Goal: Task Accomplishment & Management: Use online tool/utility

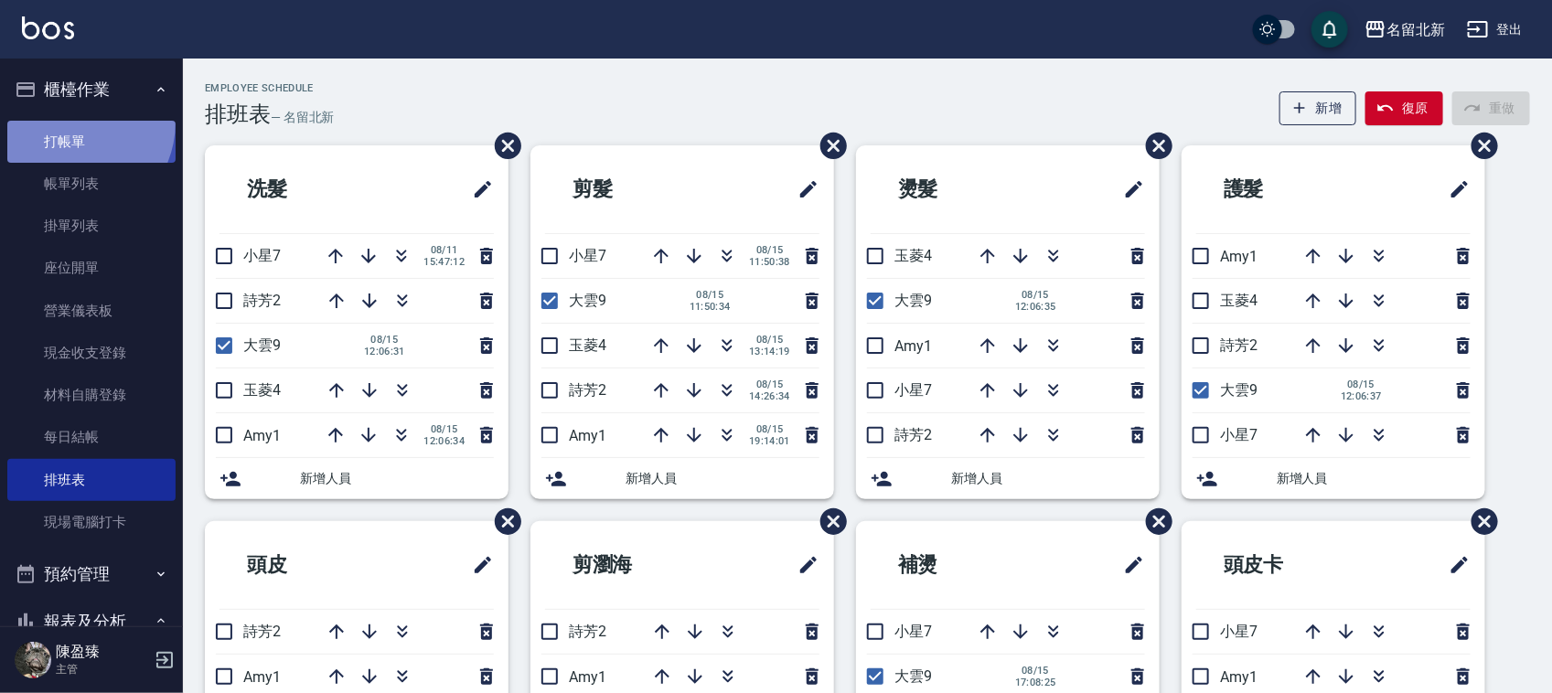
click at [67, 122] on link "打帳單" at bounding box center [91, 142] width 168 height 42
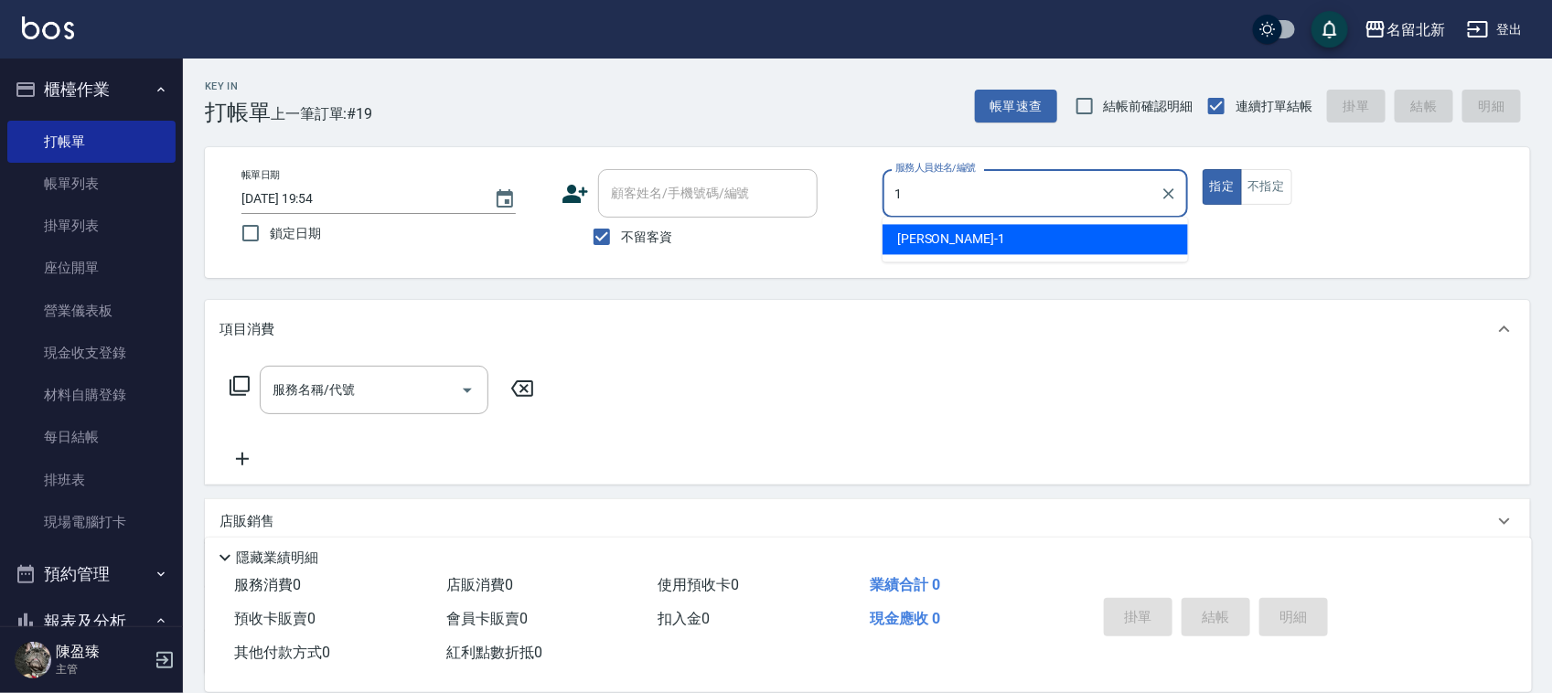
type input "1"
type button "true"
type input "[PERSON_NAME]-1"
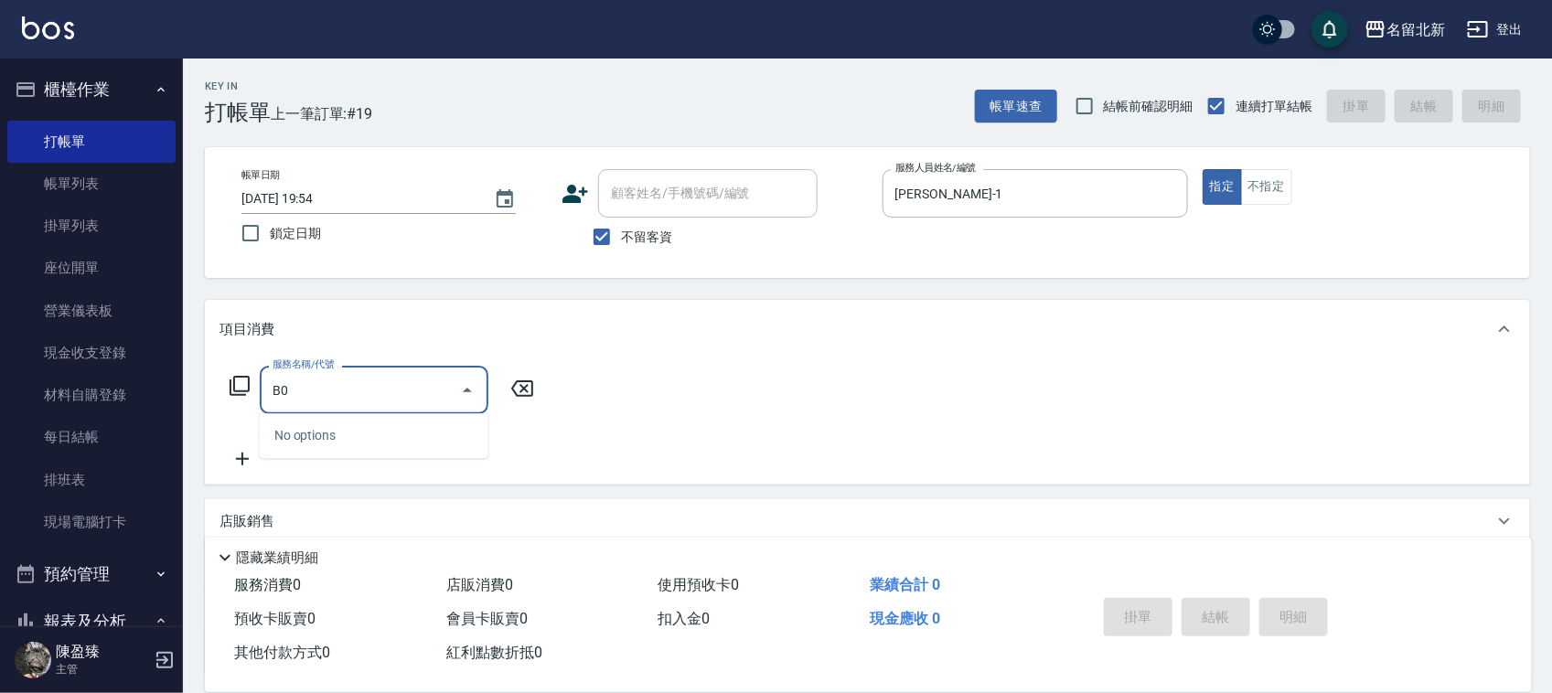
type input "B"
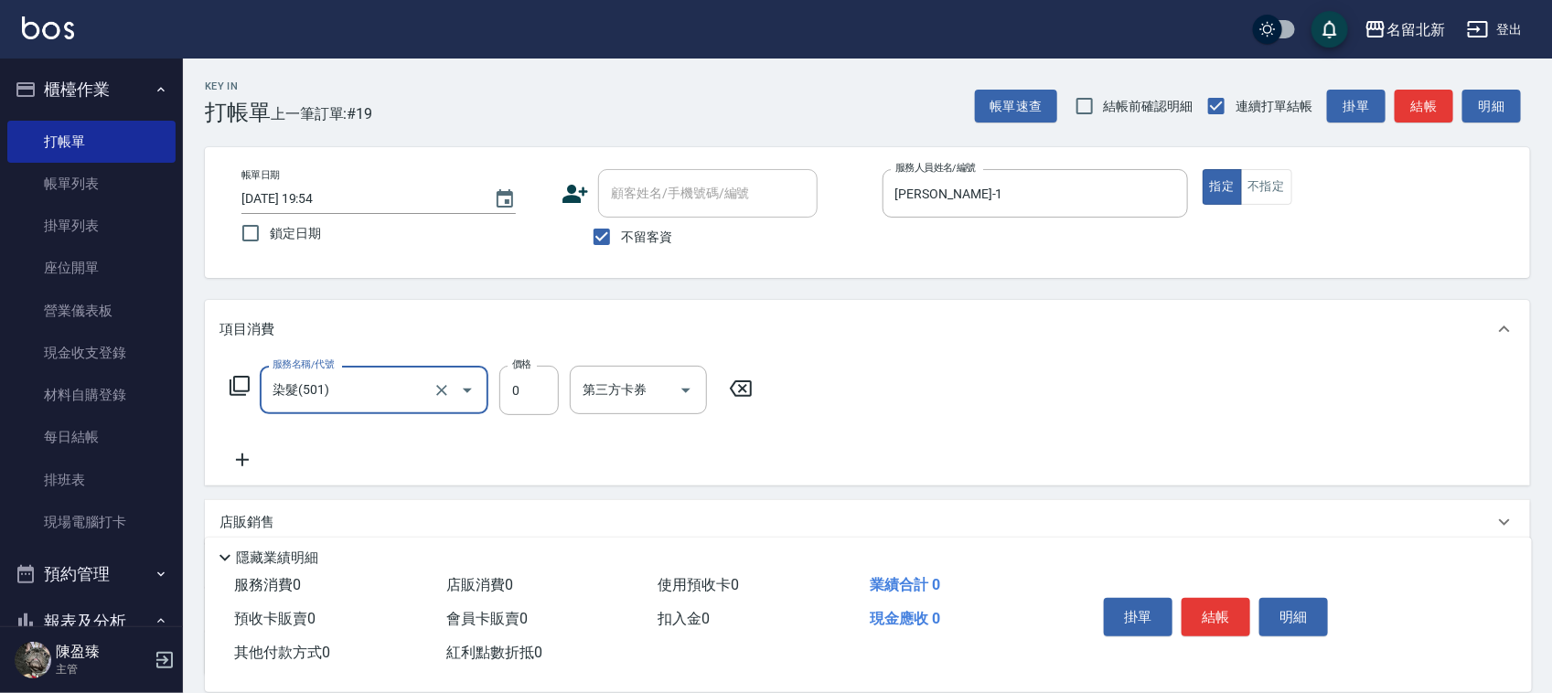
type input "染髮(501)"
type input "2250"
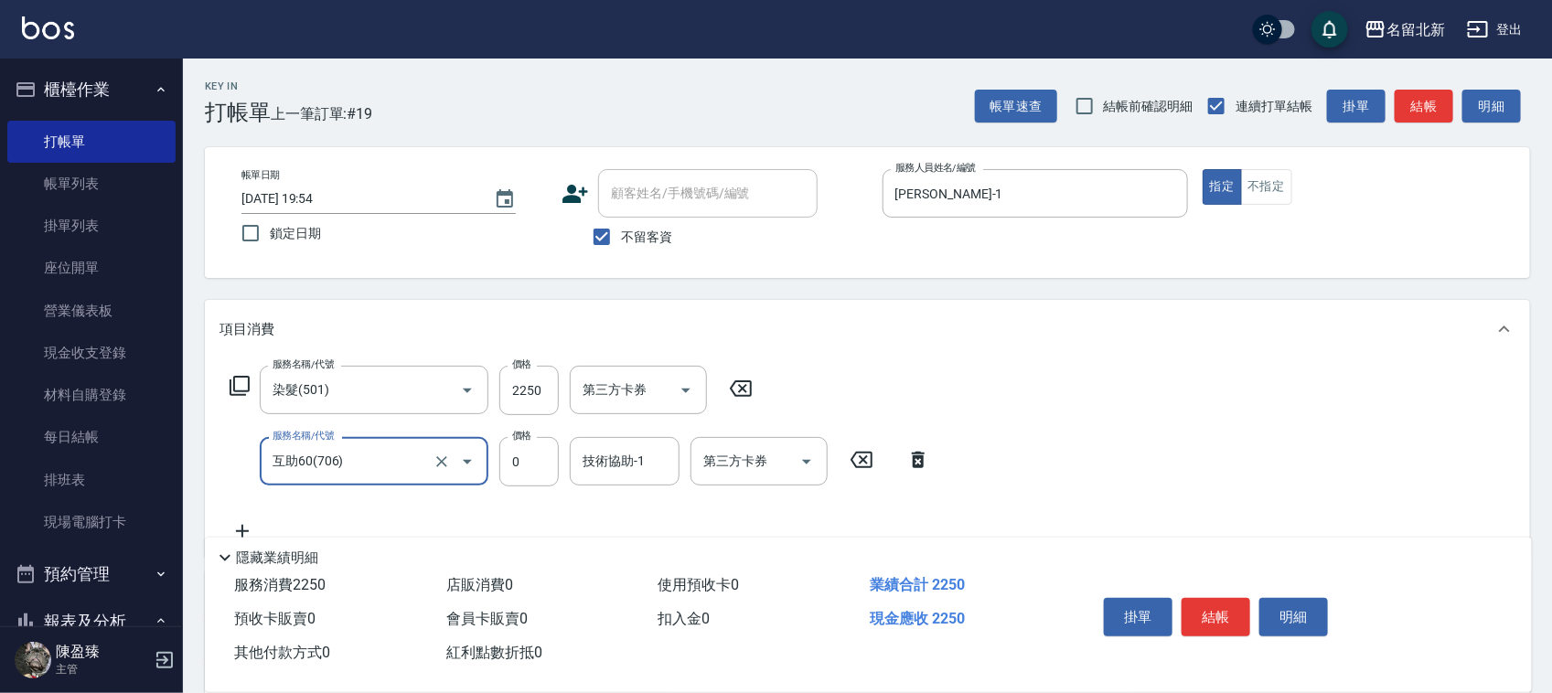
type input "互助60(706)"
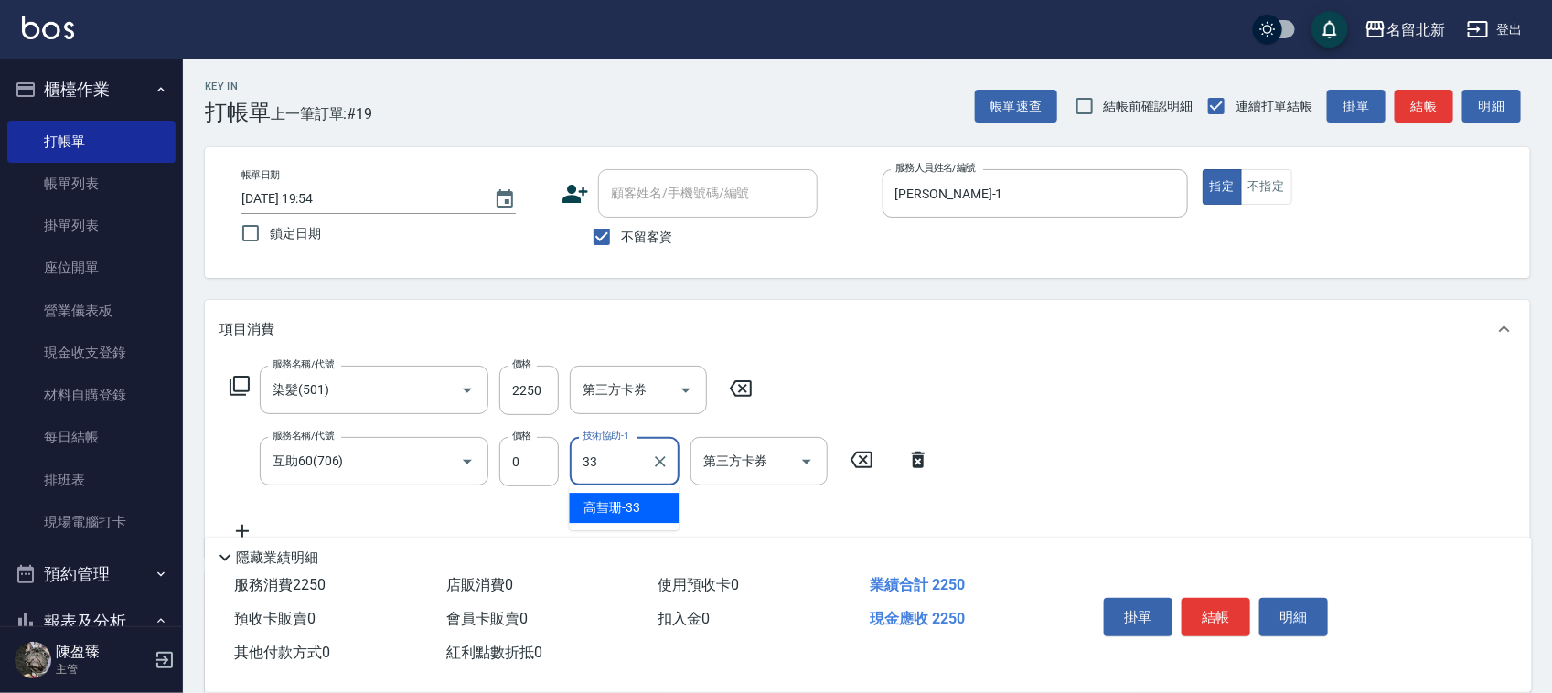
type input "[PERSON_NAME]-33"
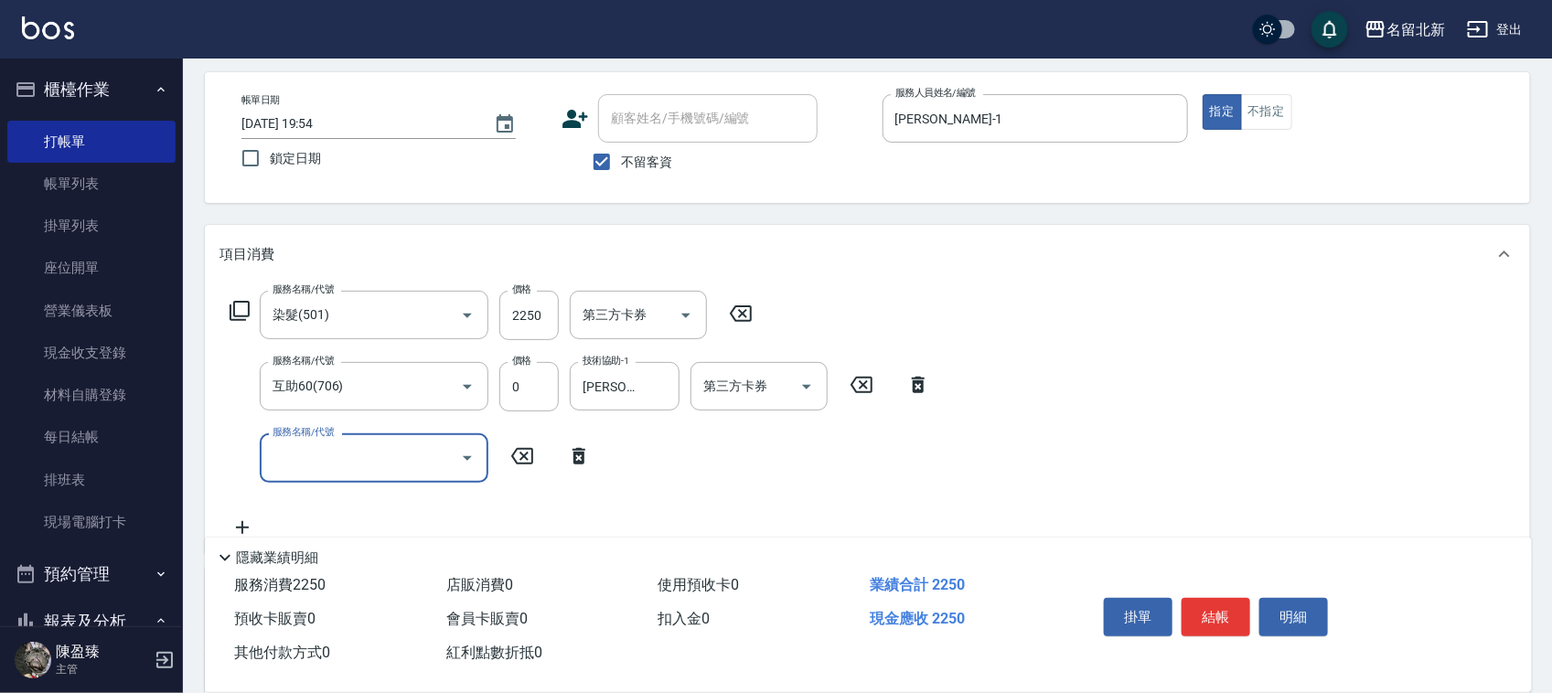
scroll to position [114, 0]
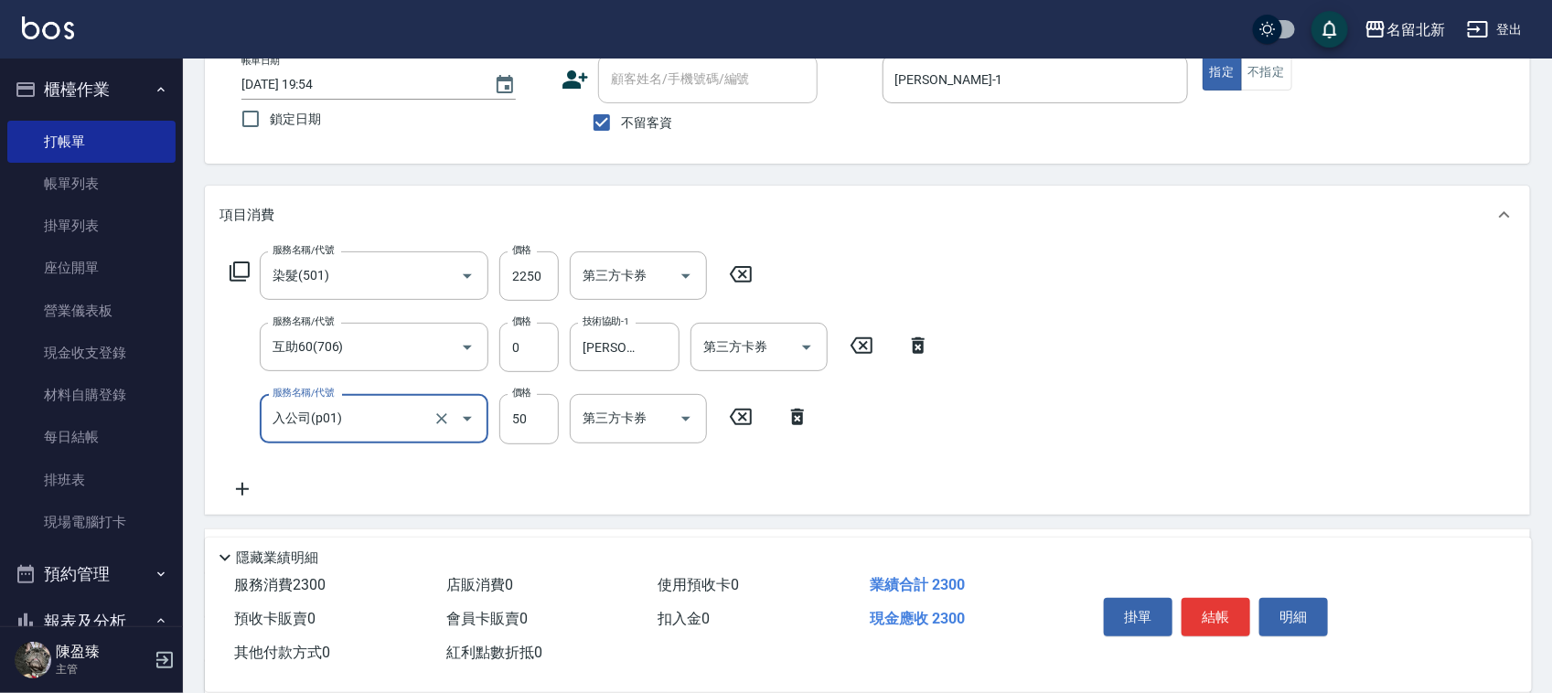
type input "入公司(p01)"
type input "70"
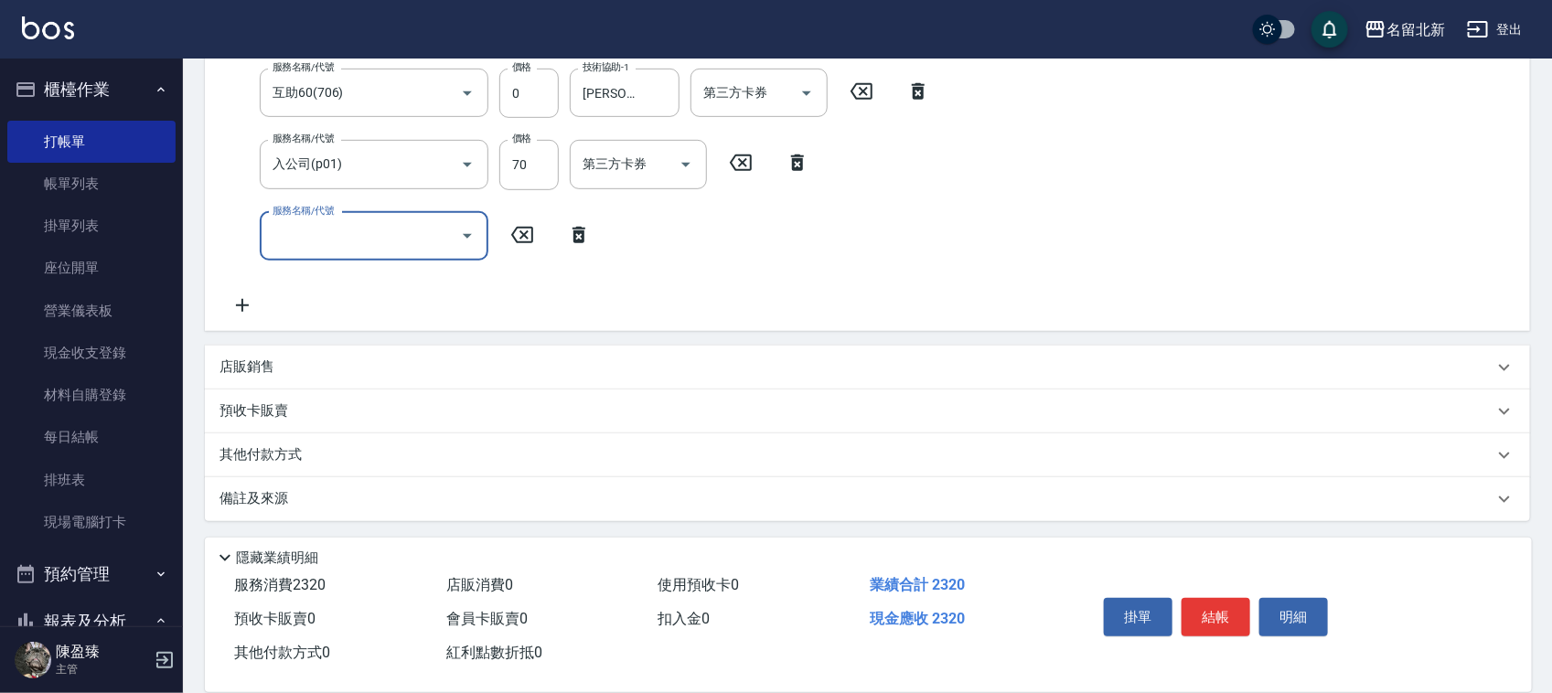
scroll to position [370, 0]
click at [293, 444] on p "其他付款方式" at bounding box center [265, 454] width 91 height 20
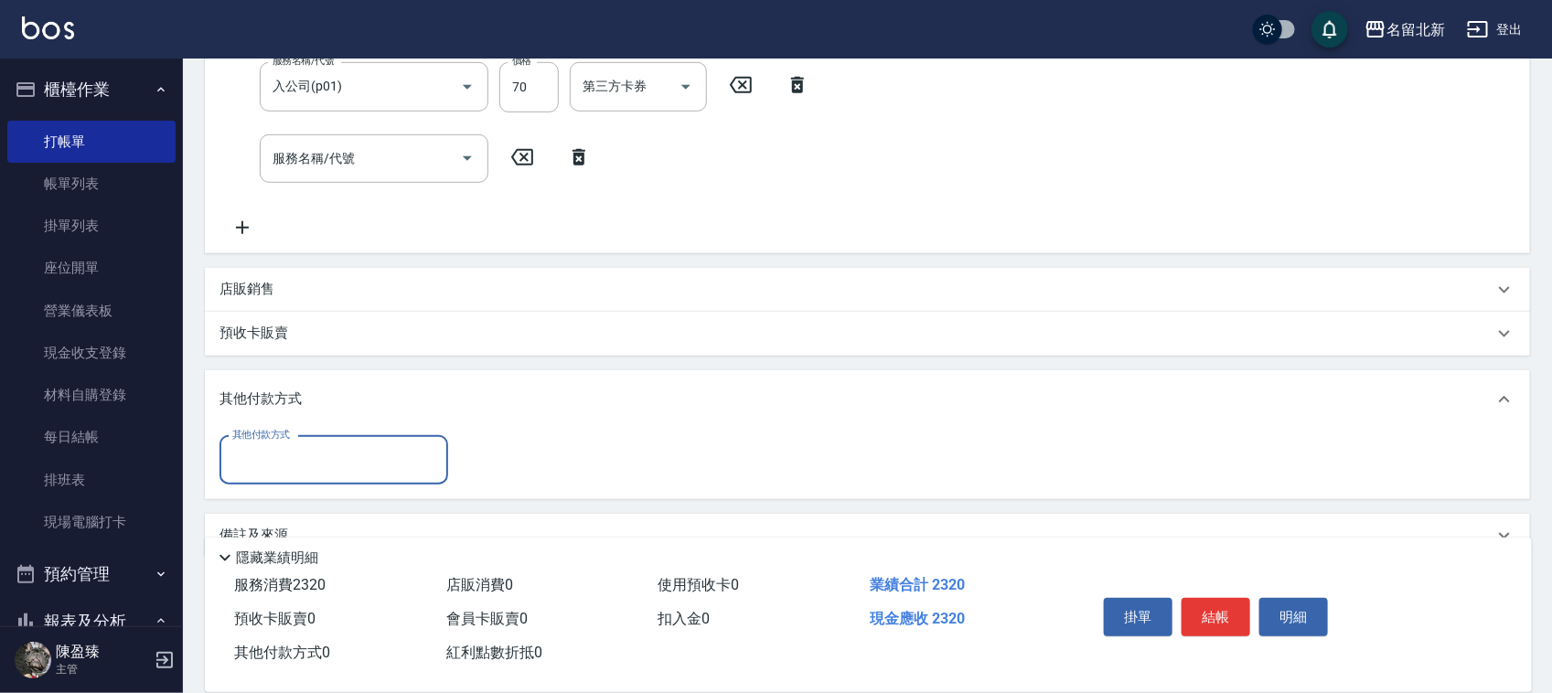
scroll to position [485, 0]
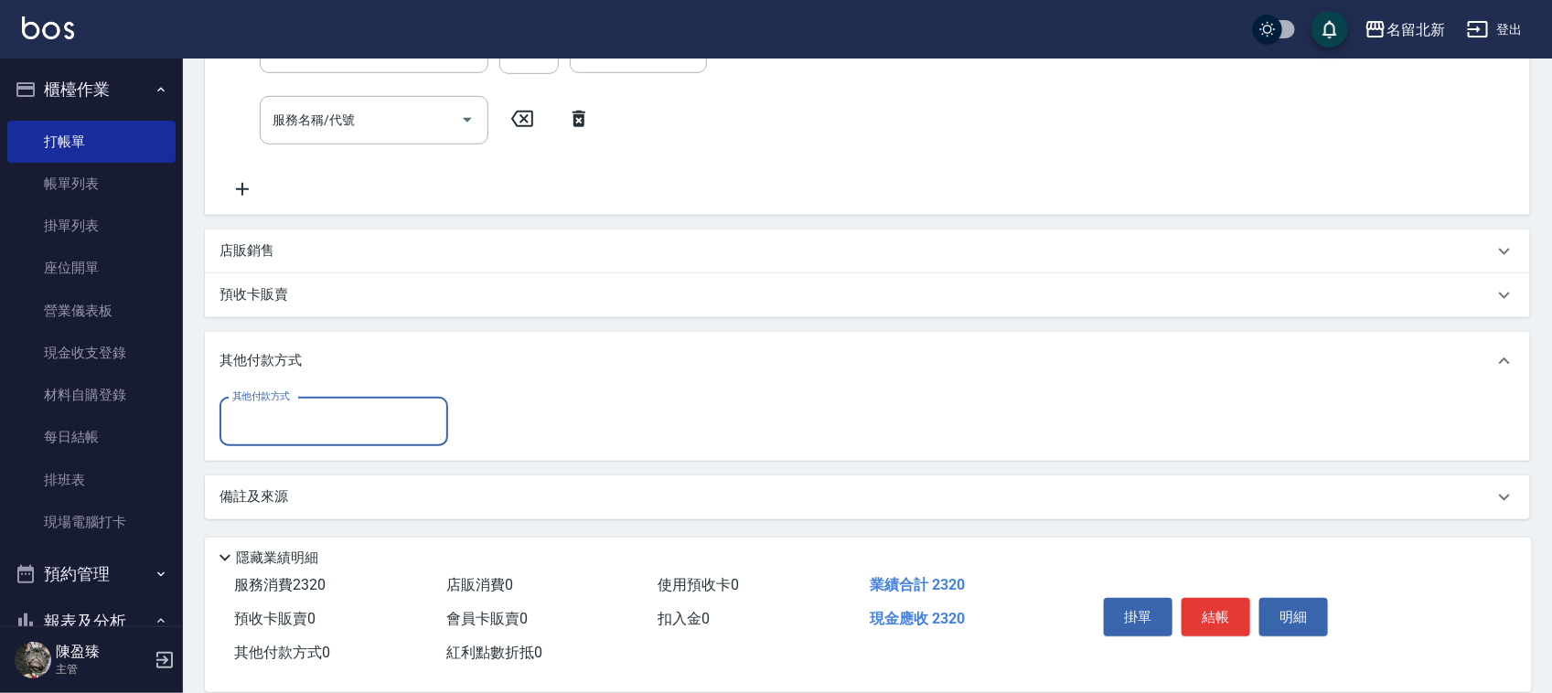
click at [332, 414] on input "其他付款方式" at bounding box center [334, 422] width 212 height 32
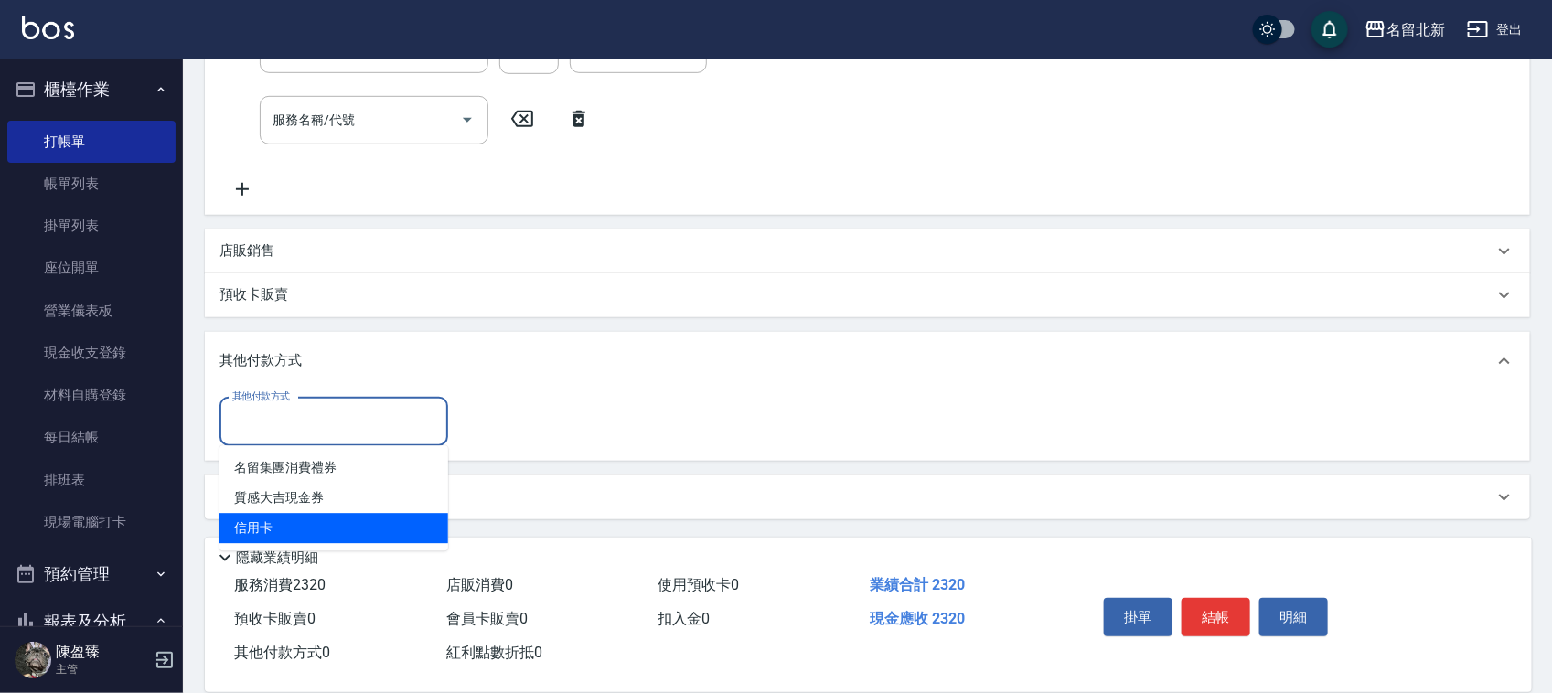
click at [303, 521] on span "信用卡" at bounding box center [334, 529] width 229 height 30
type input "信用卡"
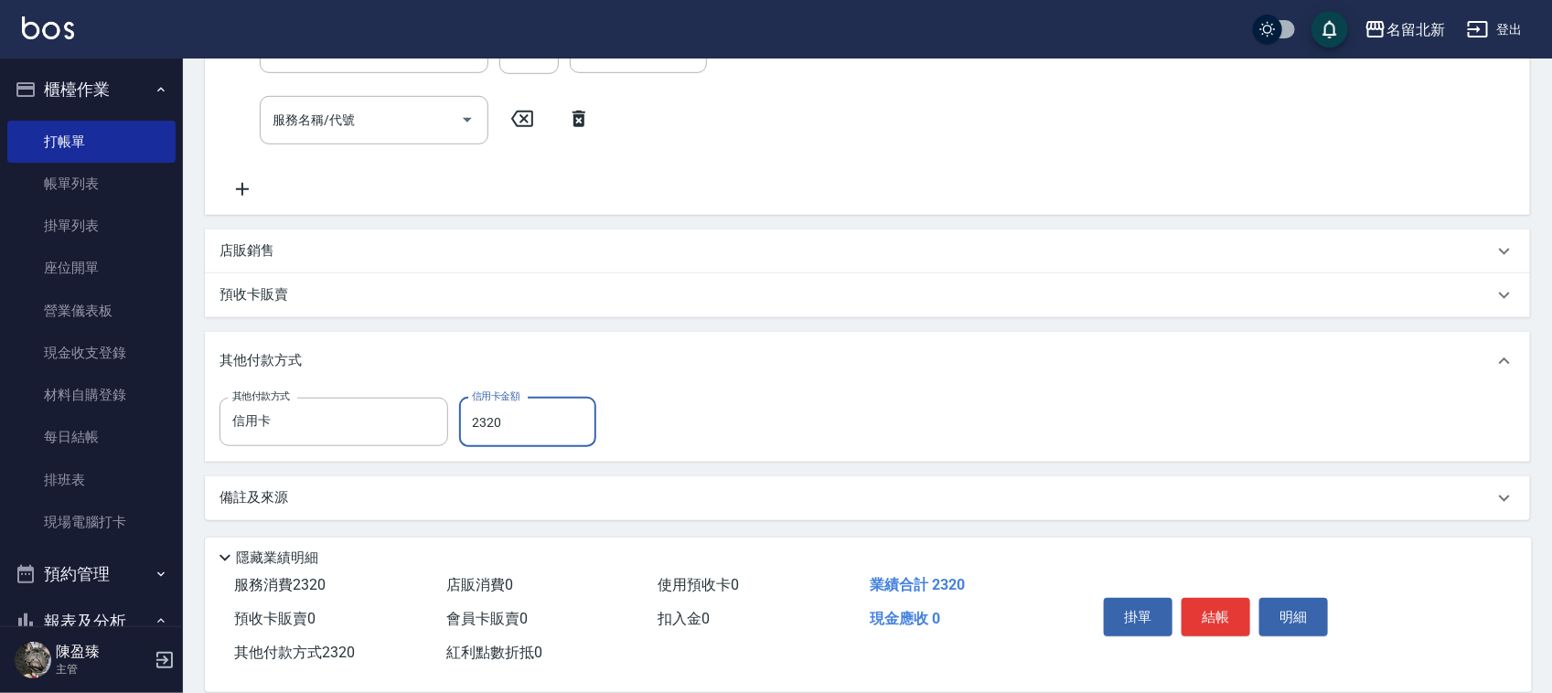
type input "2320"
drag, startPoint x: 1215, startPoint y: 600, endPoint x: 1218, endPoint y: 591, distance: 9.9
click at [1215, 601] on button "結帳" at bounding box center [1216, 617] width 69 height 38
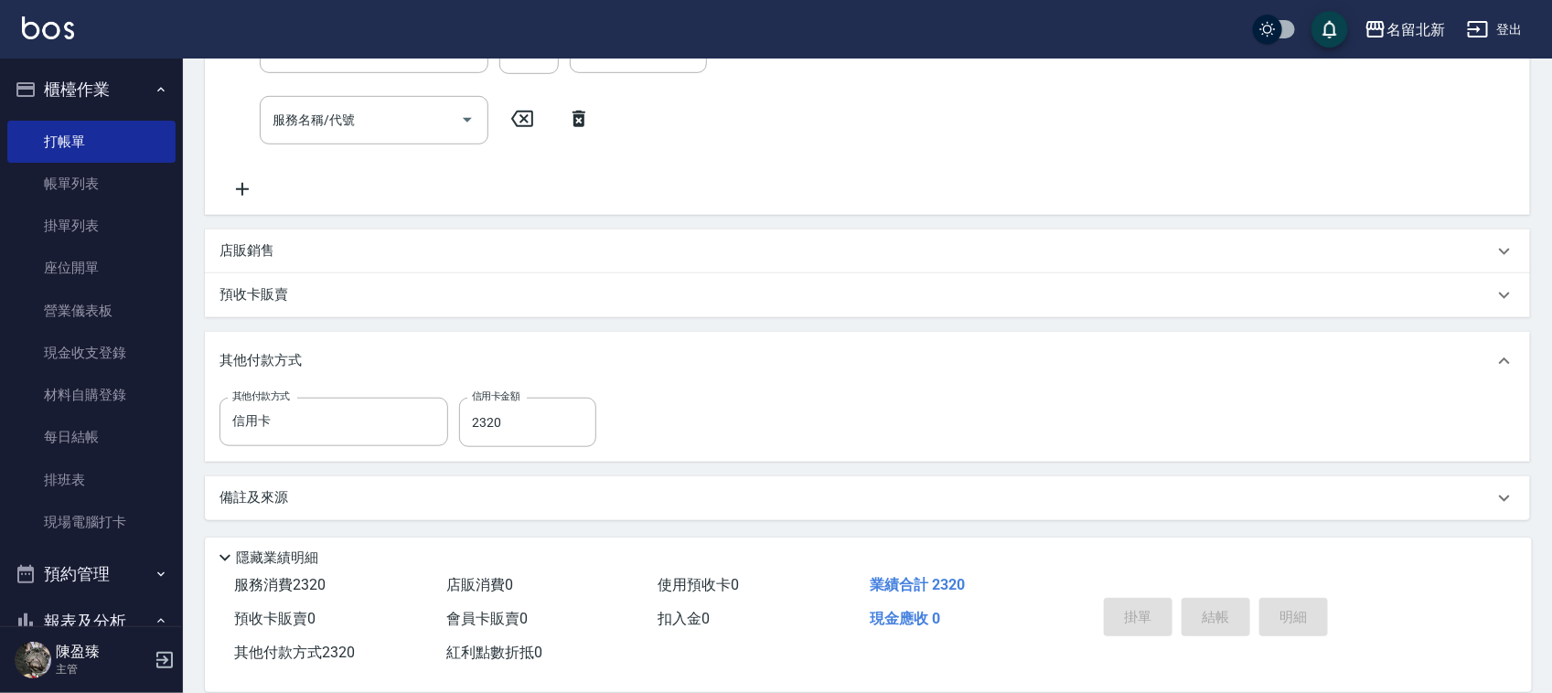
type input "[DATE] 19:56"
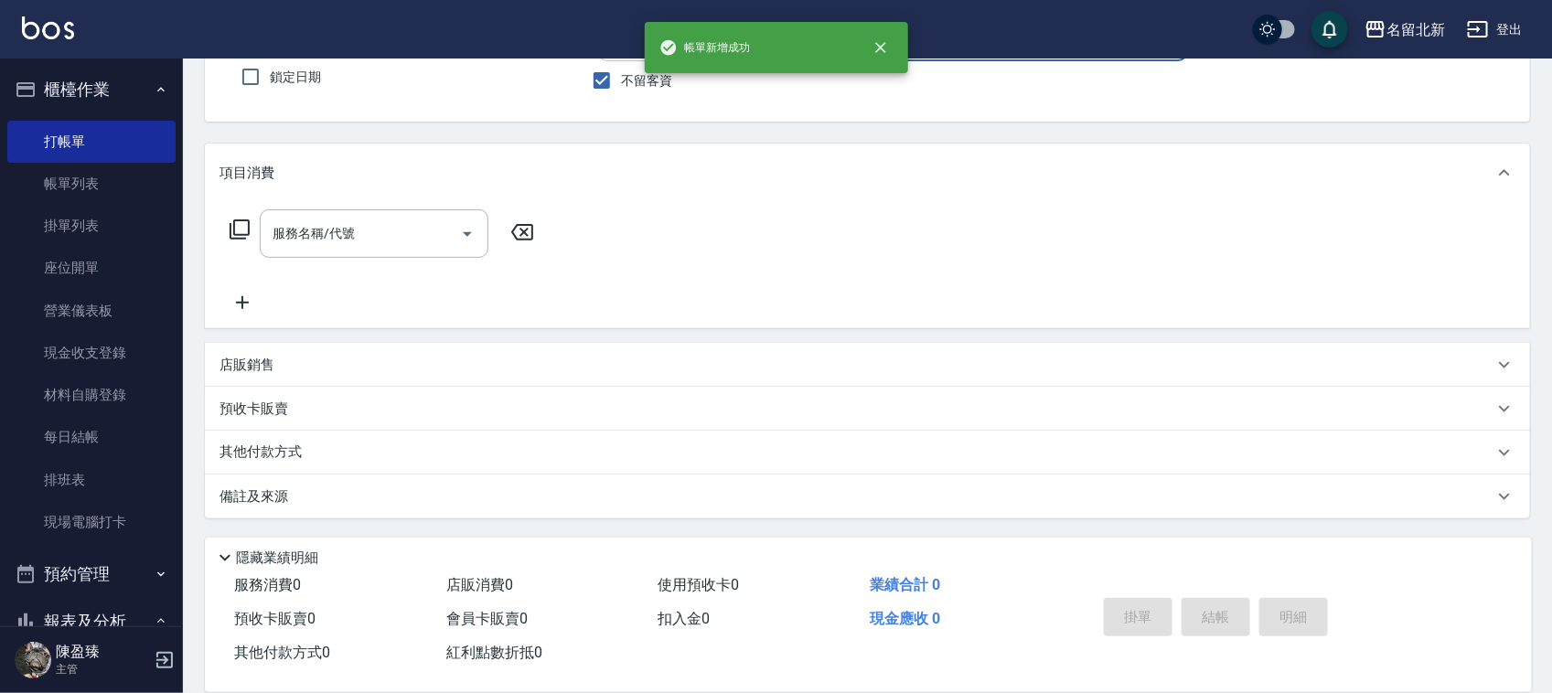
scroll to position [0, 0]
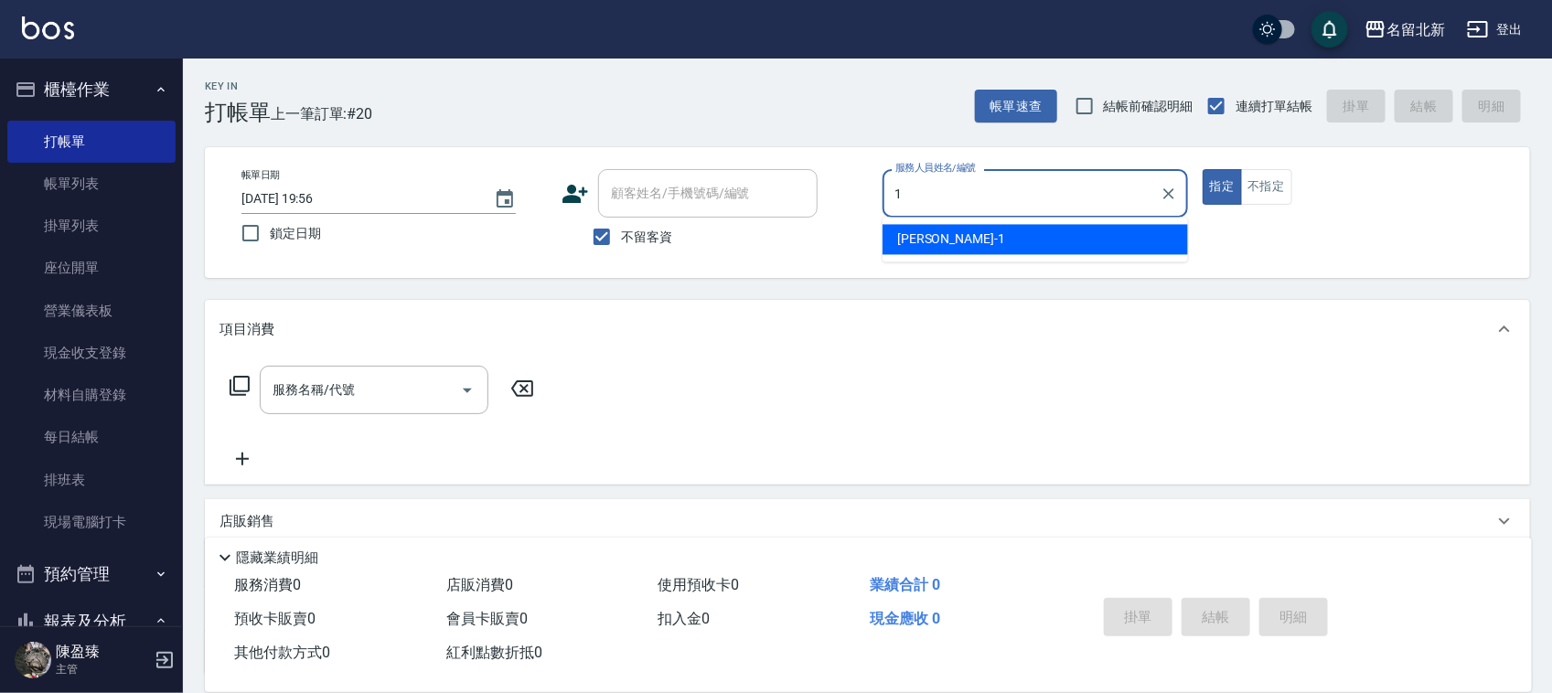
type input "[PERSON_NAME]-1"
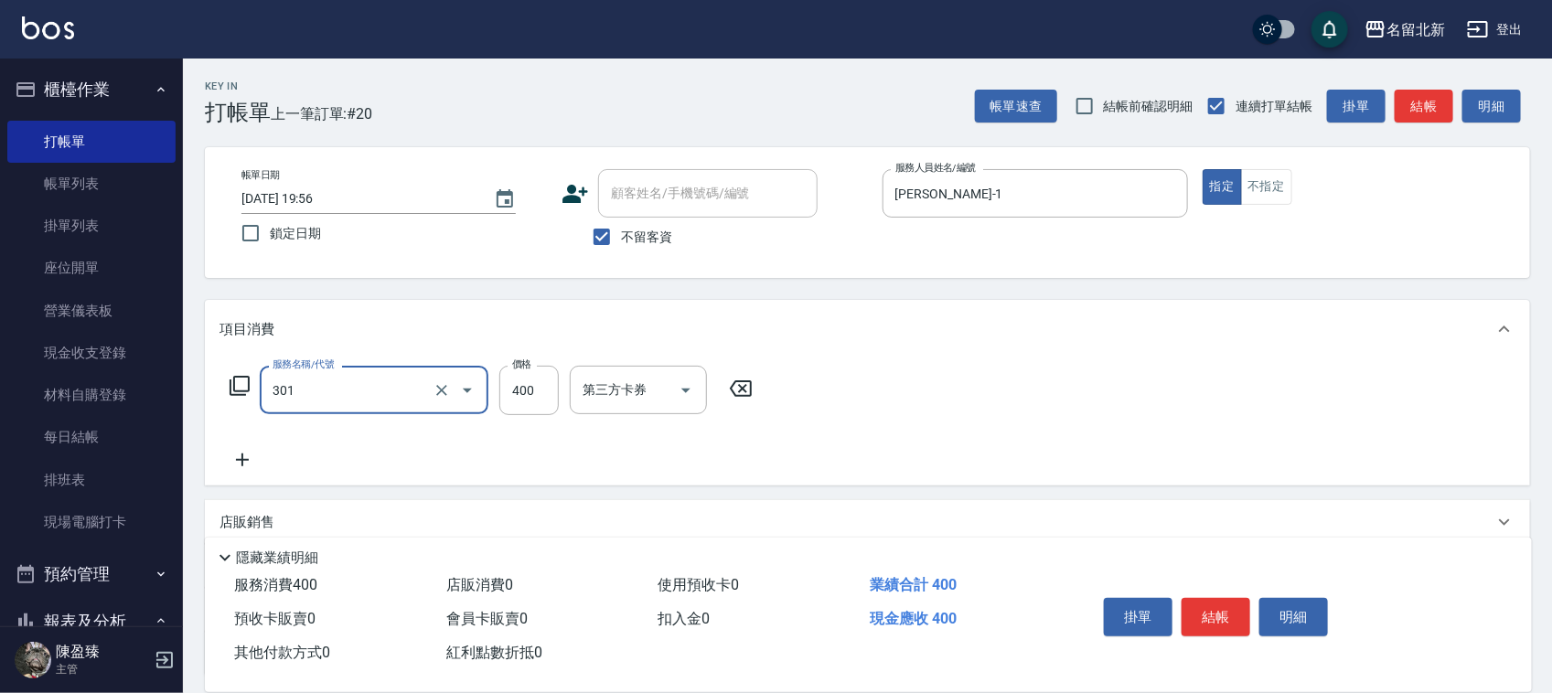
type input "造型剪髮(301)"
type input "350"
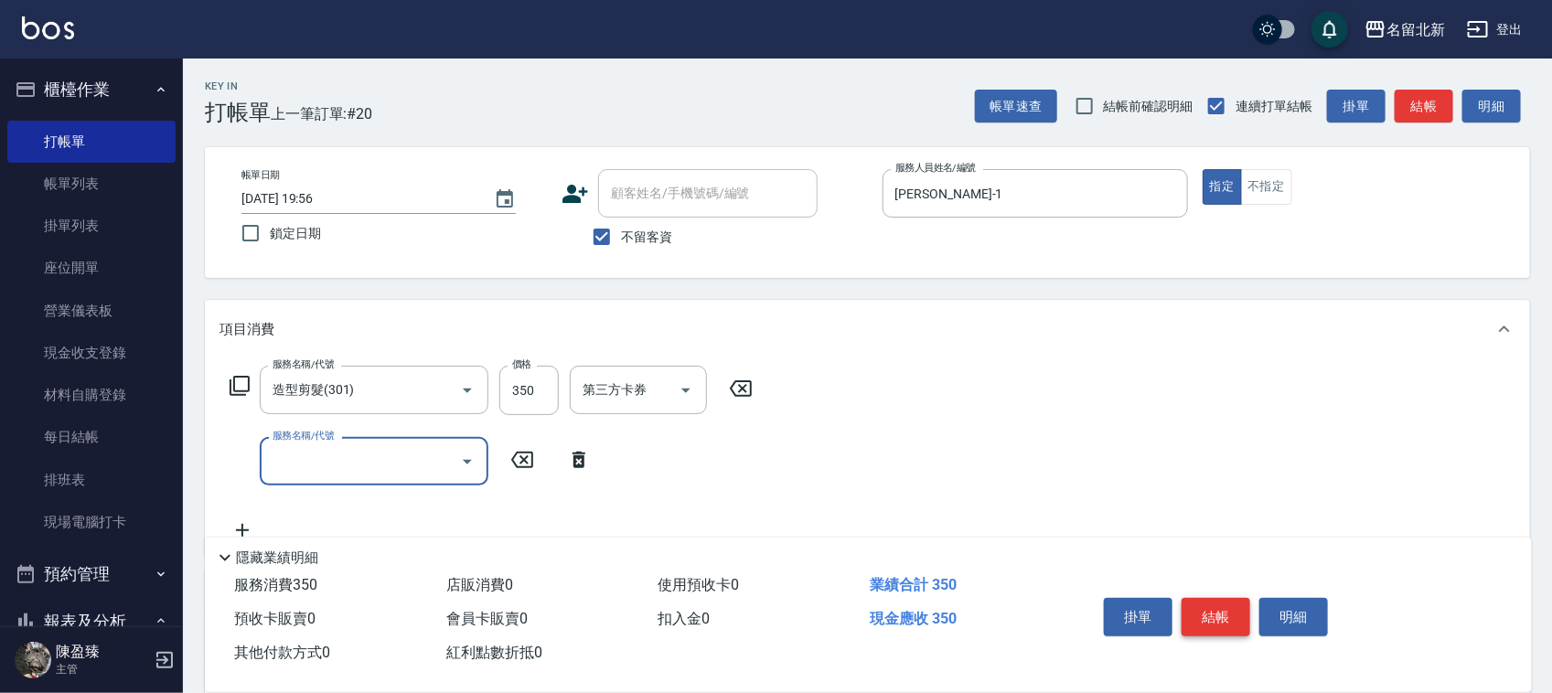
click at [1214, 610] on button "結帳" at bounding box center [1216, 617] width 69 height 38
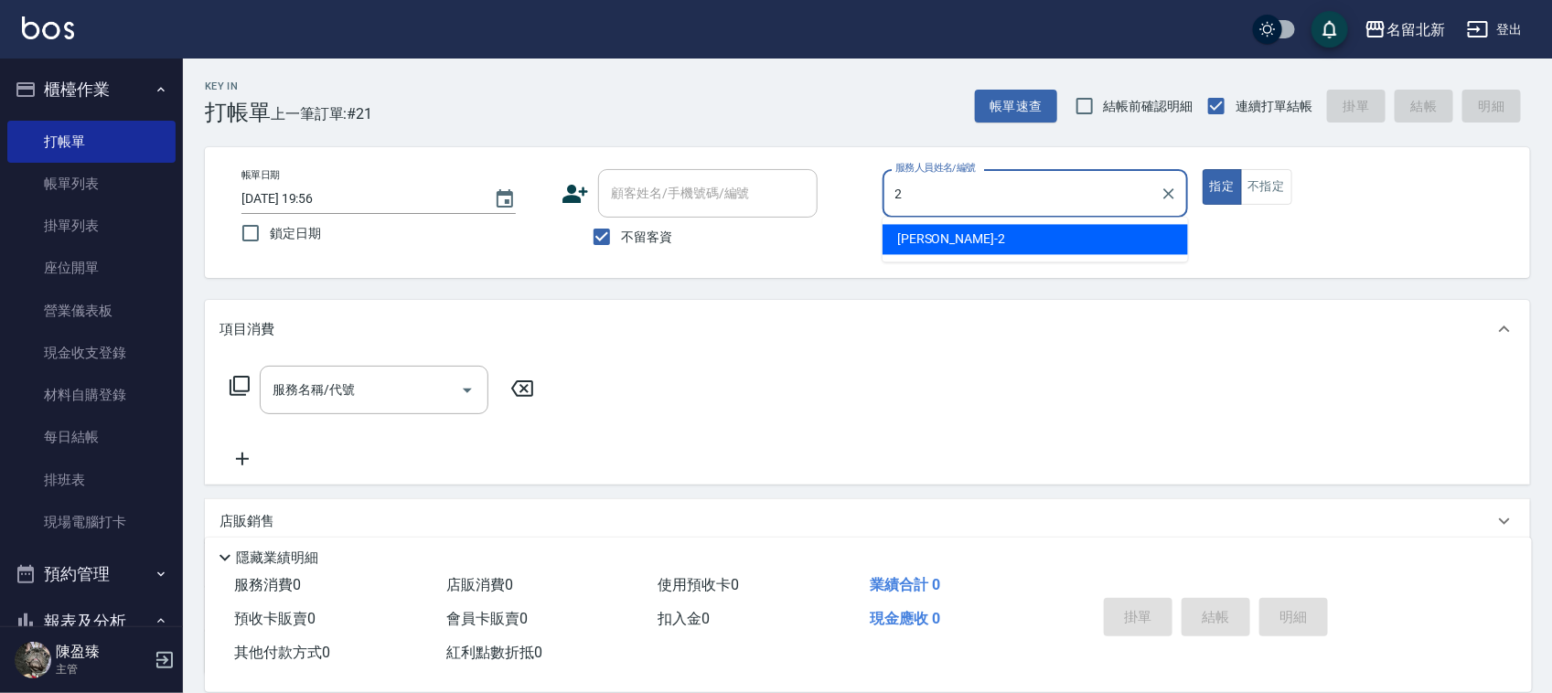
type input "[PERSON_NAME]-2"
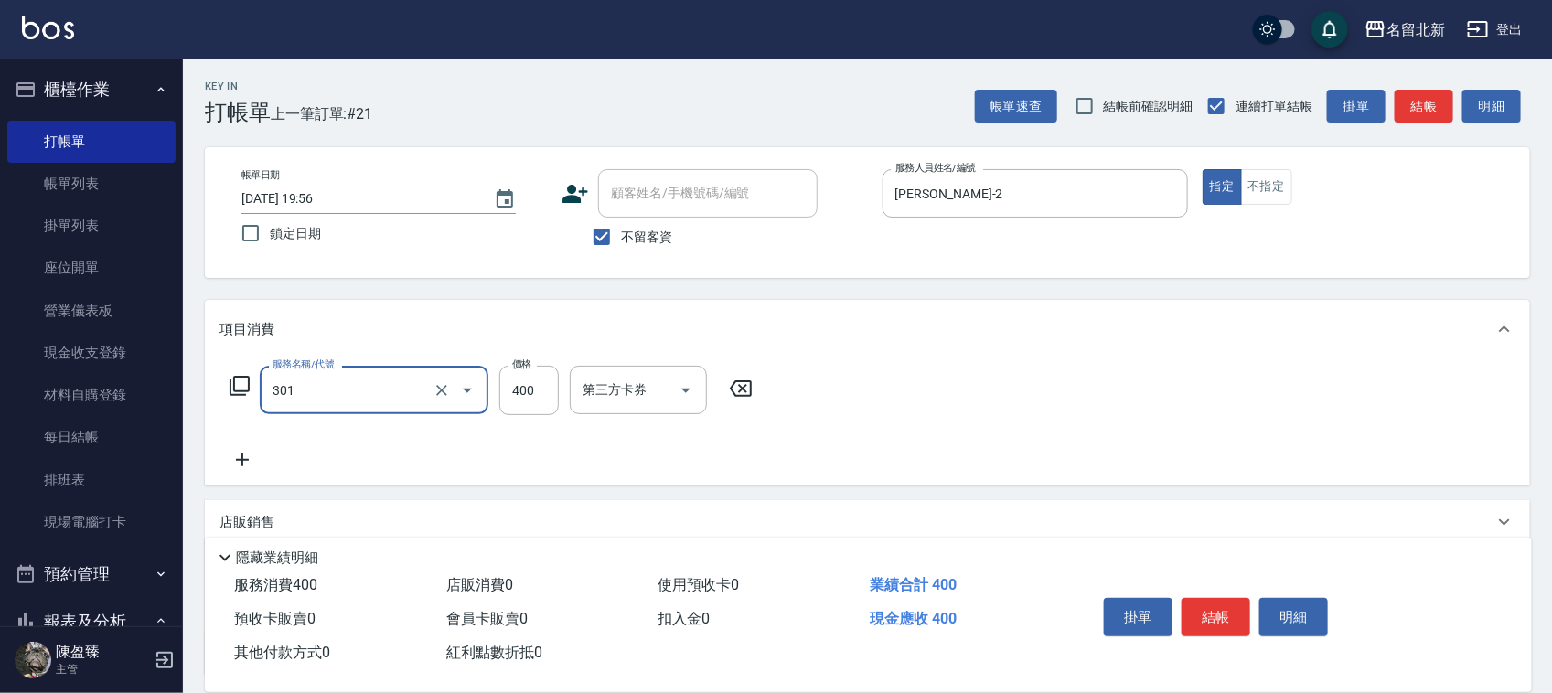
type input "造型剪髮(301)"
type input "280"
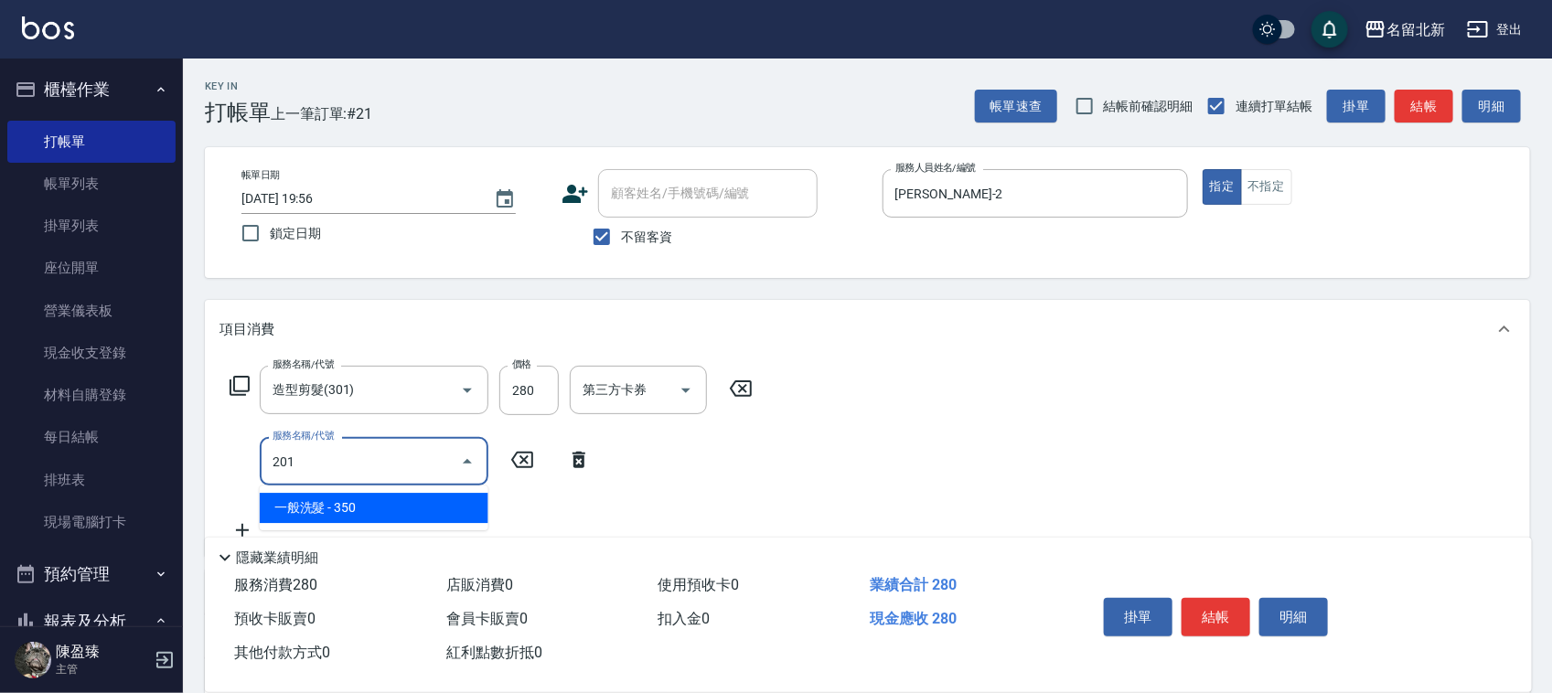
type input "一般洗髮(201)"
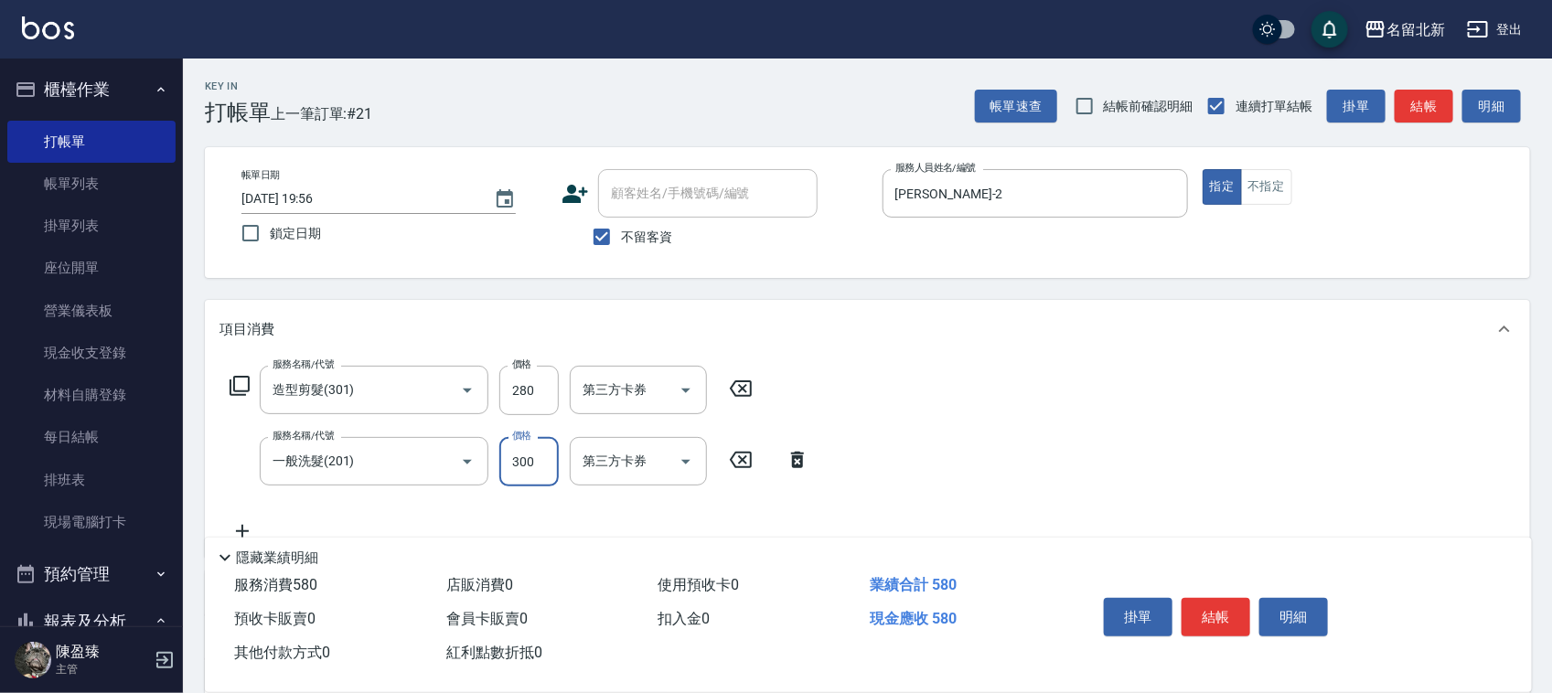
type input "300"
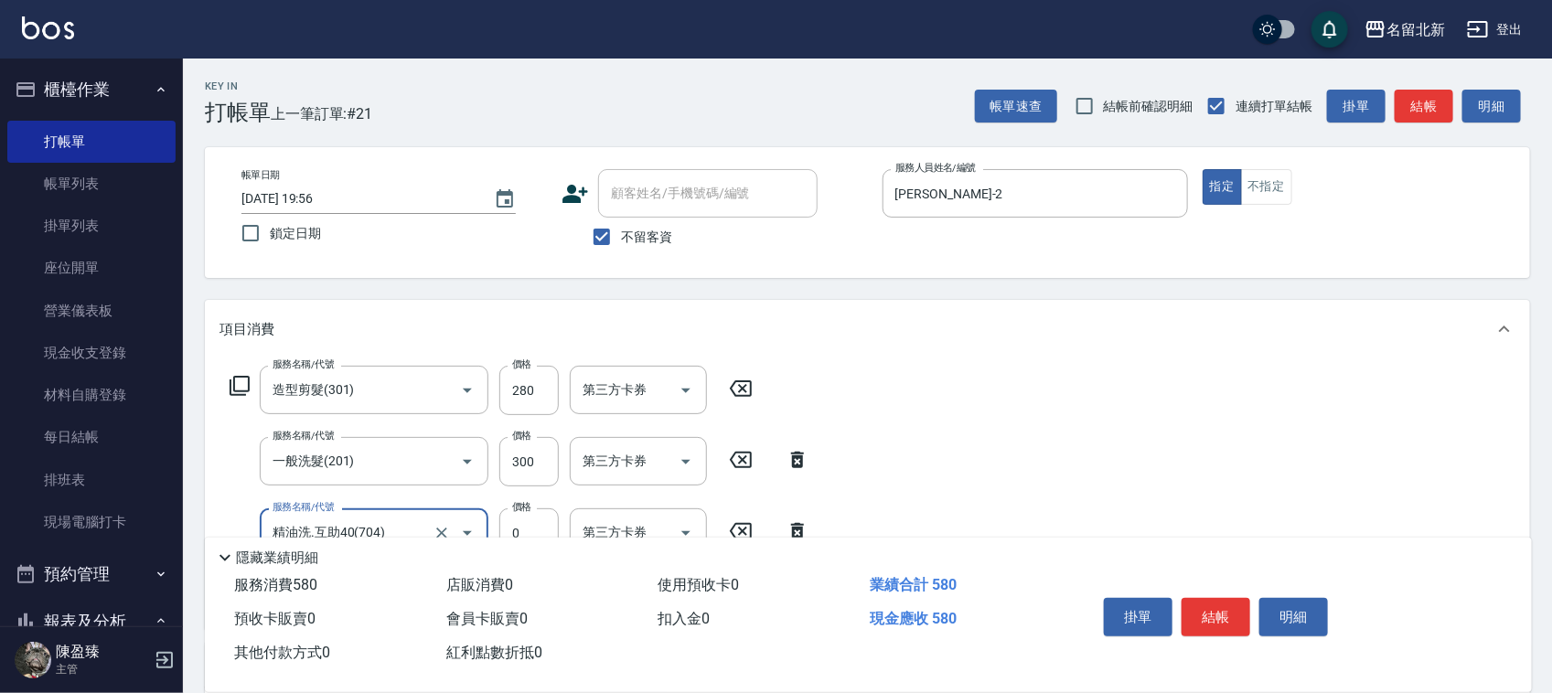
type input "精油洗.互助40(704)"
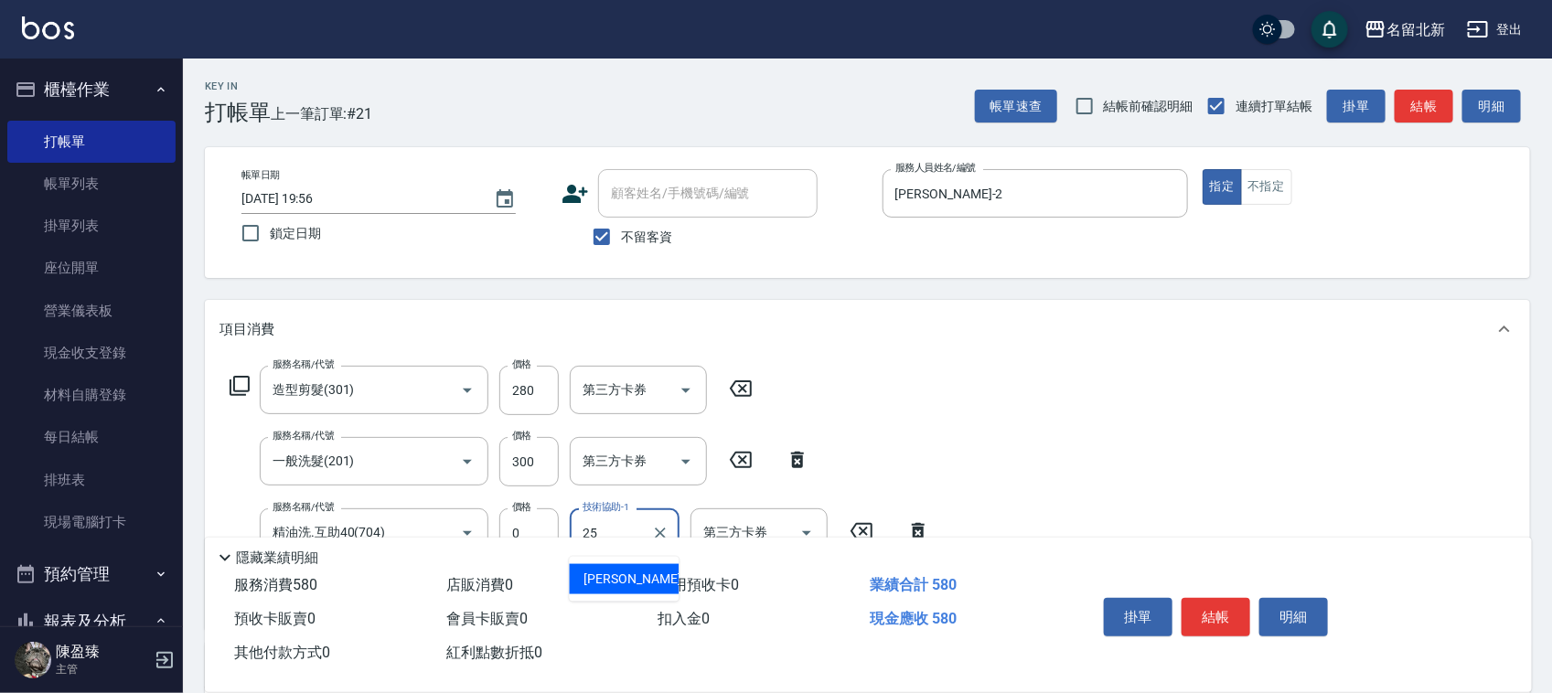
type input "禎禎-25"
click at [1231, 606] on button "結帳" at bounding box center [1216, 617] width 69 height 38
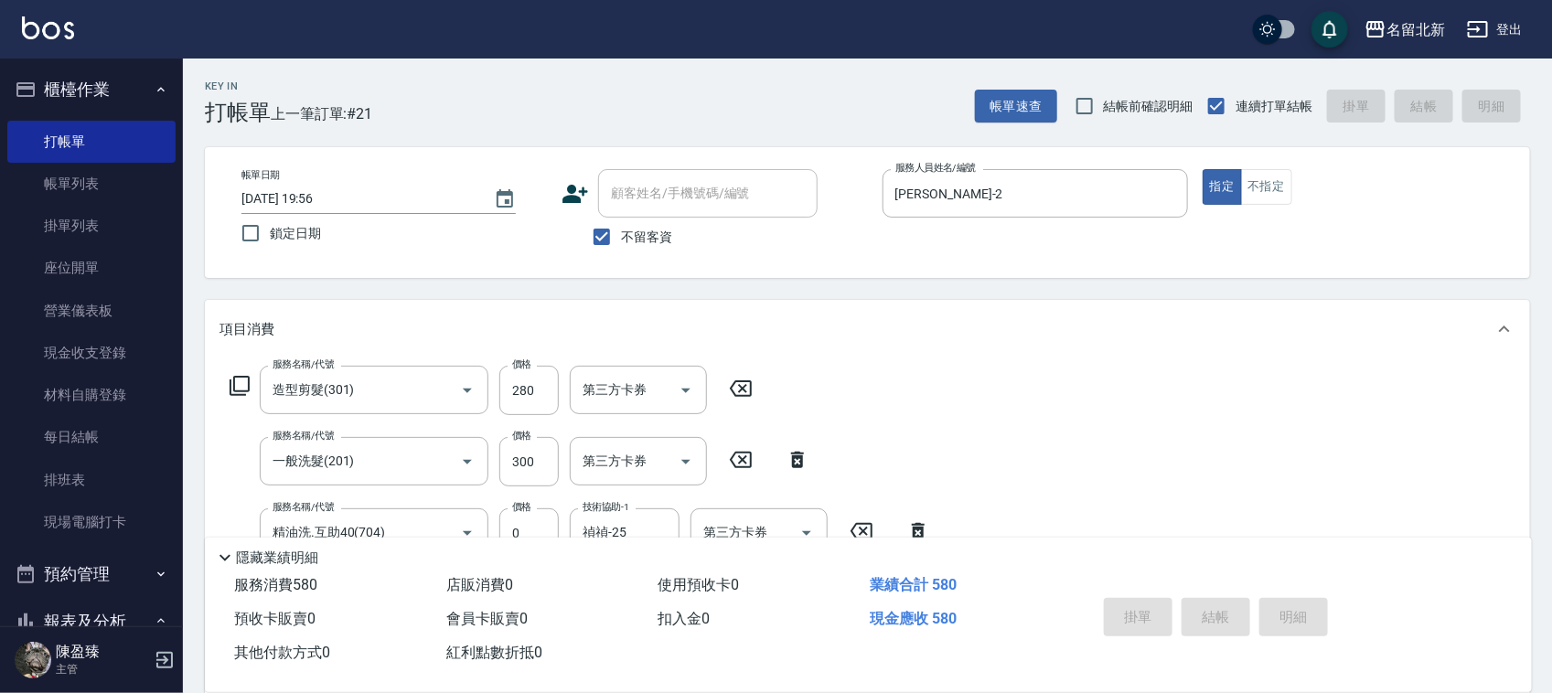
type input "[DATE] 19:57"
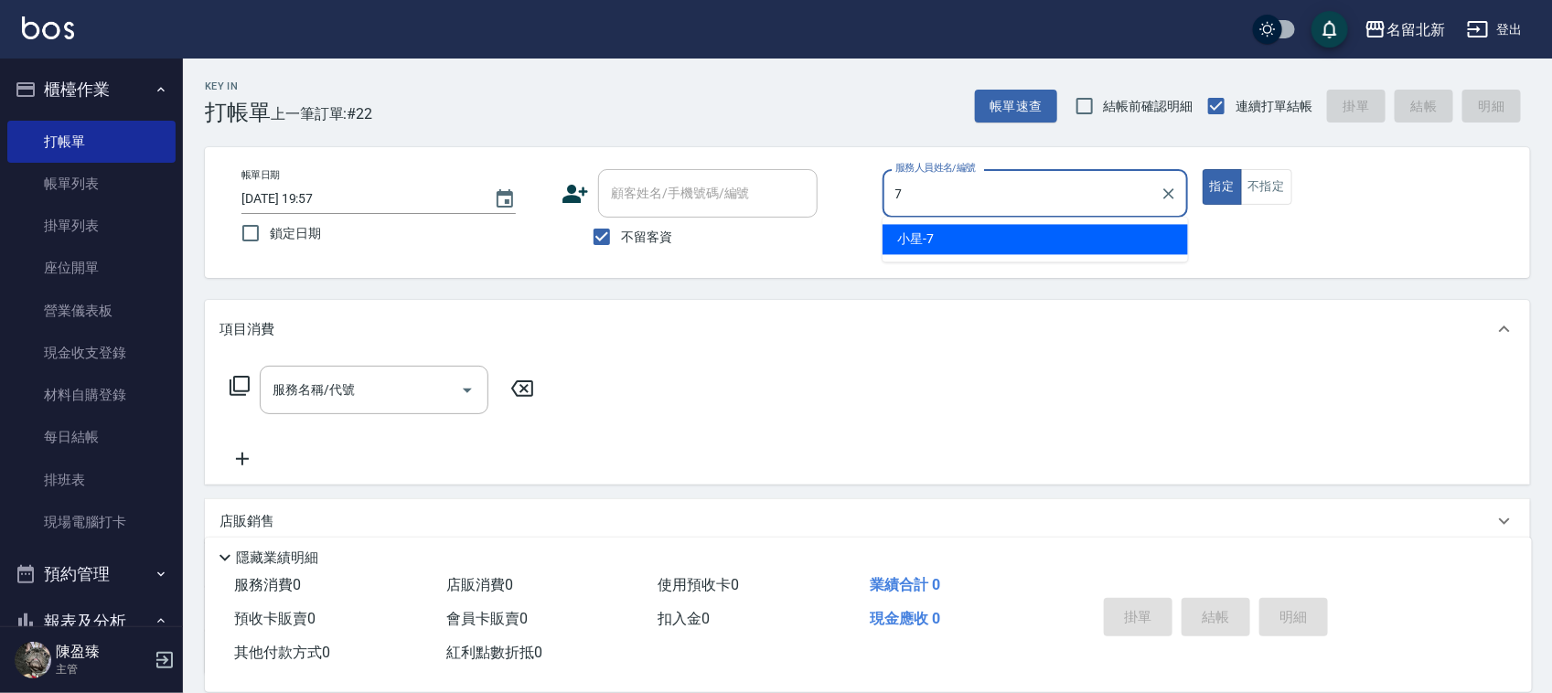
type input "小星-7"
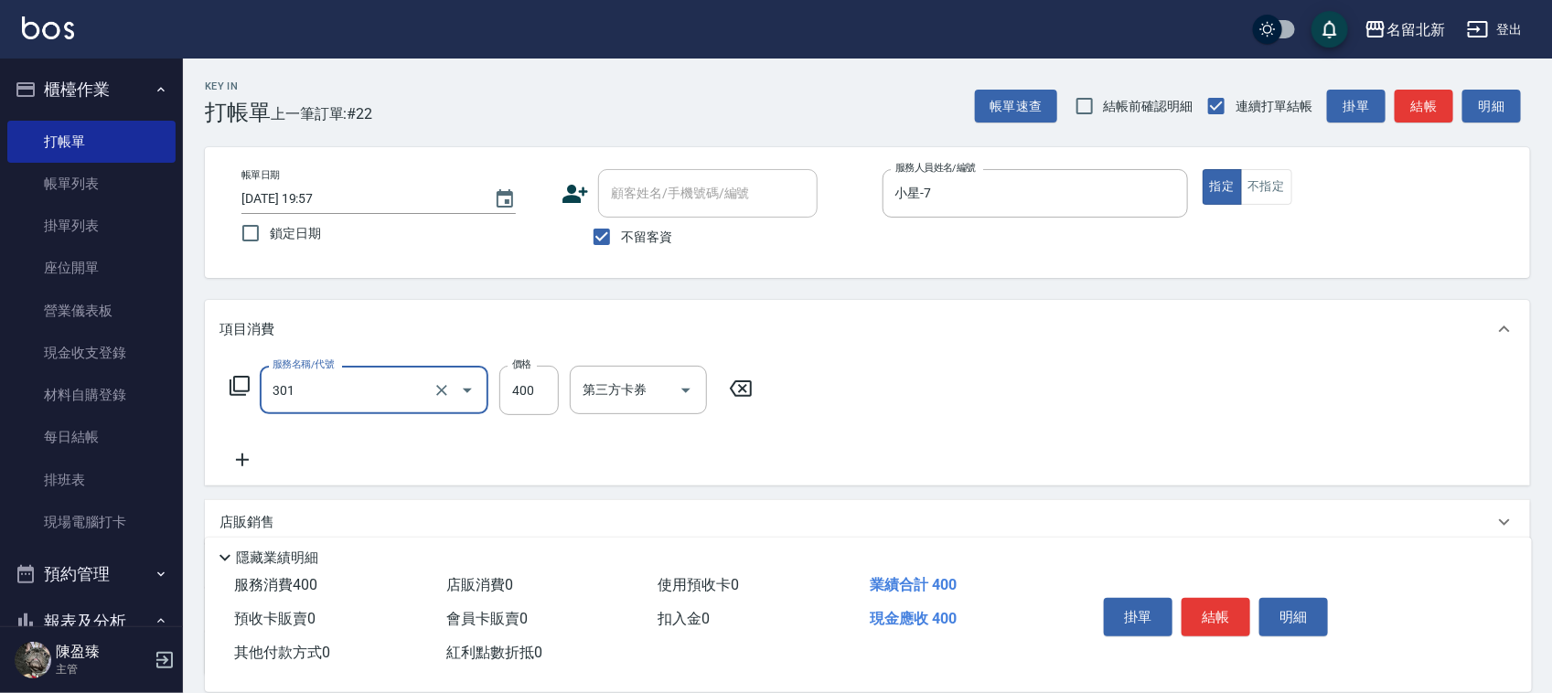
type input "造型剪髮(301)"
type input "300"
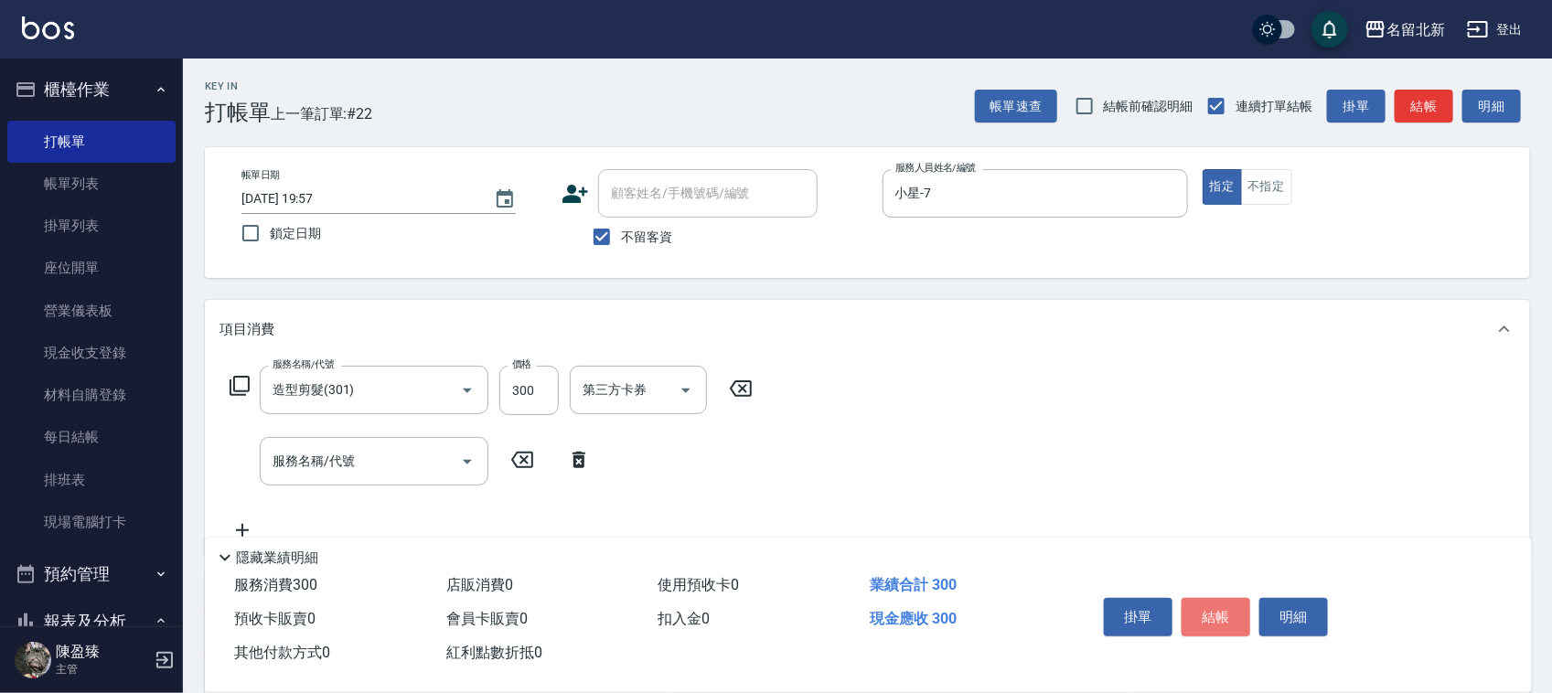
drag, startPoint x: 1222, startPoint y: 608, endPoint x: 1213, endPoint y: 599, distance: 12.9
click at [1213, 599] on button "結帳" at bounding box center [1216, 617] width 69 height 38
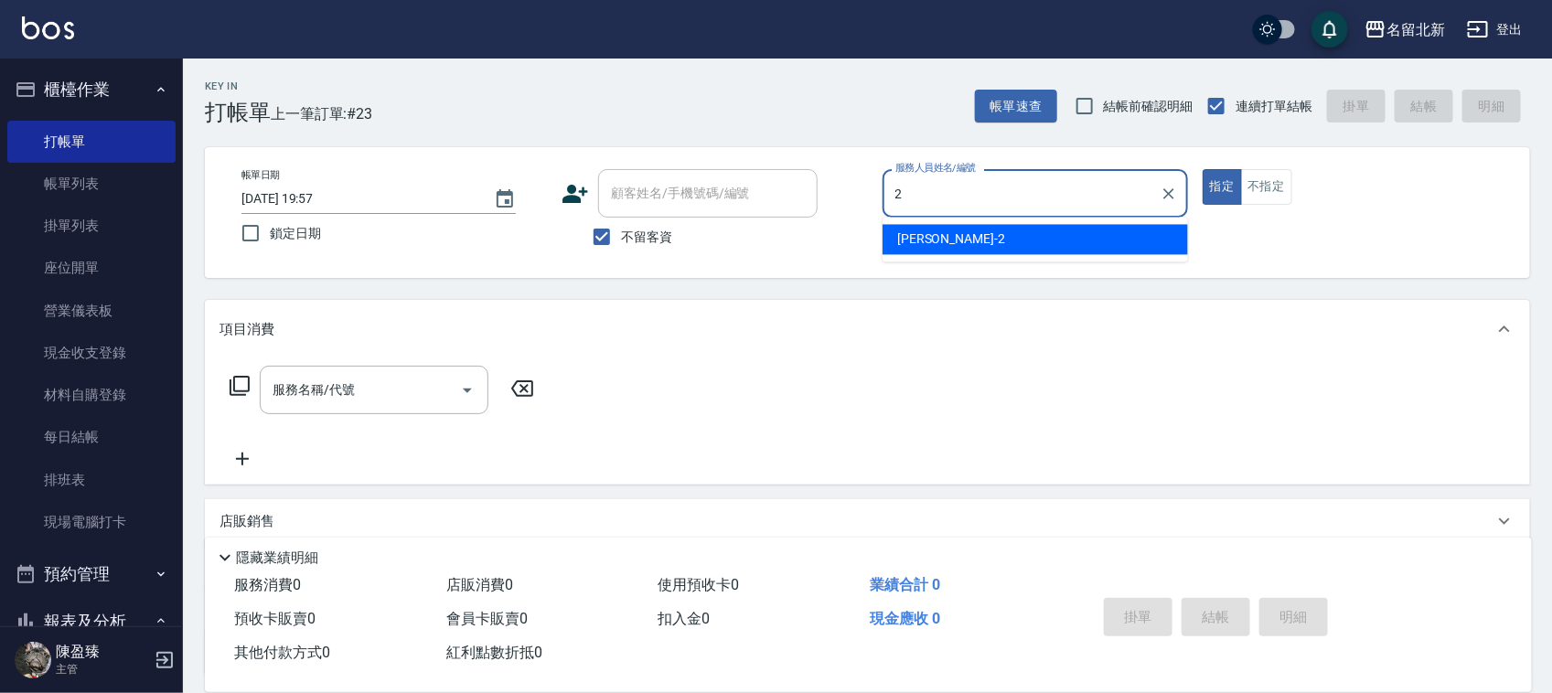
type input "[PERSON_NAME]-2"
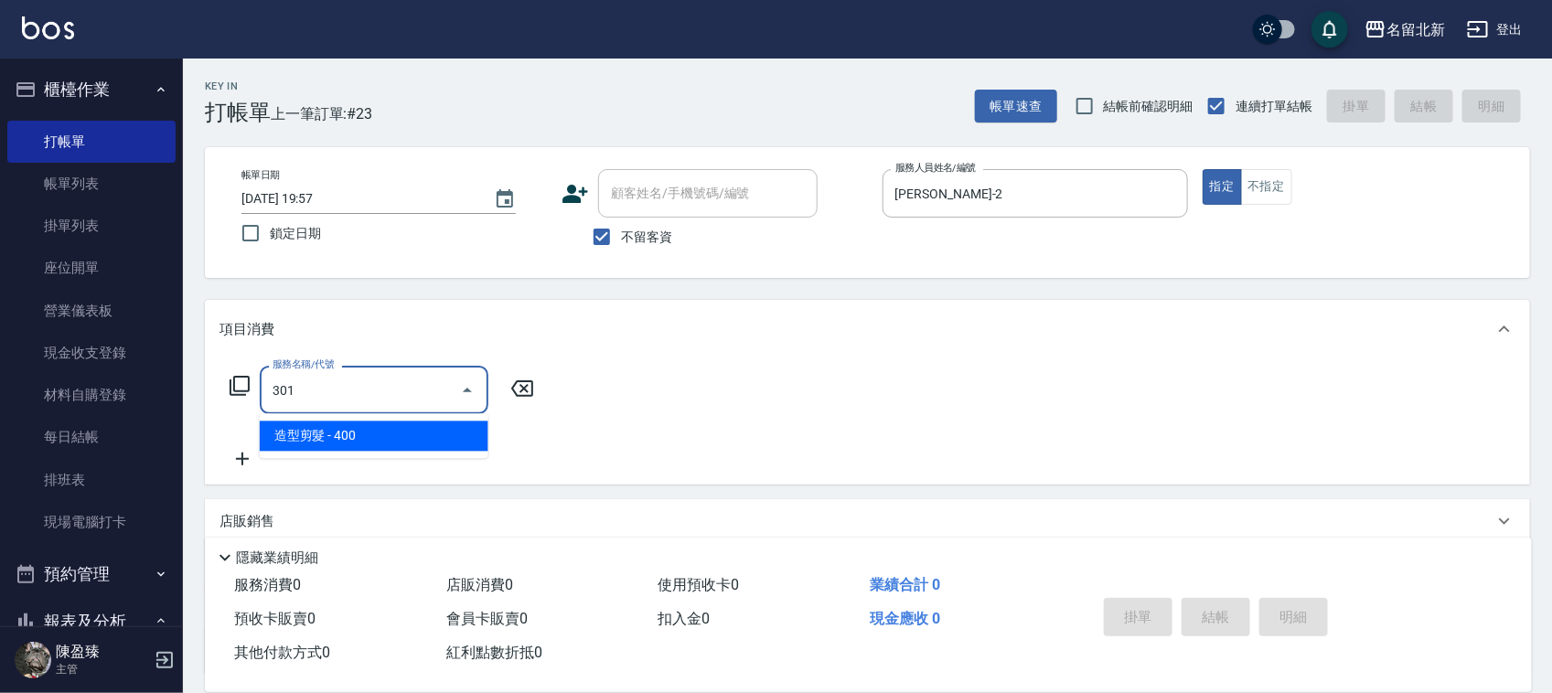
type input "造型剪髮(301)"
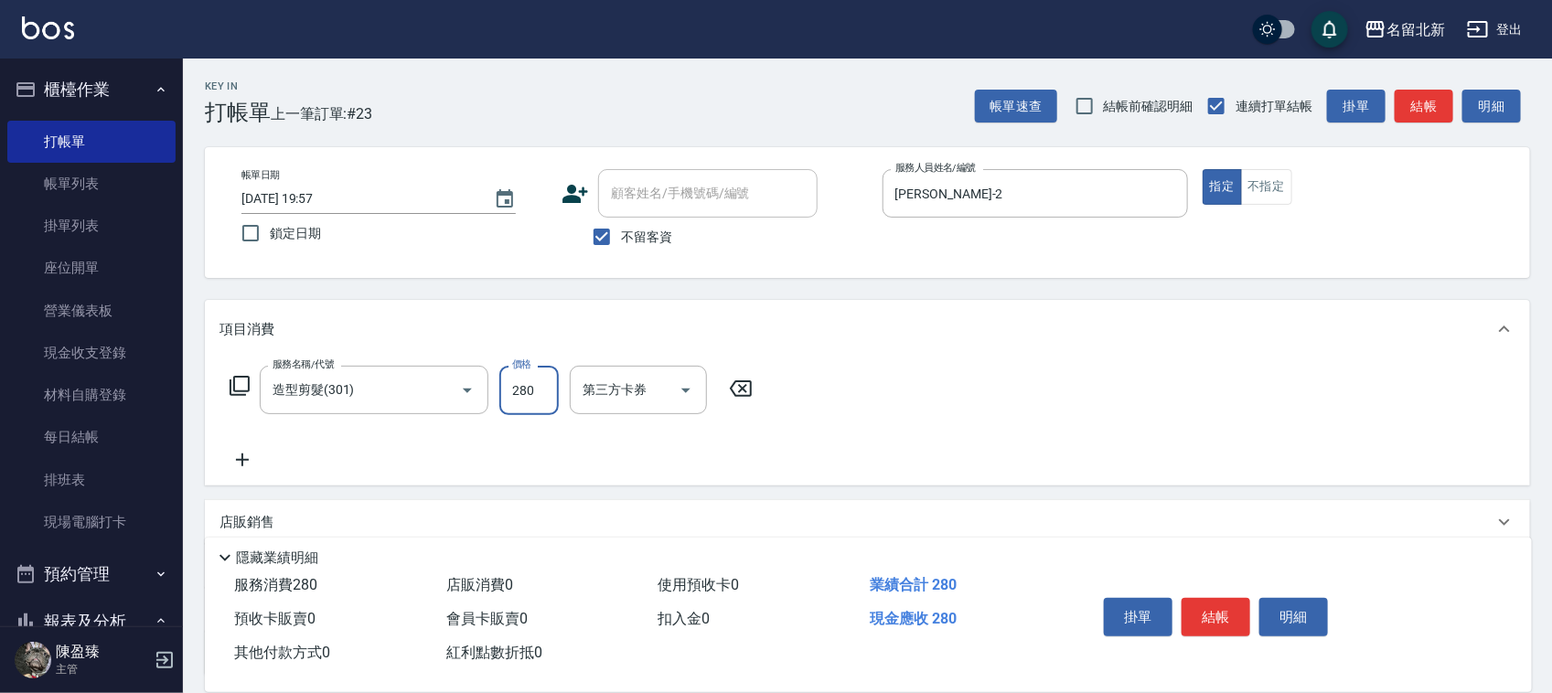
type input "280"
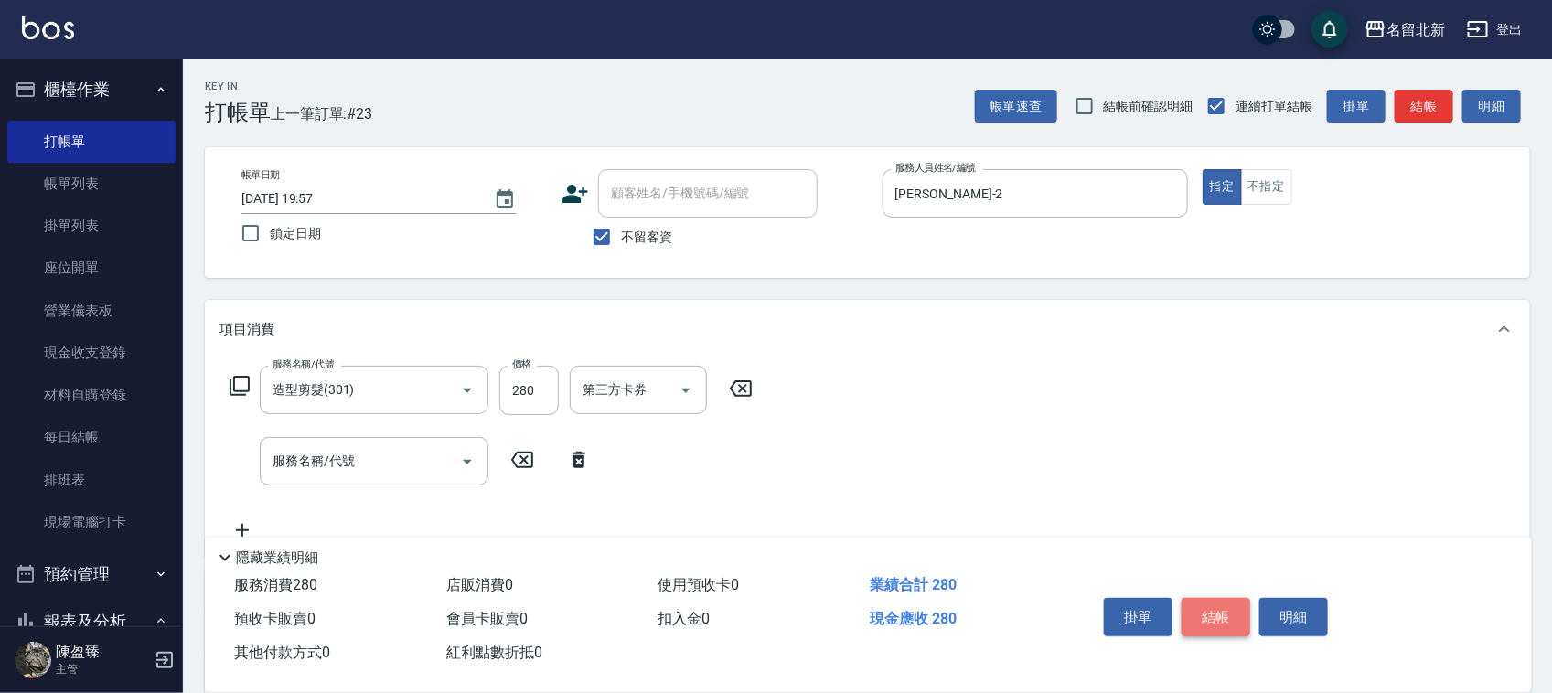
click at [1214, 605] on button "結帳" at bounding box center [1216, 617] width 69 height 38
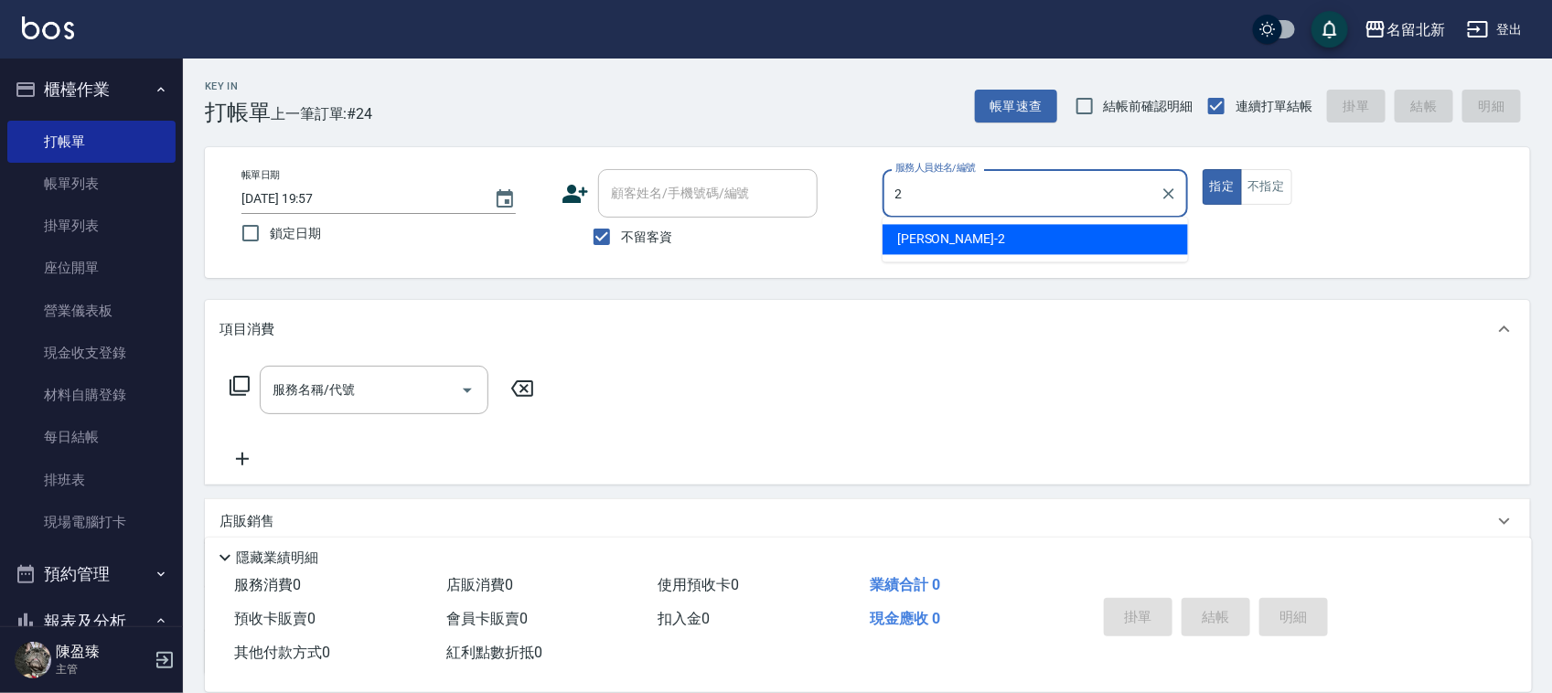
type input "[PERSON_NAME]-2"
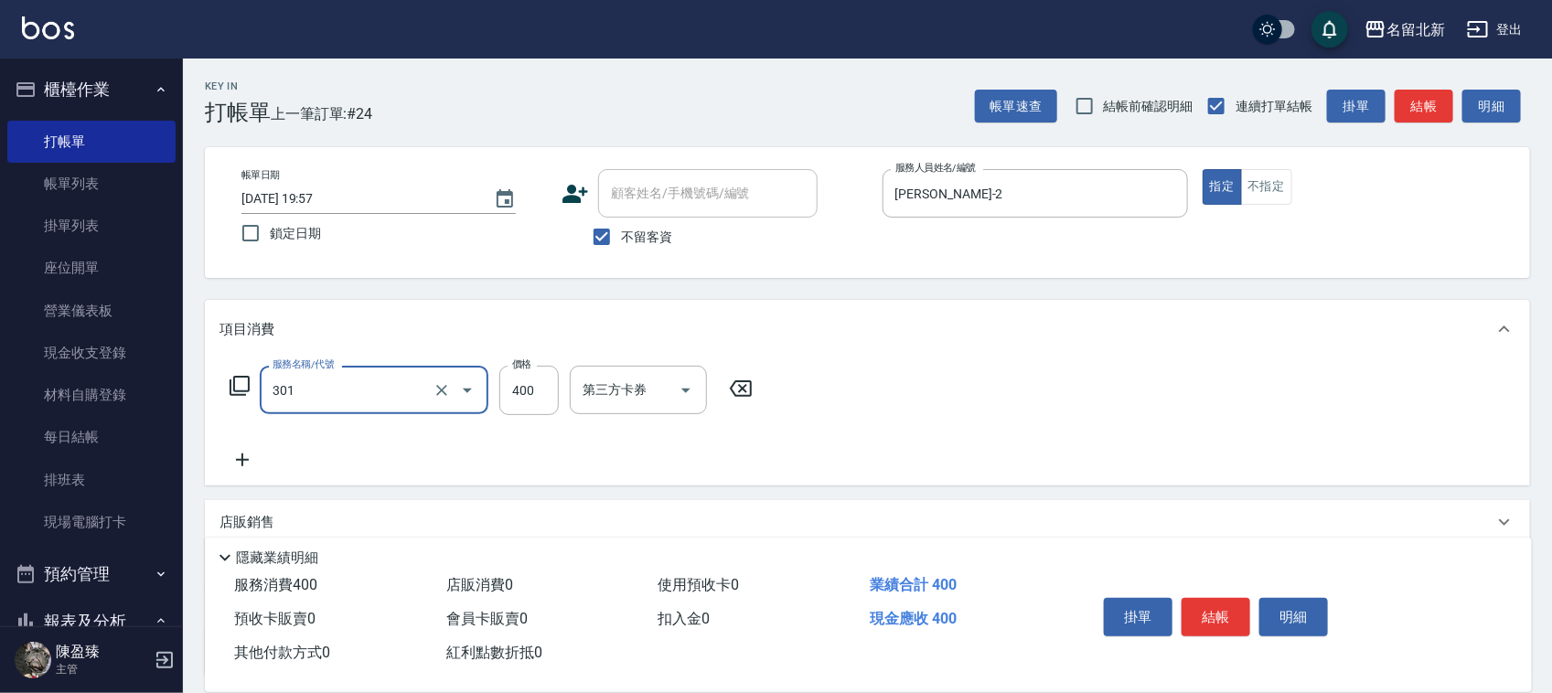
type input "造型剪髮(301)"
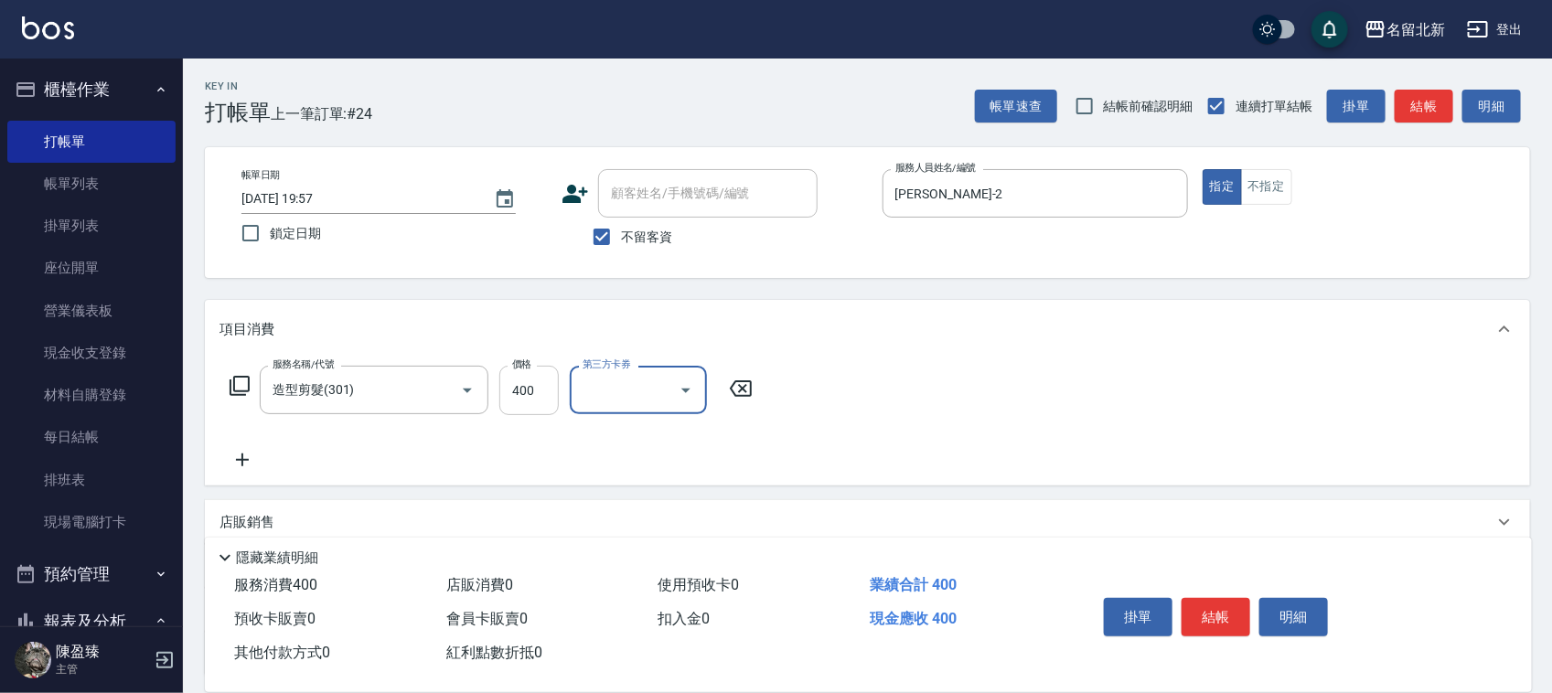
click at [541, 393] on input "400" at bounding box center [528, 390] width 59 height 49
type input "380"
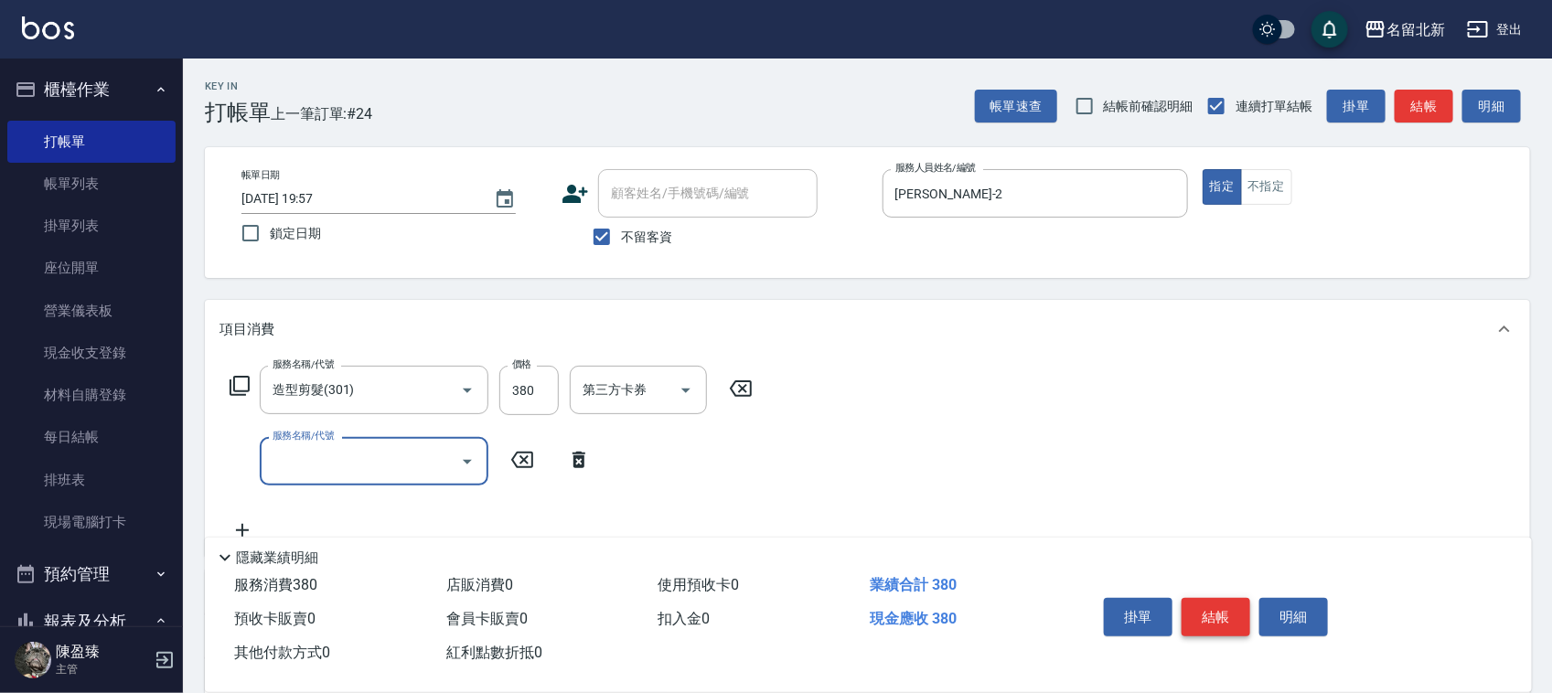
click at [1228, 600] on button "結帳" at bounding box center [1216, 617] width 69 height 38
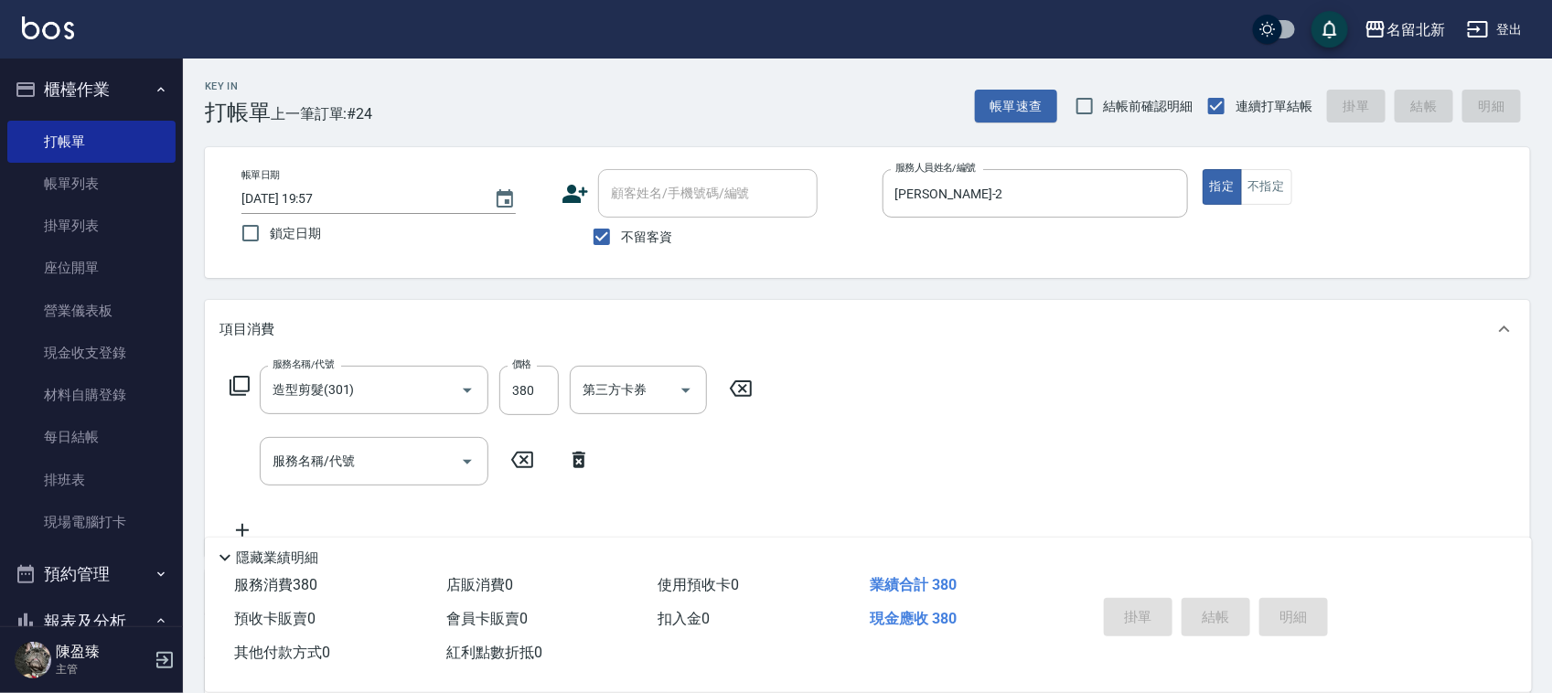
type input "[DATE] 19:58"
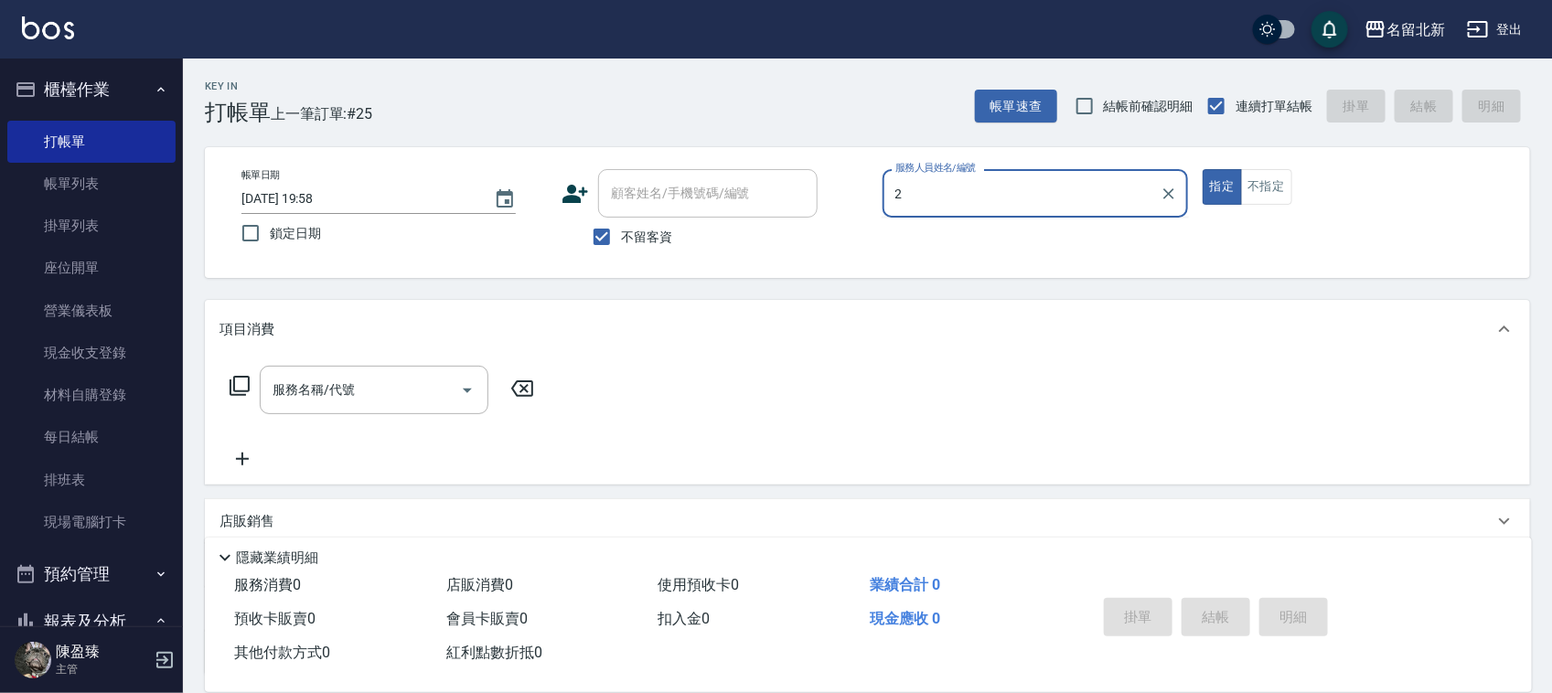
type input "2"
click at [1203, 169] on button "指定" at bounding box center [1222, 187] width 39 height 36
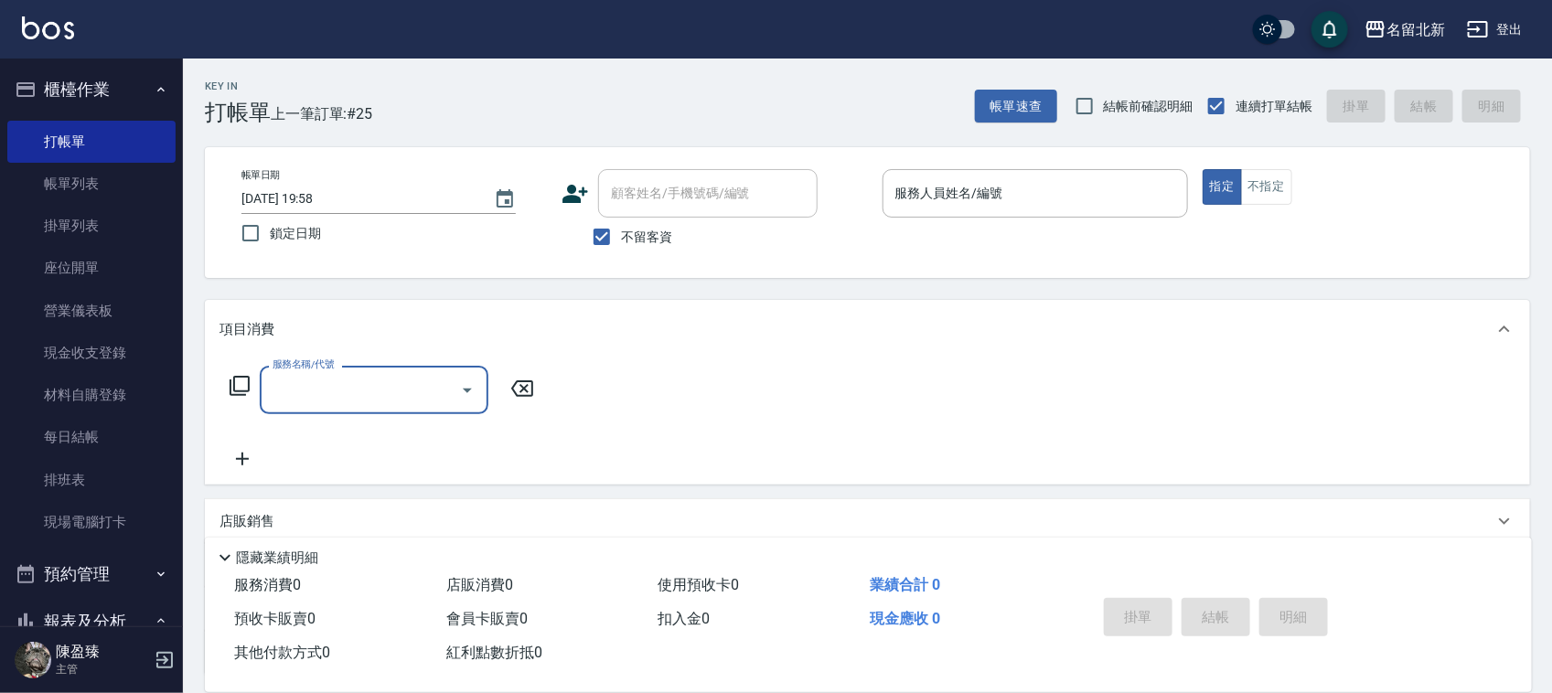
type input "2"
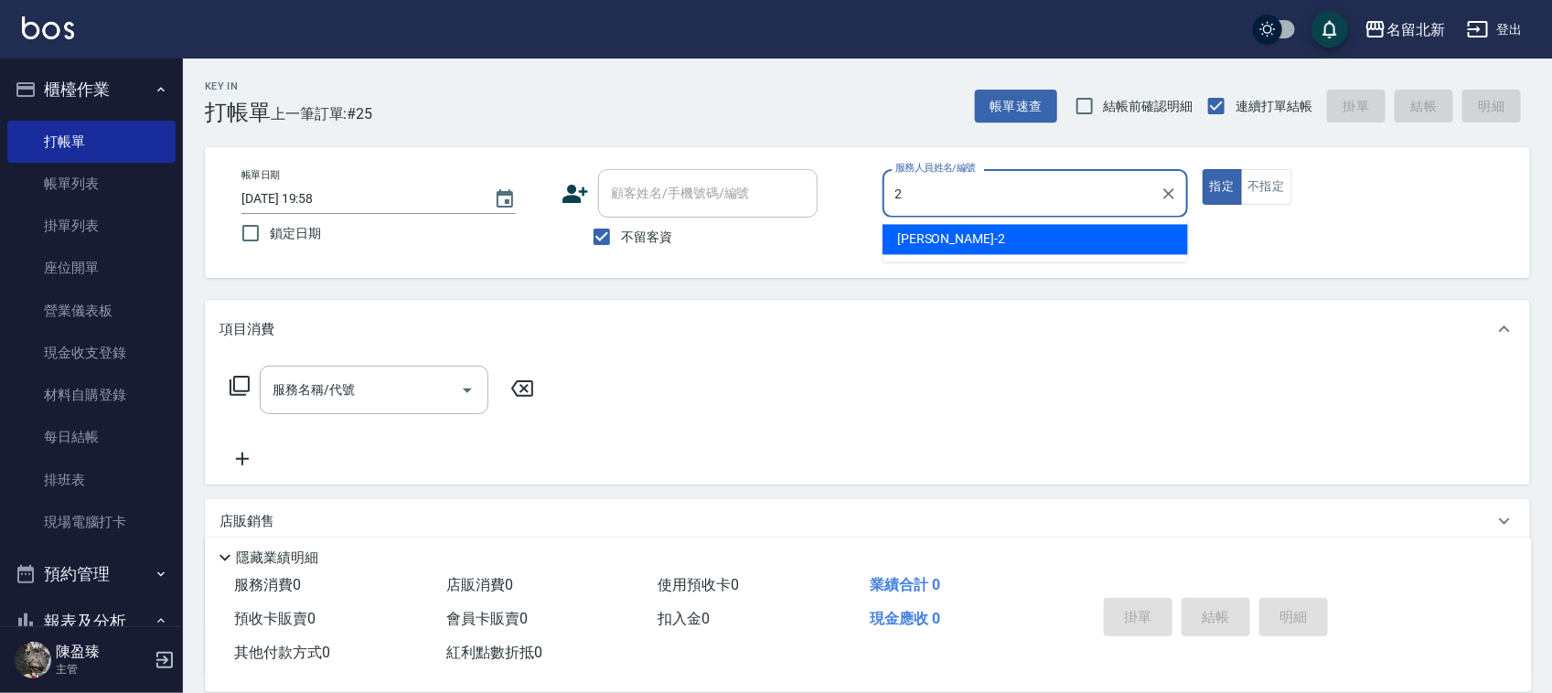
type input "[PERSON_NAME]-2"
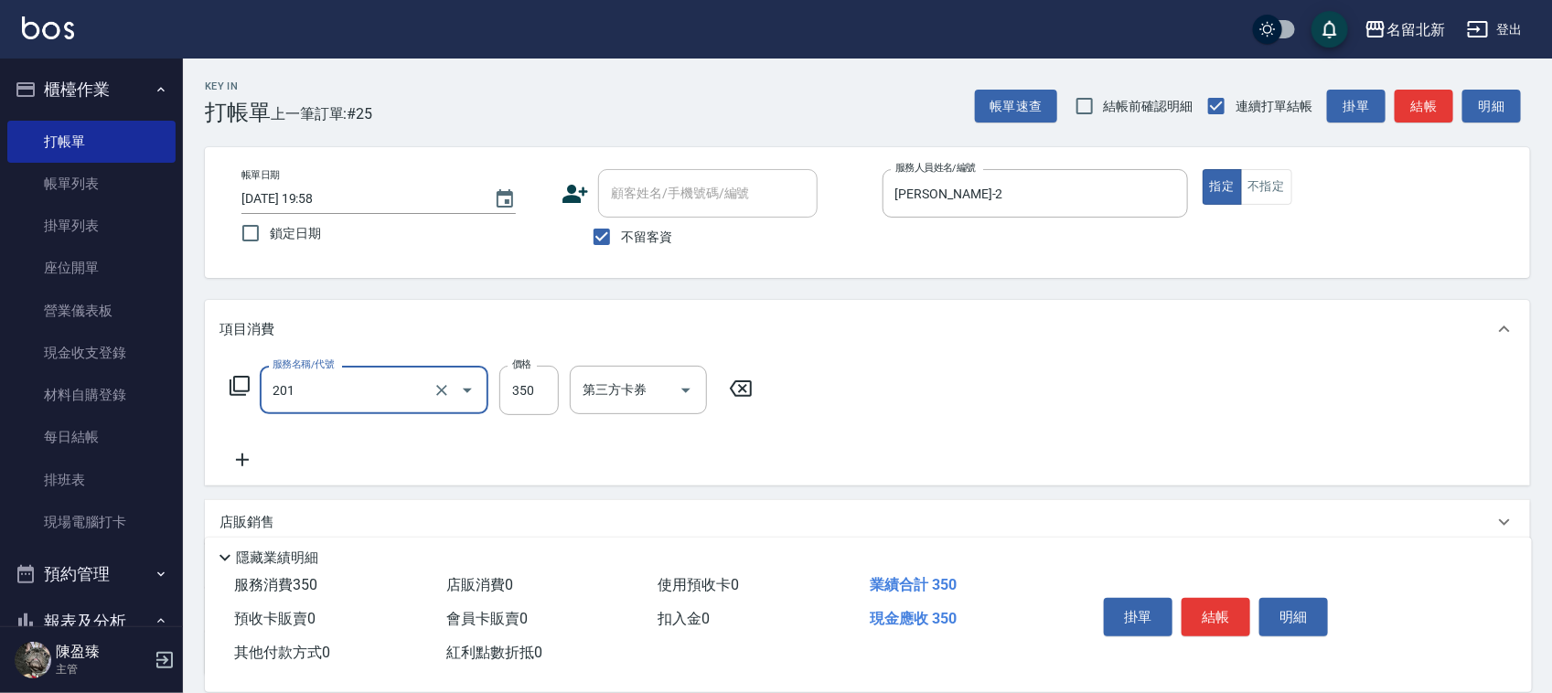
type input "一般洗髮(201)"
type input "40"
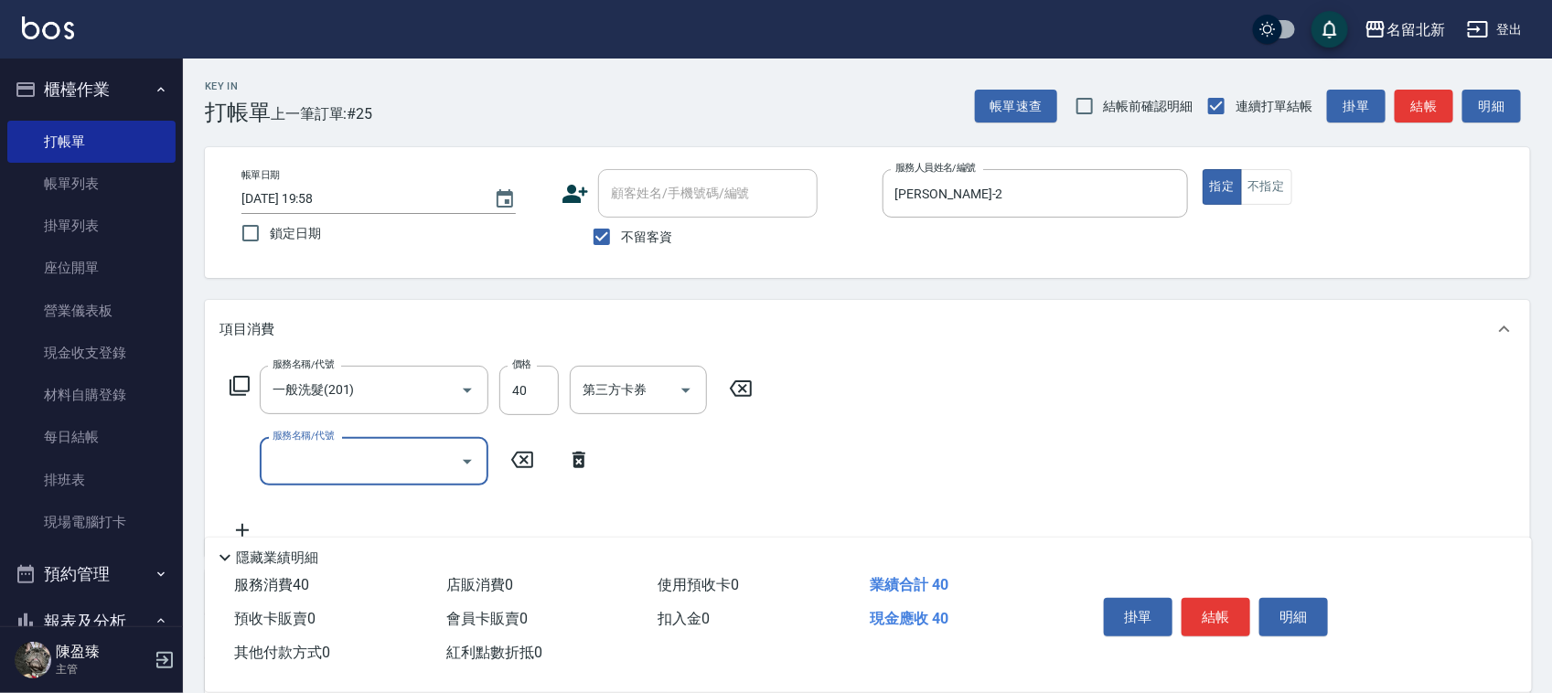
type input "2"
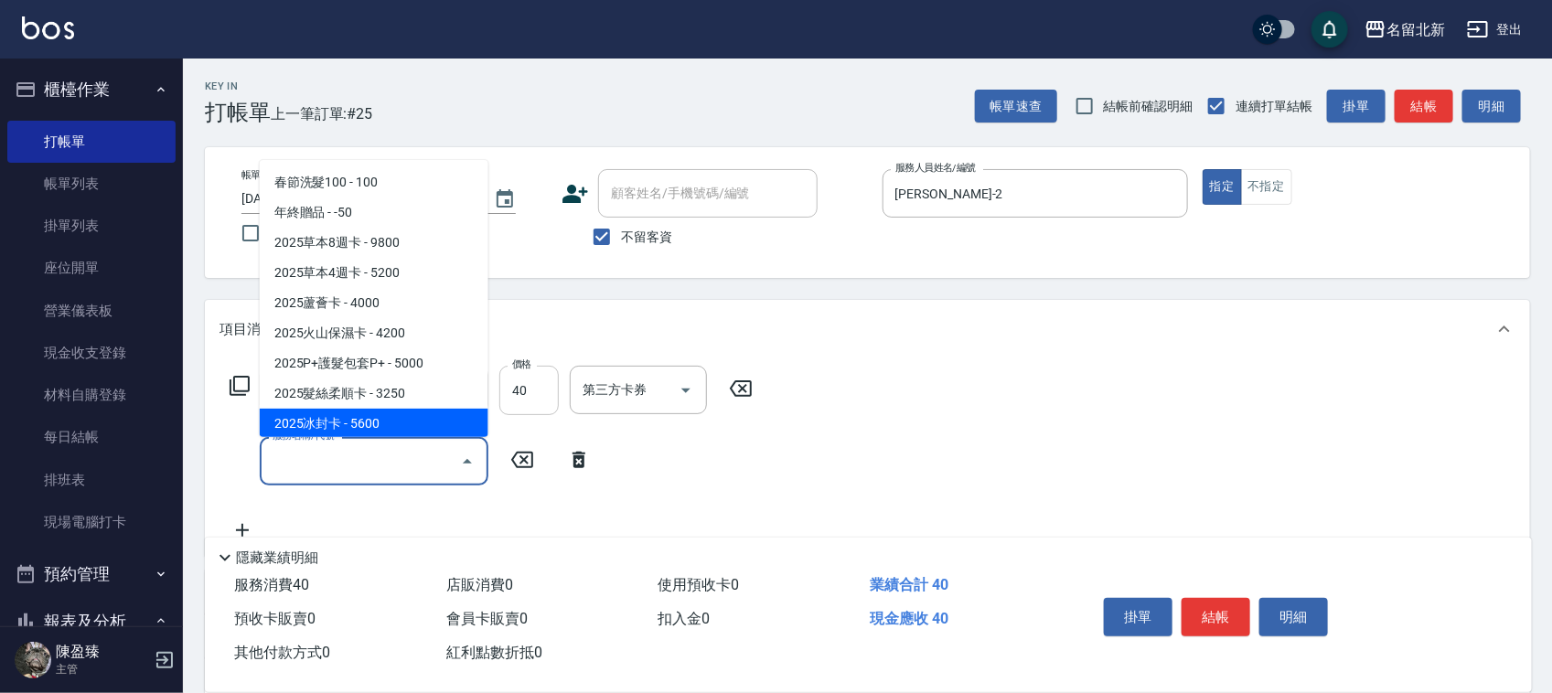
drag, startPoint x: 531, startPoint y: 399, endPoint x: 540, endPoint y: 381, distance: 20.1
click at [531, 395] on input "40" at bounding box center [528, 390] width 59 height 49
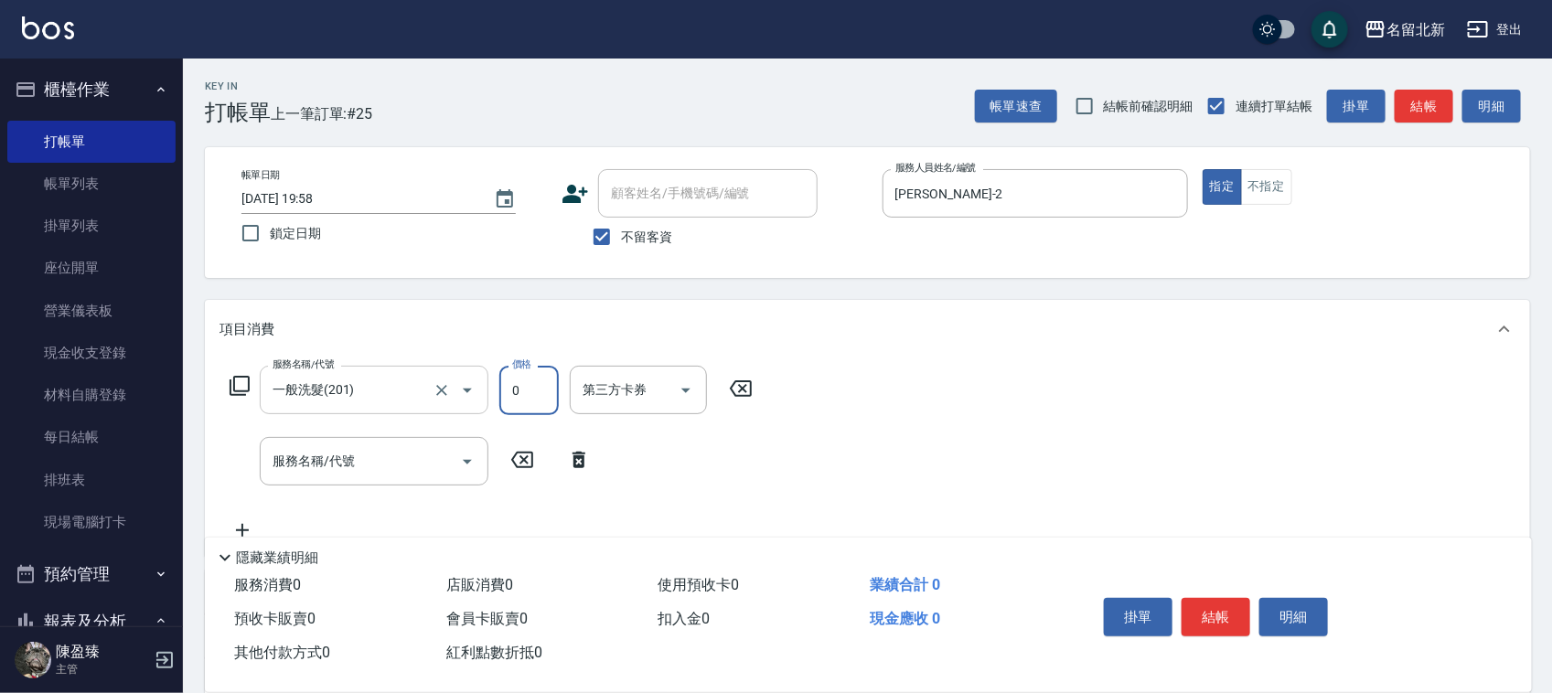
click at [467, 387] on icon "Open" at bounding box center [467, 391] width 22 height 22
type input "0"
click at [472, 377] on button "Open" at bounding box center [467, 390] width 29 height 29
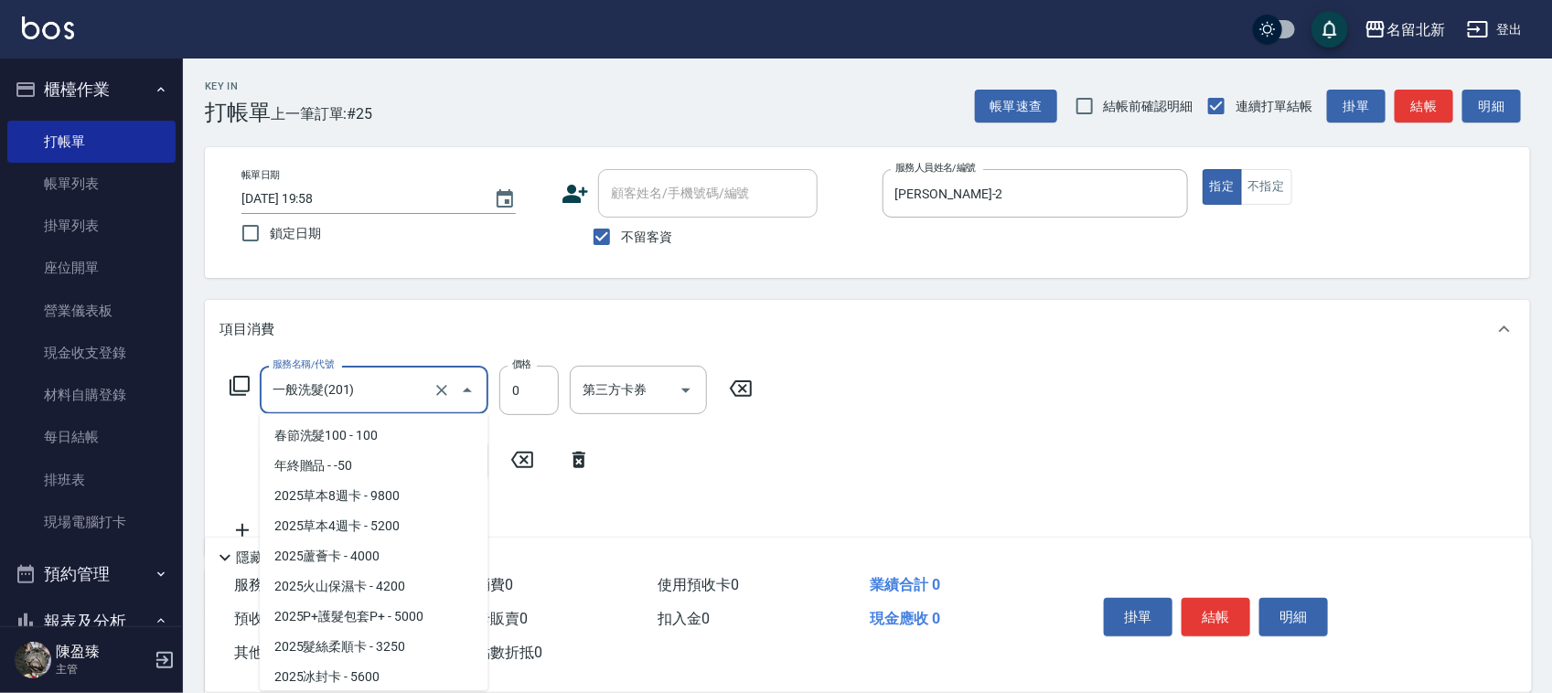
scroll to position [212, 0]
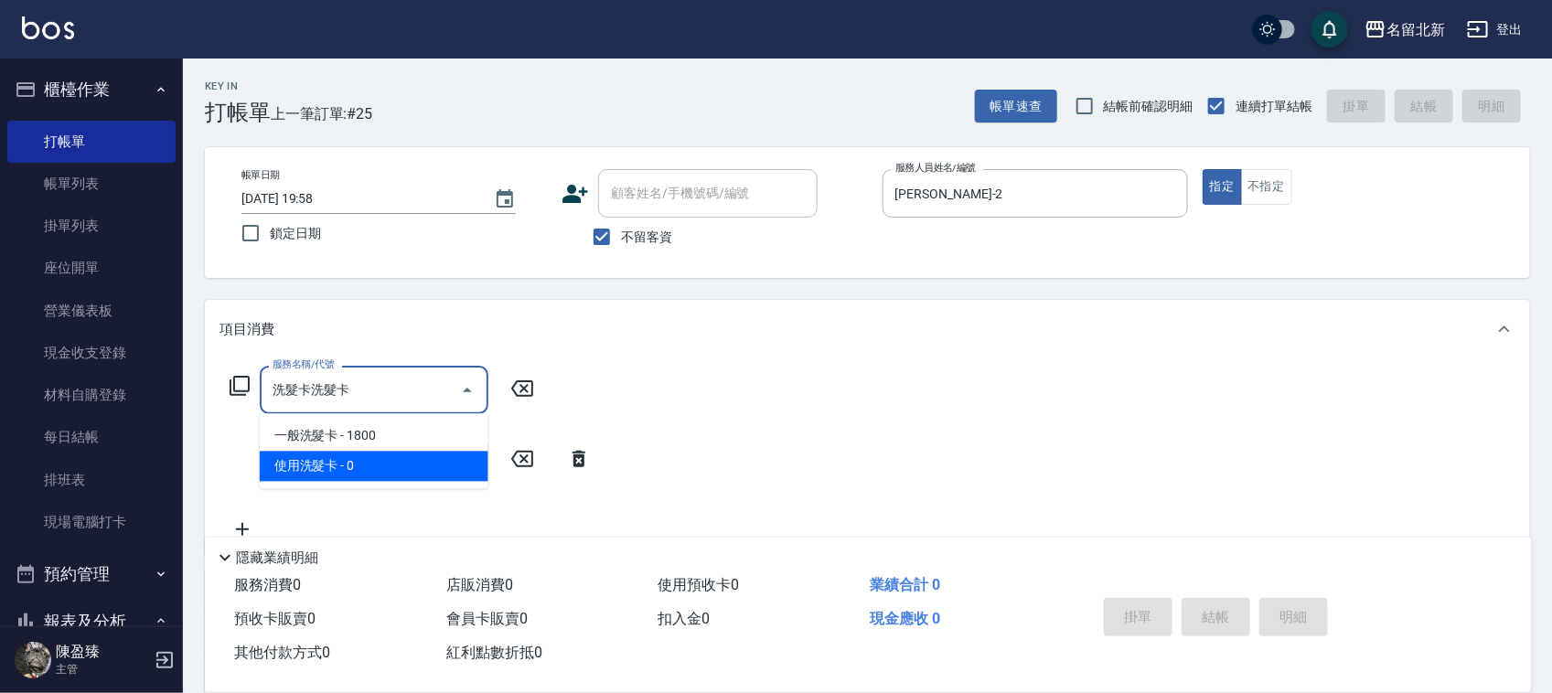
click at [375, 478] on div "服務名稱/代號" at bounding box center [374, 460] width 229 height 48
type input "洗髮卡洗髮卡"
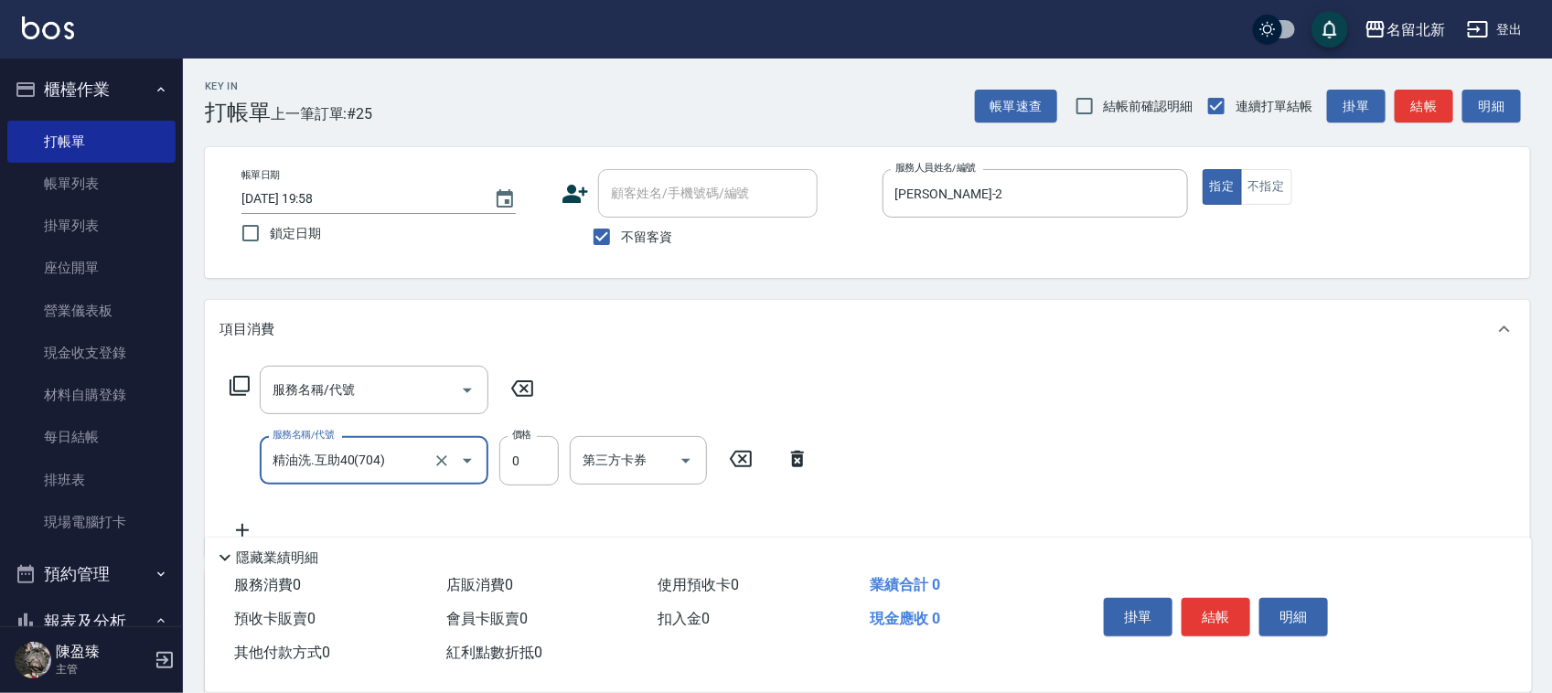
type input "精油洗.互助40(704)"
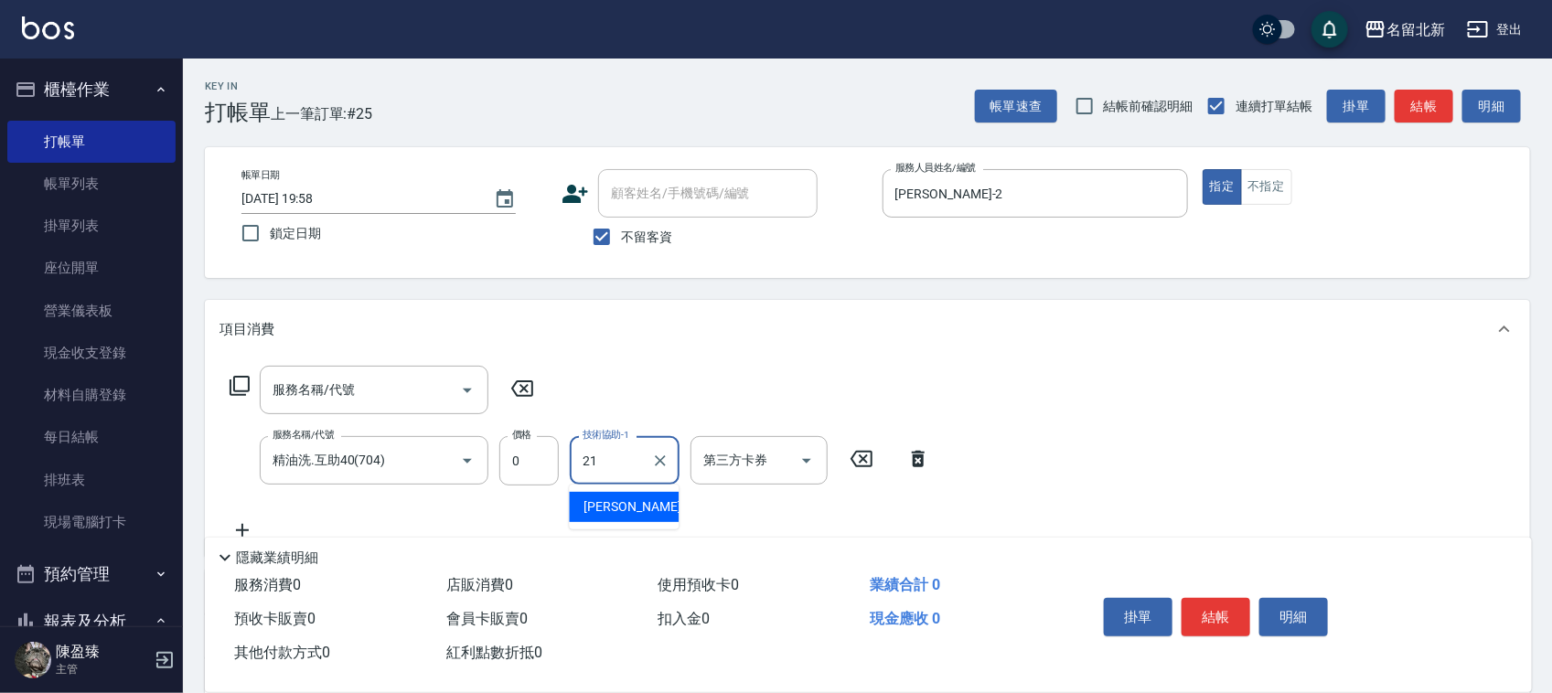
type input "[PERSON_NAME]-21"
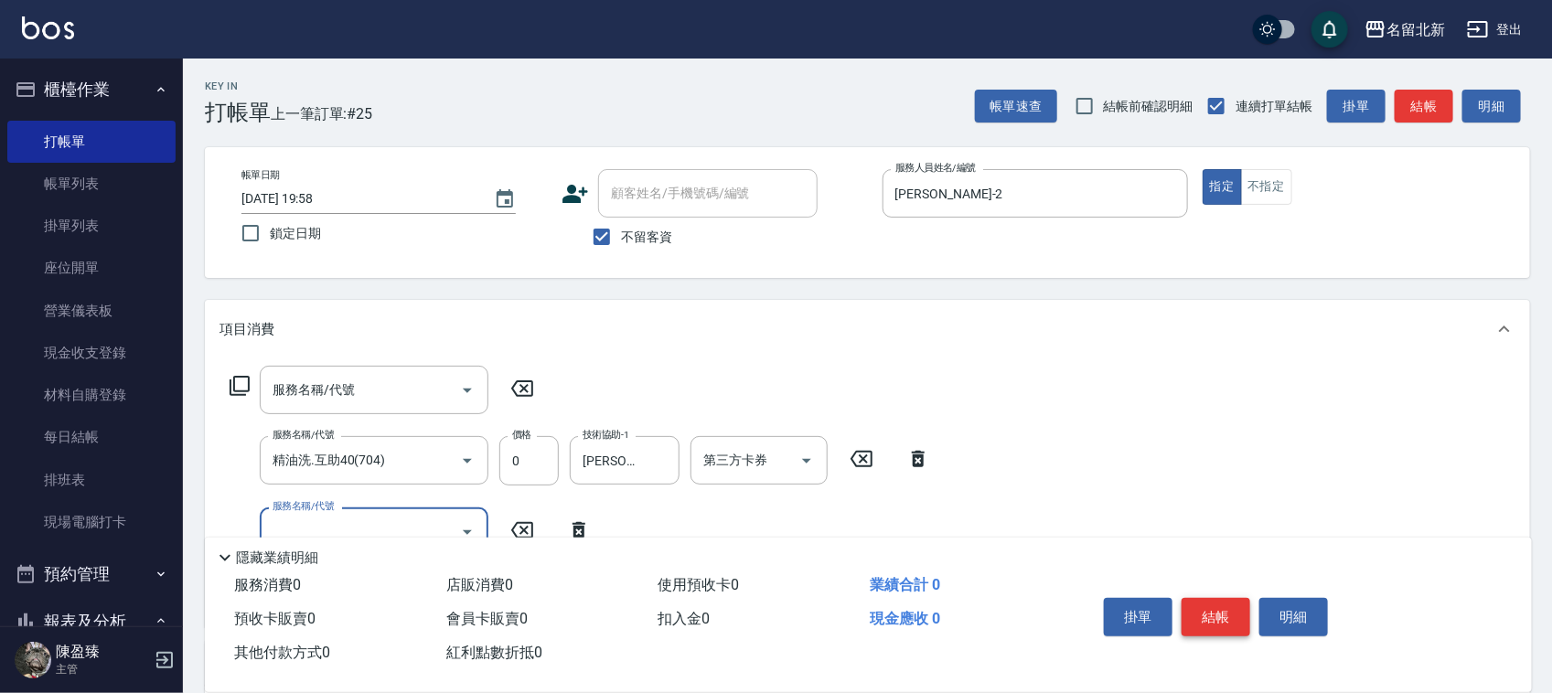
click at [1219, 599] on button "結帳" at bounding box center [1216, 617] width 69 height 38
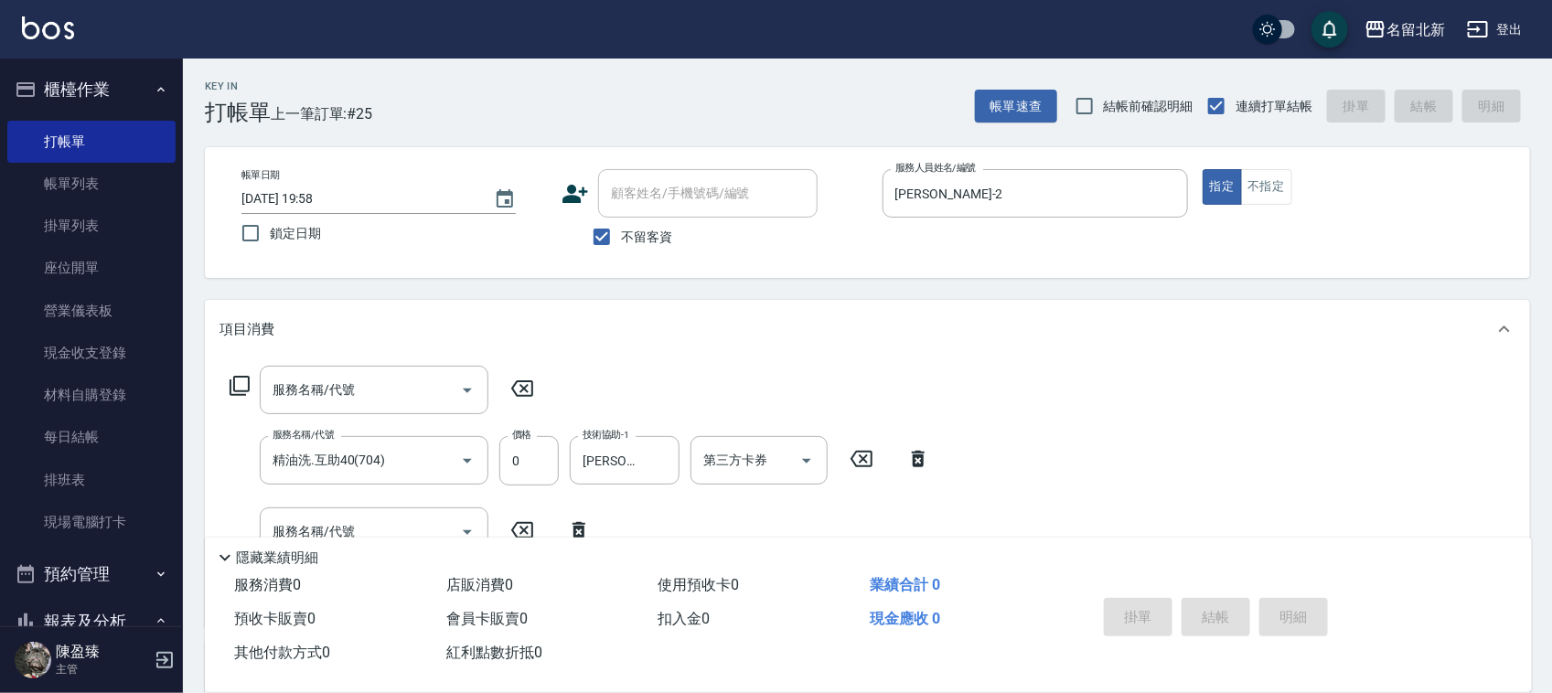
type input "[DATE] 19:59"
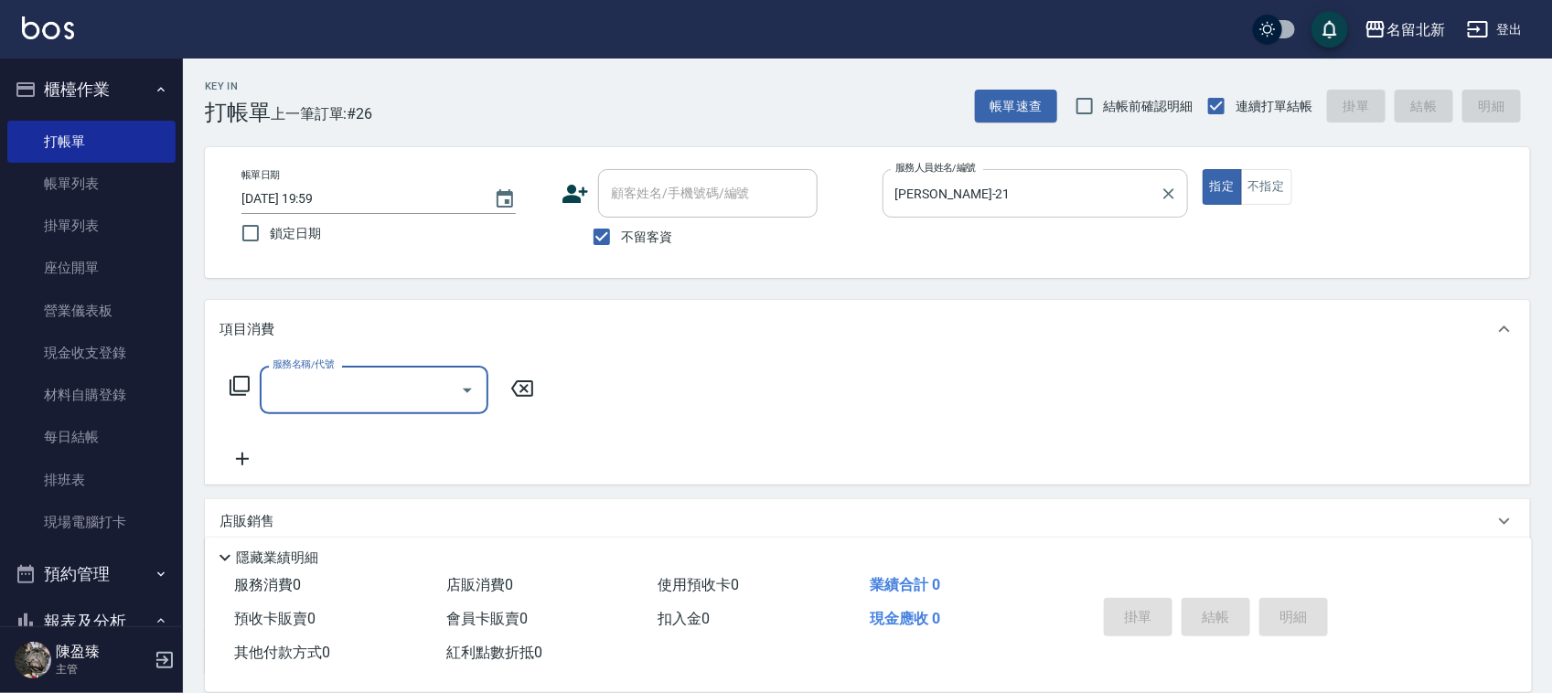
click at [1082, 203] on input "[PERSON_NAME]-21" at bounding box center [1022, 193] width 262 height 32
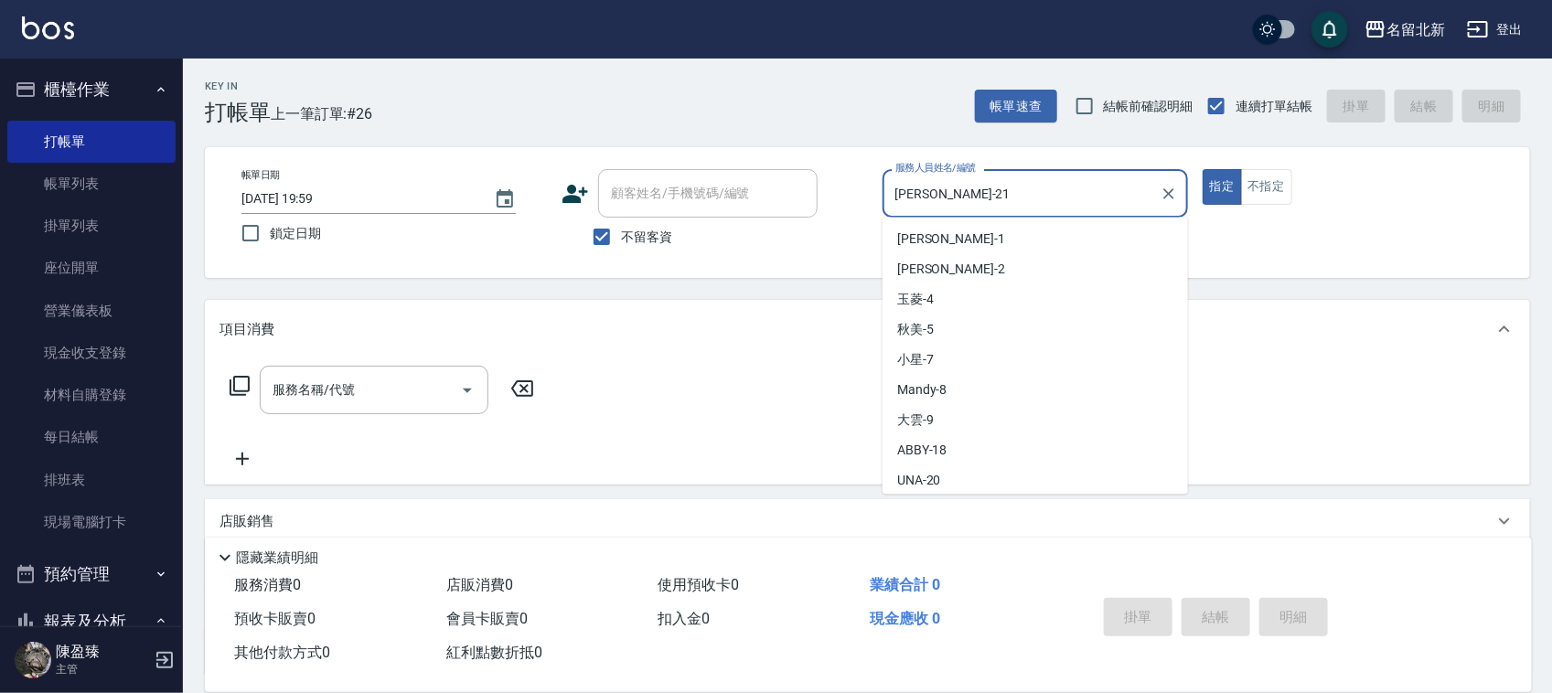
scroll to position [32, 0]
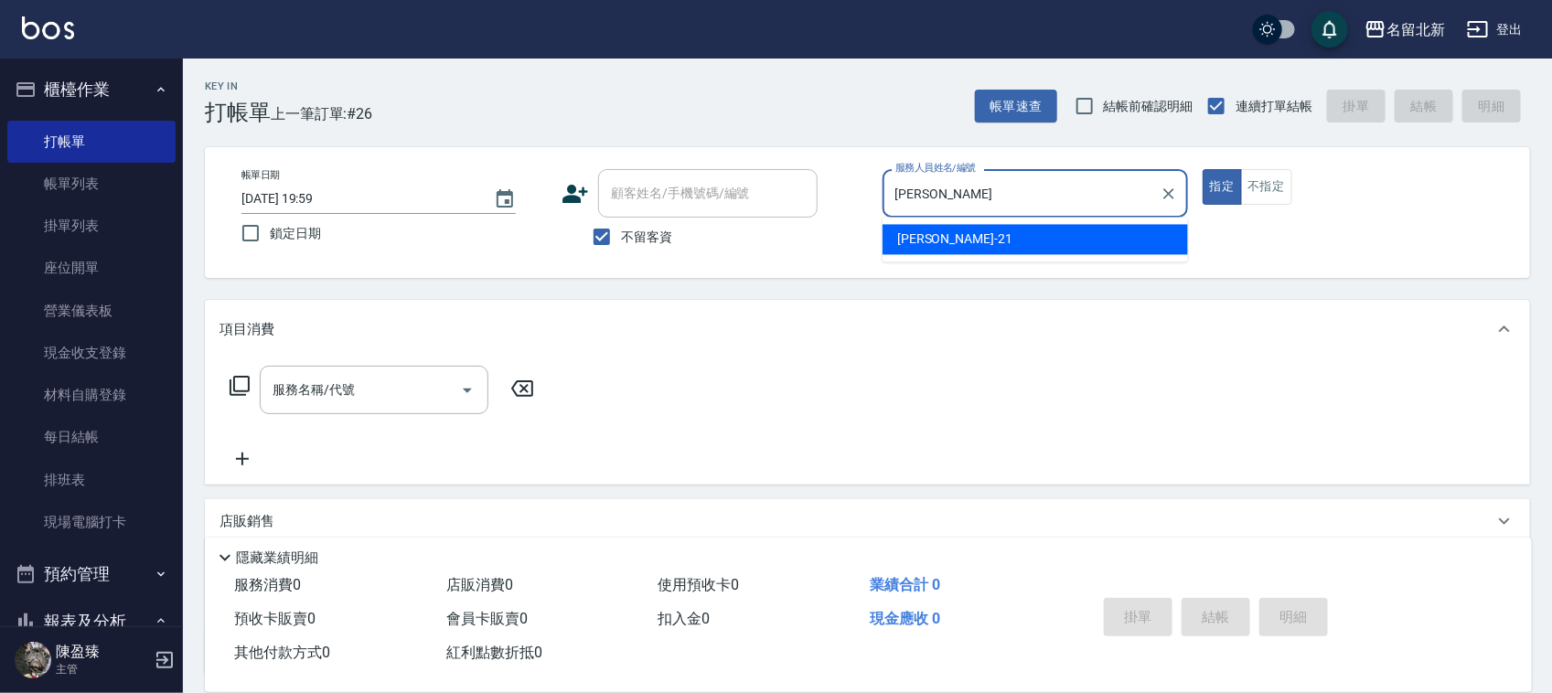
type input "艾"
type input "[PERSON_NAME]-2"
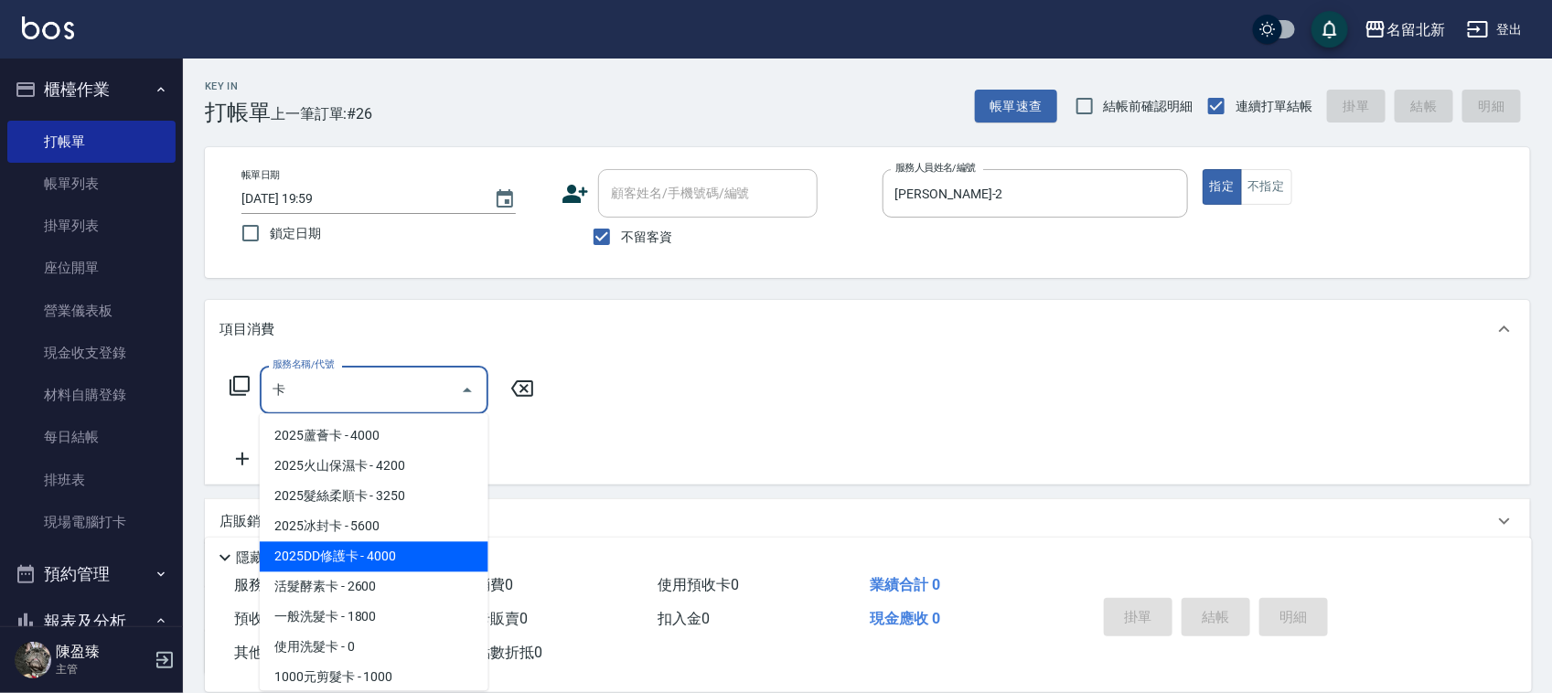
scroll to position [114, 0]
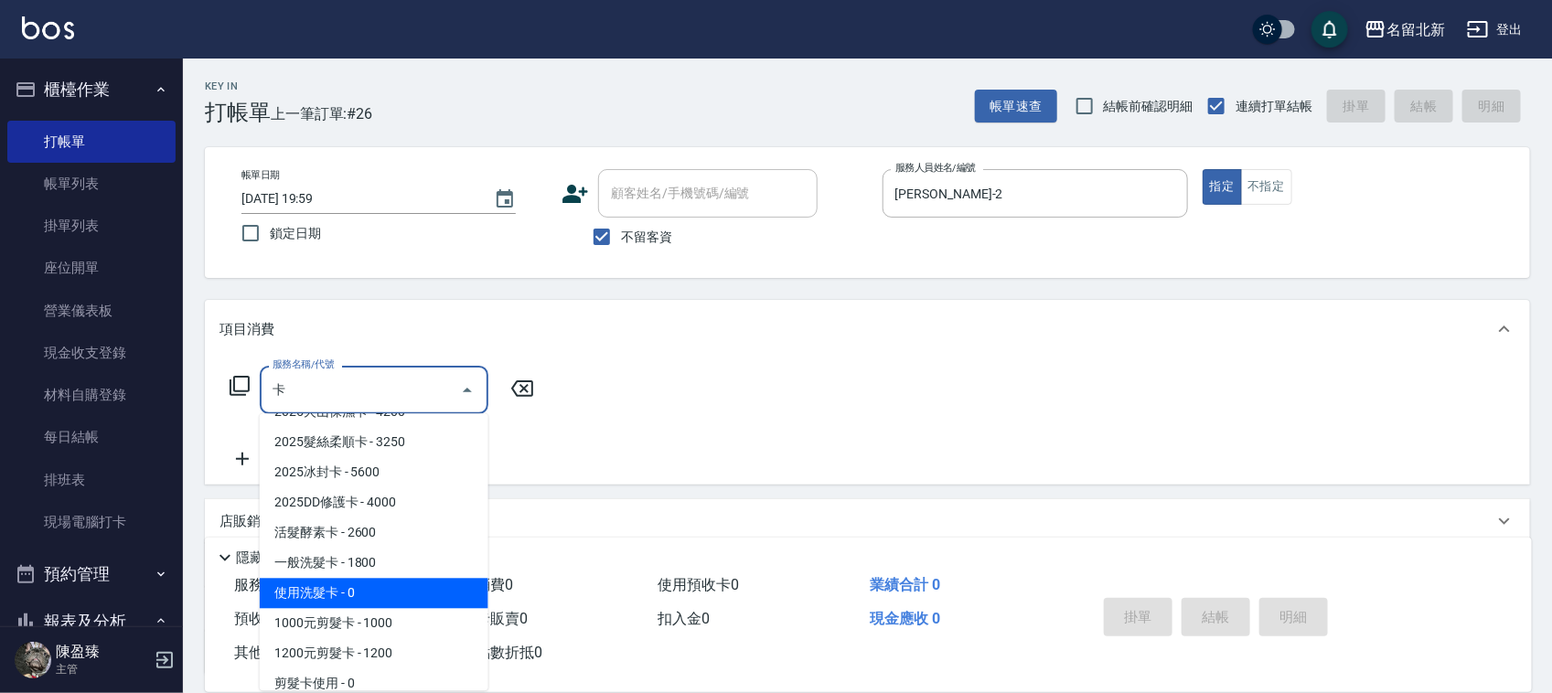
click at [416, 488] on span "2025冰封卡 - 5600" at bounding box center [374, 473] width 229 height 30
type input "2025冰封卡(107)"
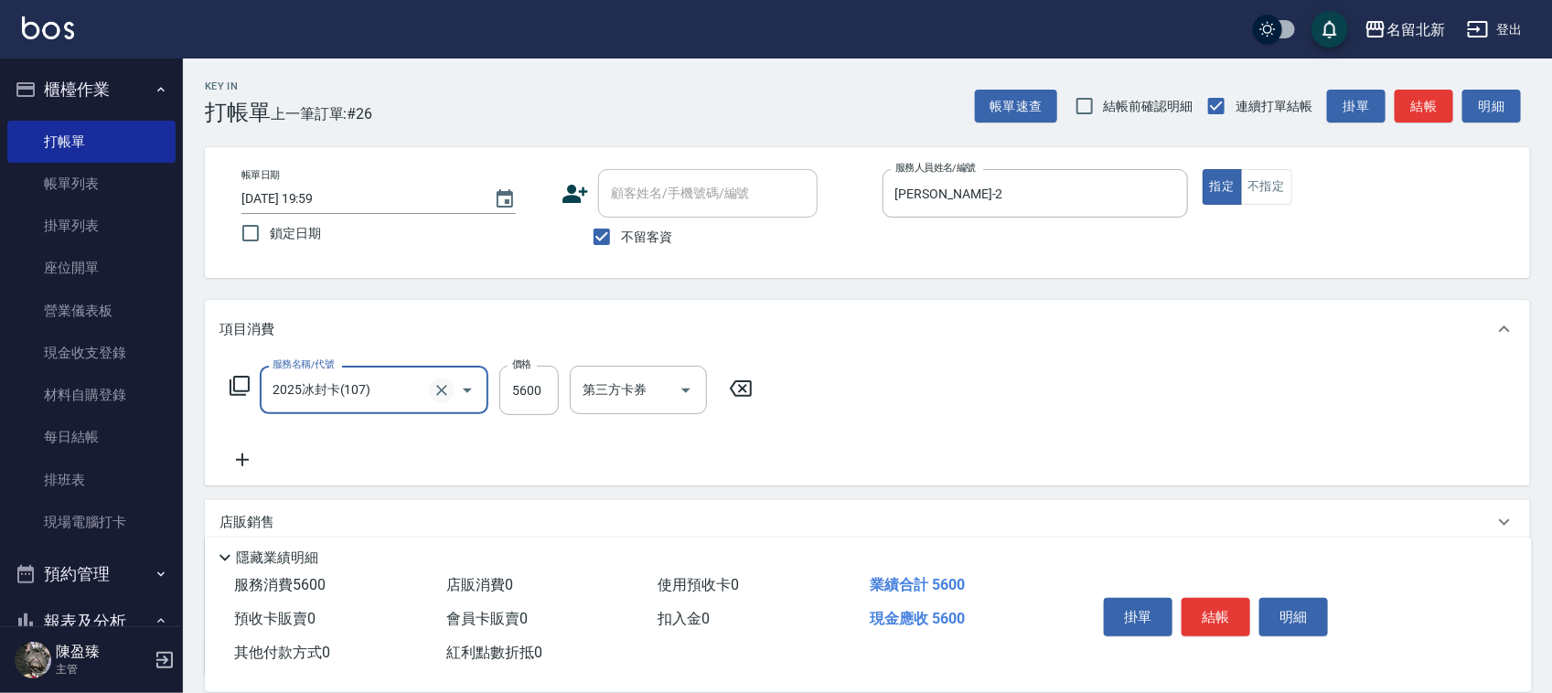
click at [442, 395] on icon "Clear" at bounding box center [442, 390] width 18 height 18
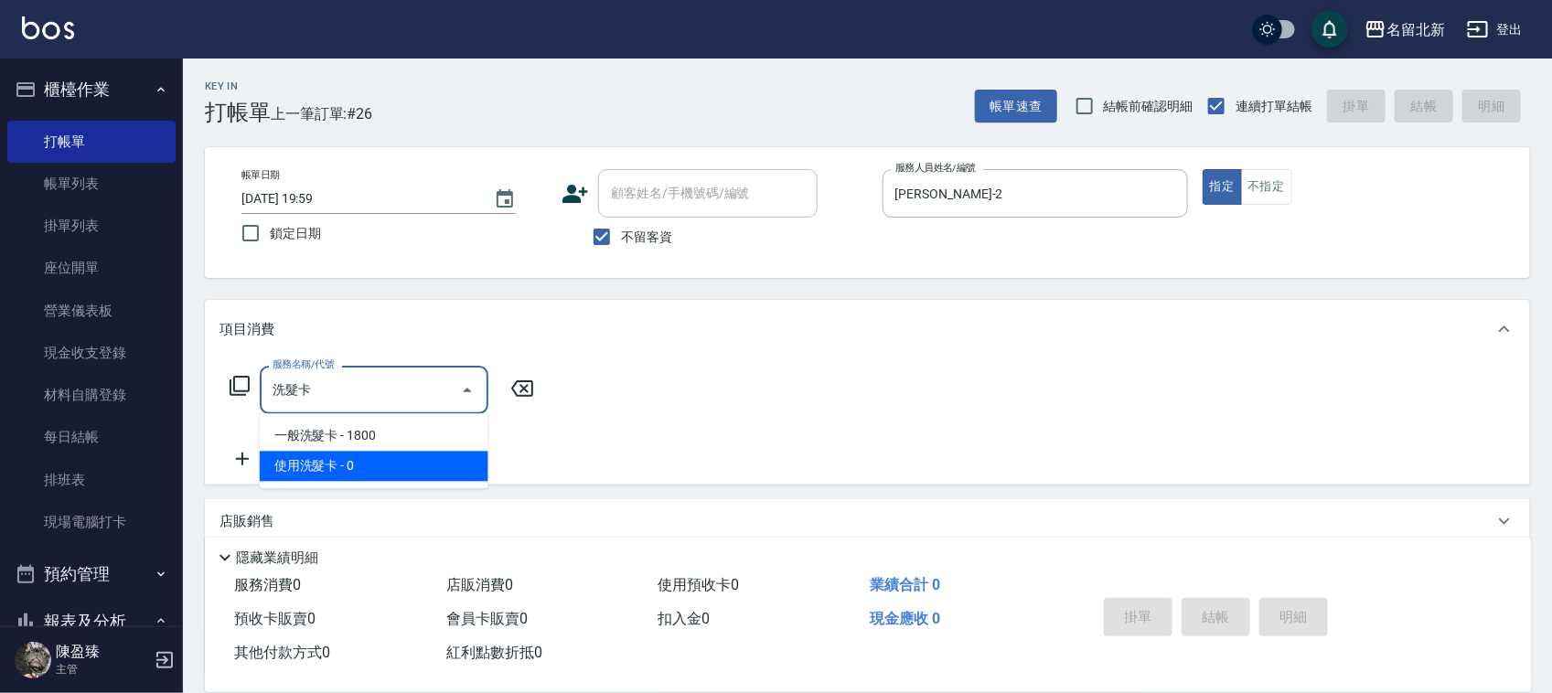
click at [386, 462] on span "使用洗髮卡 - 0" at bounding box center [374, 467] width 229 height 30
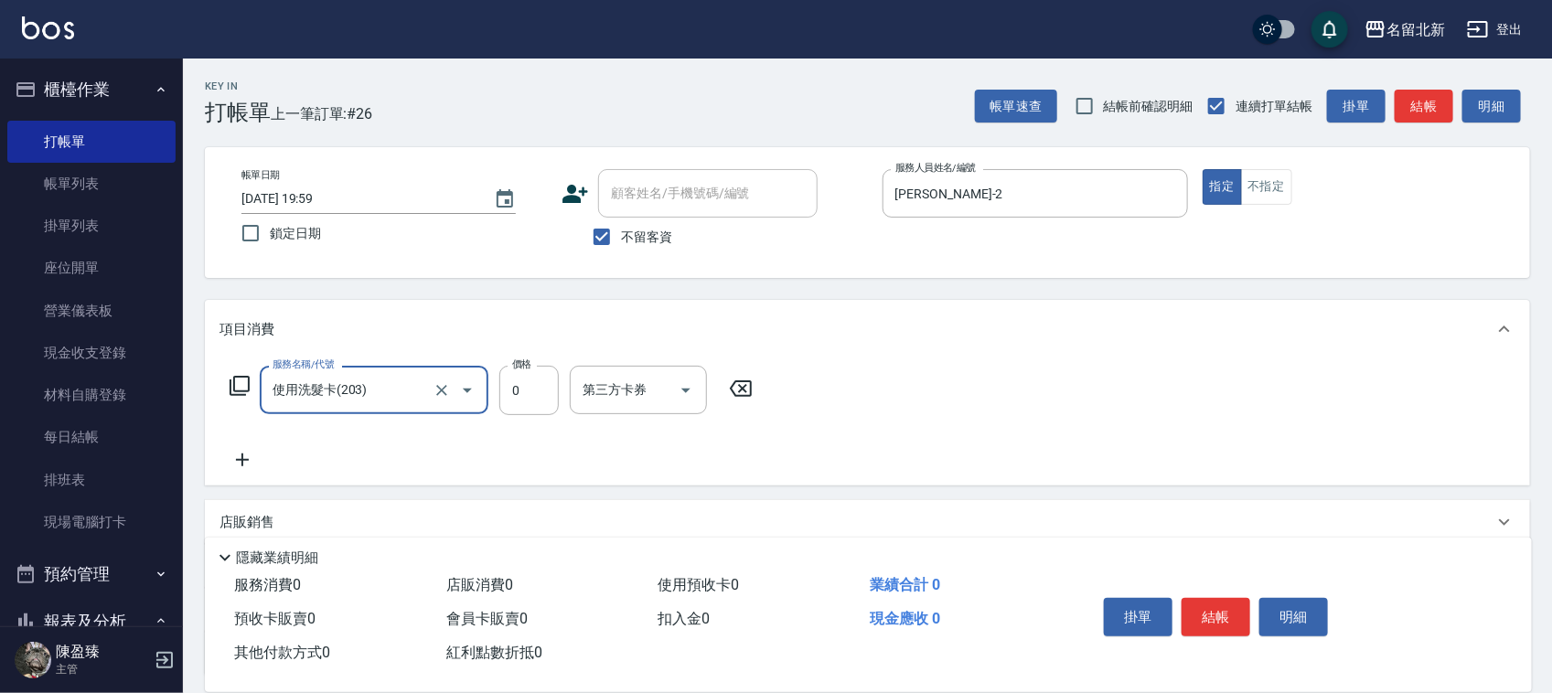
type input "使用洗髮卡(203)"
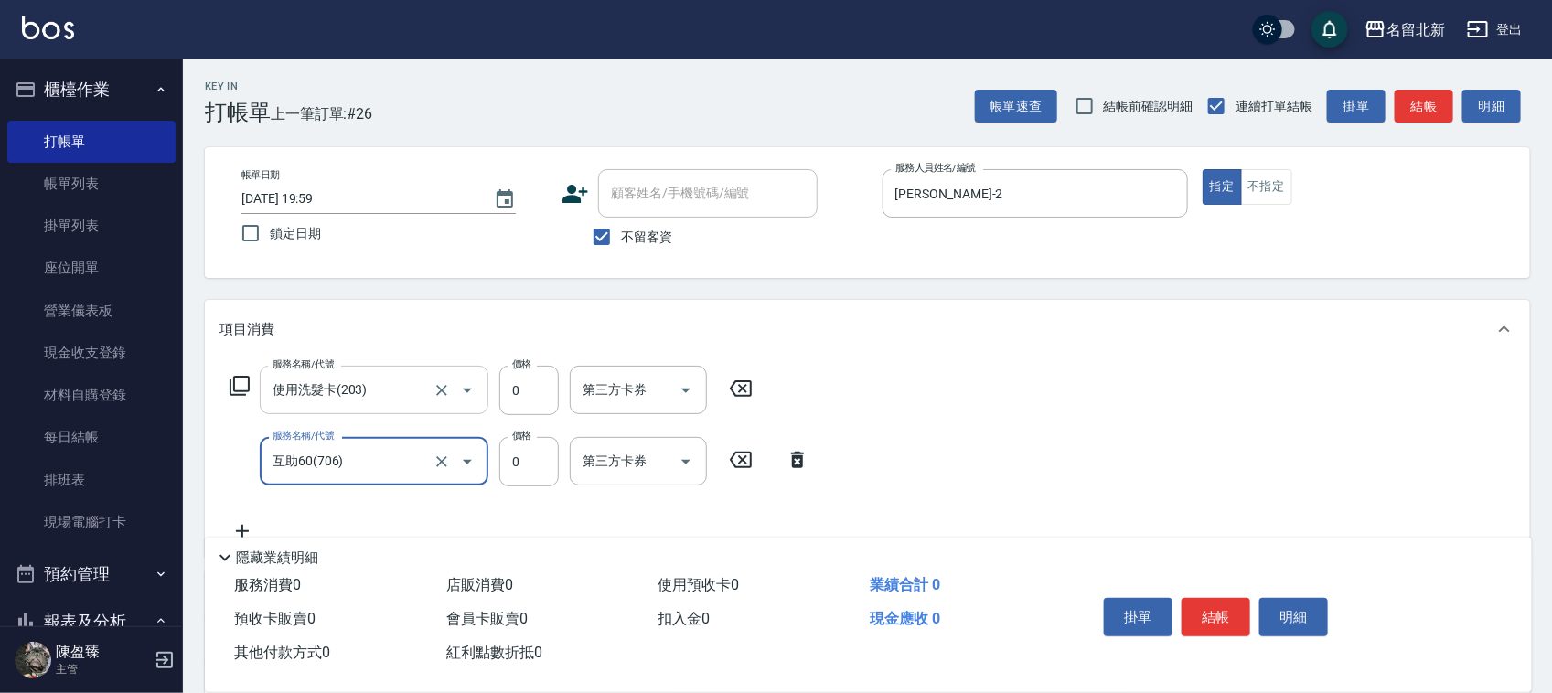
type input "互助60(706)"
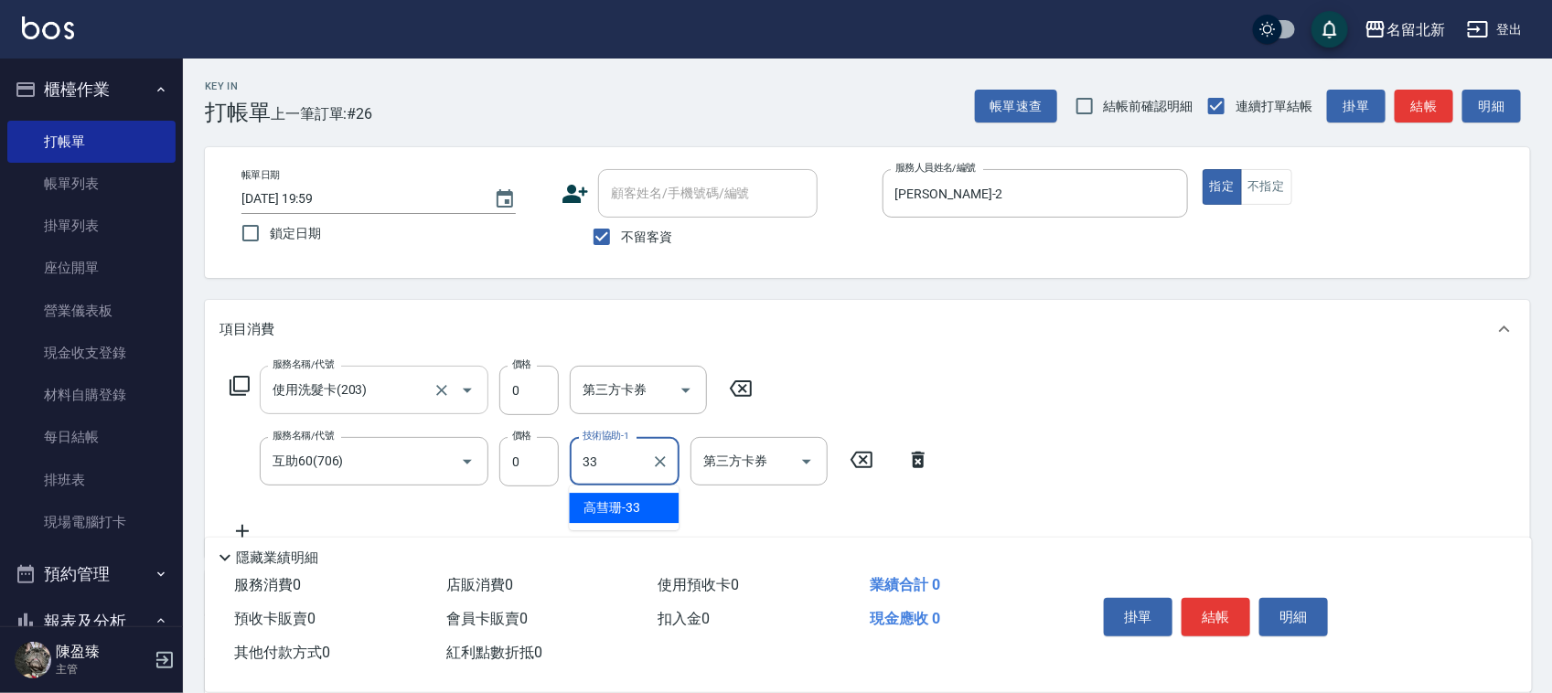
type input "[PERSON_NAME]-33"
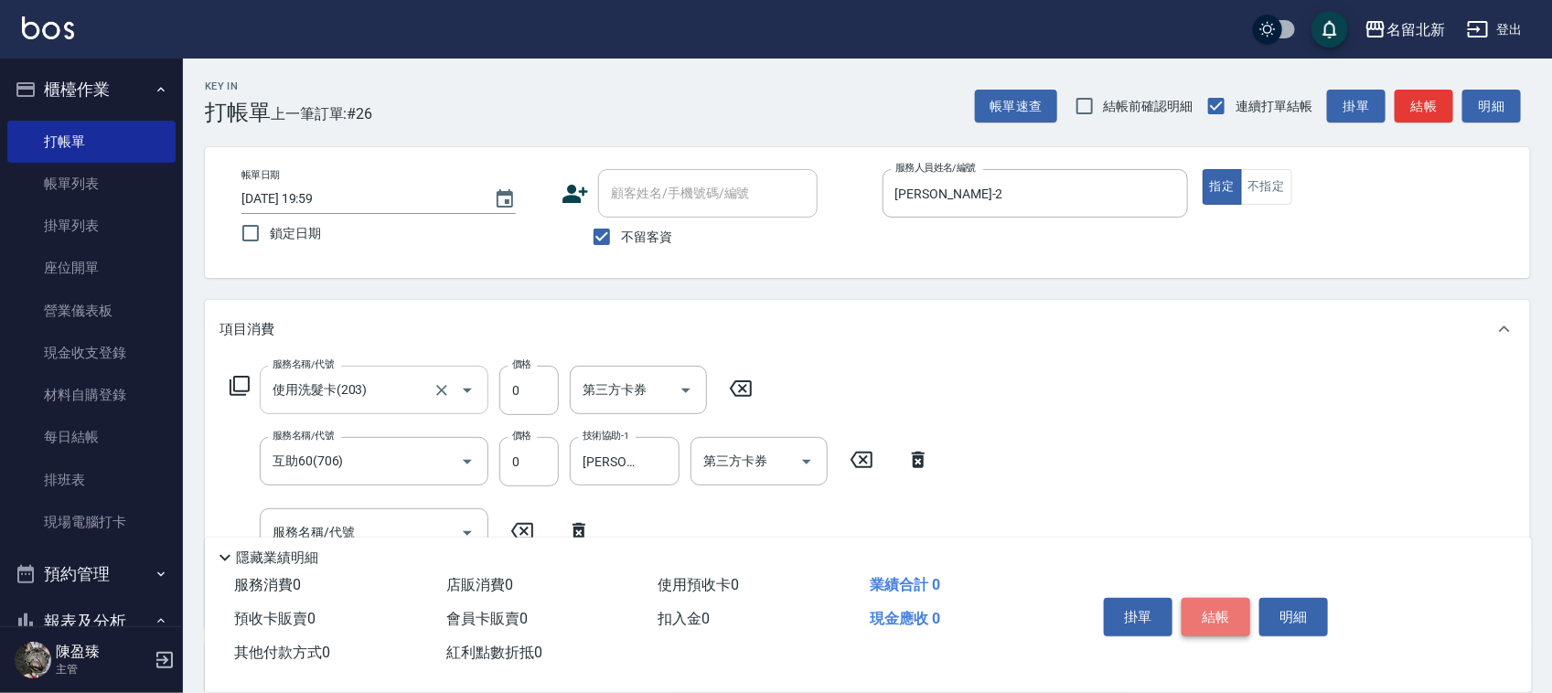
click at [1200, 598] on button "結帳" at bounding box center [1216, 617] width 69 height 38
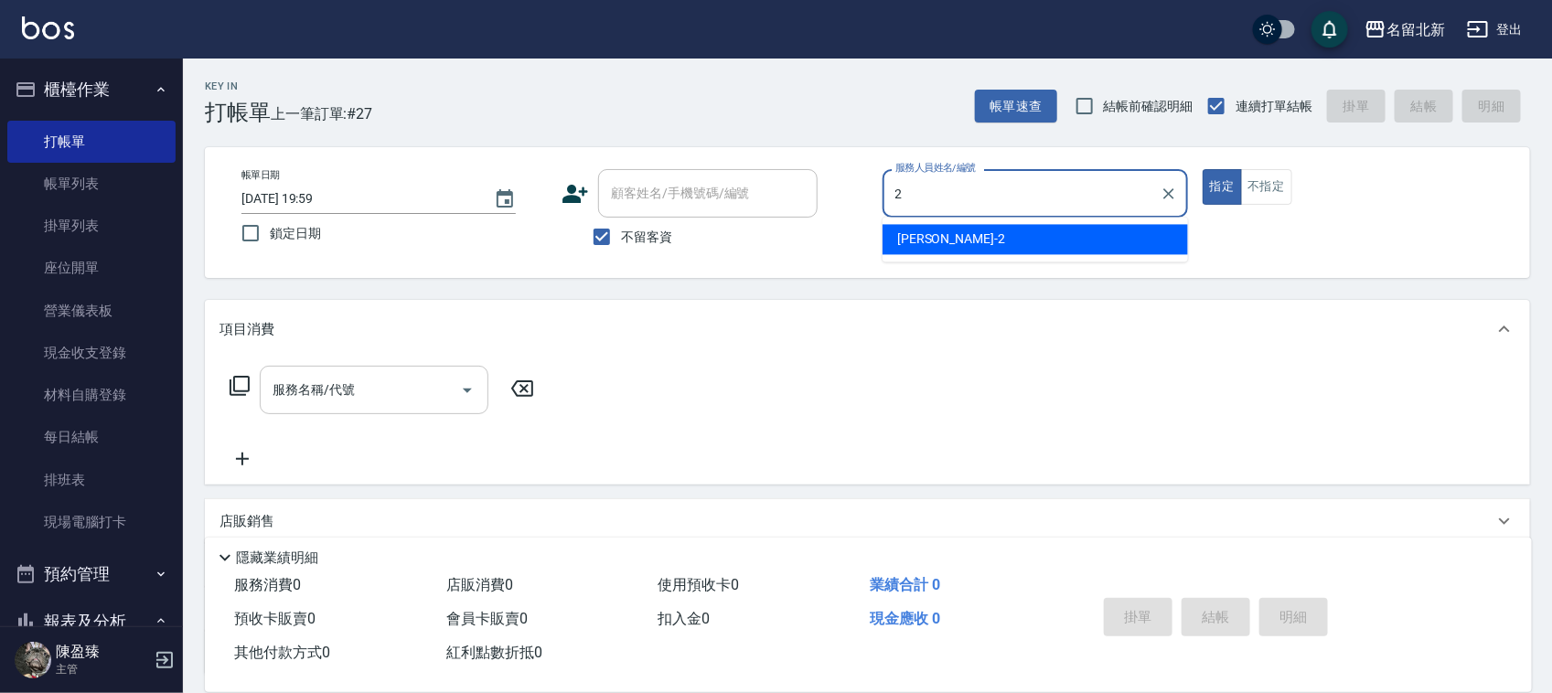
type input "[PERSON_NAME]-2"
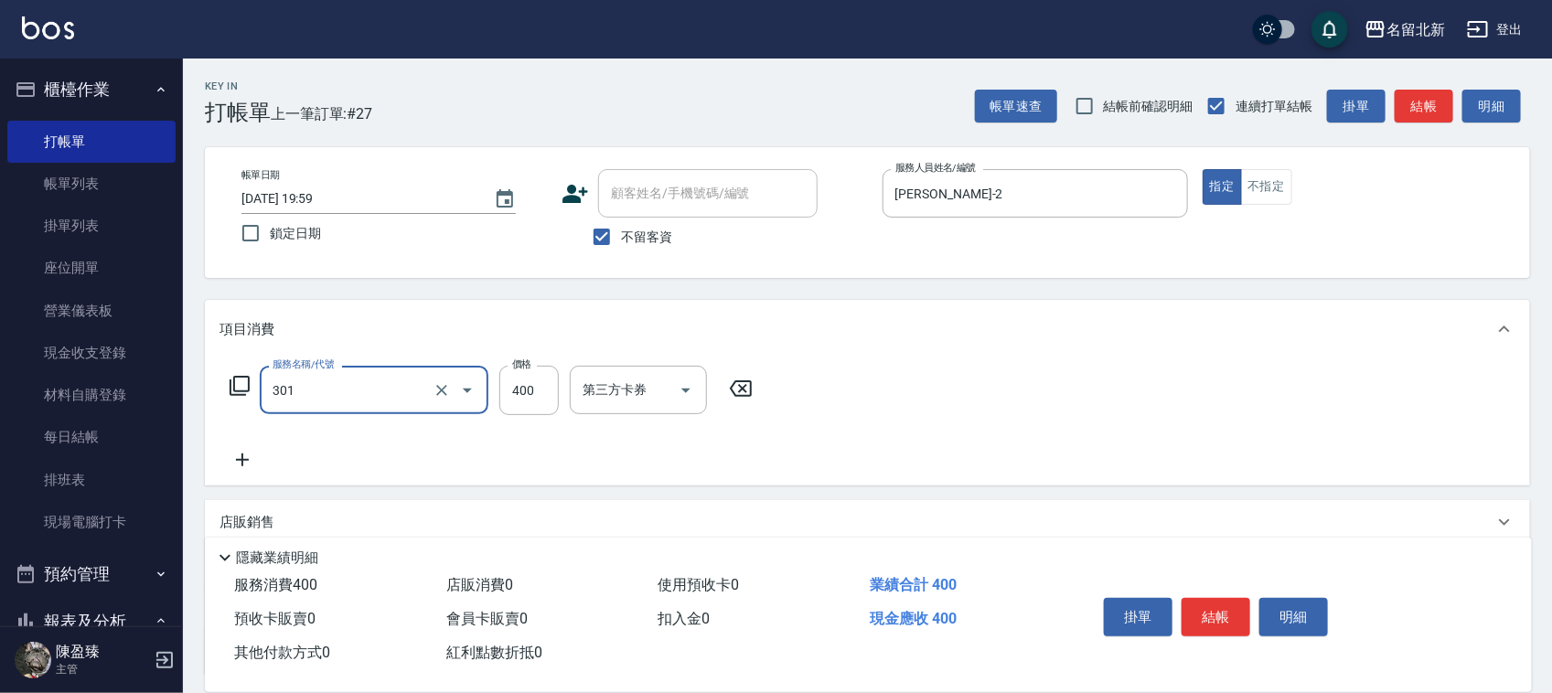
type input "造型剪髮(301)"
type input "380"
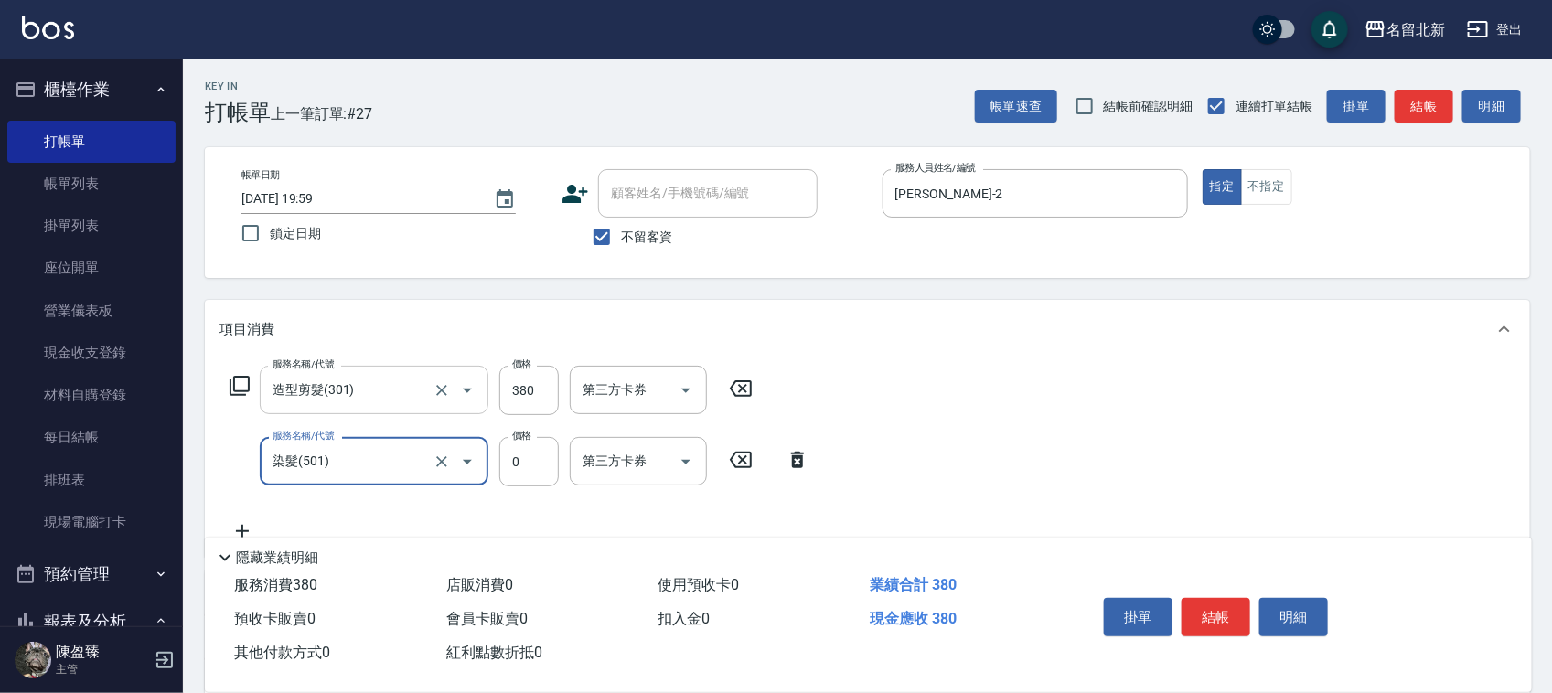
type input "染髮(501)"
type input "1490"
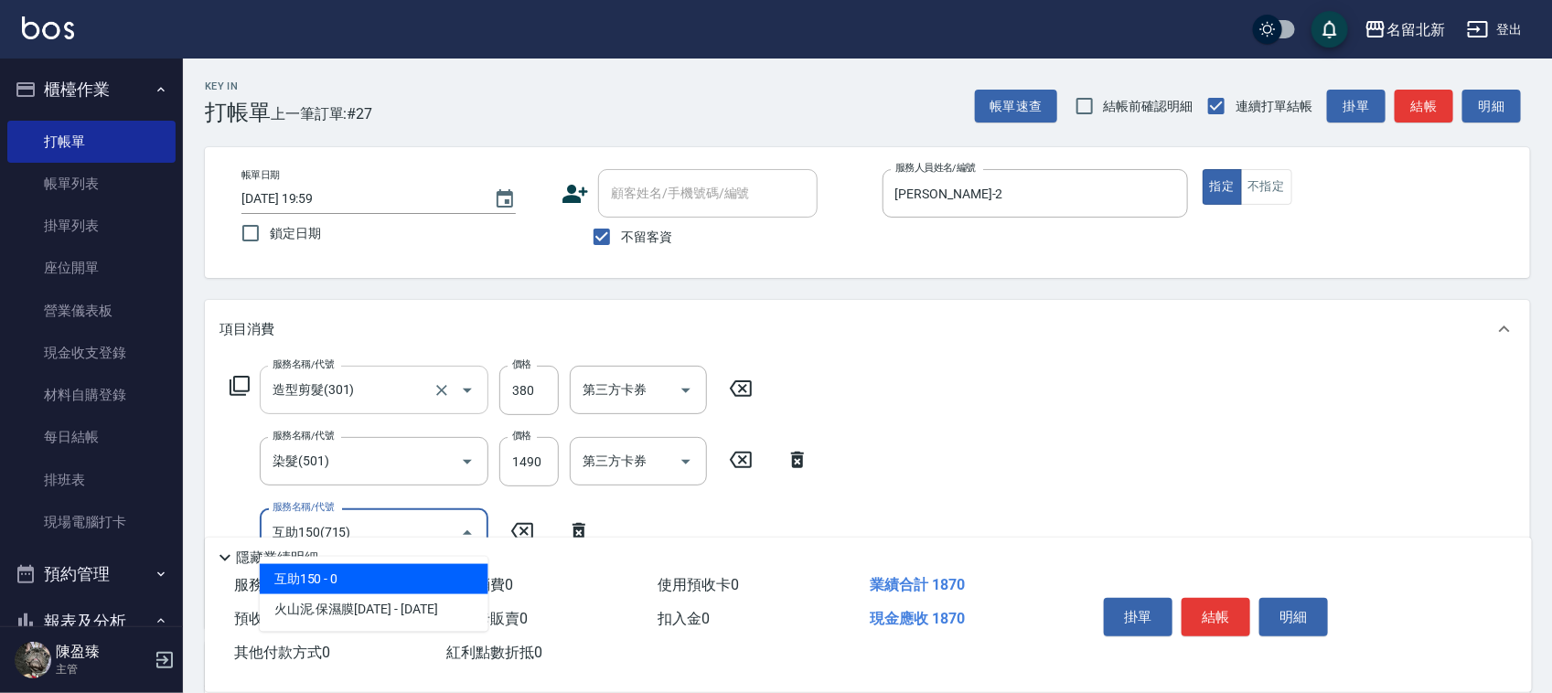
type input "互助150(715)"
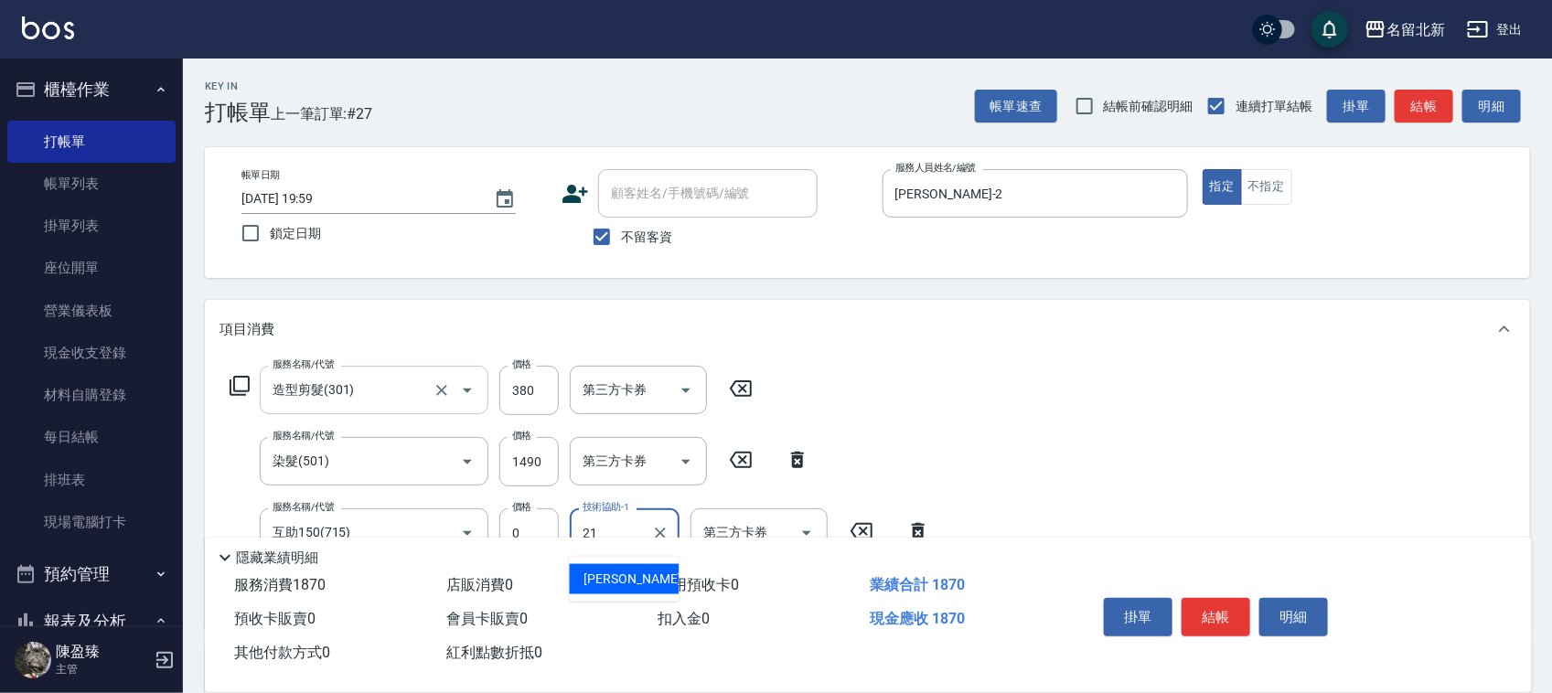
type input "[PERSON_NAME]-21"
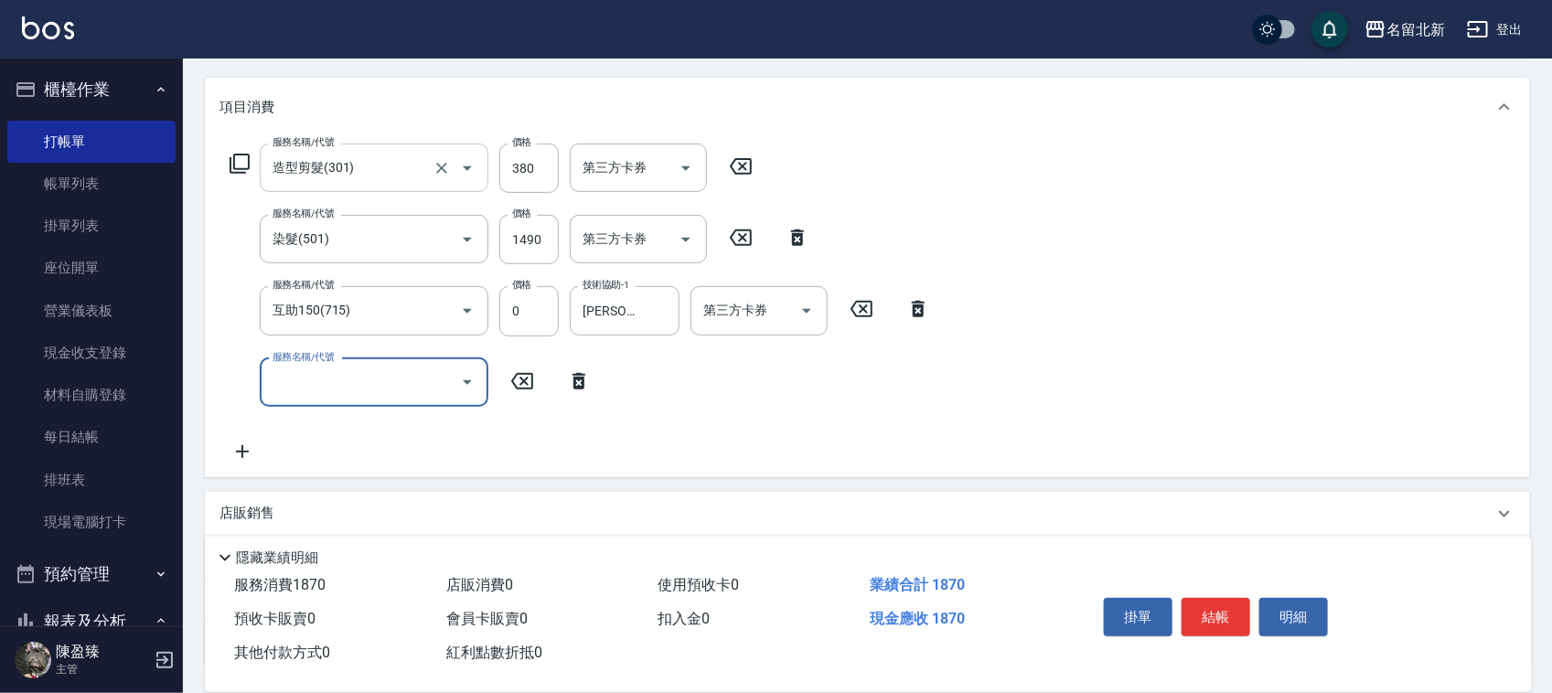
scroll to position [370, 0]
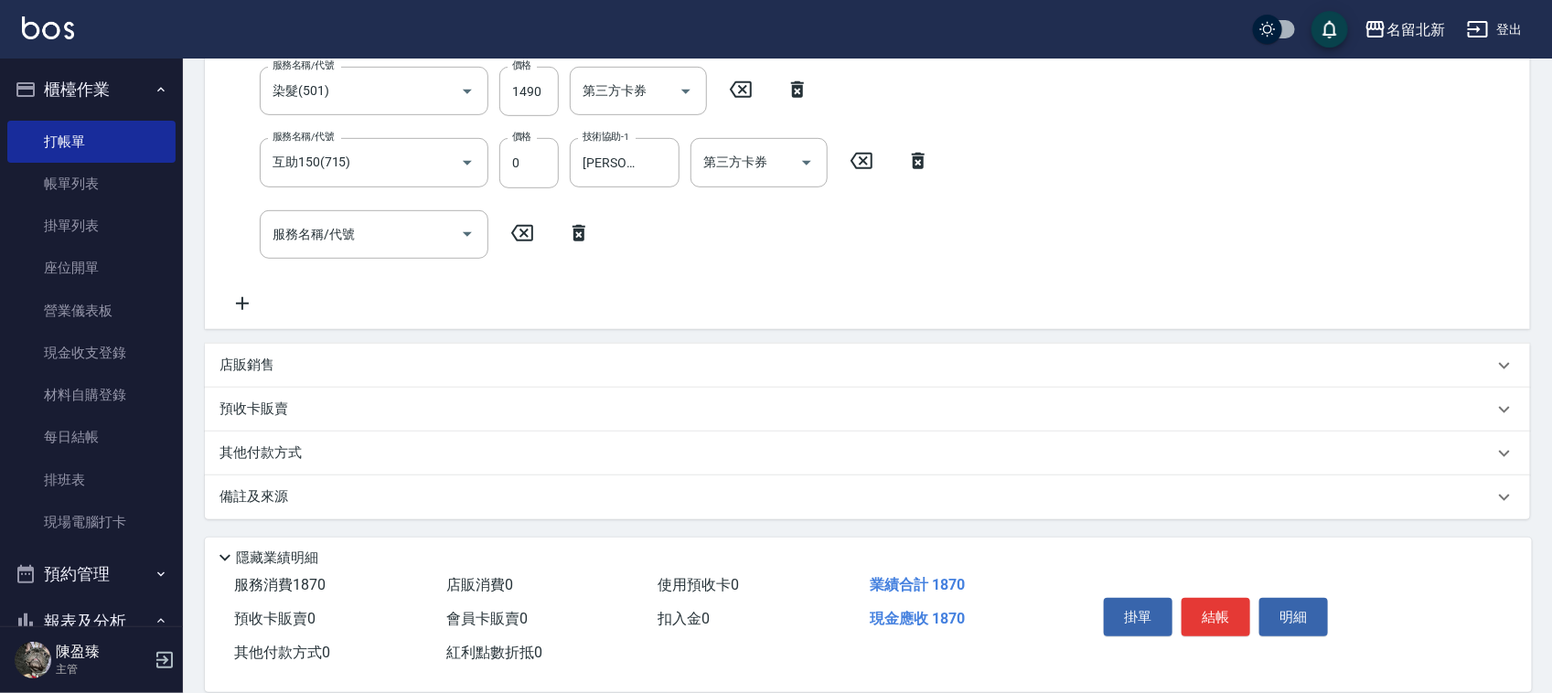
click at [306, 451] on p "其他付款方式" at bounding box center [265, 454] width 91 height 20
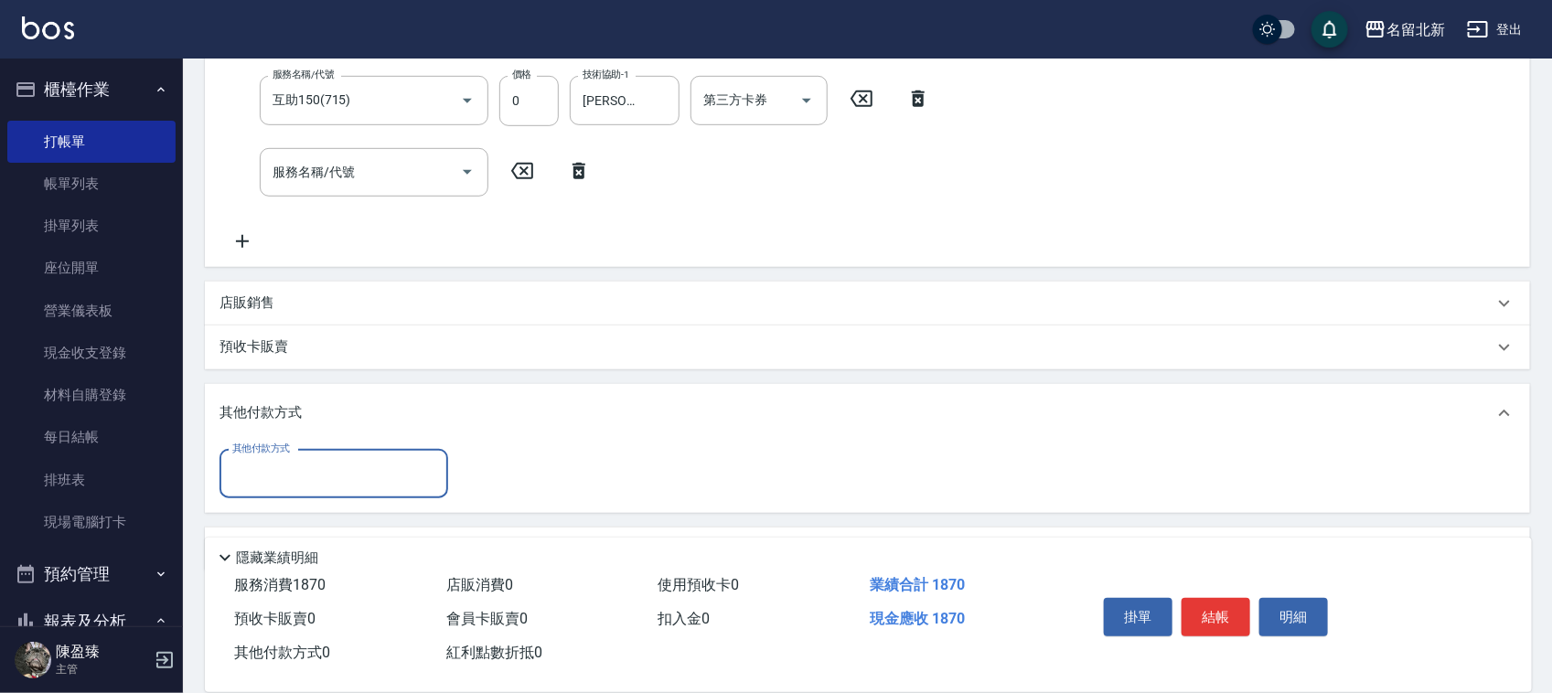
scroll to position [485, 0]
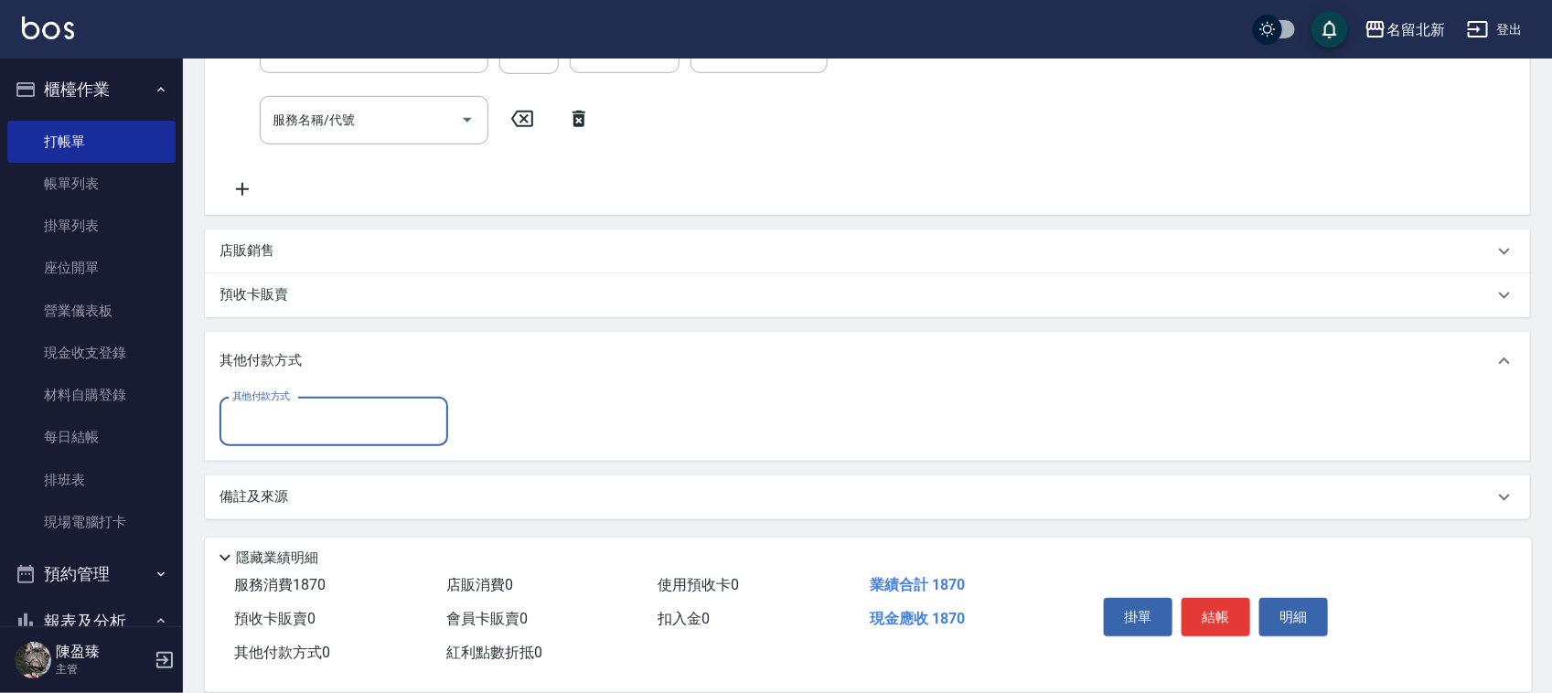
click at [381, 416] on input "其他付款方式" at bounding box center [334, 422] width 212 height 32
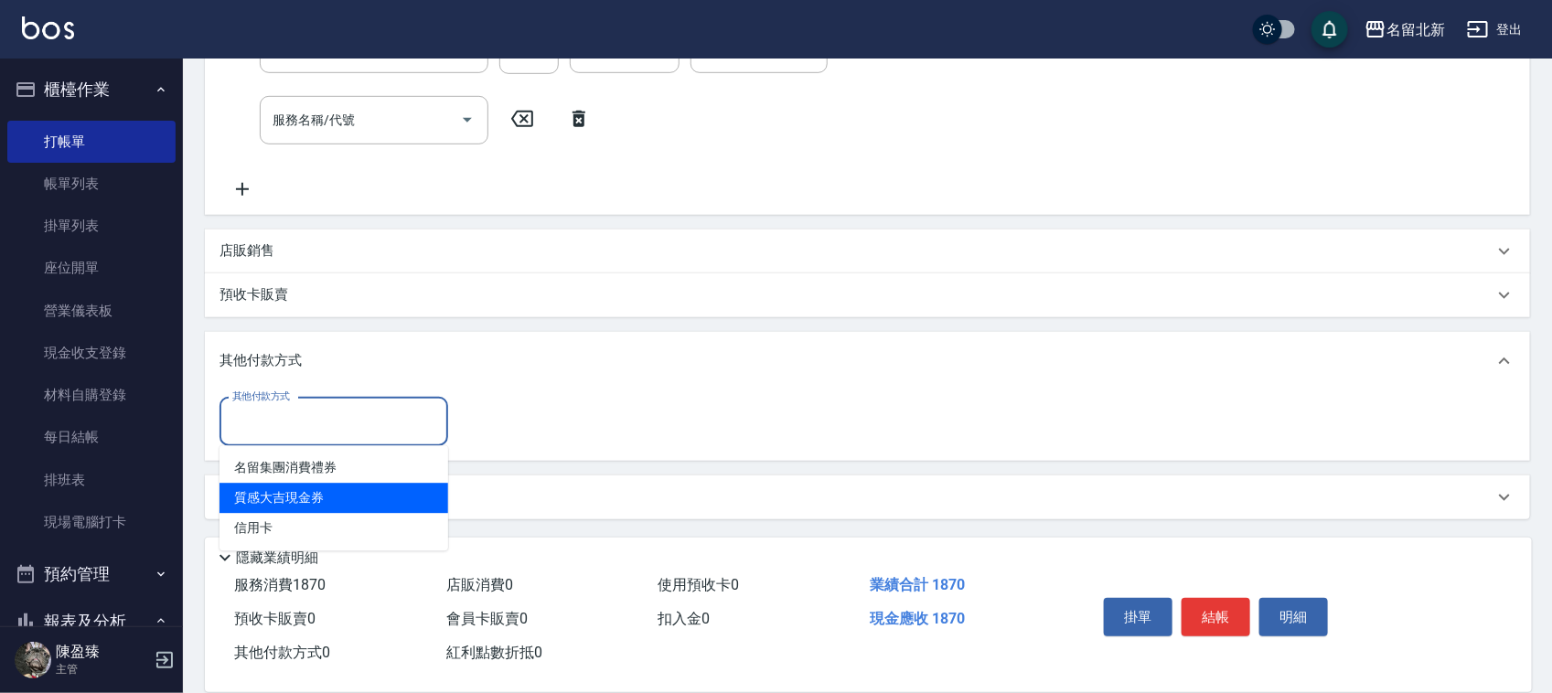
click at [335, 510] on span "質感大吉現金券" at bounding box center [334, 499] width 229 height 30
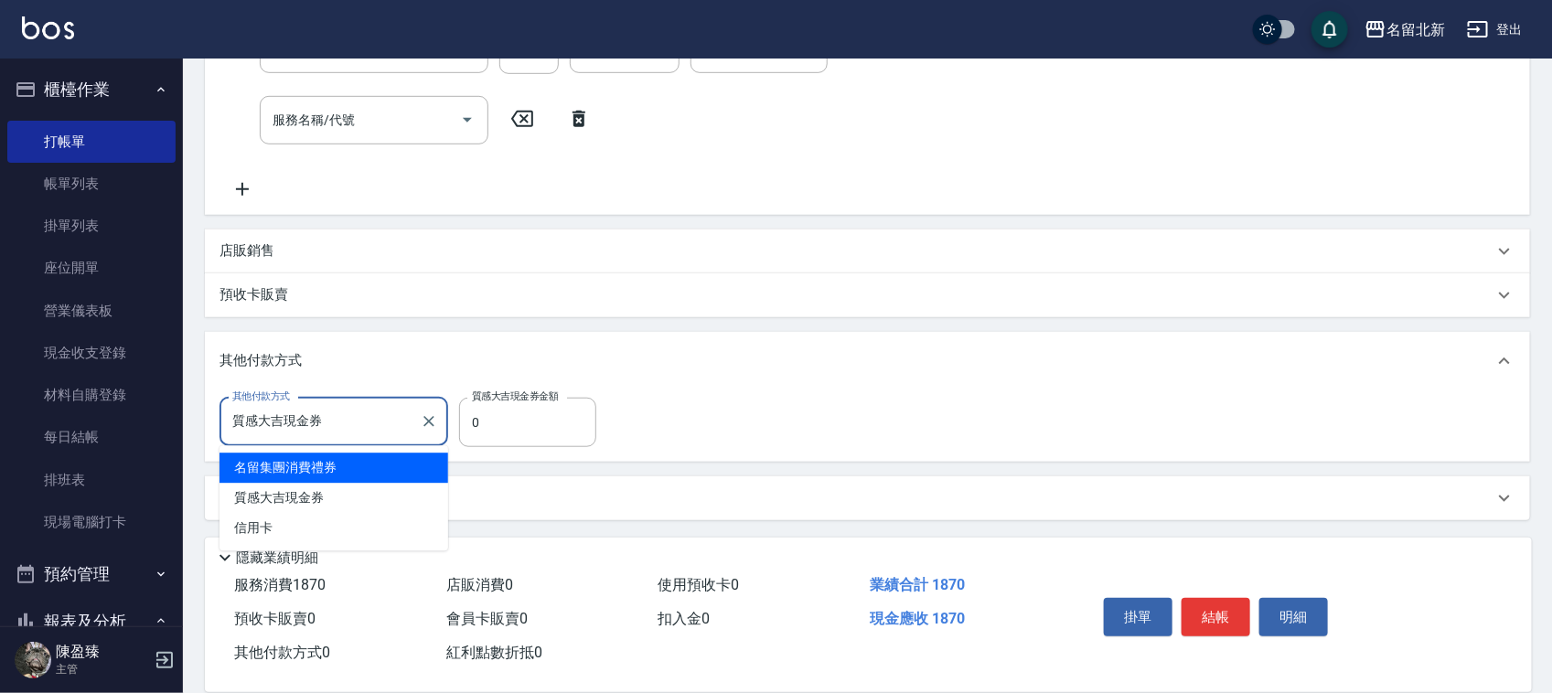
click at [348, 427] on input "質感大吉現金券" at bounding box center [320, 422] width 185 height 32
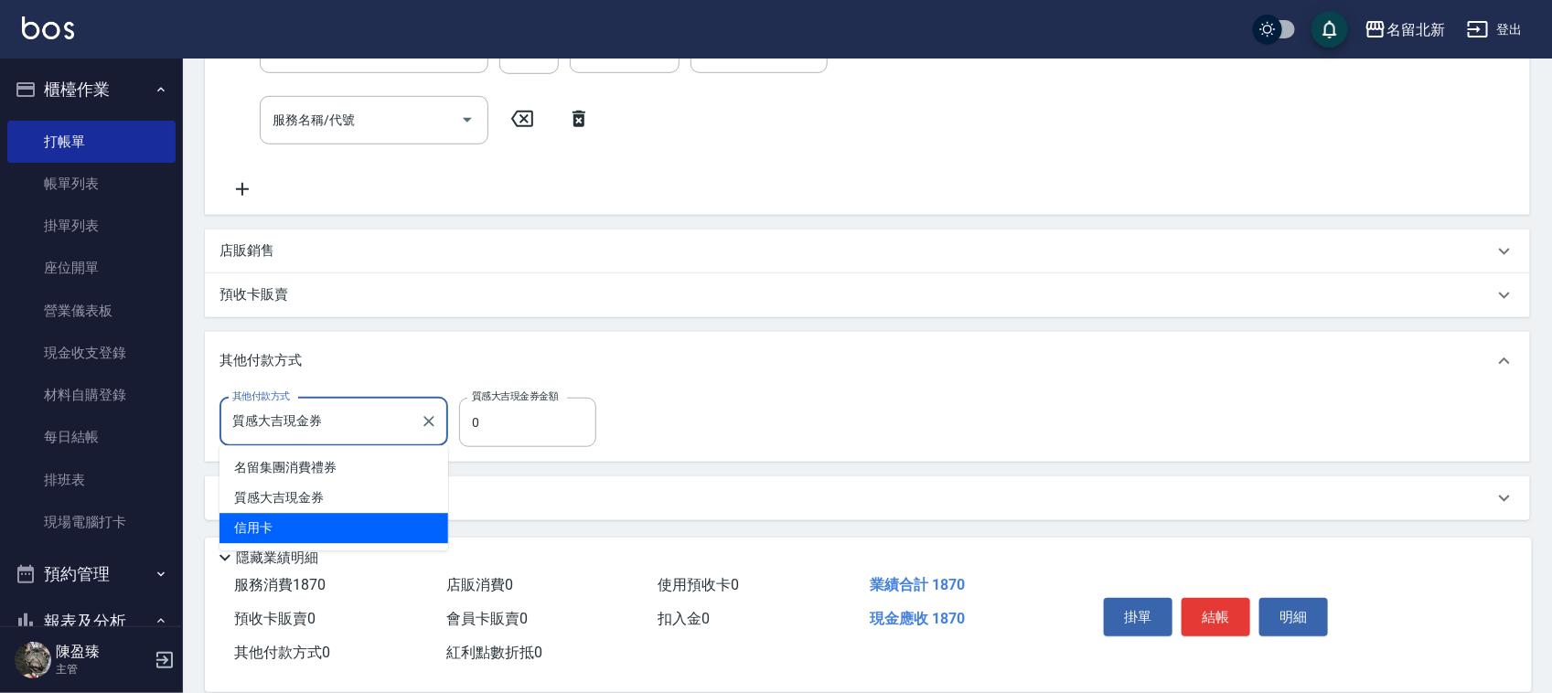
click at [358, 529] on span "信用卡" at bounding box center [334, 529] width 229 height 30
type input "信用卡"
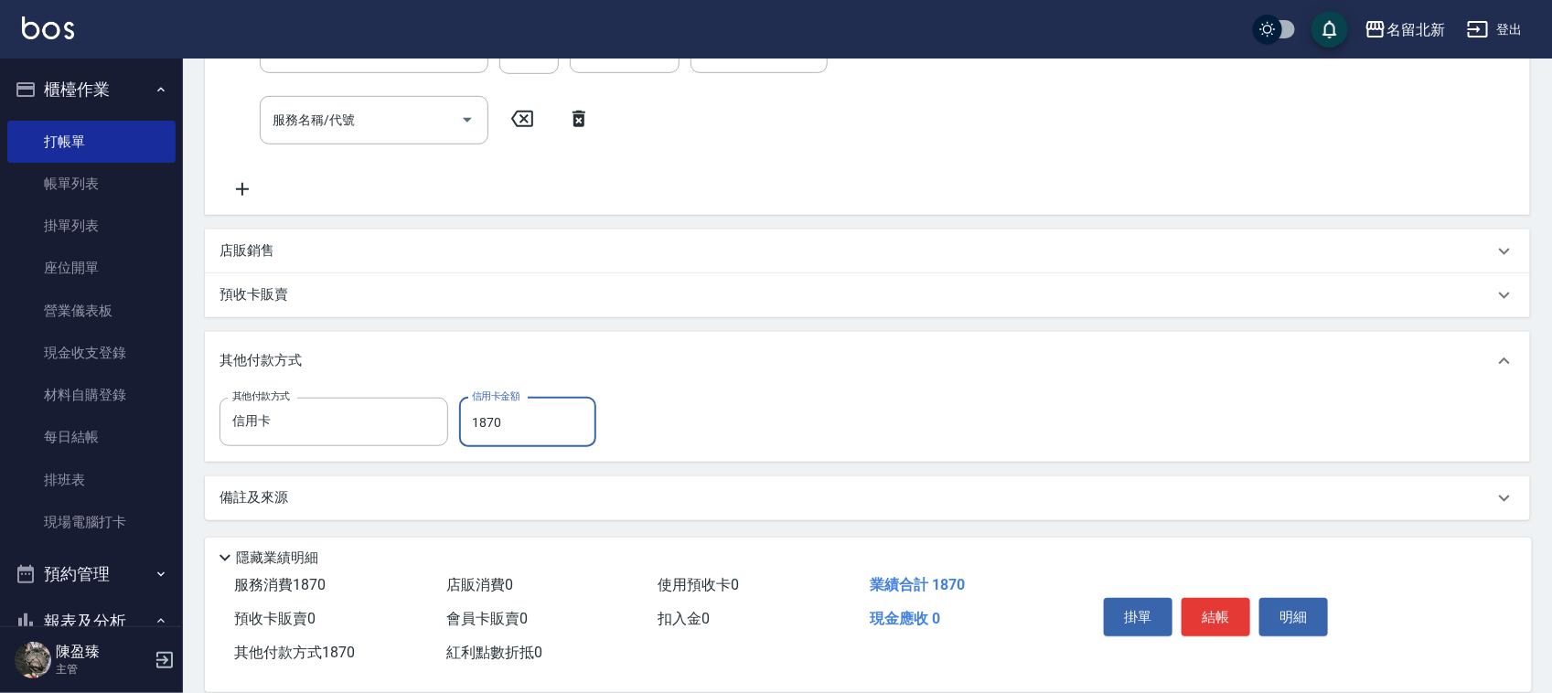
type input "1870"
click at [1222, 605] on button "結帳" at bounding box center [1216, 617] width 69 height 38
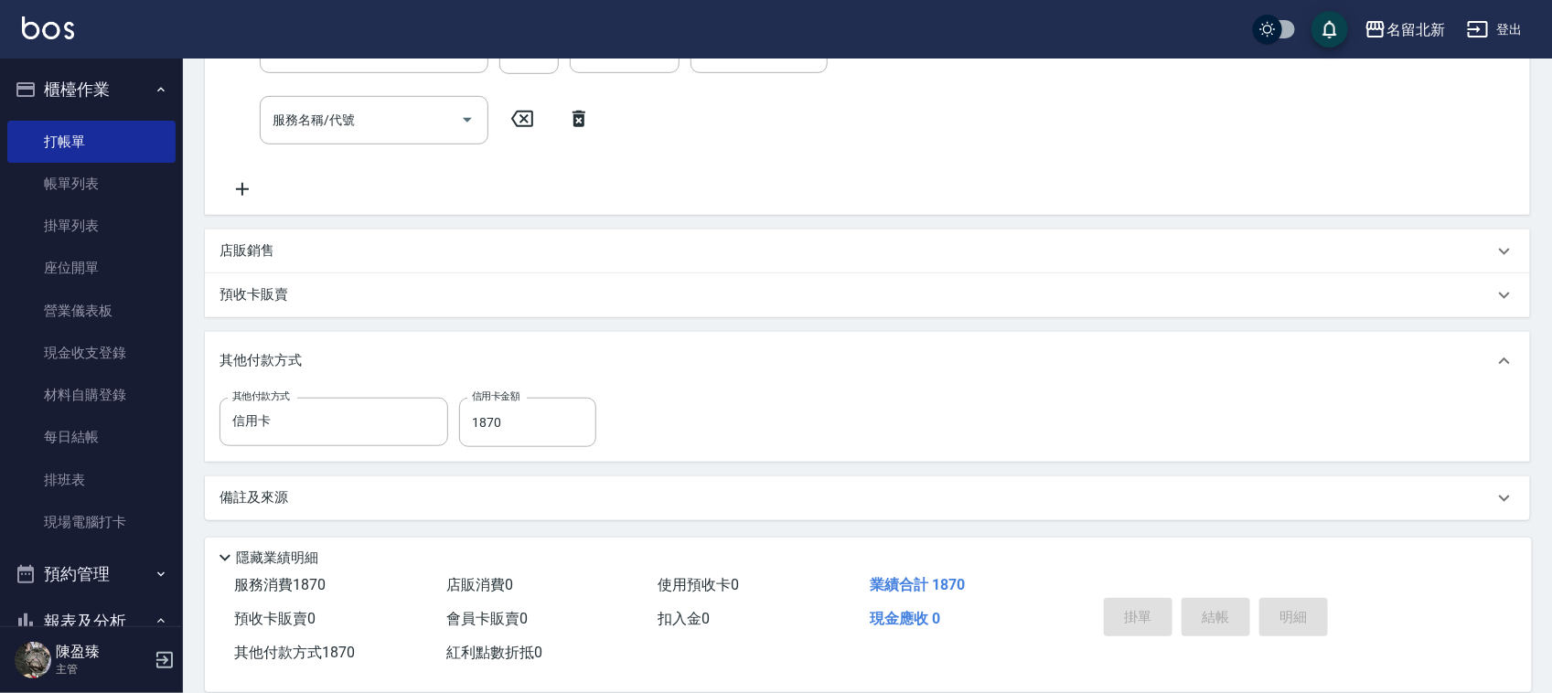
type input "[DATE] 20:00"
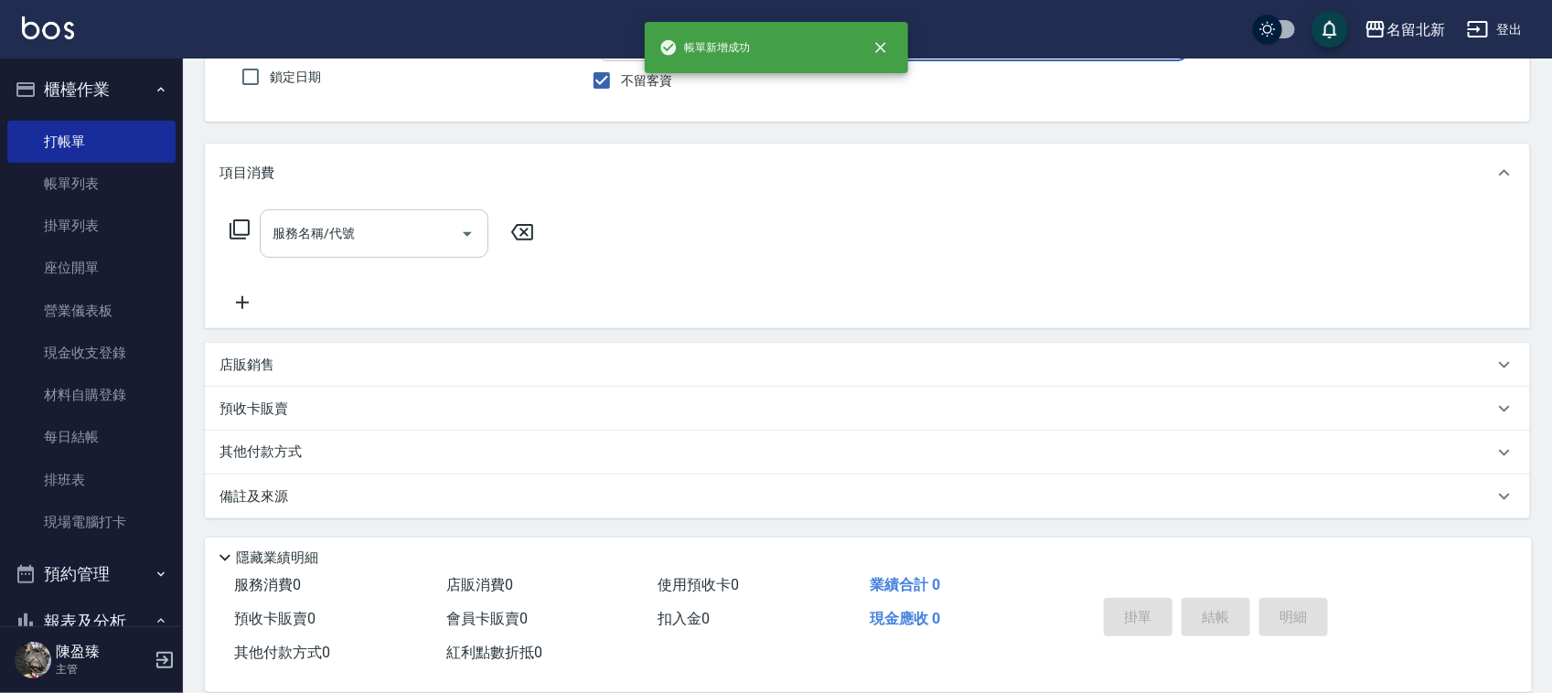
scroll to position [0, 0]
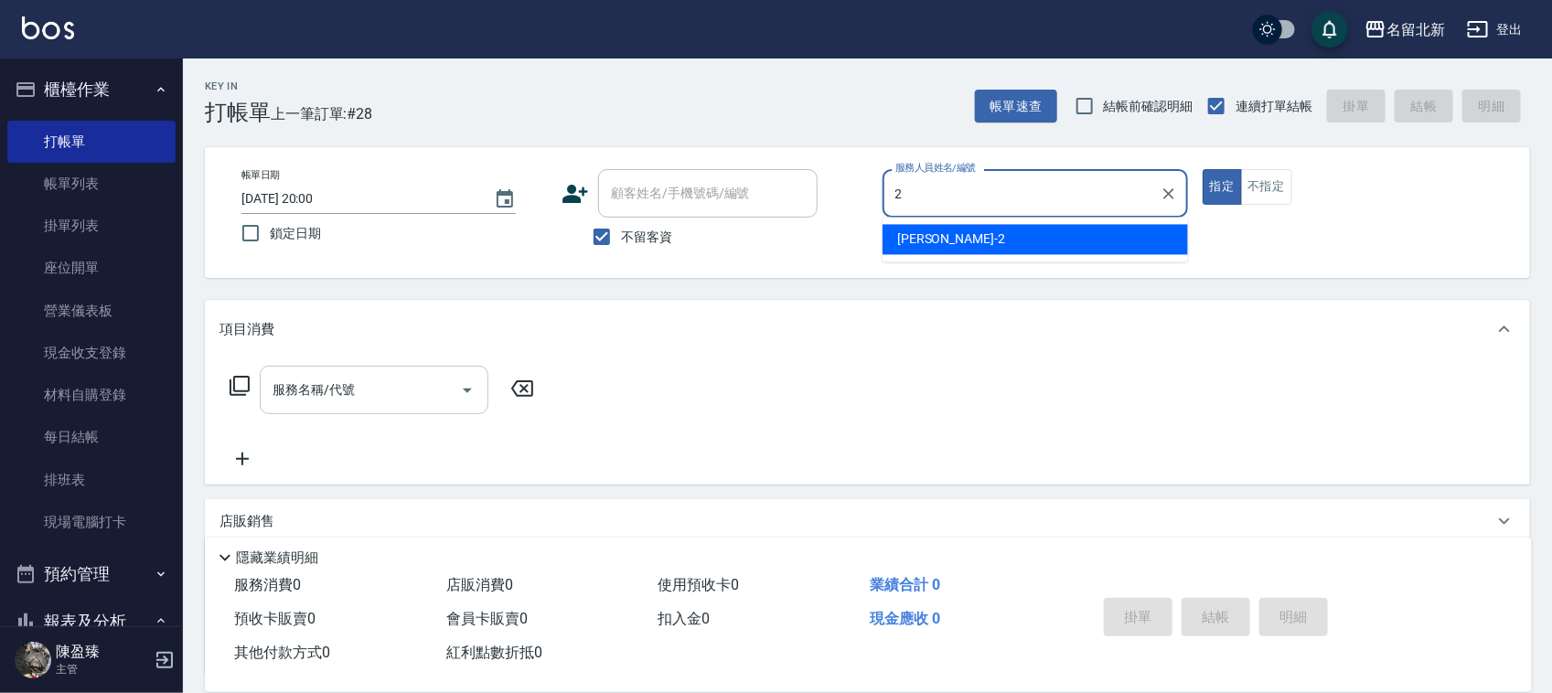
type input "[PERSON_NAME]-2"
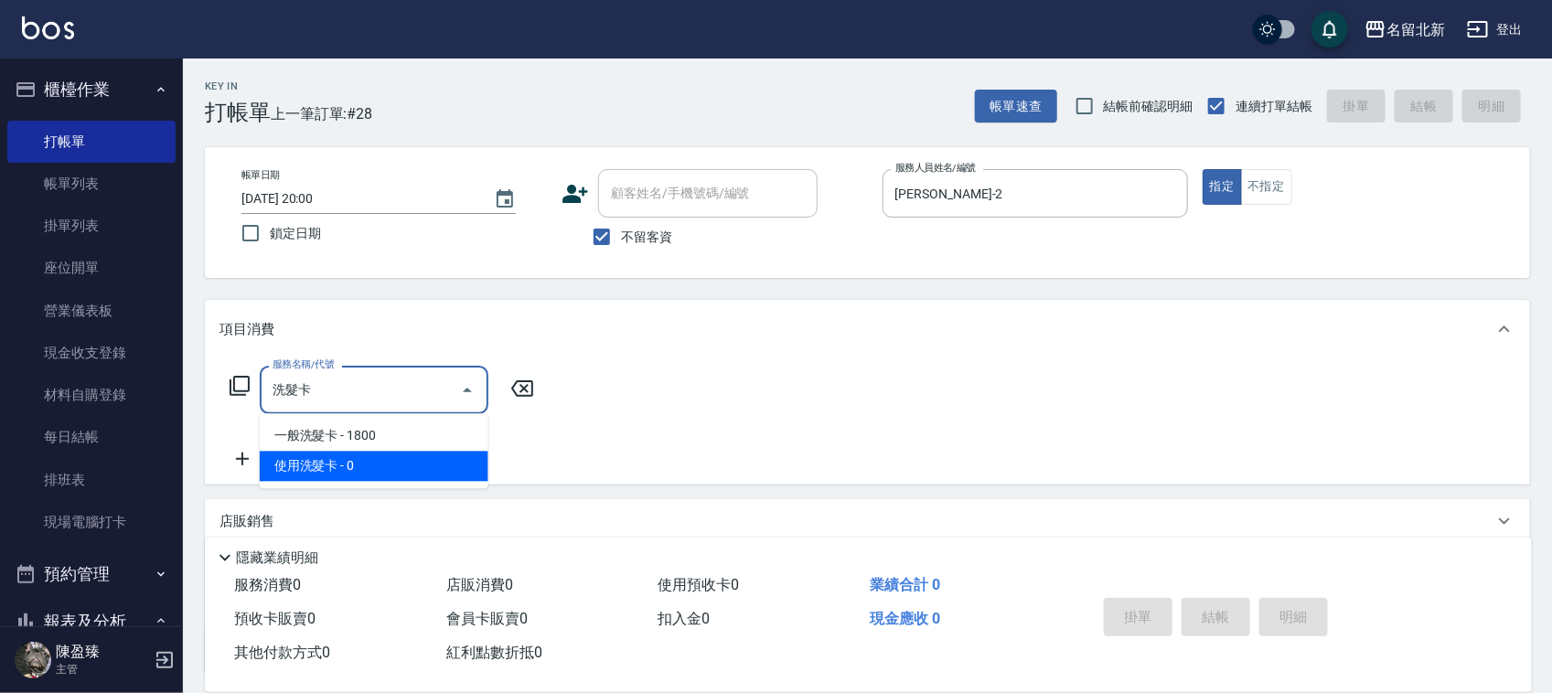
click at [284, 459] on span "使用洗髮卡 - 0" at bounding box center [374, 467] width 229 height 30
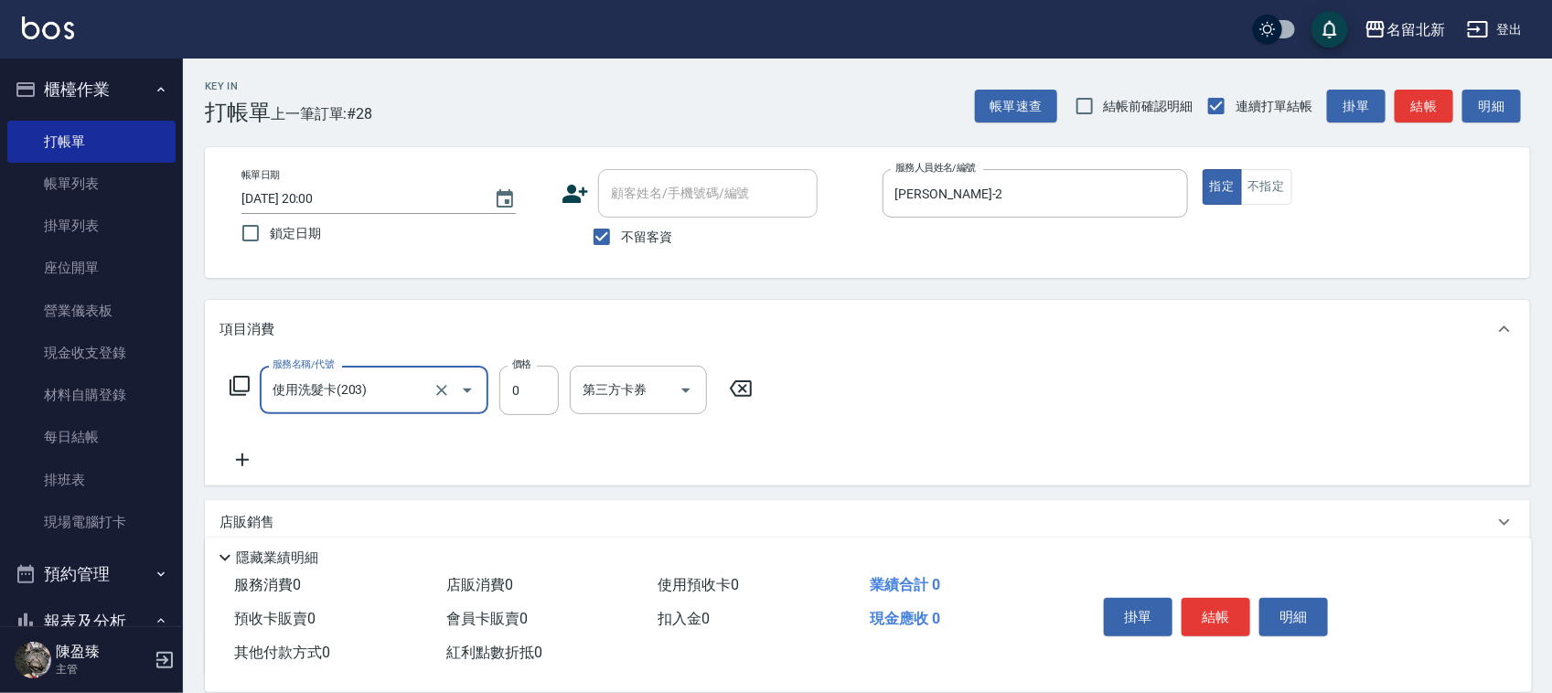
type input "使用洗髮卡(203)"
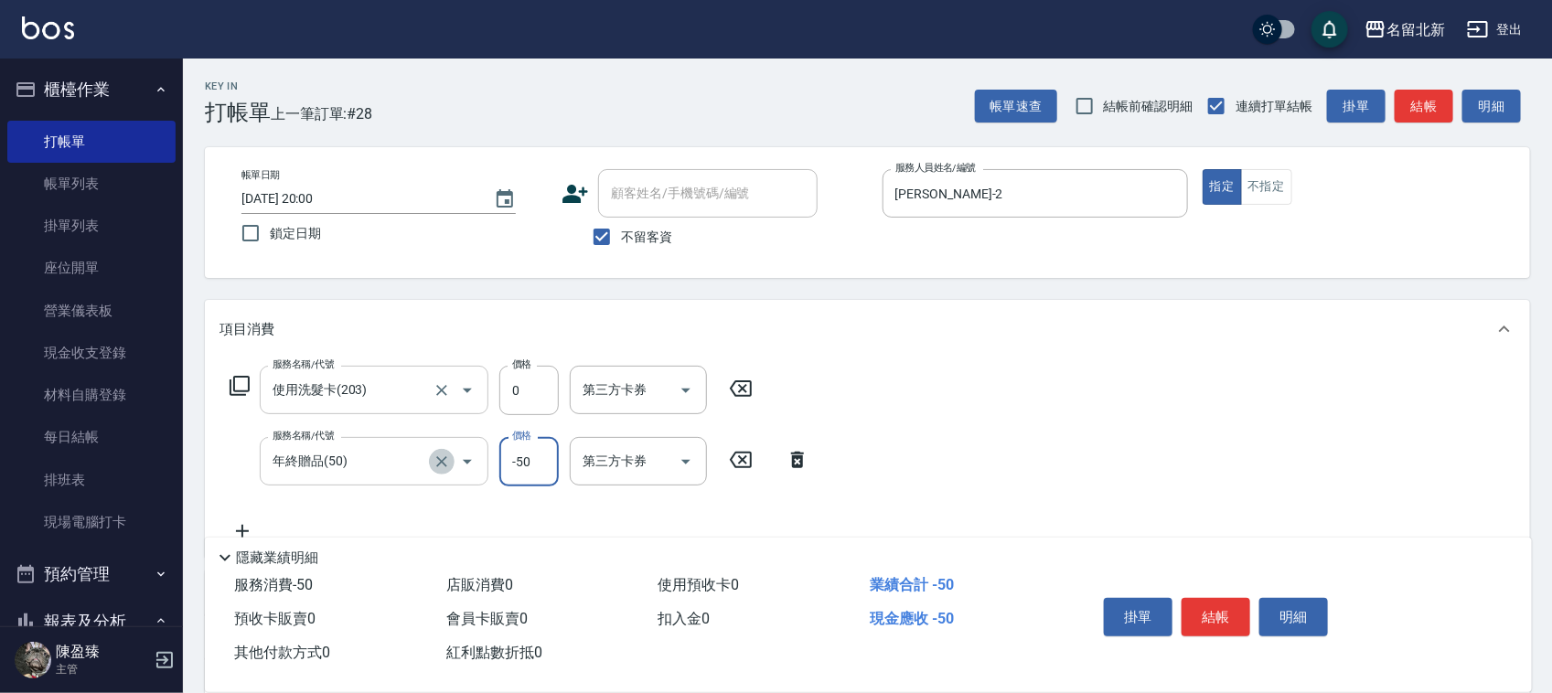
drag, startPoint x: 445, startPoint y: 460, endPoint x: 433, endPoint y: 450, distance: 16.3
click at [440, 455] on icon "Clear" at bounding box center [442, 462] width 18 height 18
type input "年終贈品(50)"
click at [436, 458] on icon "Clear" at bounding box center [442, 462] width 18 height 18
type input "互助50(705)"
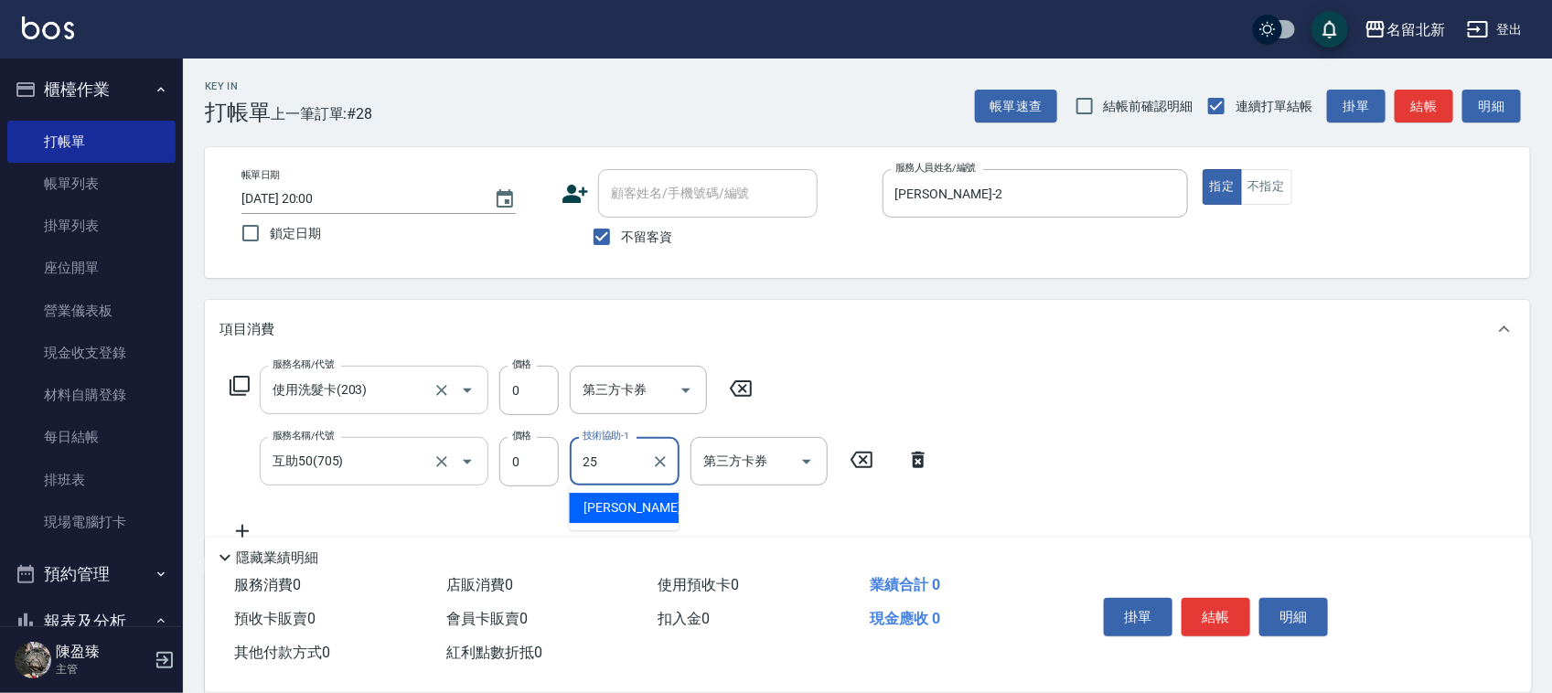
type input "禎禎-25"
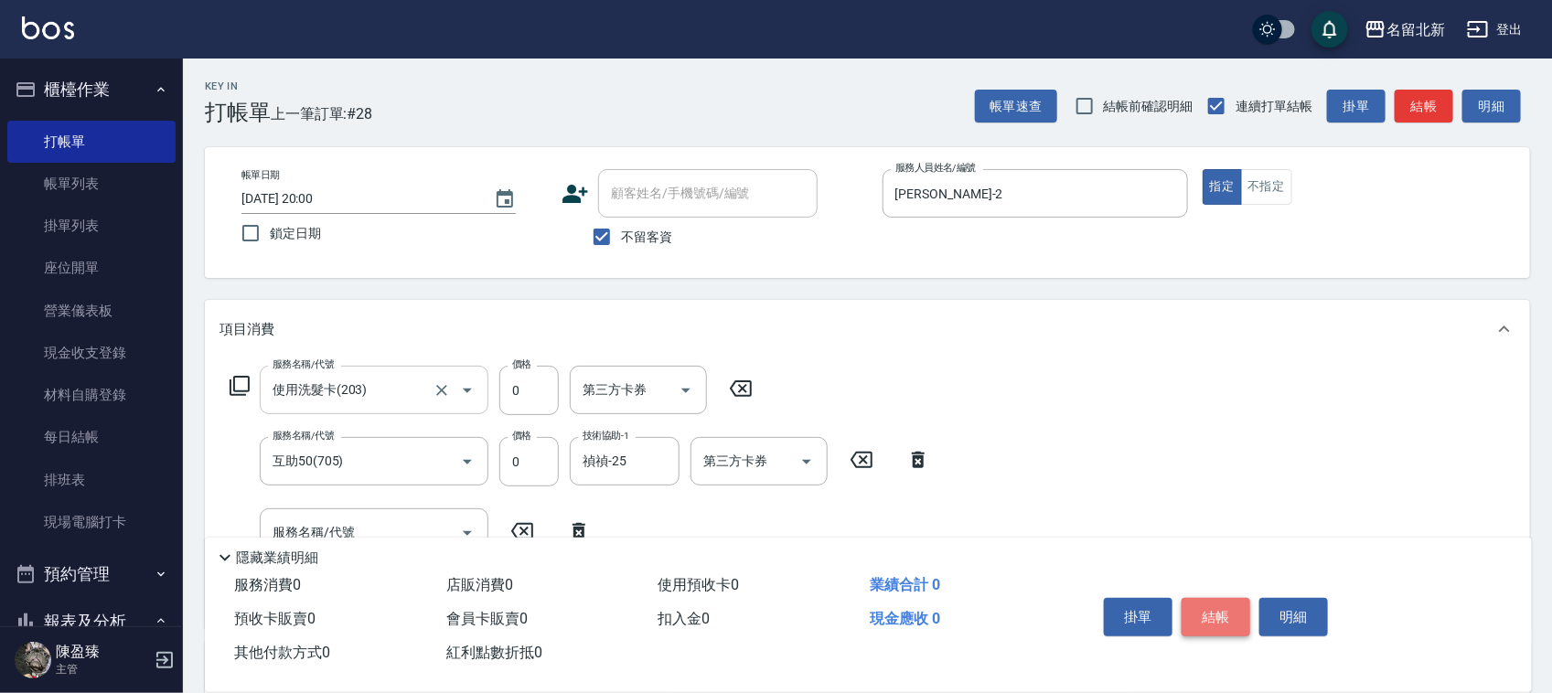
drag, startPoint x: 1206, startPoint y: 614, endPoint x: 1244, endPoint y: 605, distance: 39.5
click at [1206, 613] on button "結帳" at bounding box center [1216, 617] width 69 height 38
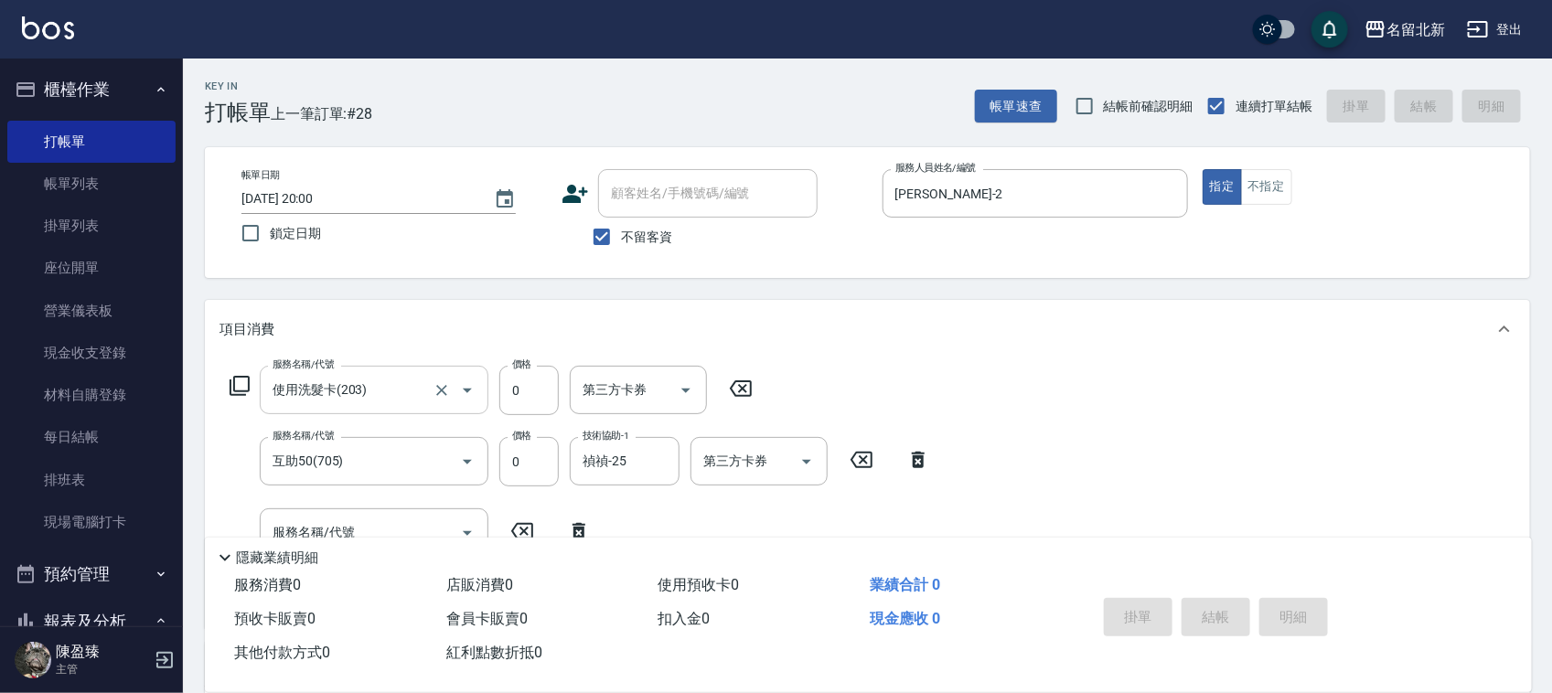
type input "[DATE] 20:01"
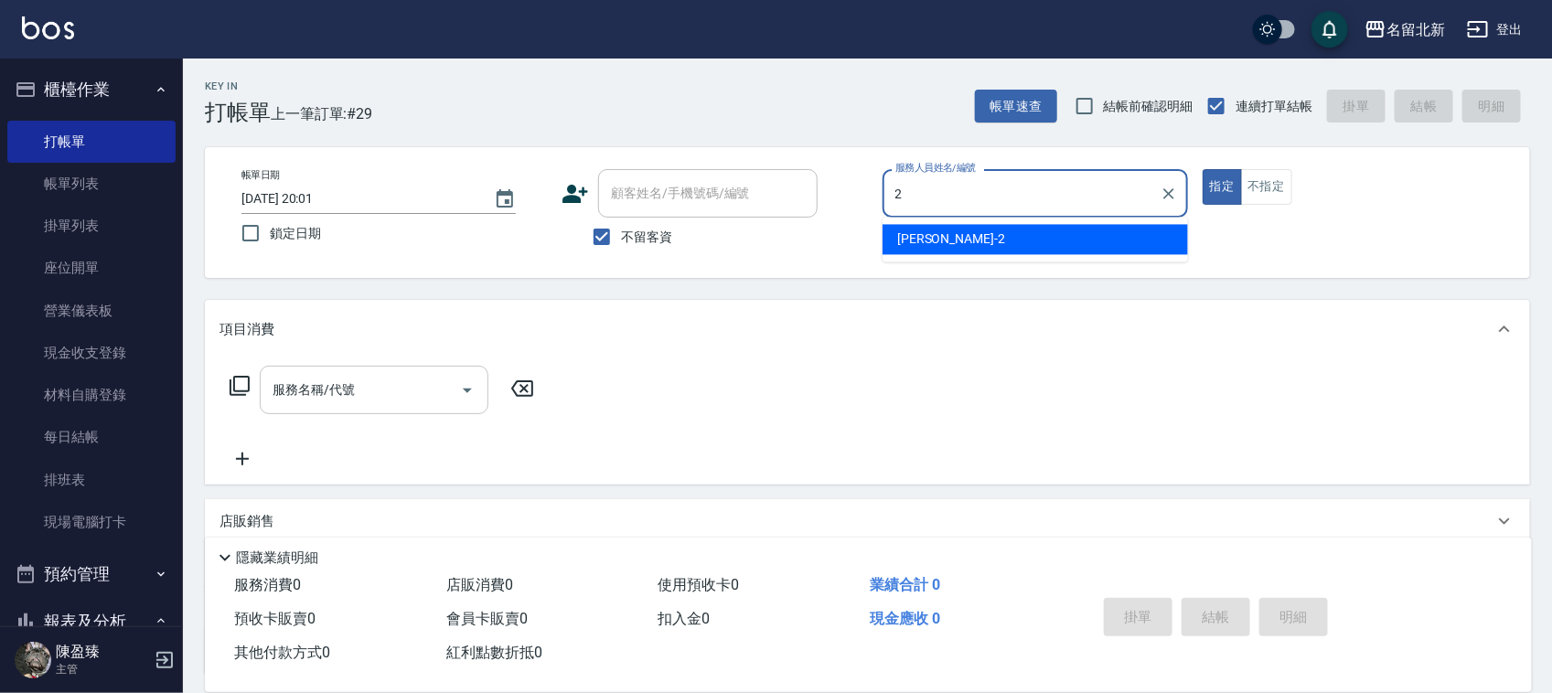
type input "[PERSON_NAME]-2"
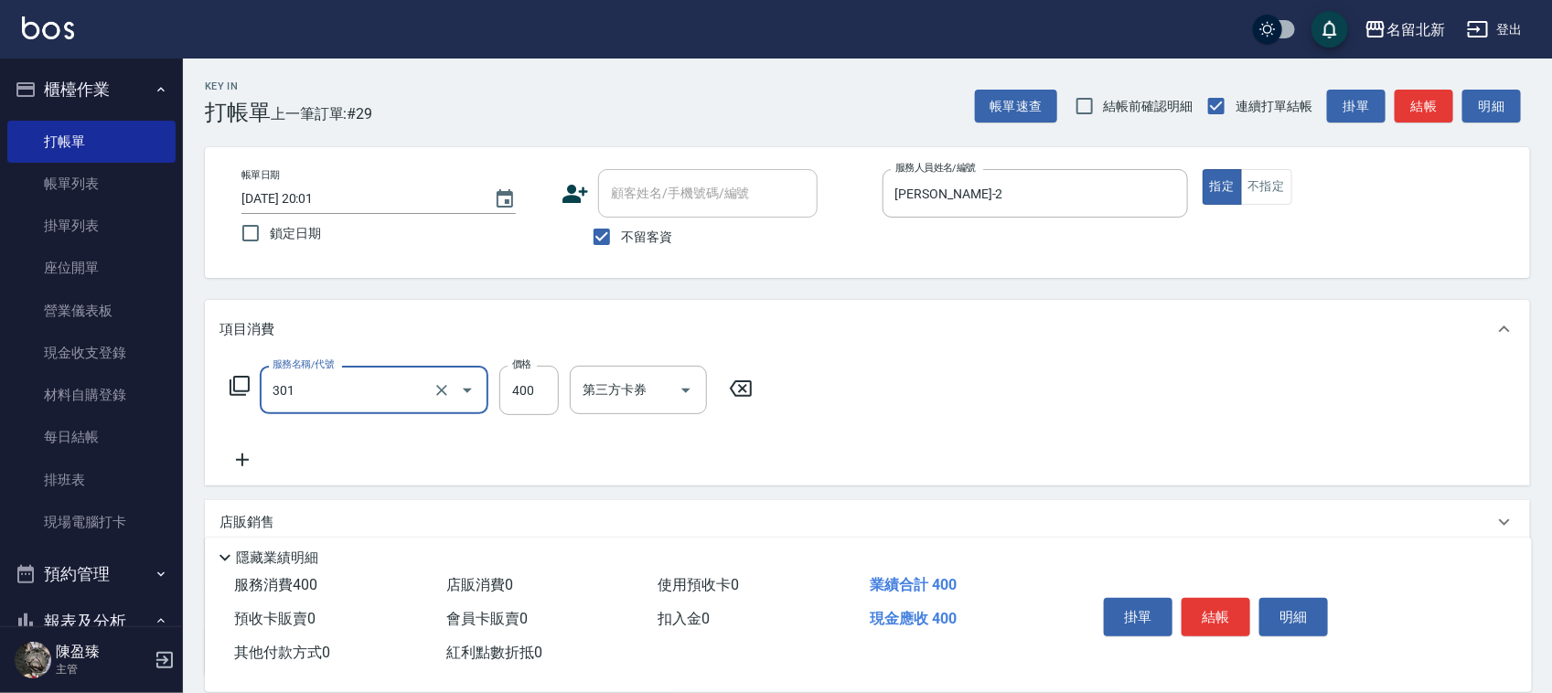
type input "造型剪髮(301)"
type input "350"
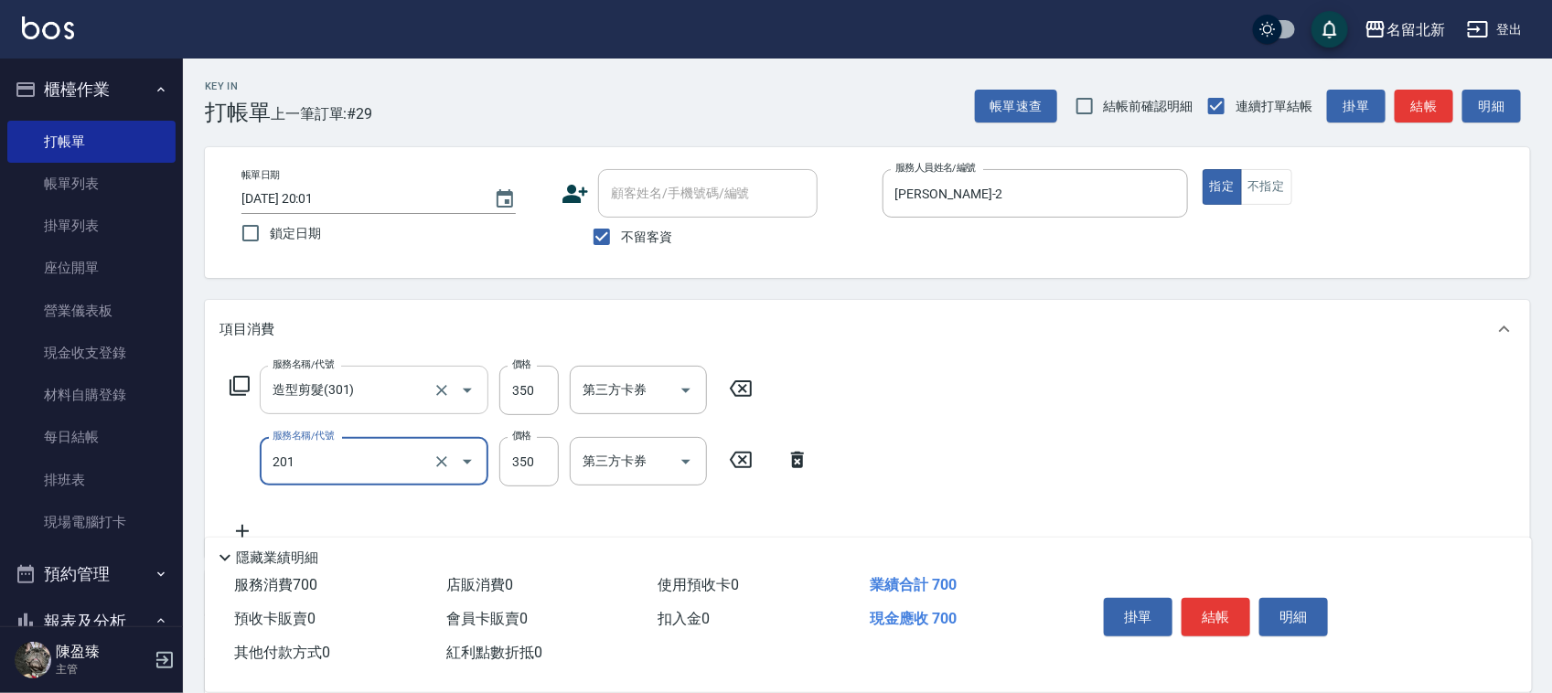
type input "一般洗髮(201)"
type input "280"
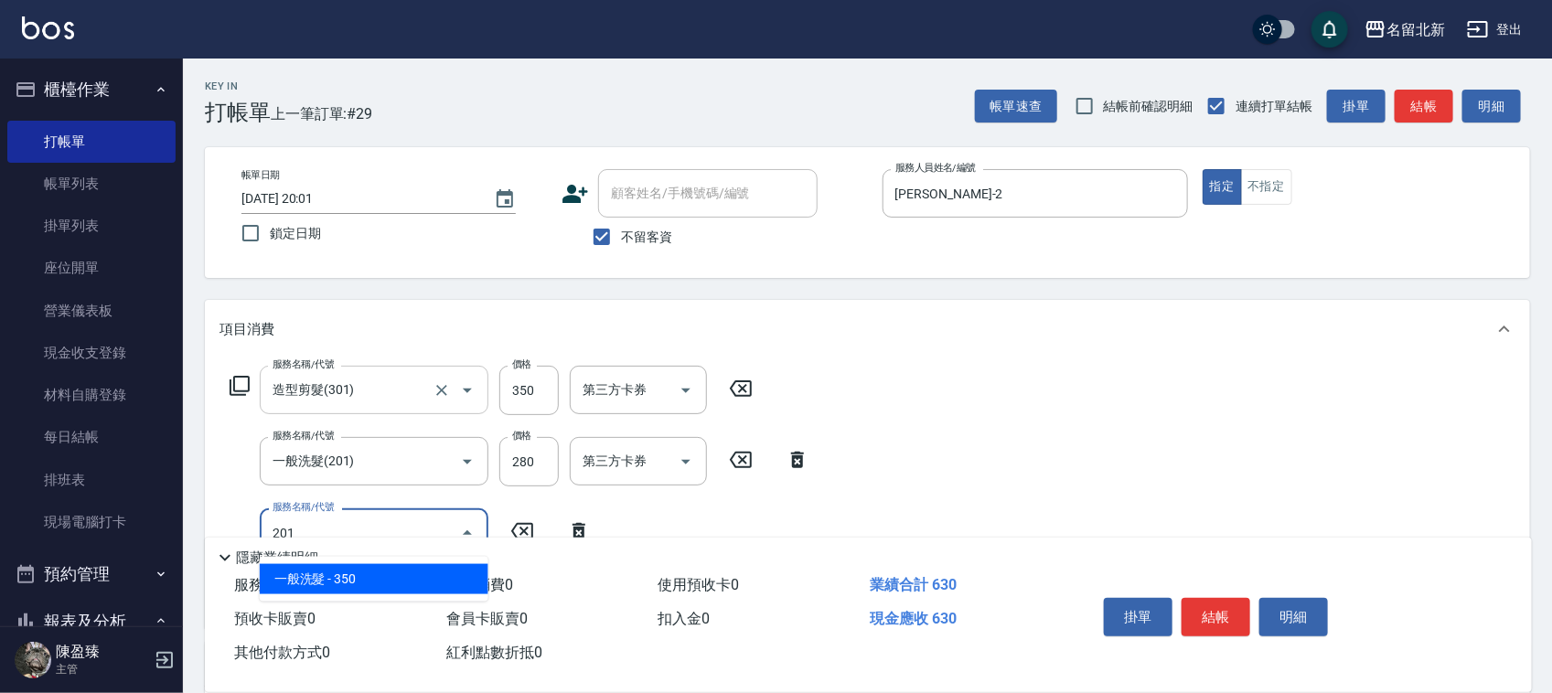
type input "一般洗髮(201)"
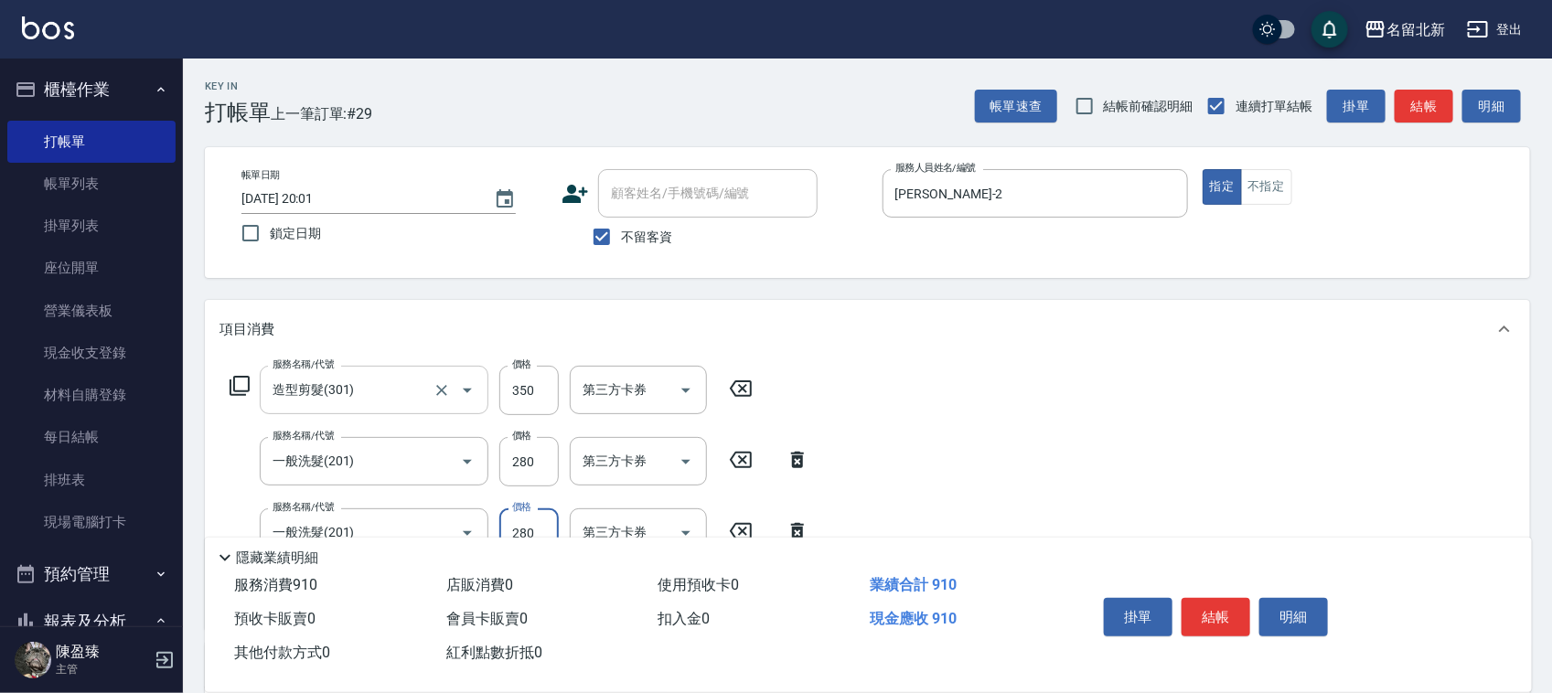
type input "280"
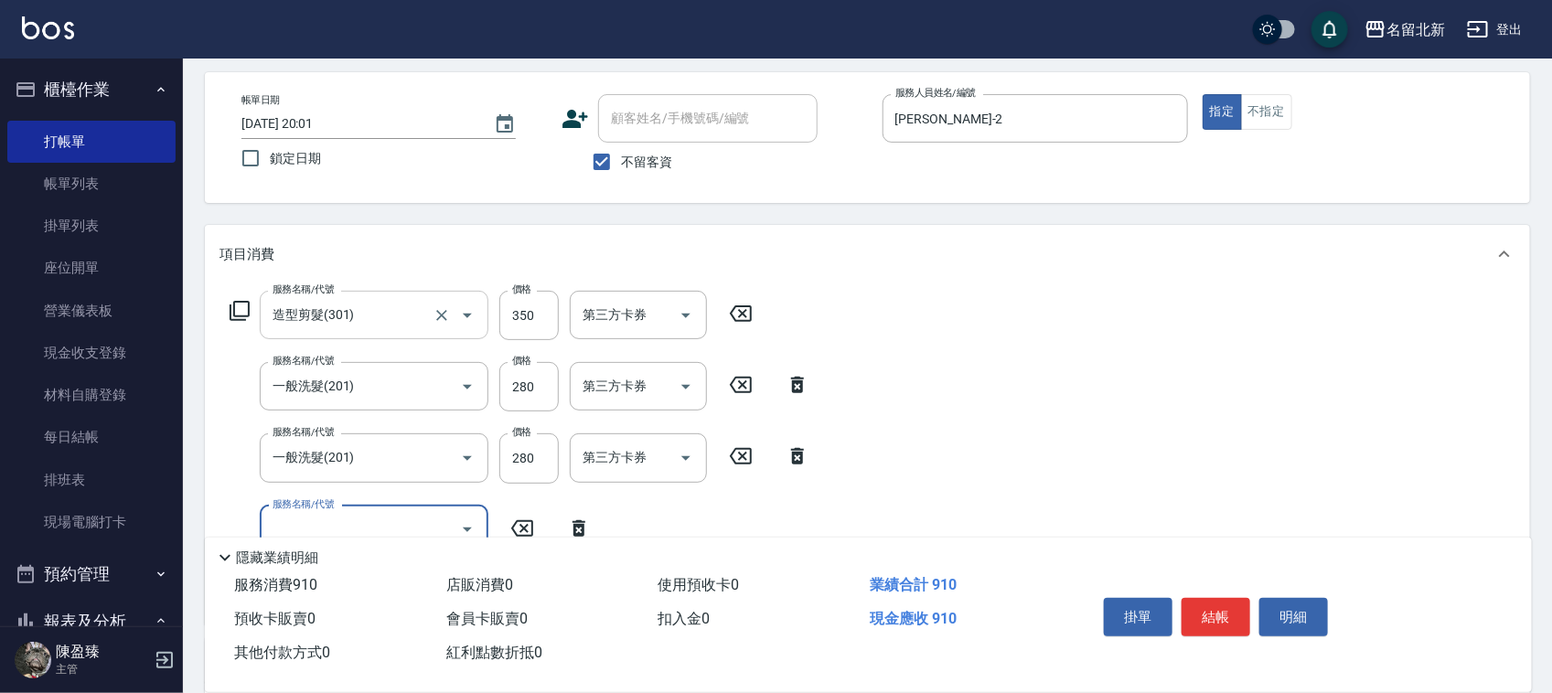
scroll to position [114, 0]
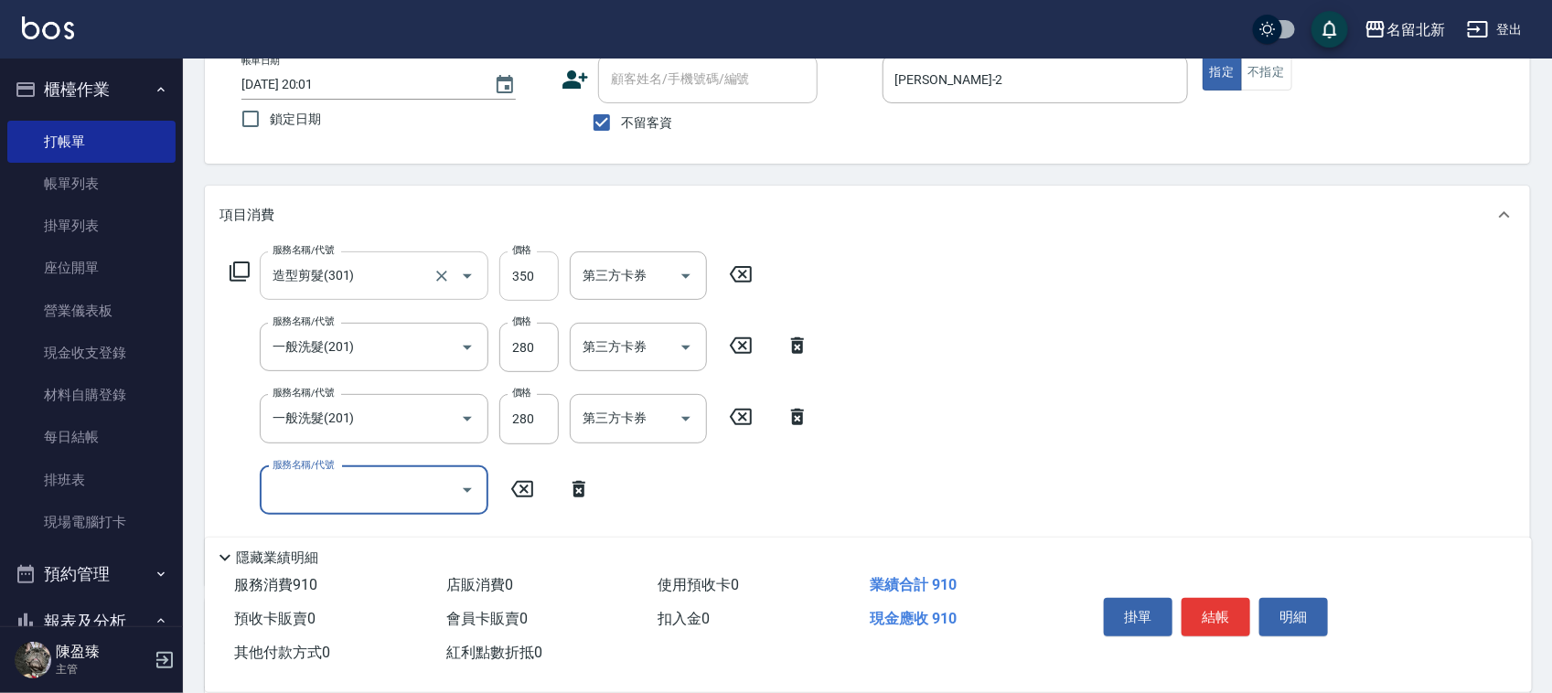
click at [546, 271] on input "350" at bounding box center [528, 276] width 59 height 49
click at [431, 489] on input "服務名稱/代號" at bounding box center [360, 491] width 185 height 32
type input "造型剪髮(301)"
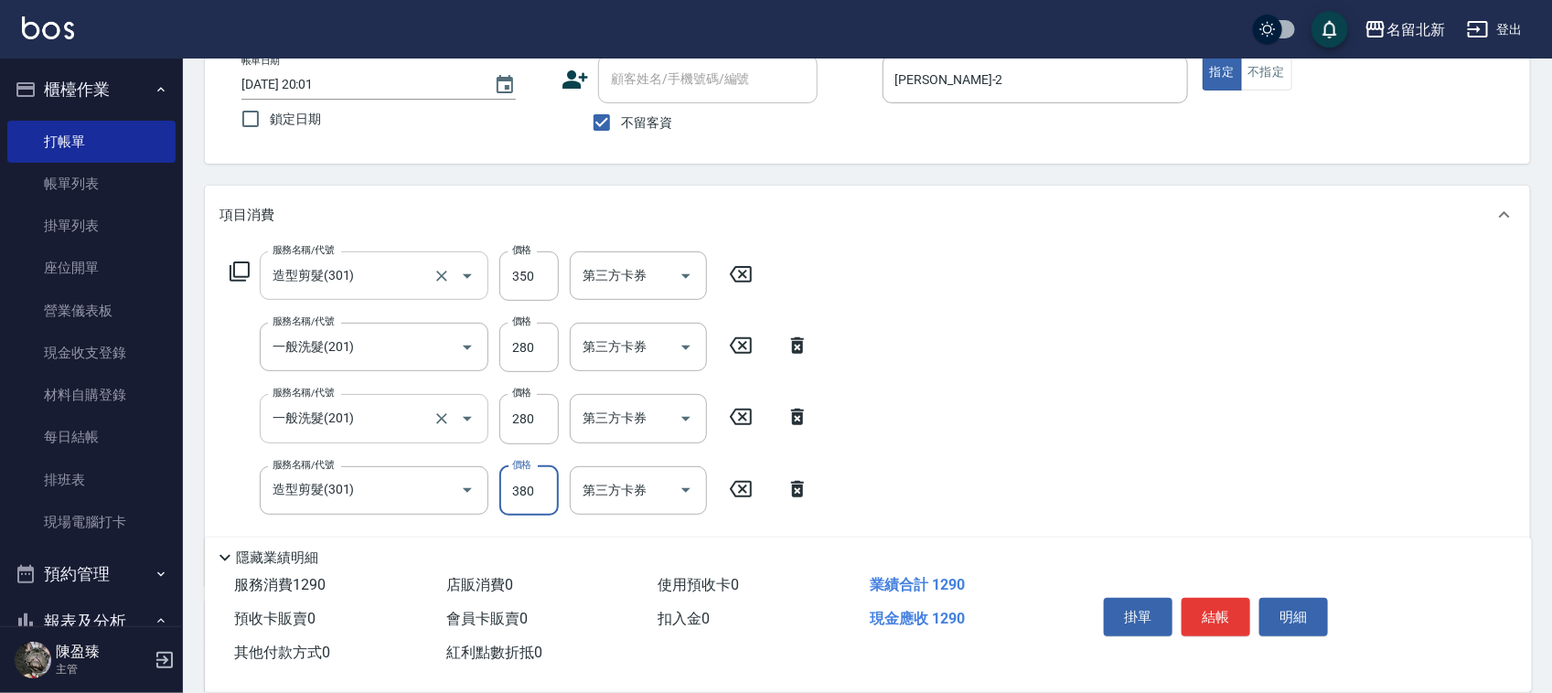
type input "380"
click at [536, 279] on input "350" at bounding box center [528, 276] width 59 height 49
click at [546, 272] on input "350" at bounding box center [528, 276] width 59 height 49
type input "280"
click at [550, 357] on input "280" at bounding box center [528, 347] width 59 height 49
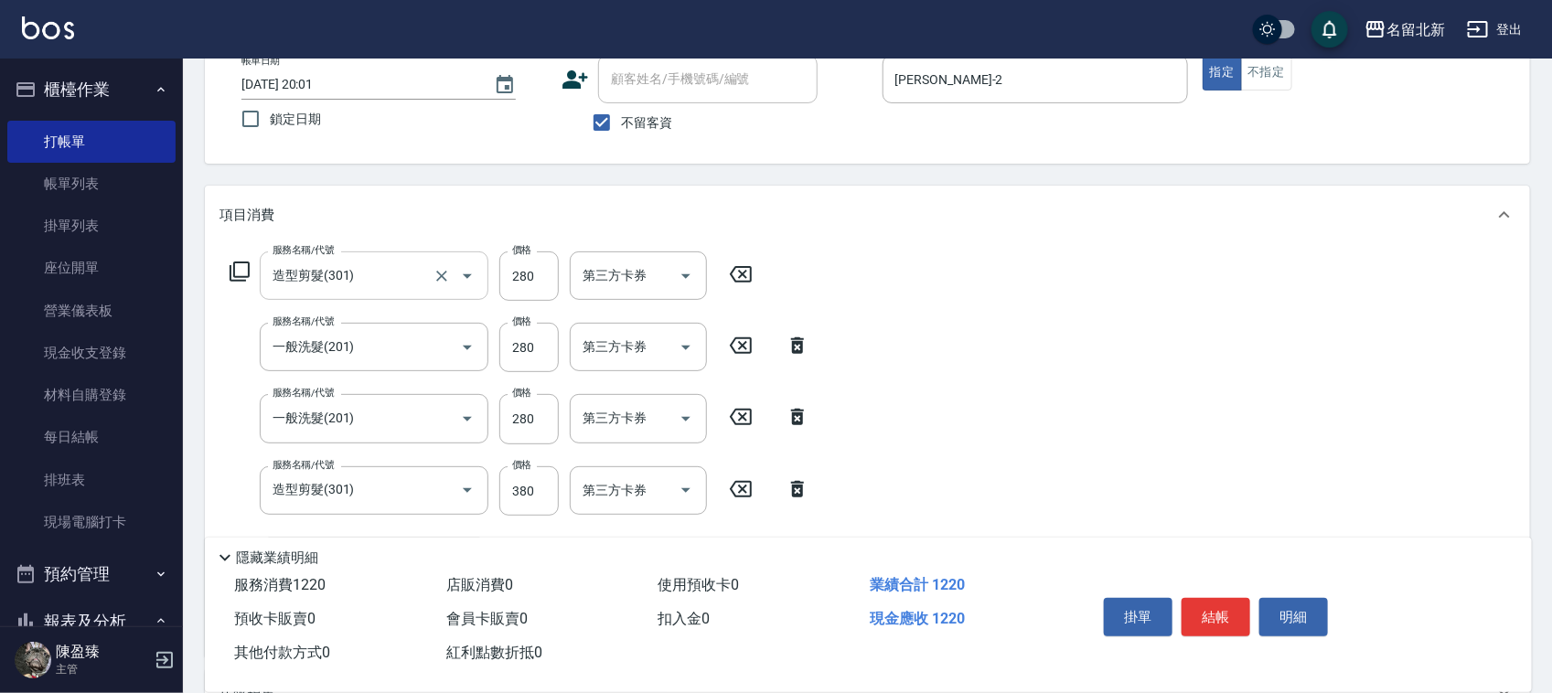
click at [794, 337] on icon at bounding box center [798, 346] width 46 height 22
type input "造型剪髮(301)"
type input "380"
click at [801, 410] on icon at bounding box center [797, 417] width 13 height 16
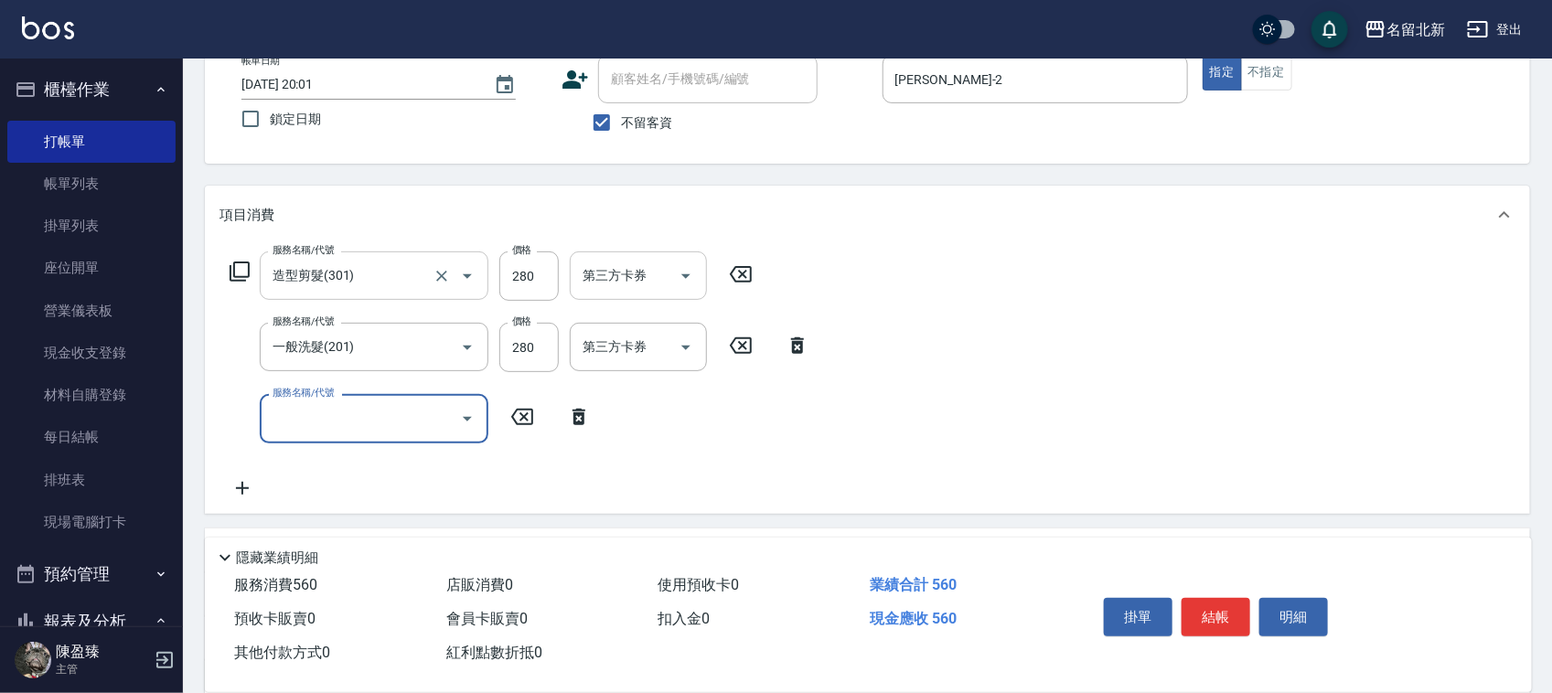
drag, startPoint x: 794, startPoint y: 349, endPoint x: 670, endPoint y: 299, distance: 133.0
click at [797, 341] on icon at bounding box center [797, 346] width 13 height 16
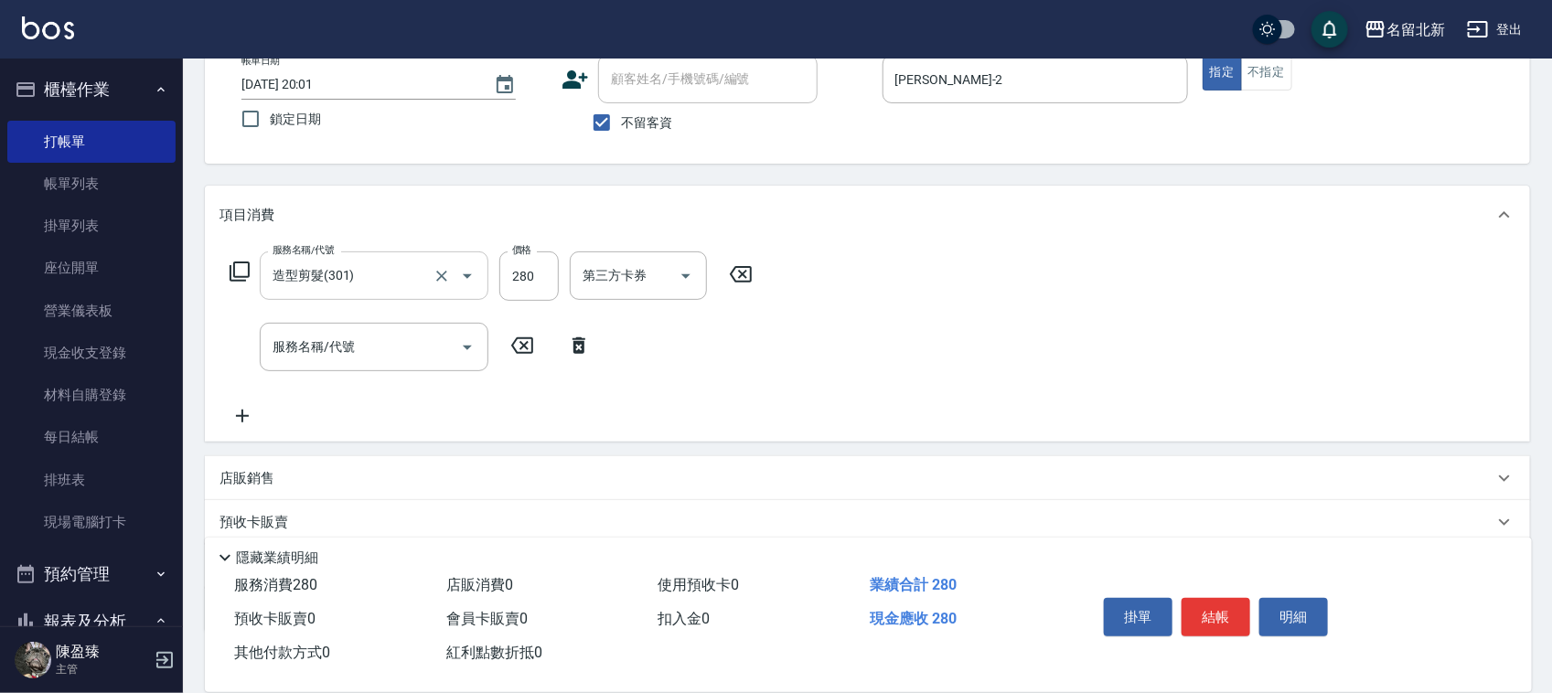
drag, startPoint x: 739, startPoint y: 266, endPoint x: 712, endPoint y: 288, distance: 35.1
click at [737, 271] on icon at bounding box center [741, 274] width 46 height 22
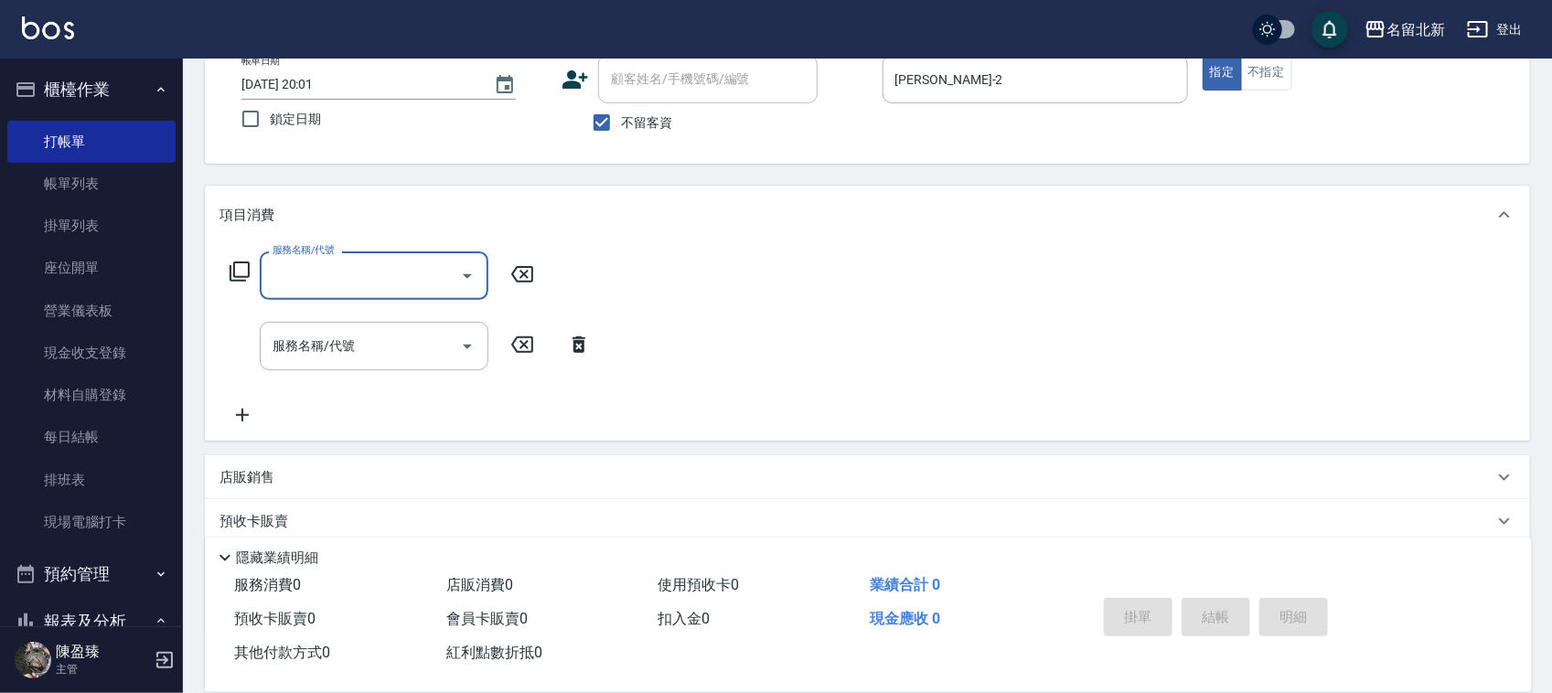
click at [409, 263] on input "服務名稱/代號" at bounding box center [360, 276] width 185 height 32
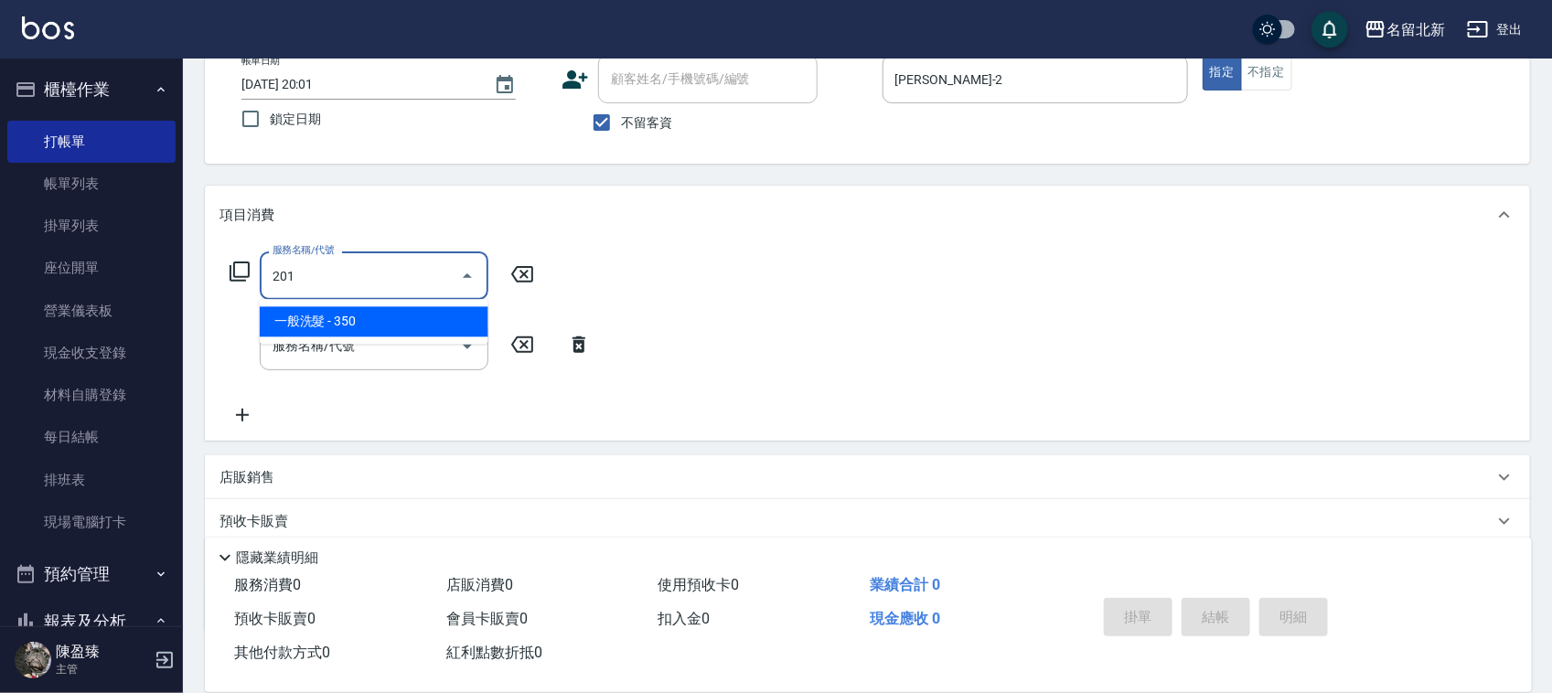
type input "一般洗髮(201)"
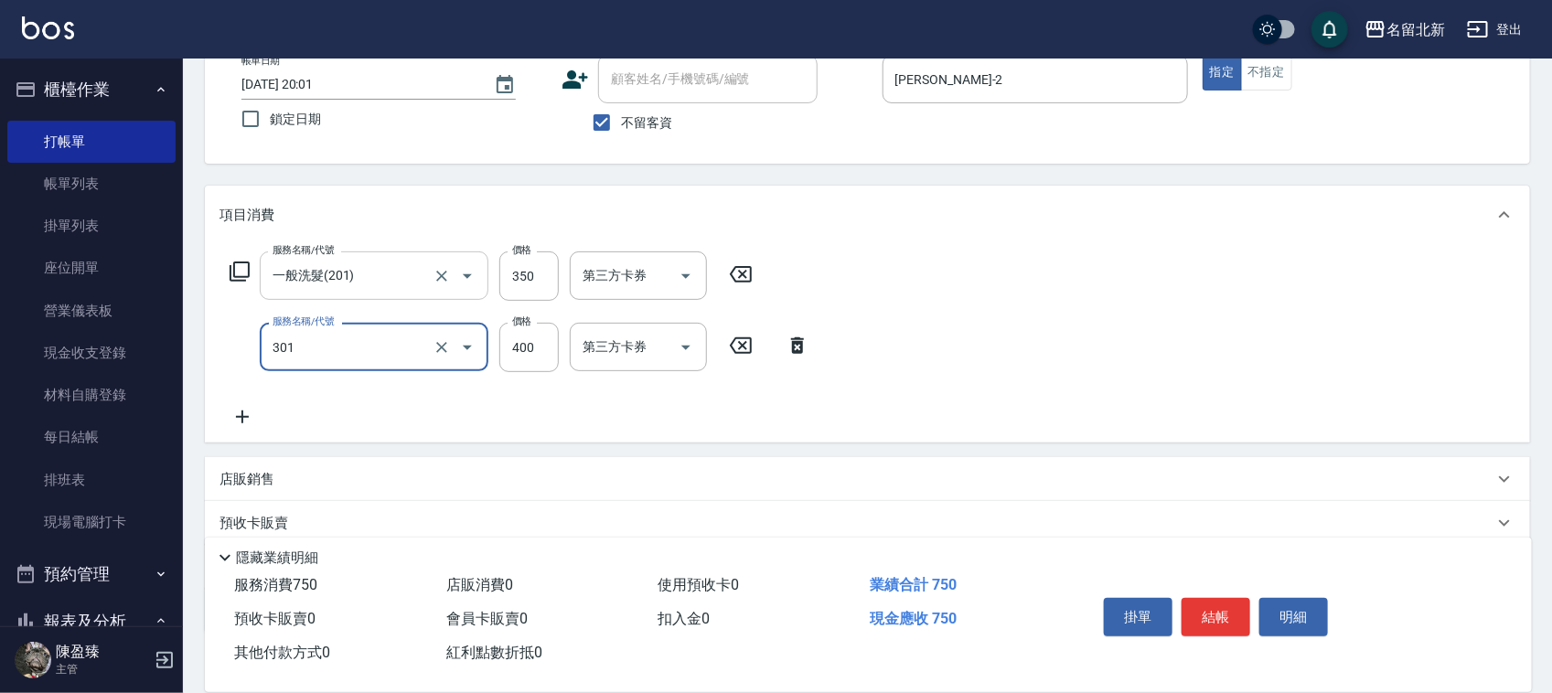
type input "造型剪髮(301)"
type input "280"
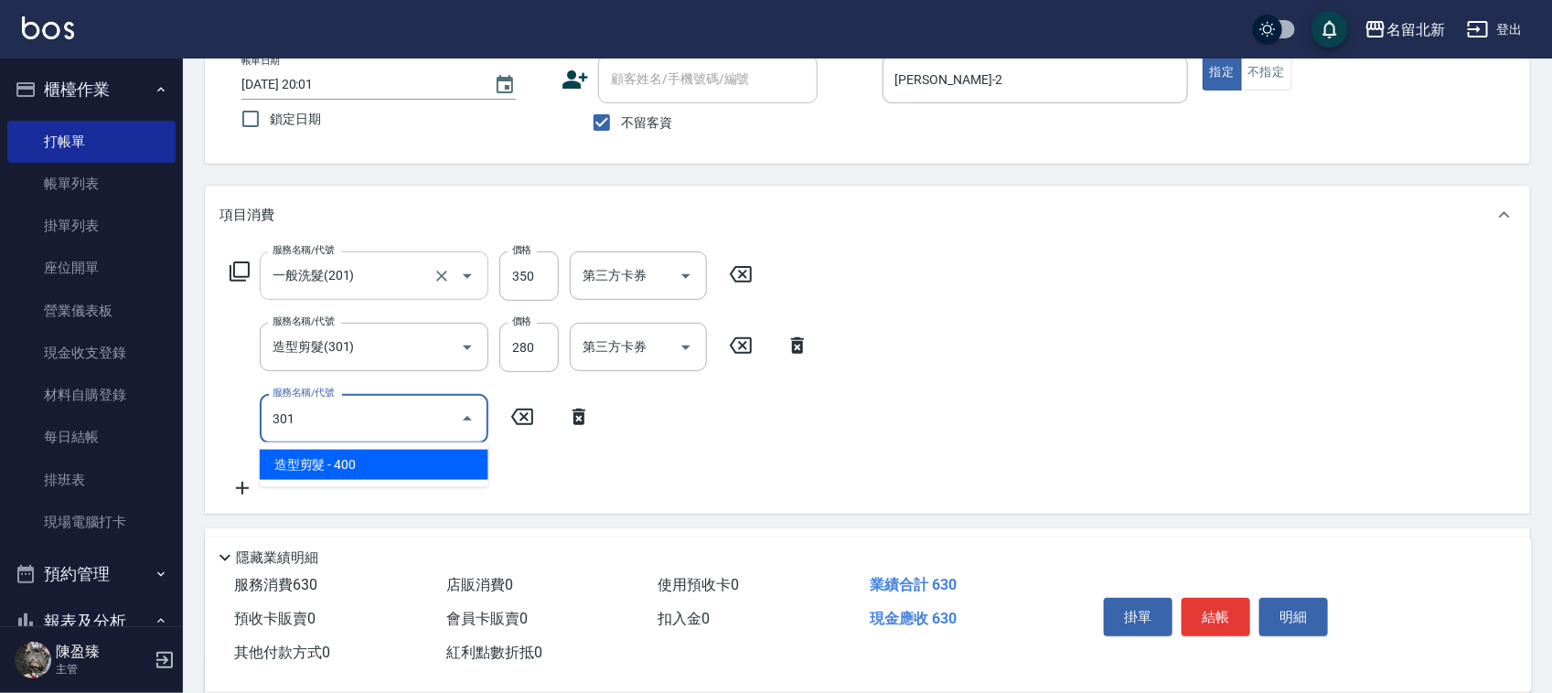
type input "造型剪髮(301)"
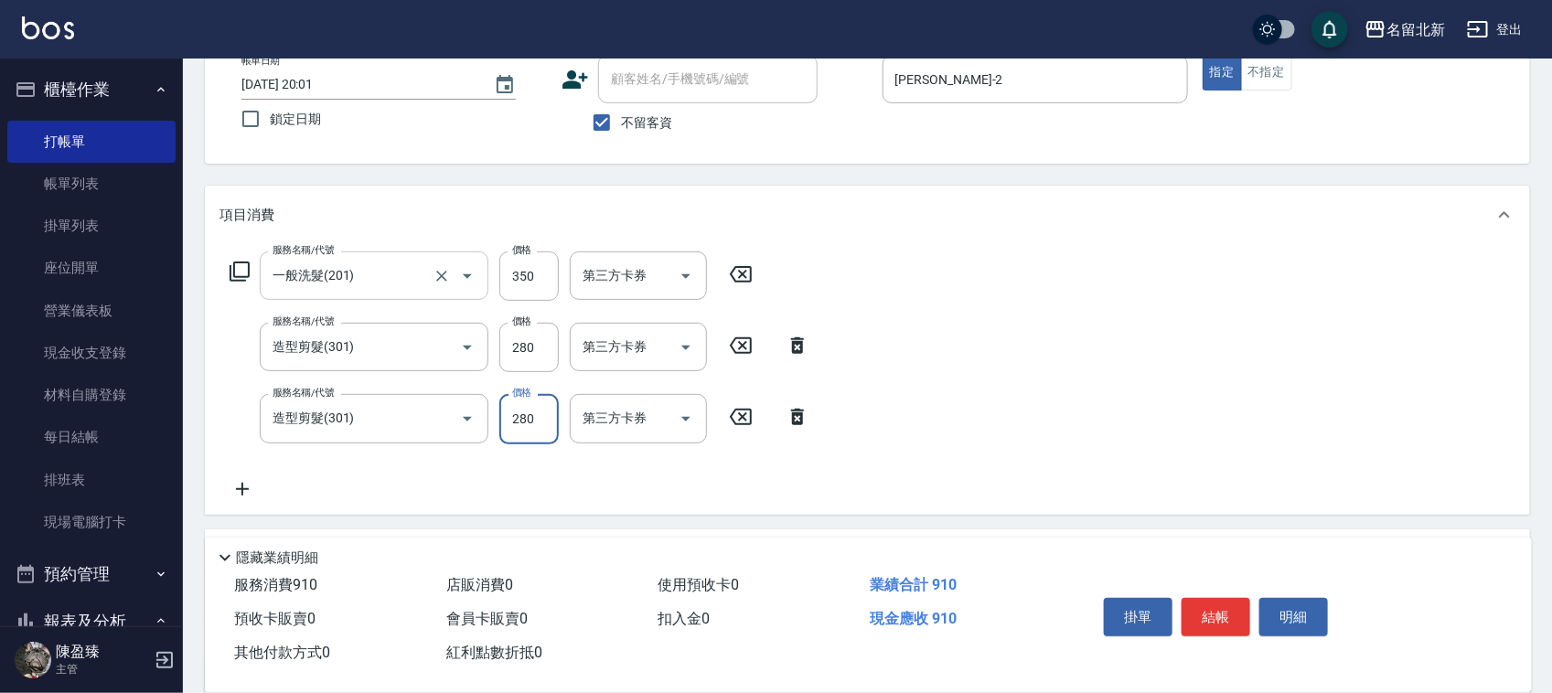
type input "280"
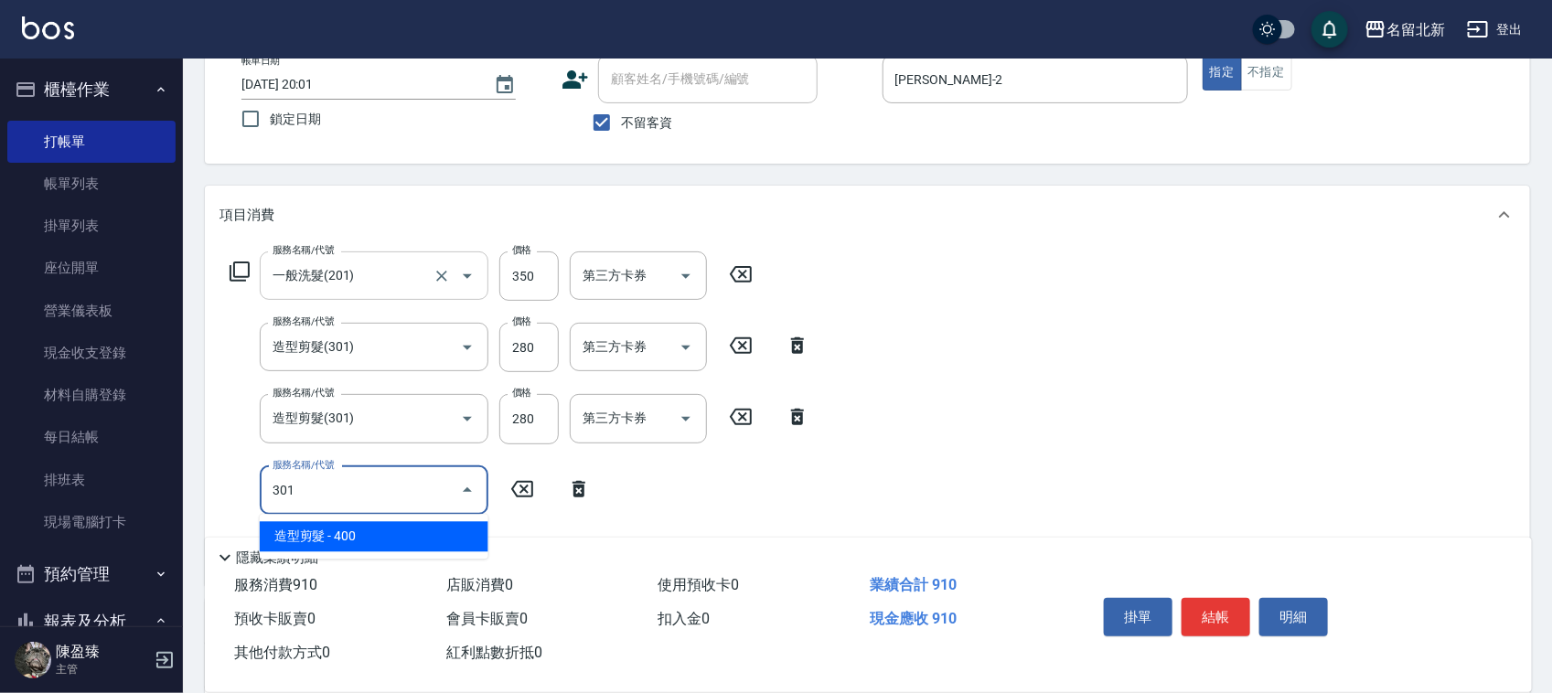
type input "造型剪髮(301)"
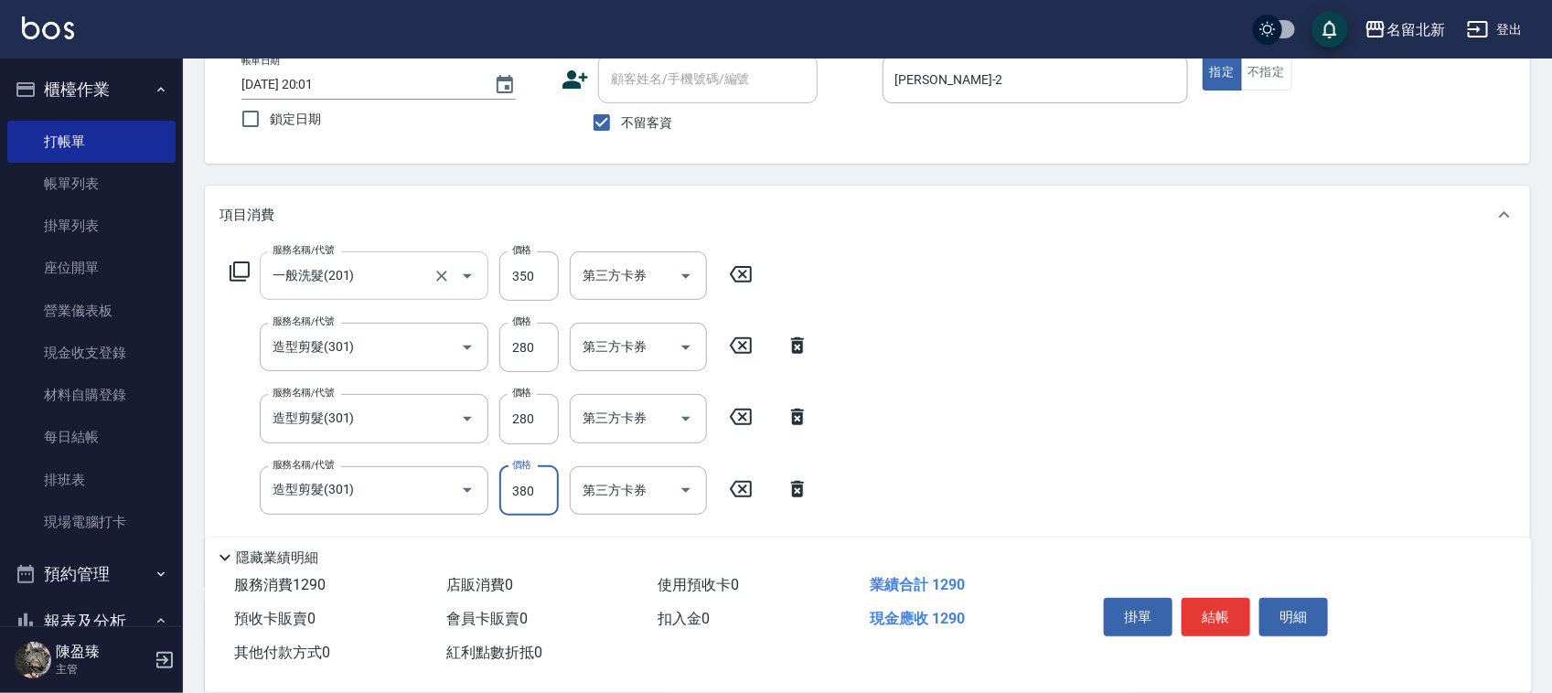
type input "380"
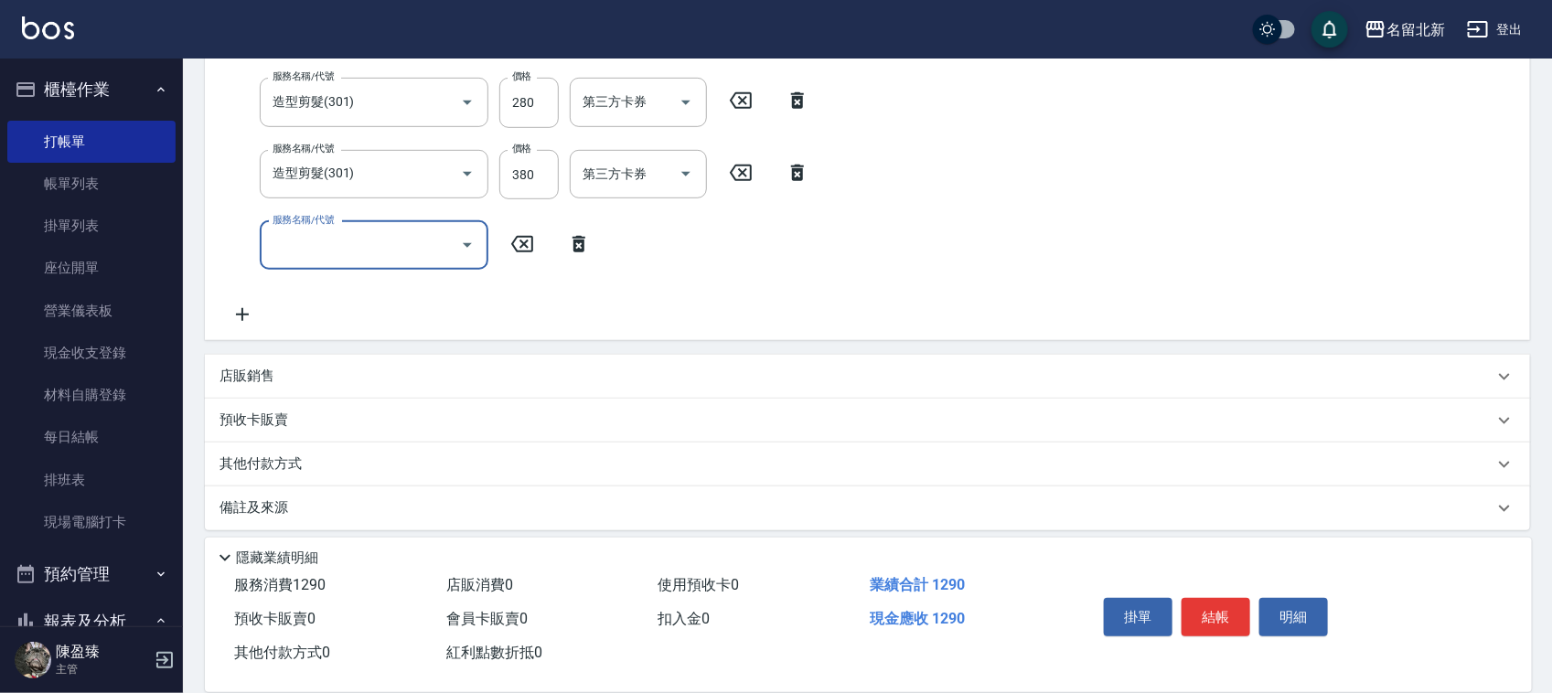
scroll to position [441, 0]
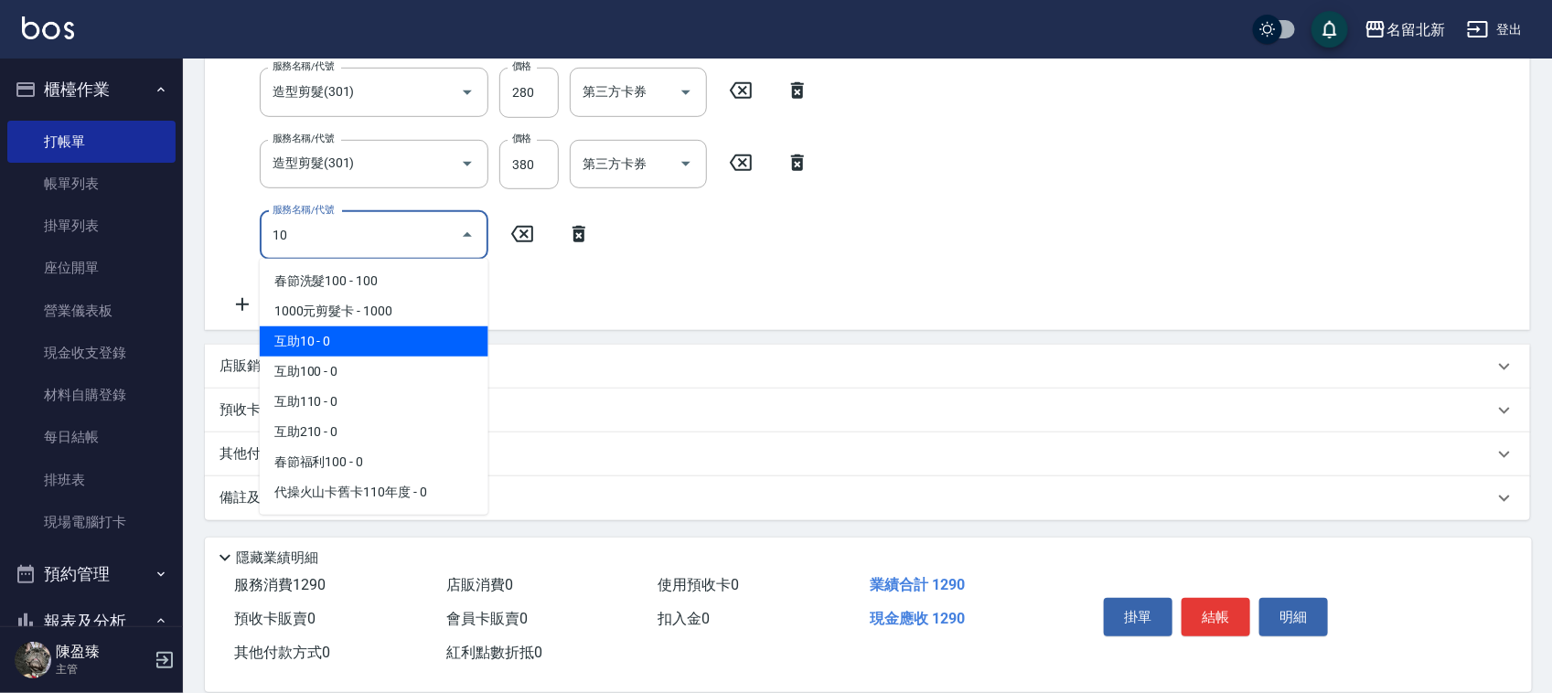
click at [311, 332] on span "互助10 - 0" at bounding box center [374, 342] width 229 height 30
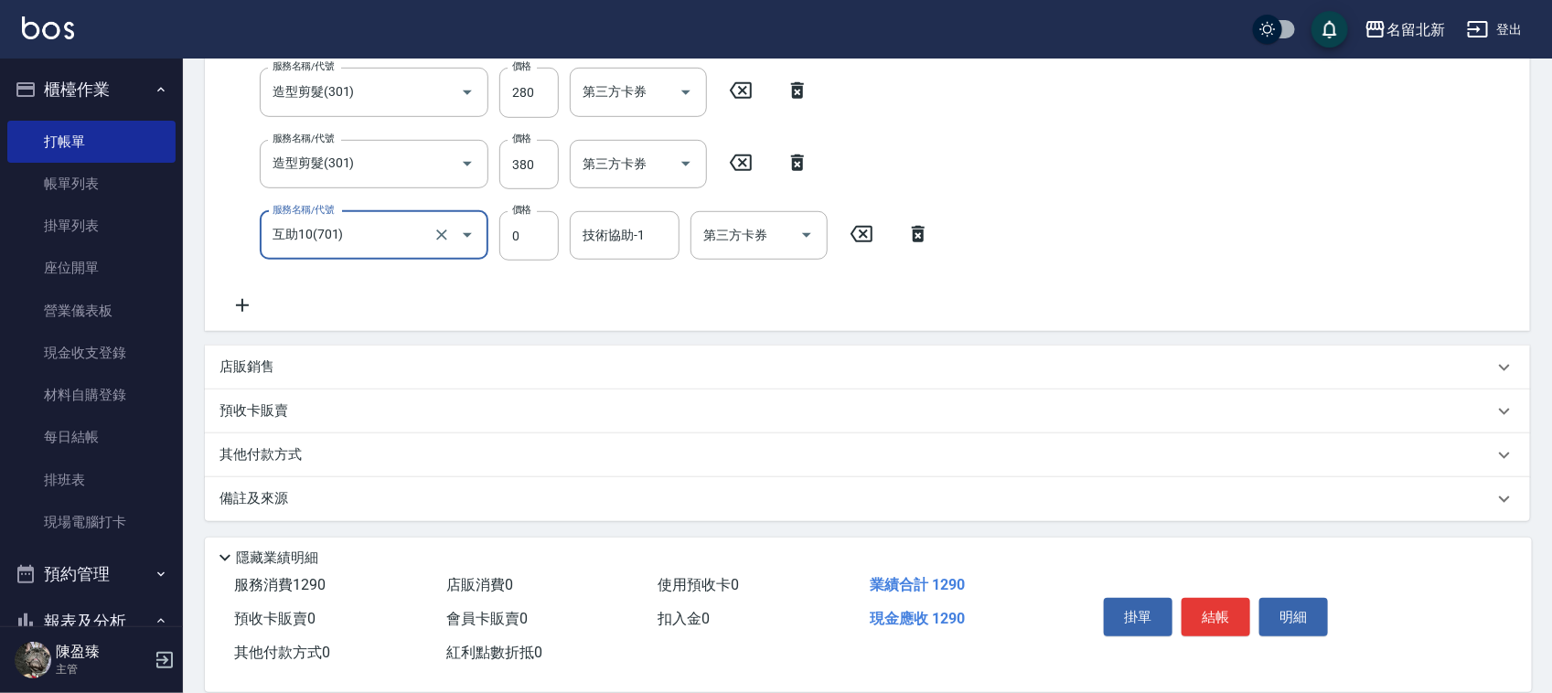
type input "互助10(701)"
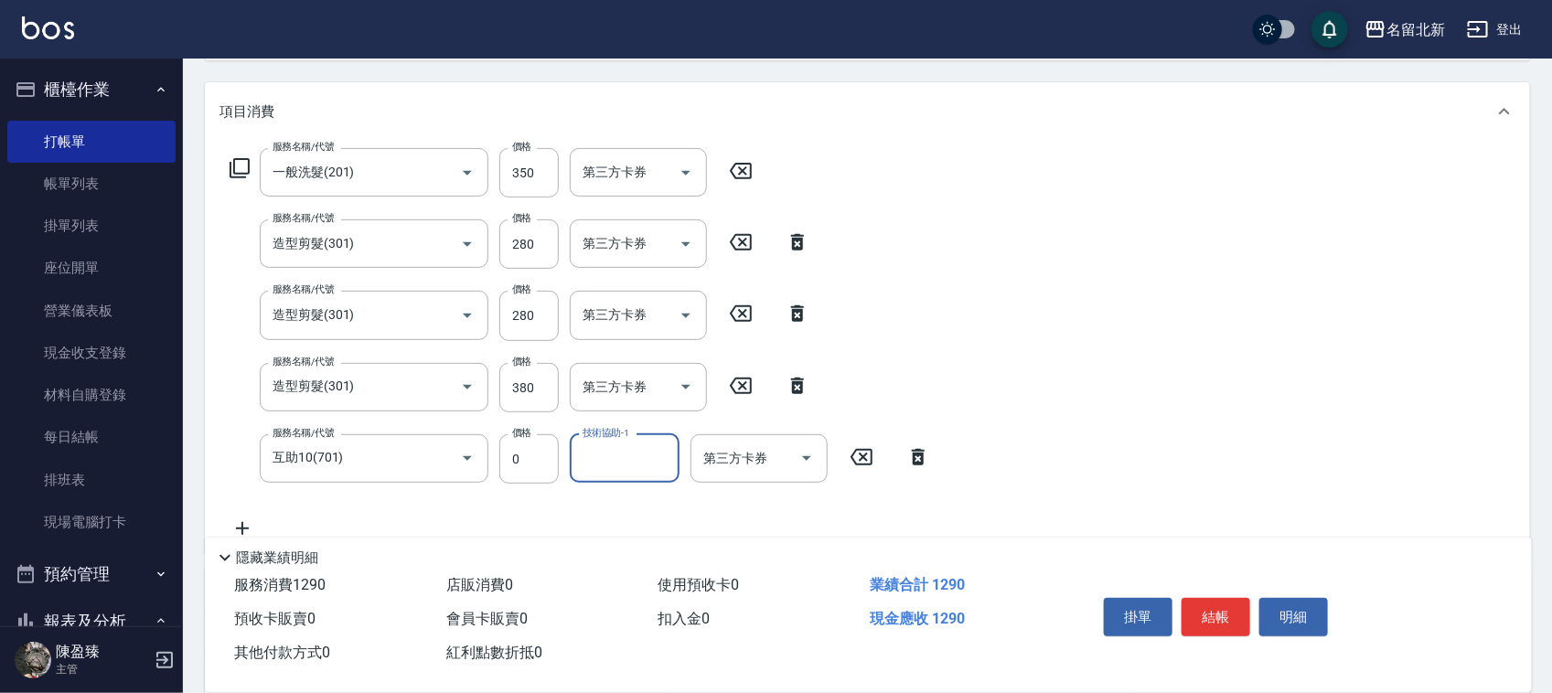
scroll to position [442, 0]
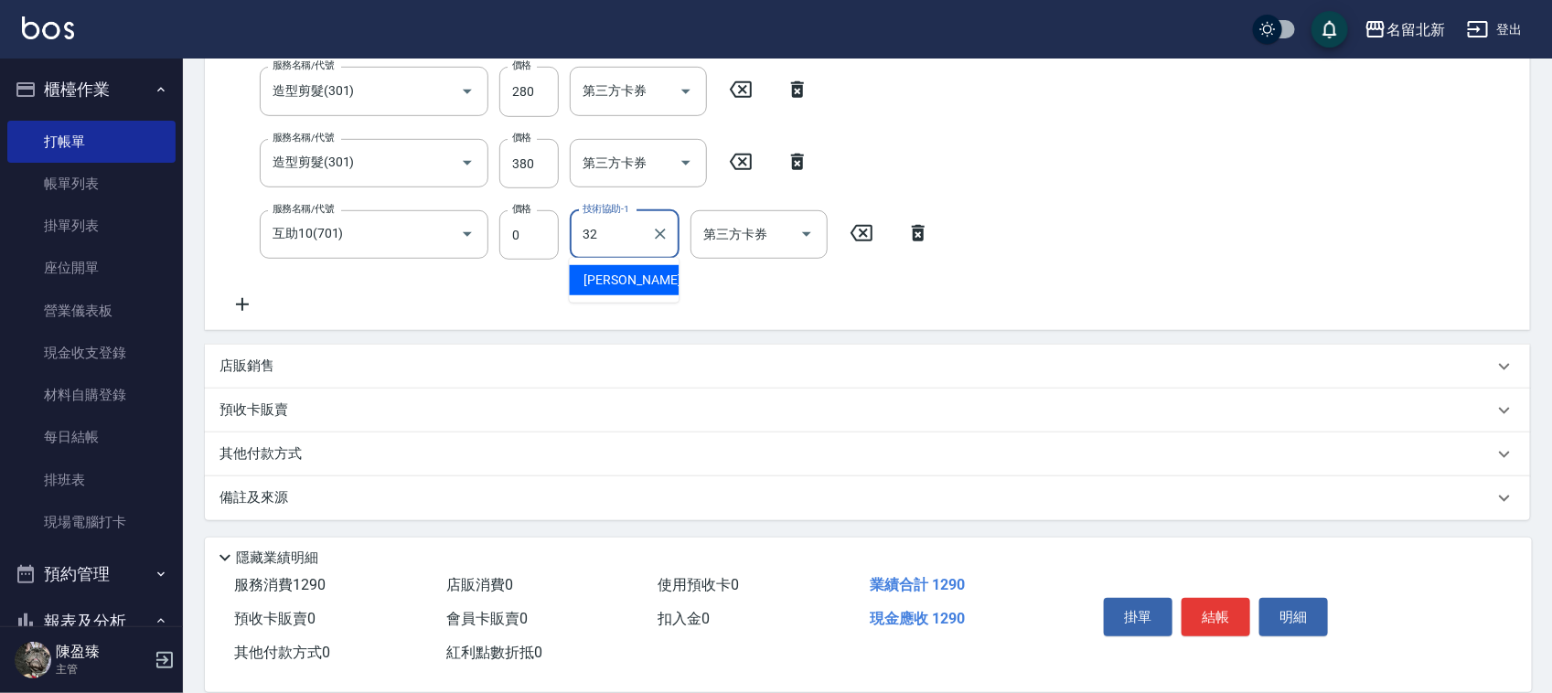
type input "品萱-32"
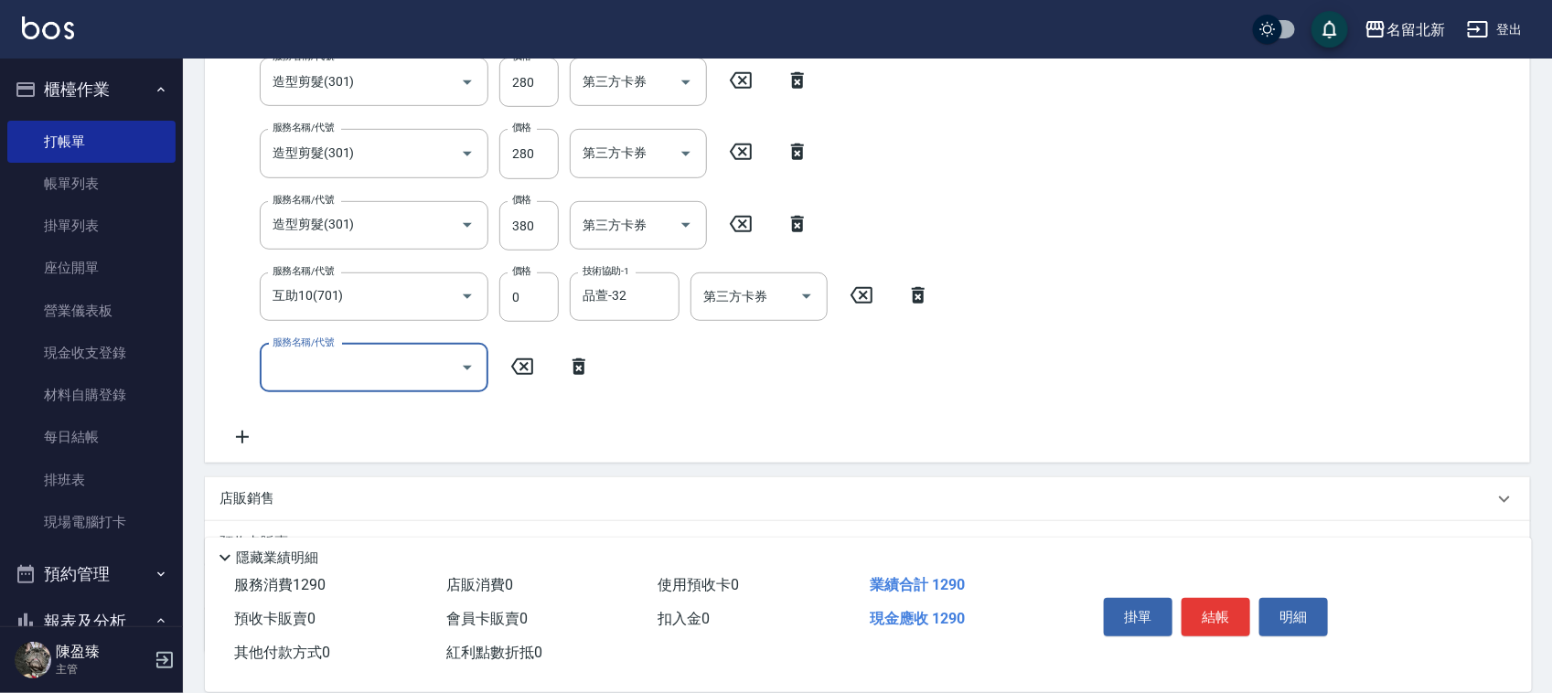
scroll to position [512, 0]
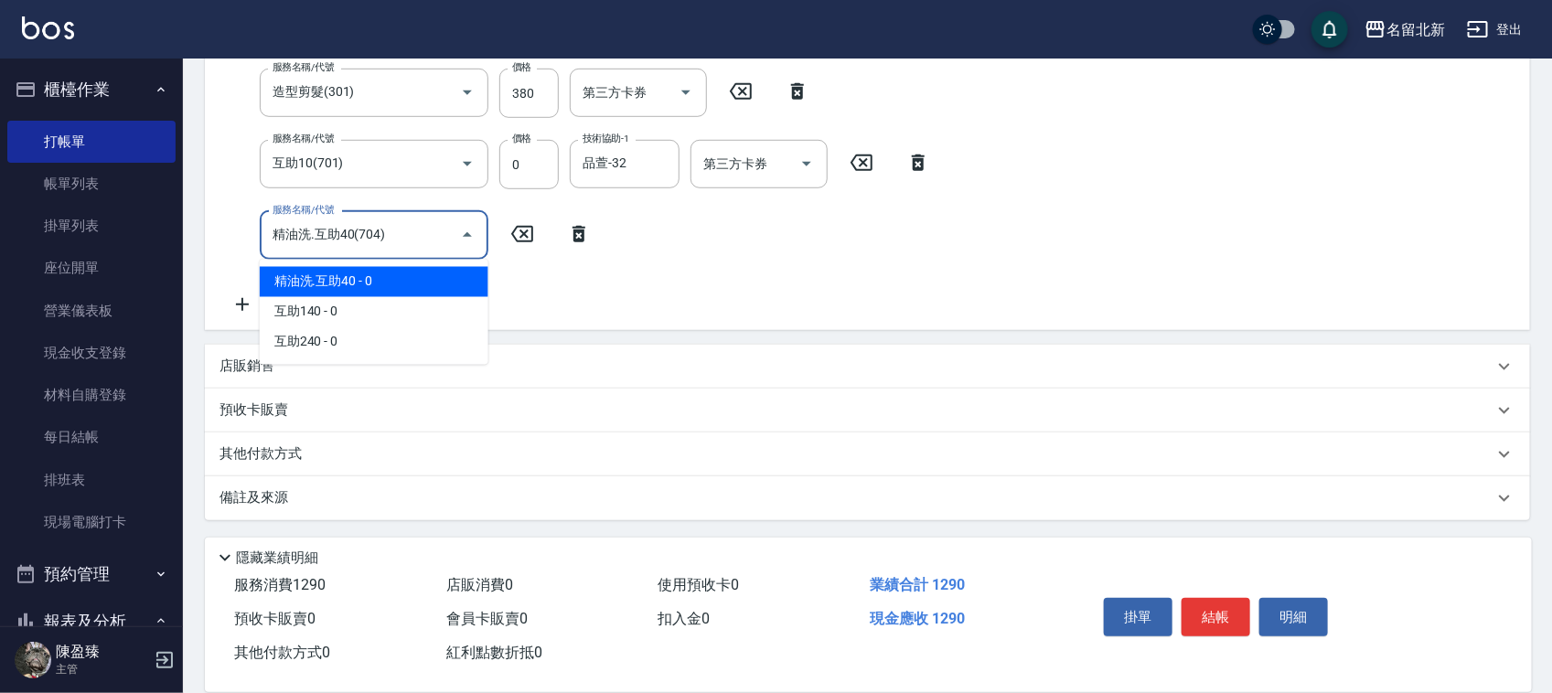
type input "精油洗.互助40(704)"
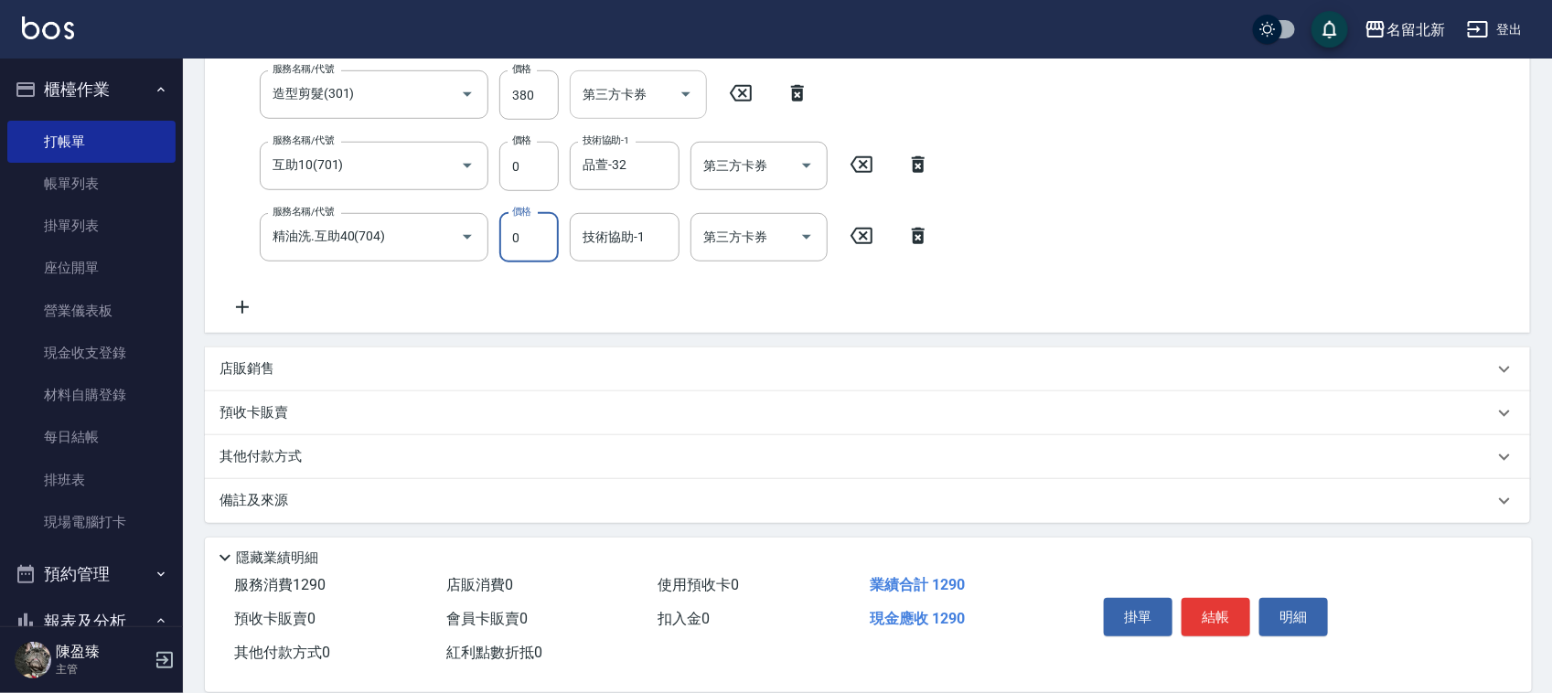
scroll to position [513, 0]
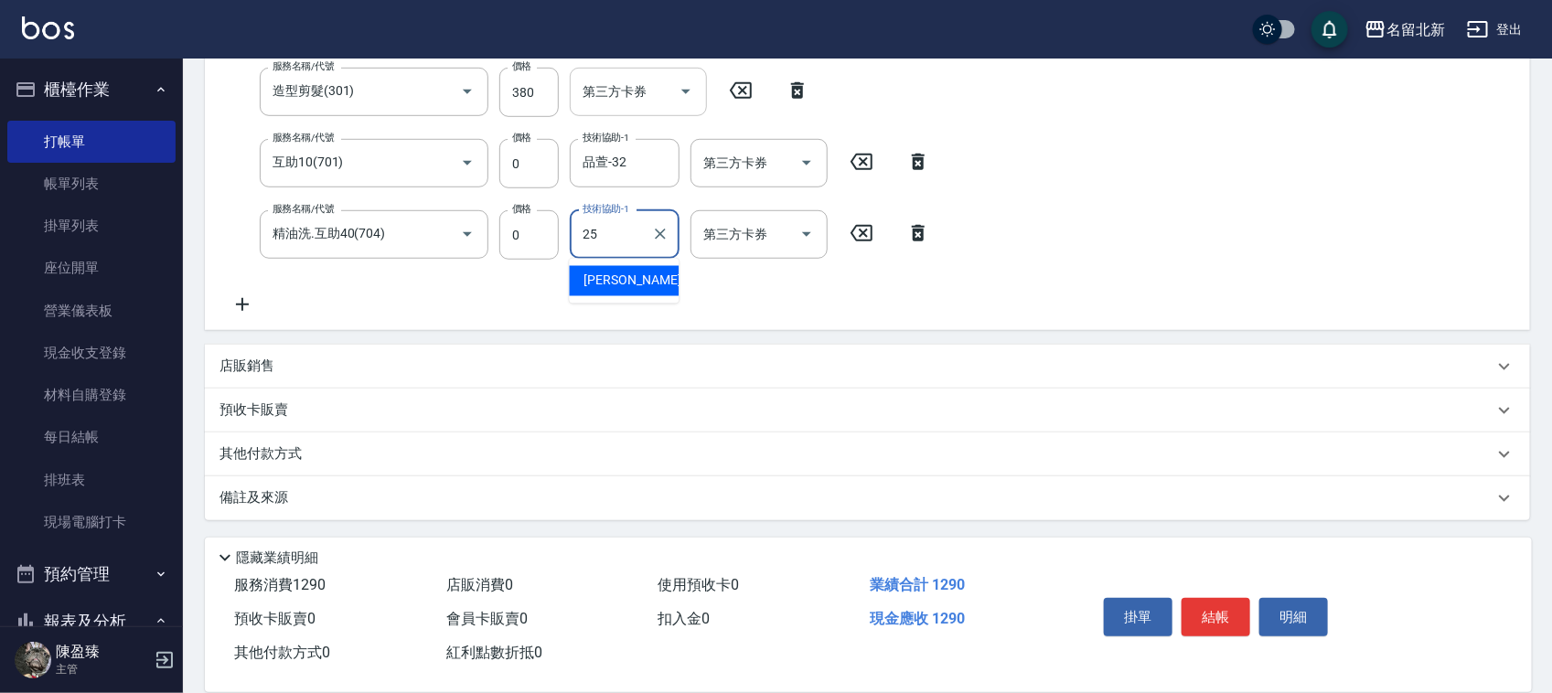
type input "禎禎-25"
click at [1208, 616] on button "結帳" at bounding box center [1216, 617] width 69 height 38
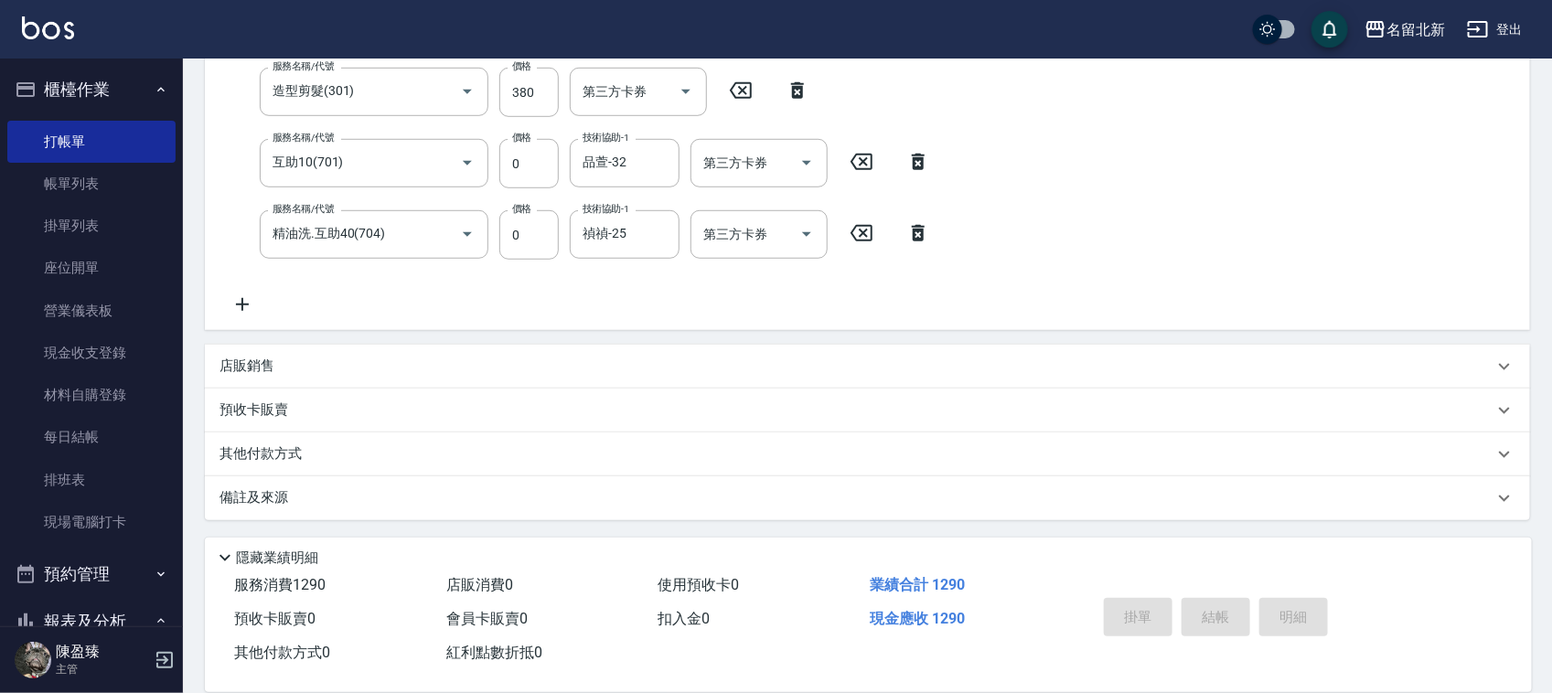
type input "[DATE] 20:04"
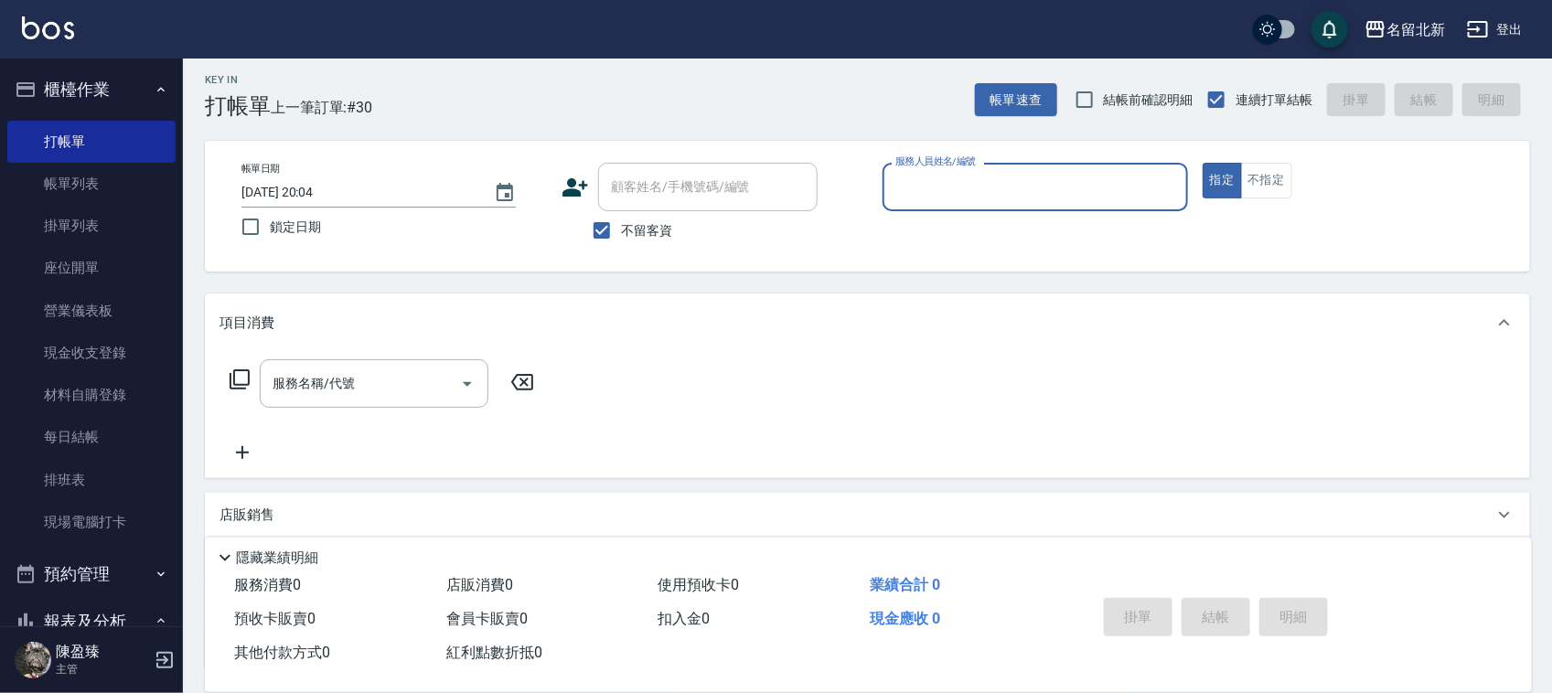
scroll to position [0, 0]
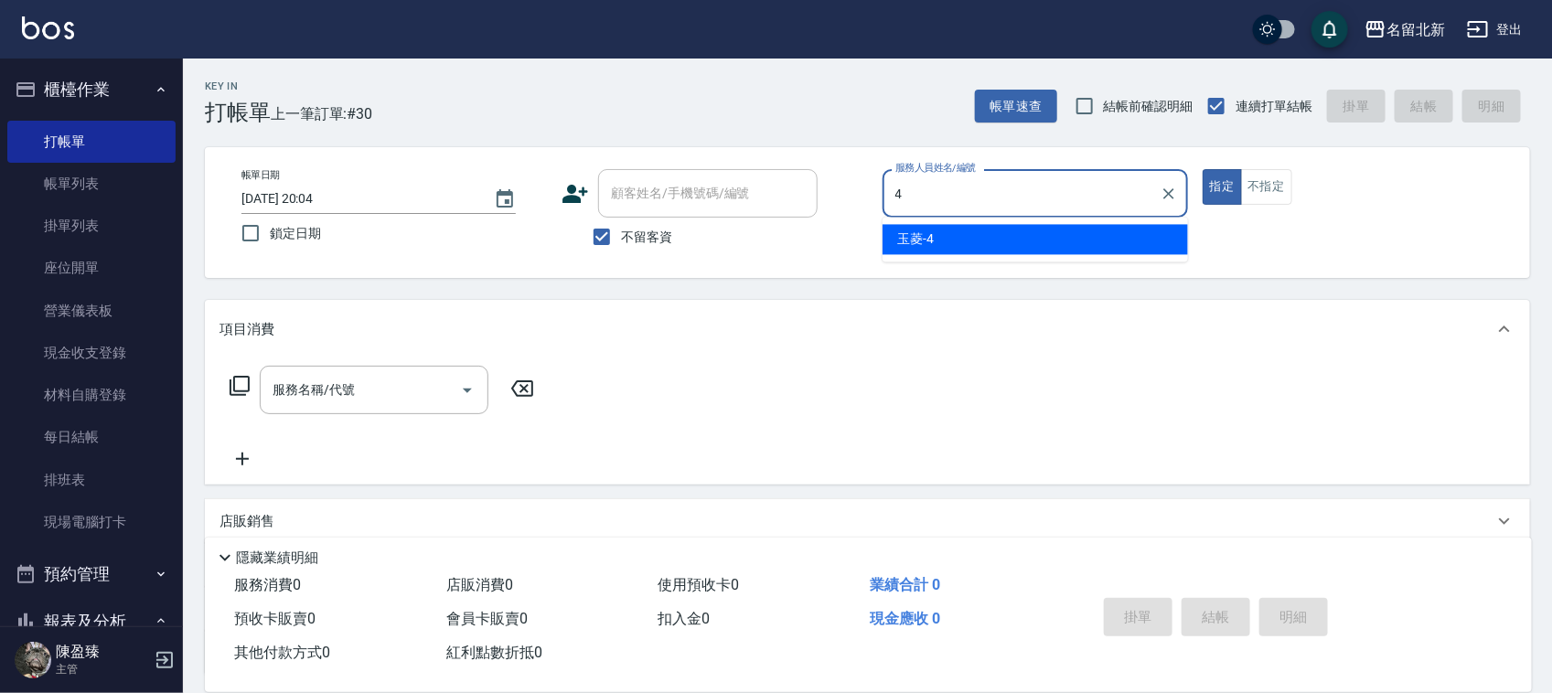
type input "玉菱-4"
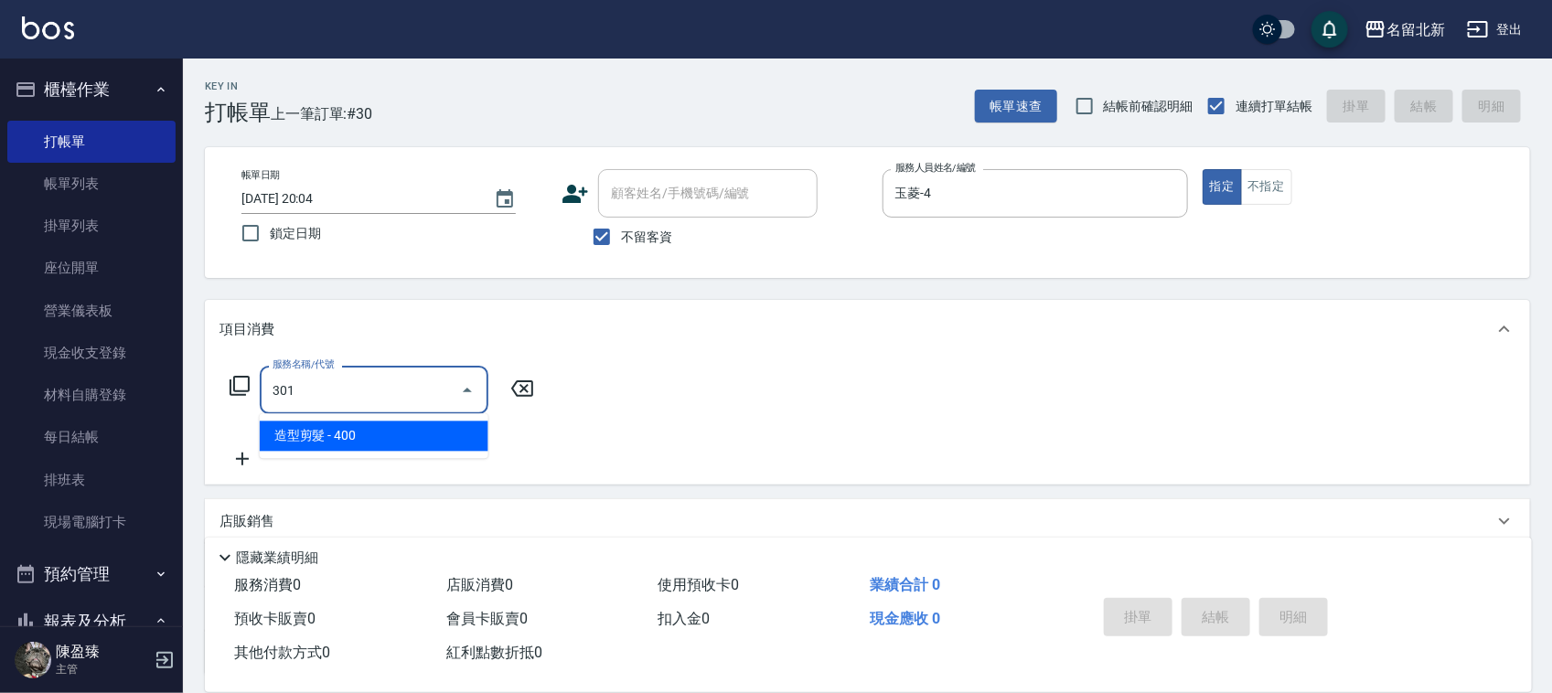
type input "造型剪髮(301)"
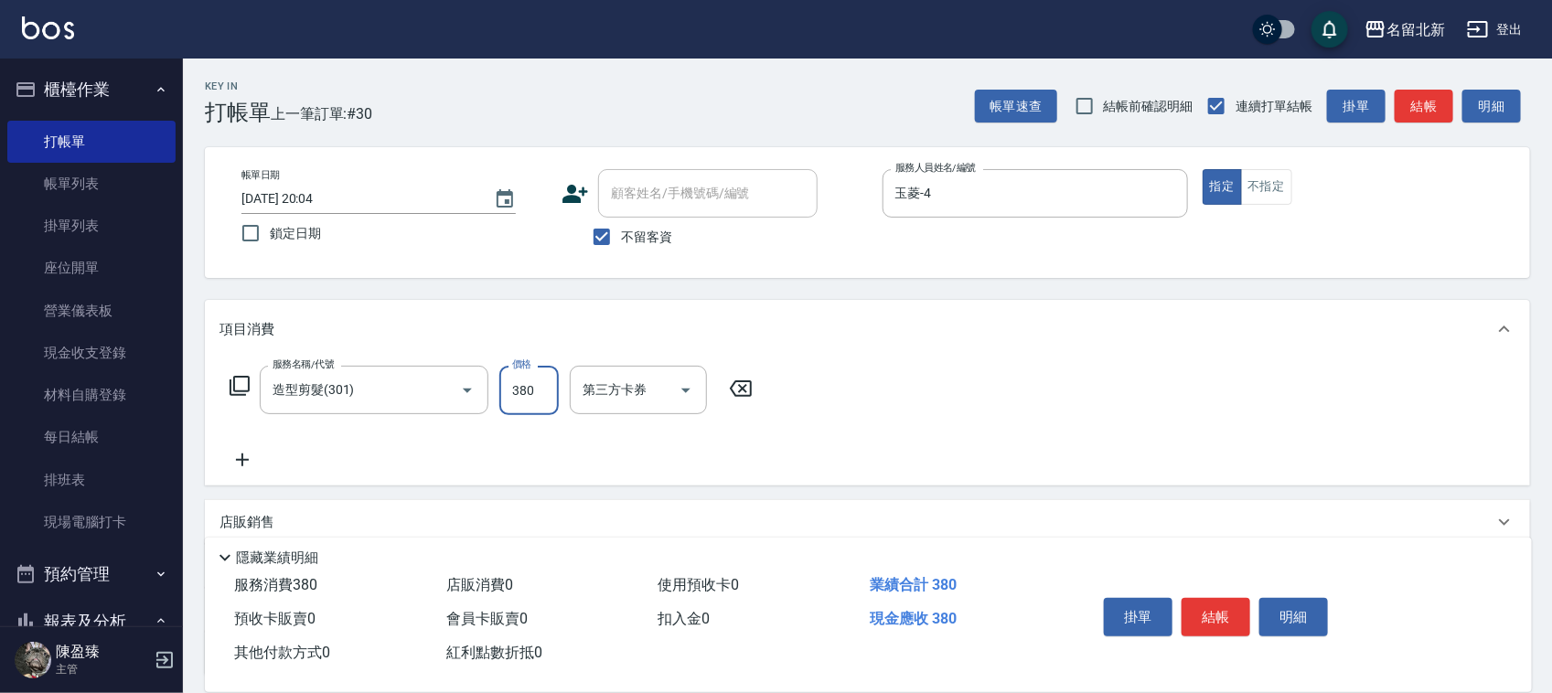
type input "380"
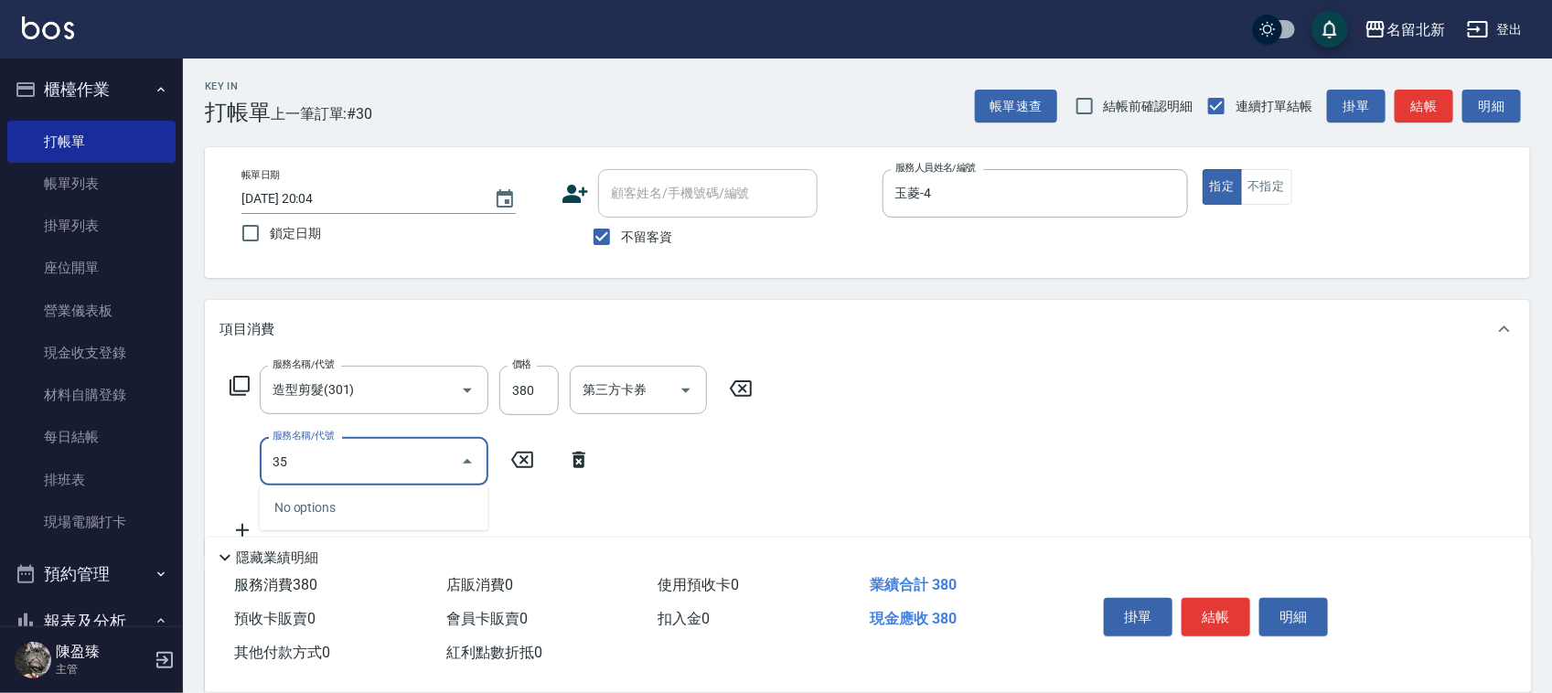
type input "3"
click at [323, 538] on span "頭皮隔離 - 350" at bounding box center [374, 538] width 229 height 30
type input "頭皮隔離(609)"
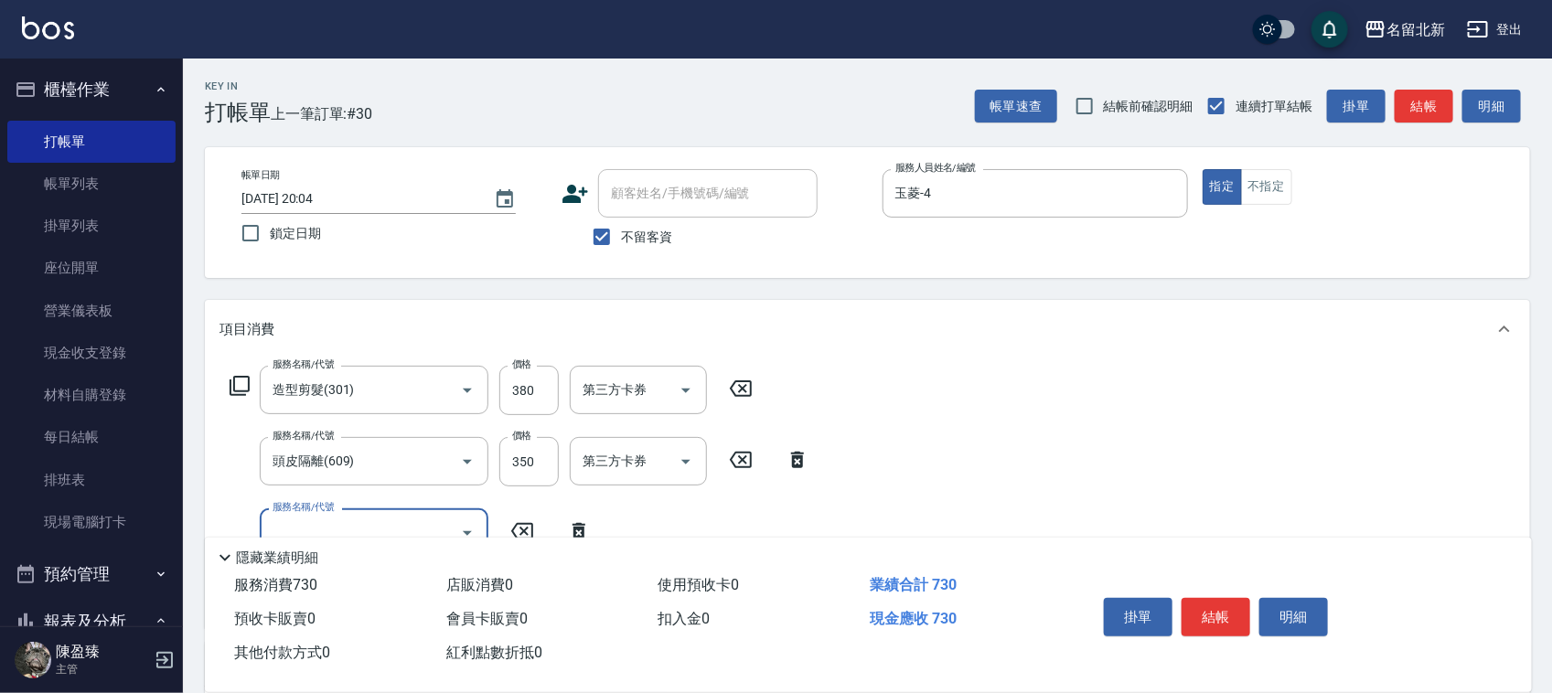
scroll to position [114, 0]
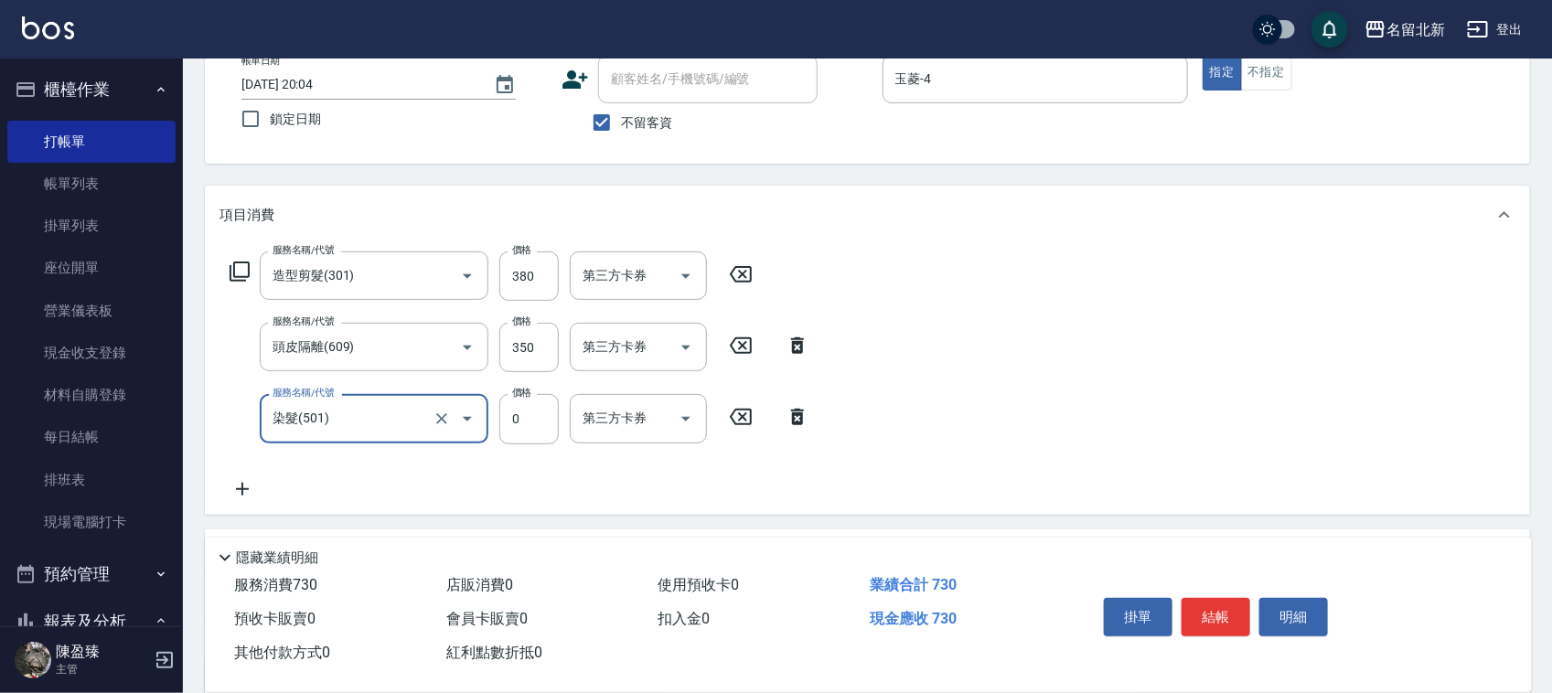
type input "染髮(501)"
type input "1490"
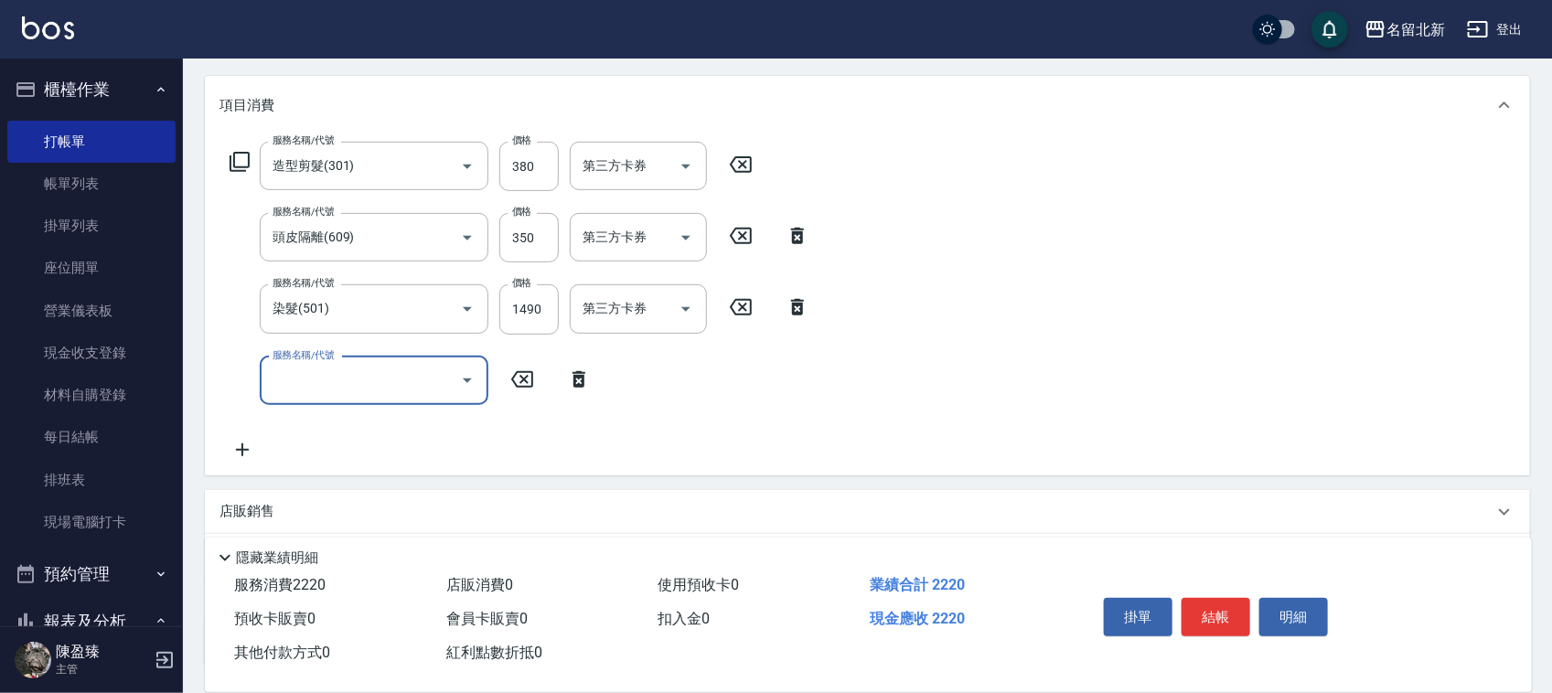
scroll to position [370, 0]
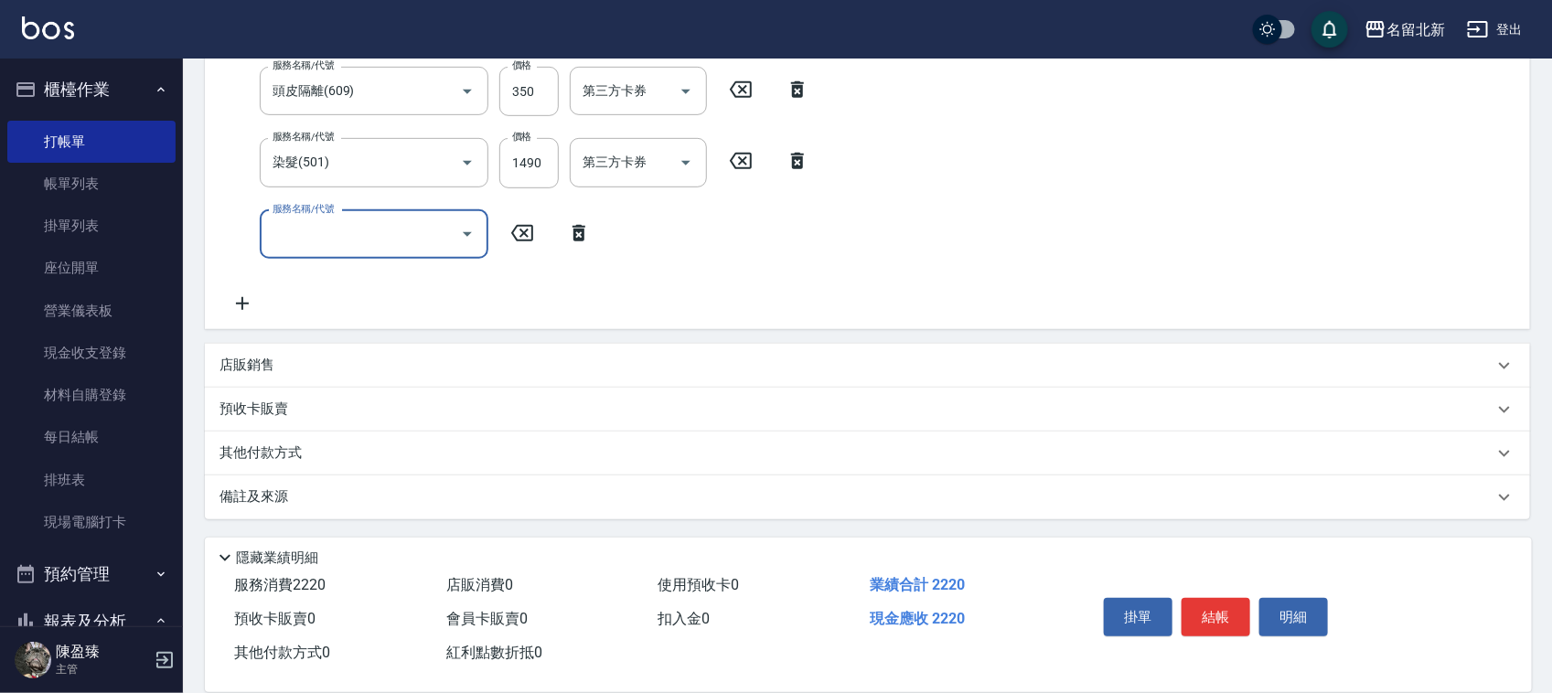
click at [280, 457] on p "其他付款方式" at bounding box center [265, 454] width 91 height 20
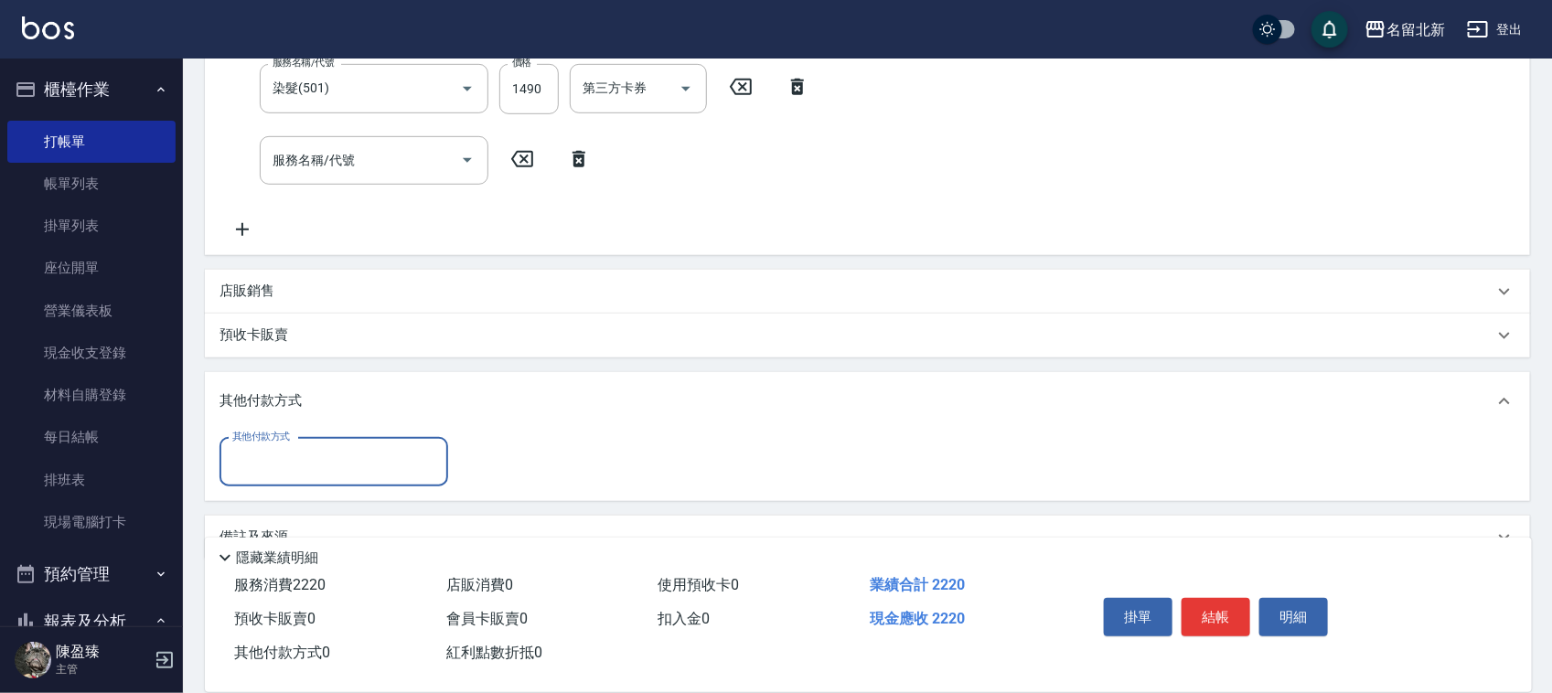
scroll to position [485, 0]
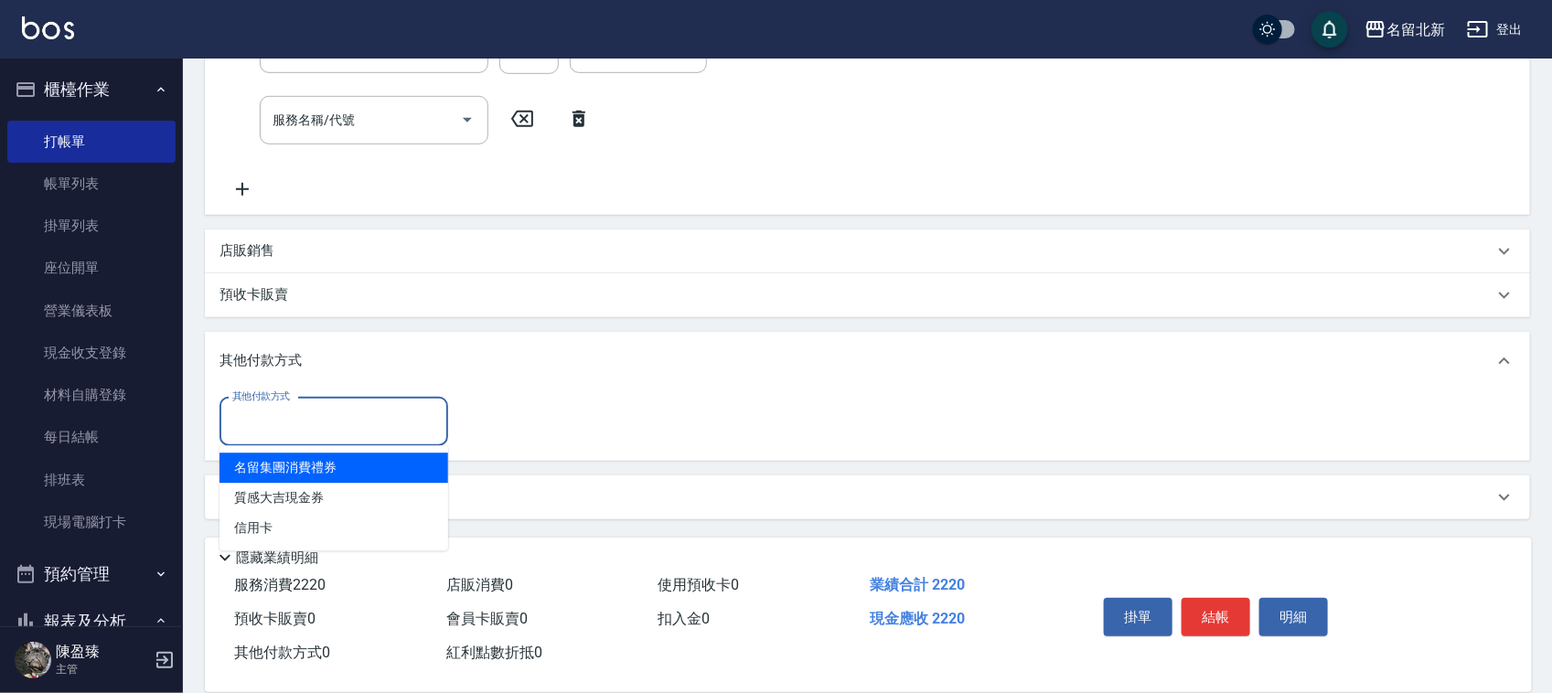
click at [311, 425] on input "其他付款方式" at bounding box center [334, 422] width 212 height 32
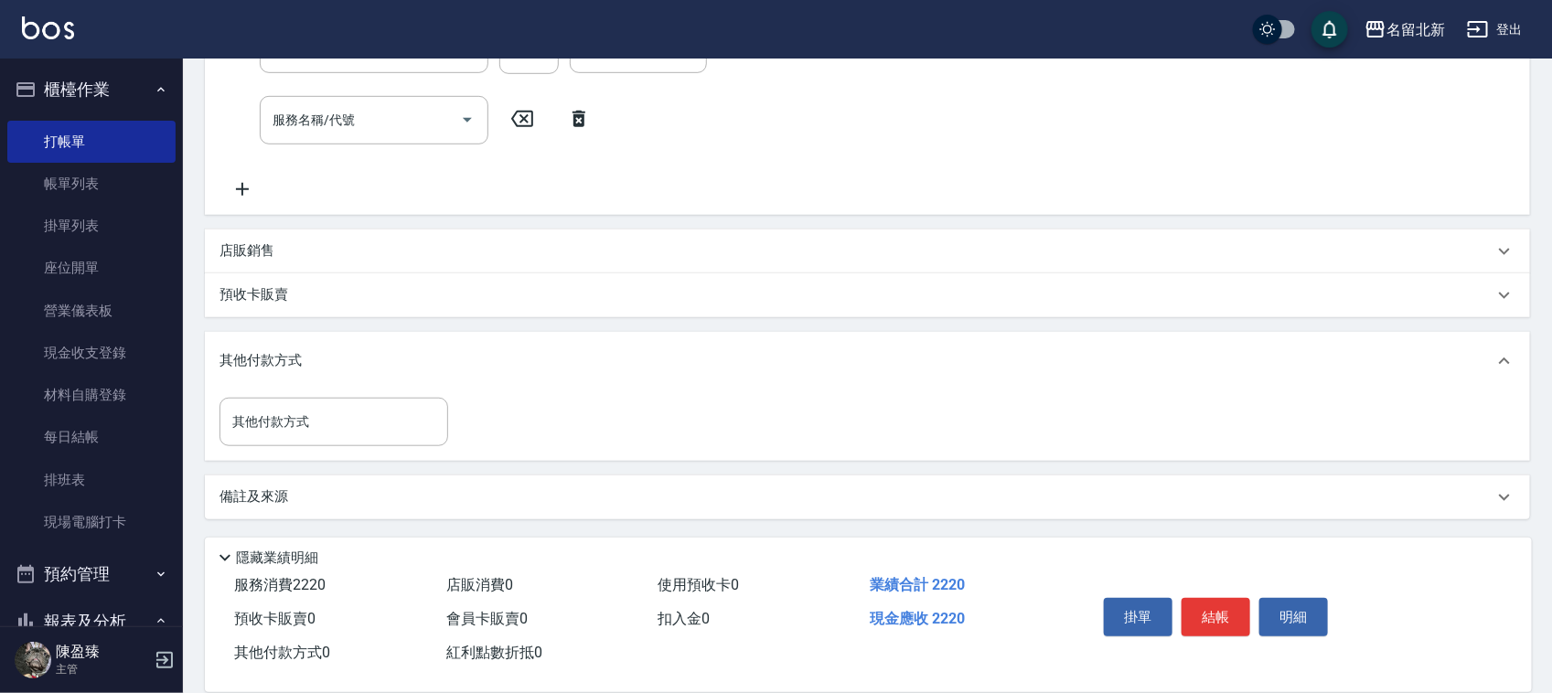
drag, startPoint x: 1251, startPoint y: 225, endPoint x: 1294, endPoint y: 222, distance: 43.1
click at [1278, 215] on div "項目消費 服務名稱/代號 造型剪髮(301) 服務名稱/代號 價格 380 價格 第三方卡券 第三方卡券 服務名稱/代號 頭皮隔離(609) 服務名稱/代號 …" at bounding box center [867, 167] width 1325 height 704
click at [1218, 598] on button "結帳" at bounding box center [1216, 617] width 69 height 38
type input "[DATE] 20:05"
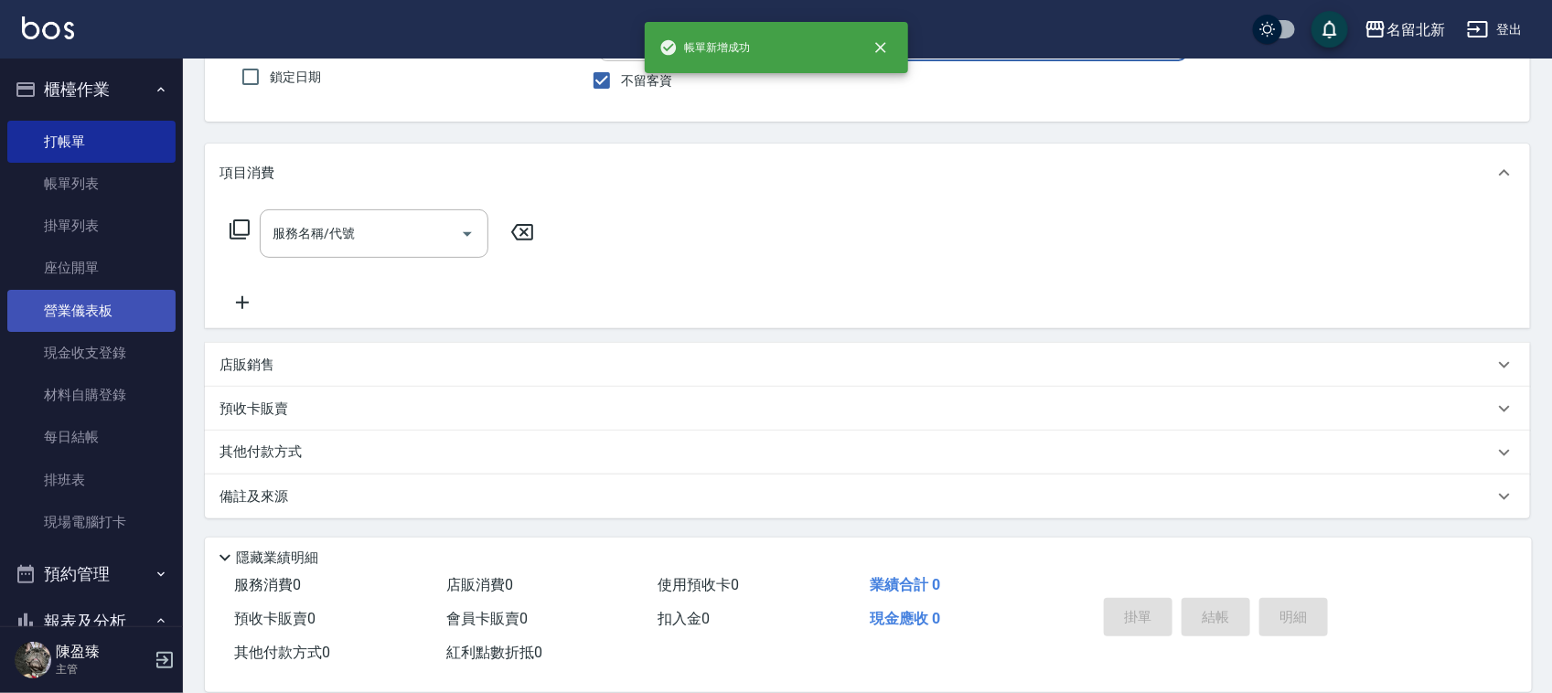
scroll to position [0, 0]
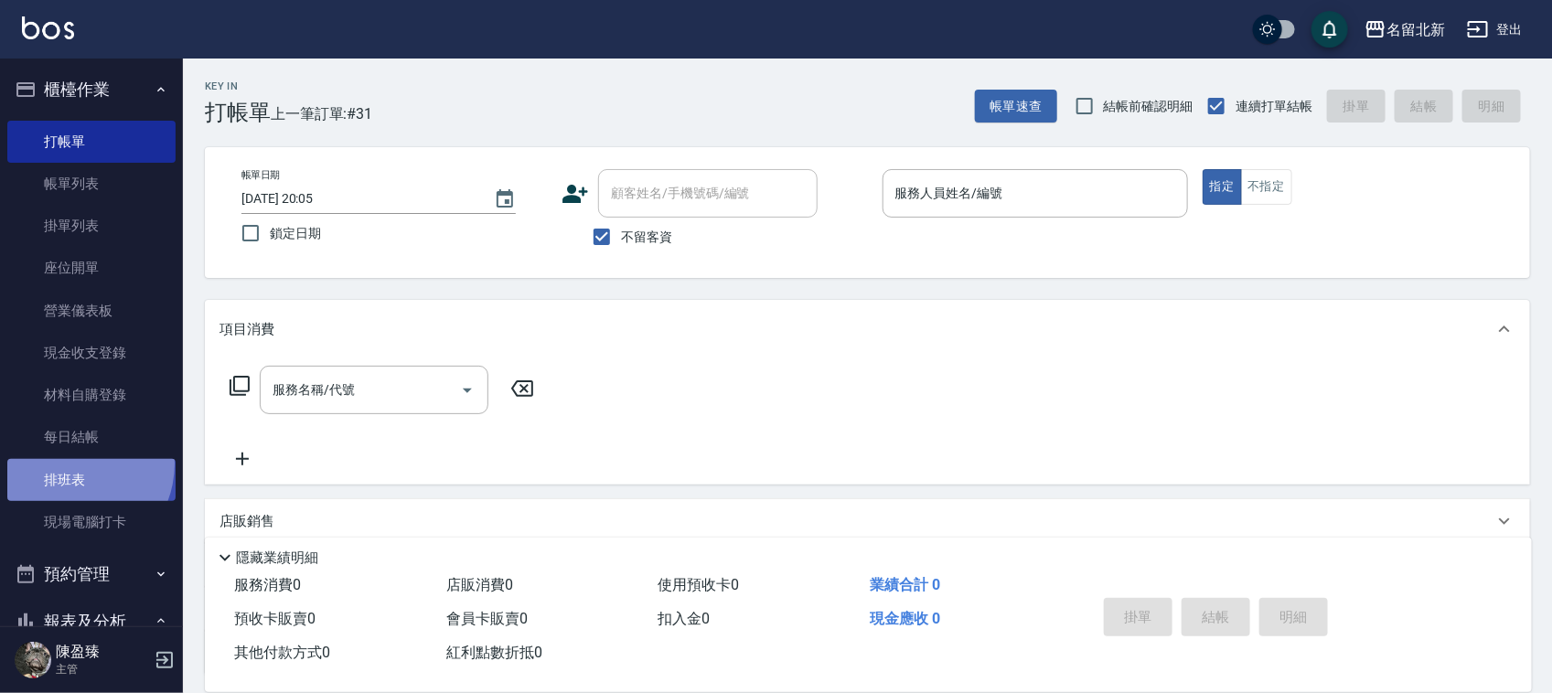
click at [70, 464] on link "排班表" at bounding box center [91, 480] width 168 height 42
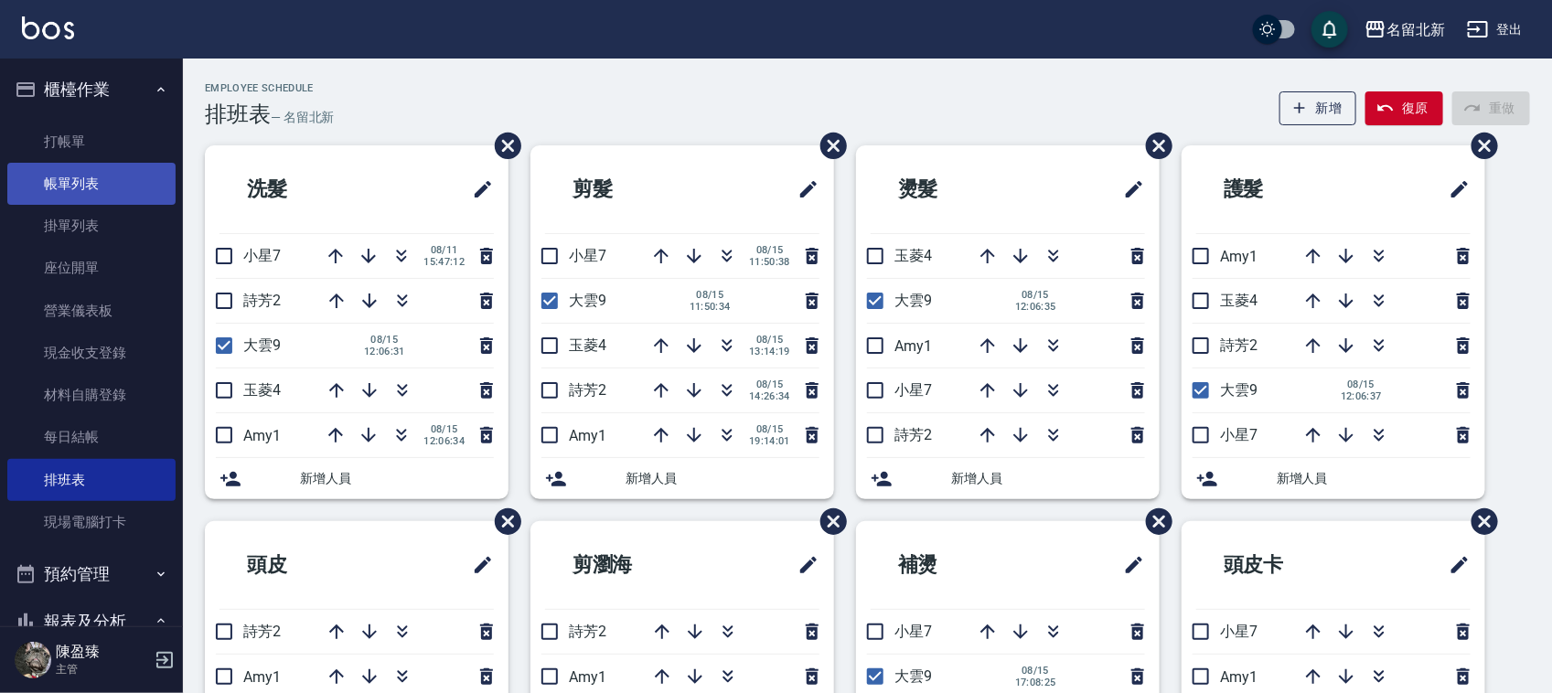
click at [94, 184] on link "帳單列表" at bounding box center [91, 184] width 168 height 42
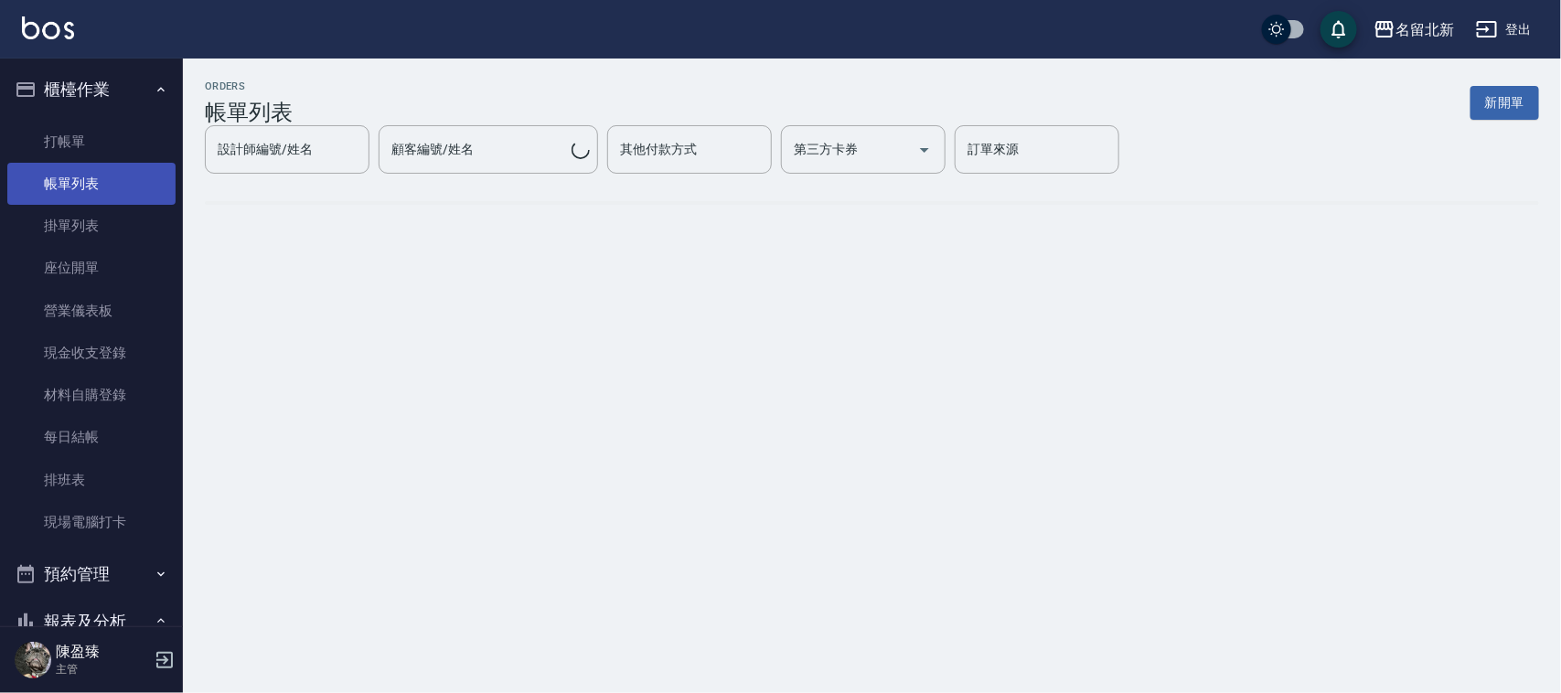
click at [82, 180] on link "帳單列表" at bounding box center [91, 184] width 168 height 42
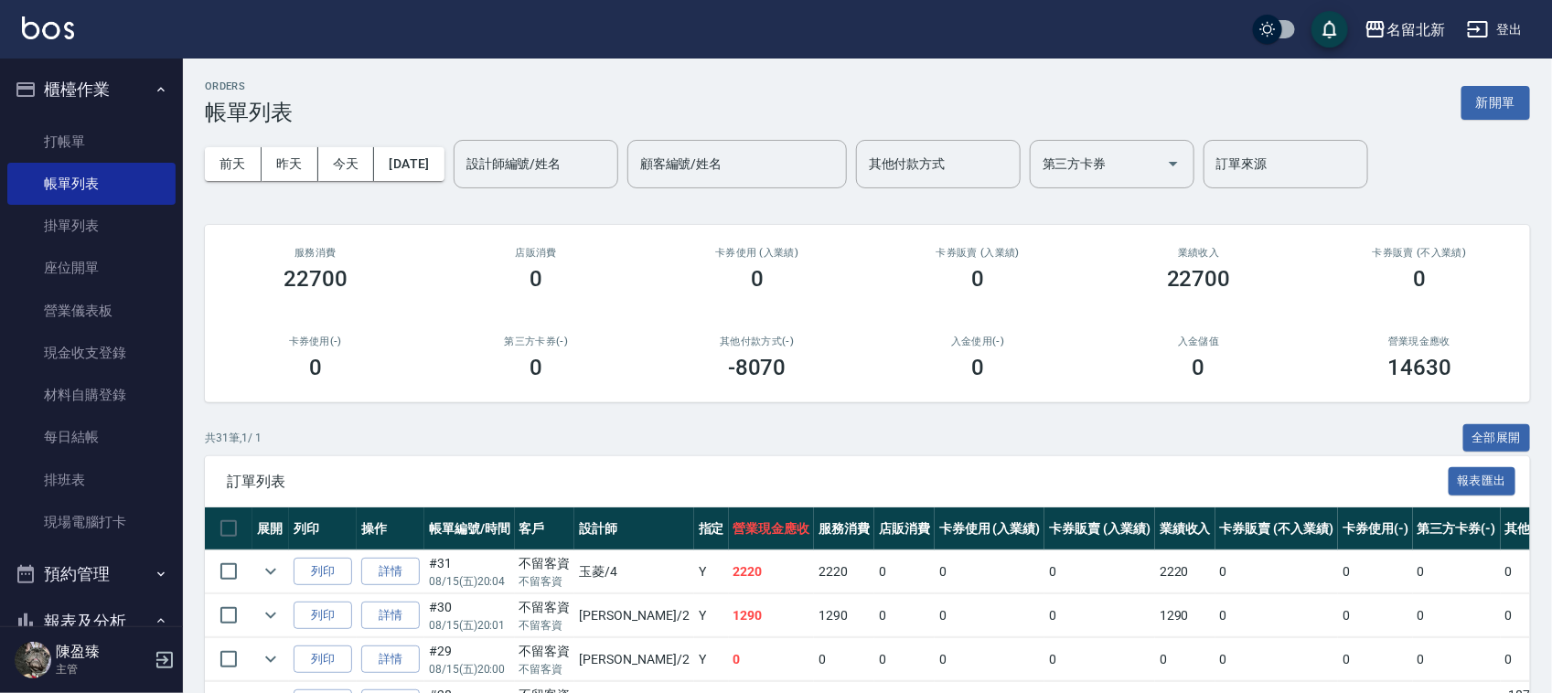
scroll to position [343, 0]
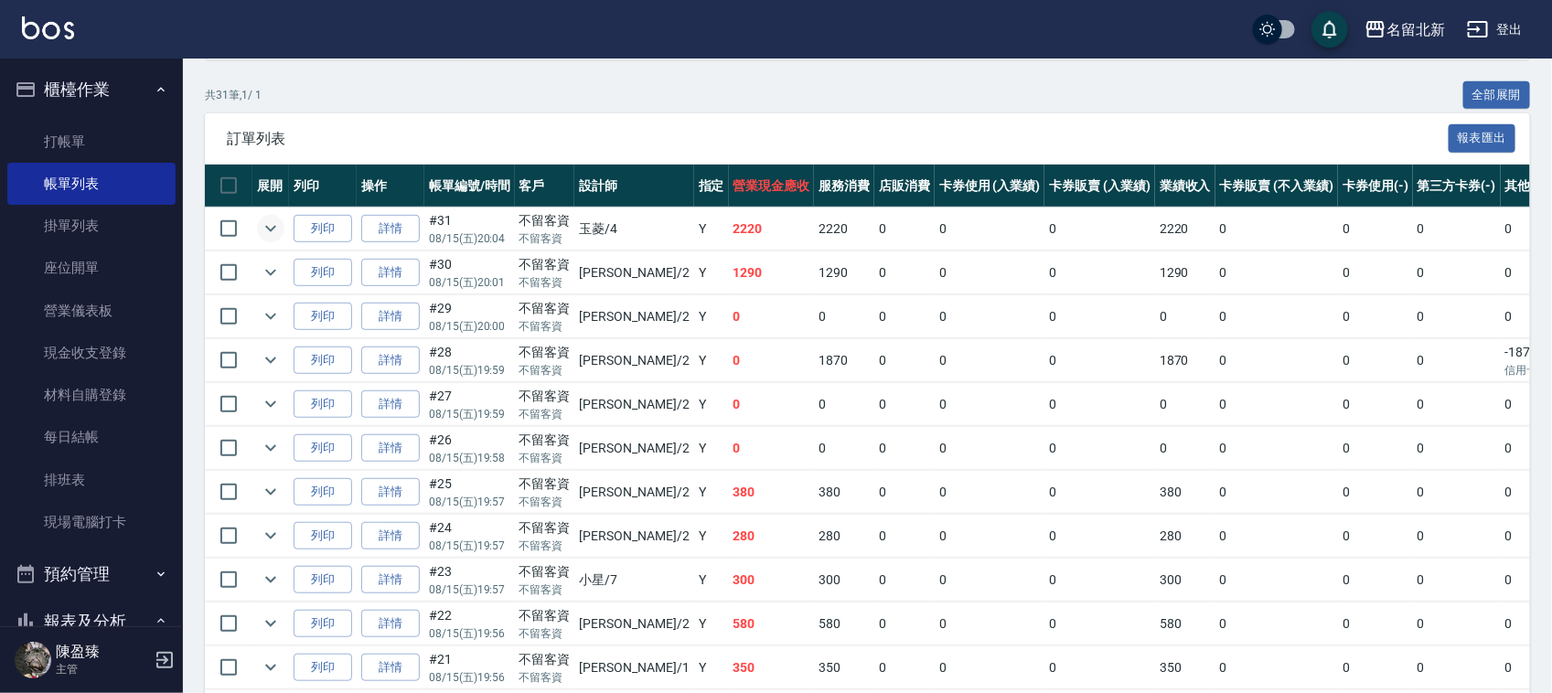
click at [262, 218] on td at bounding box center [270, 229] width 37 height 43
click at [266, 220] on icon "expand row" at bounding box center [271, 229] width 22 height 22
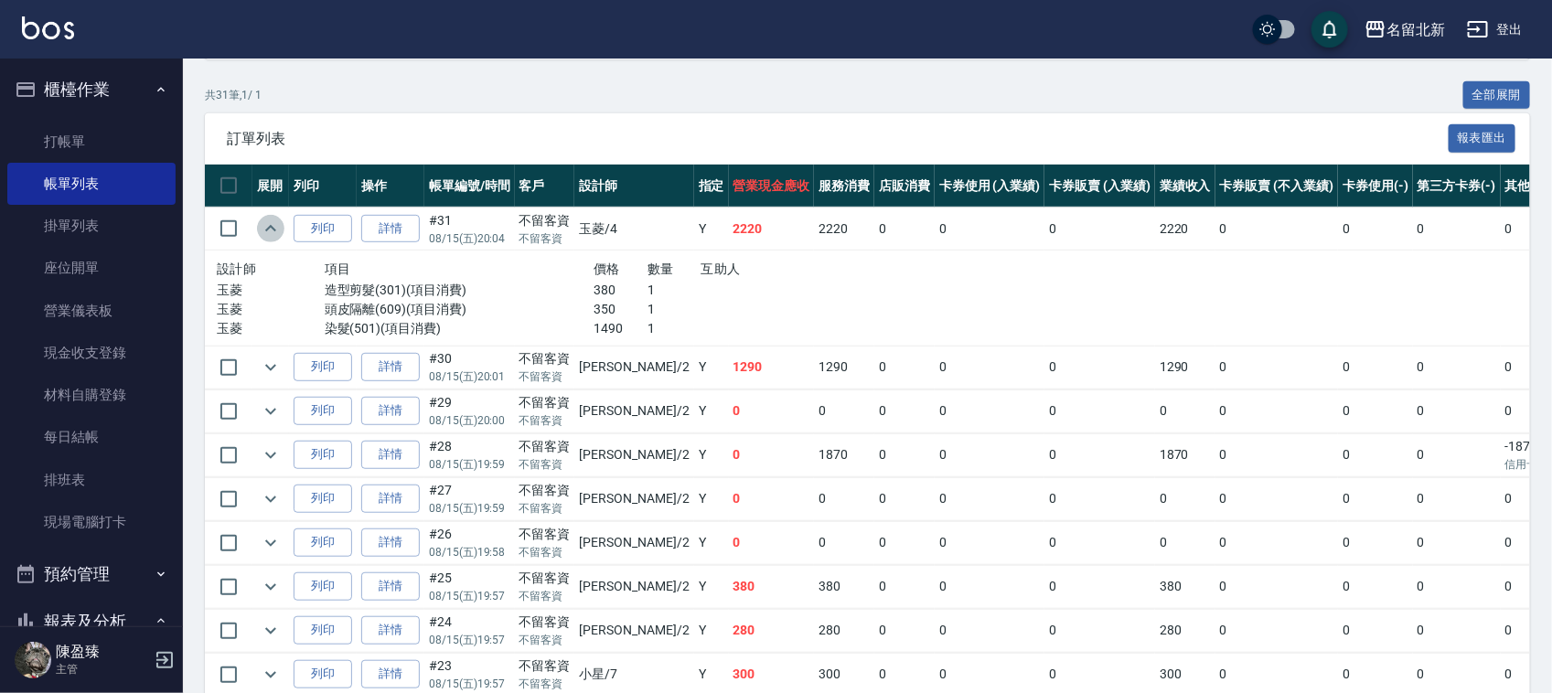
click at [260, 218] on icon "expand row" at bounding box center [271, 229] width 22 height 22
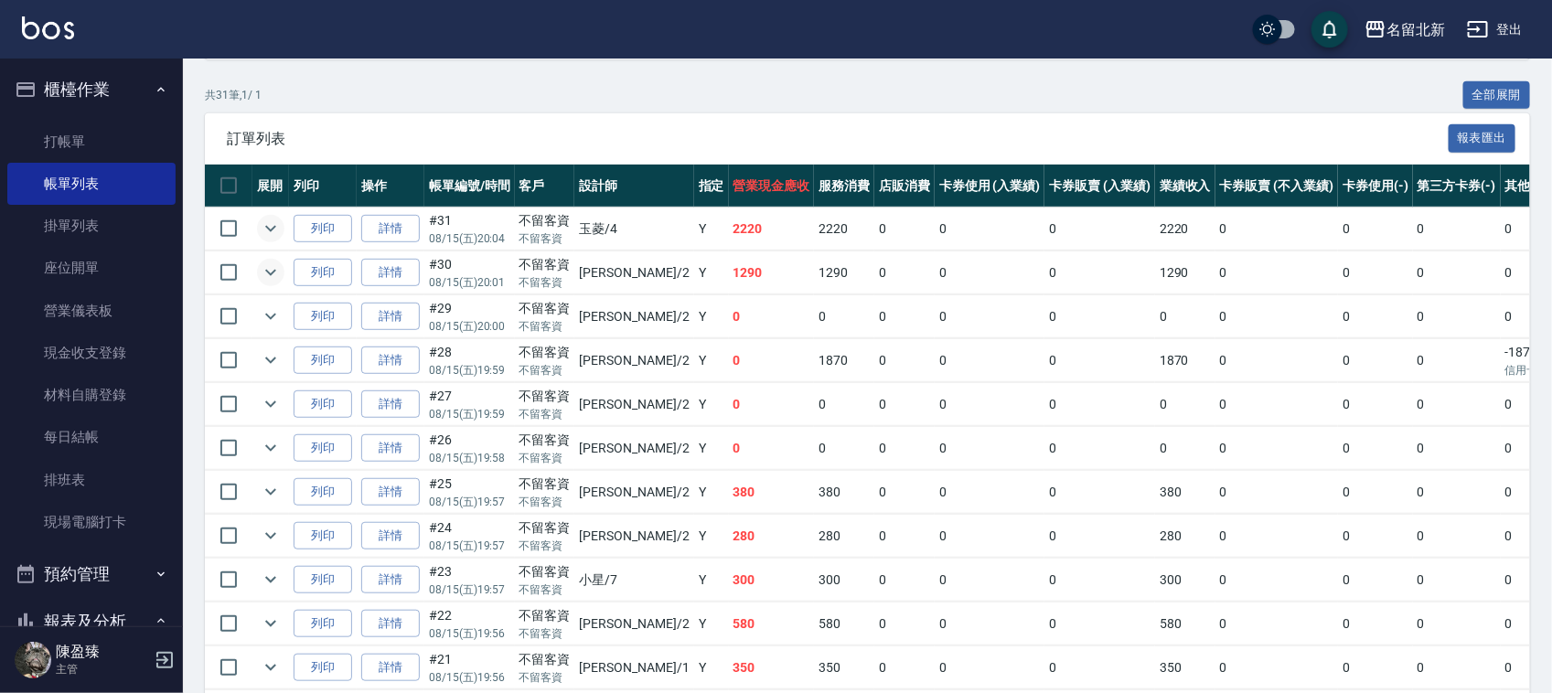
click at [261, 275] on icon "expand row" at bounding box center [271, 273] width 22 height 22
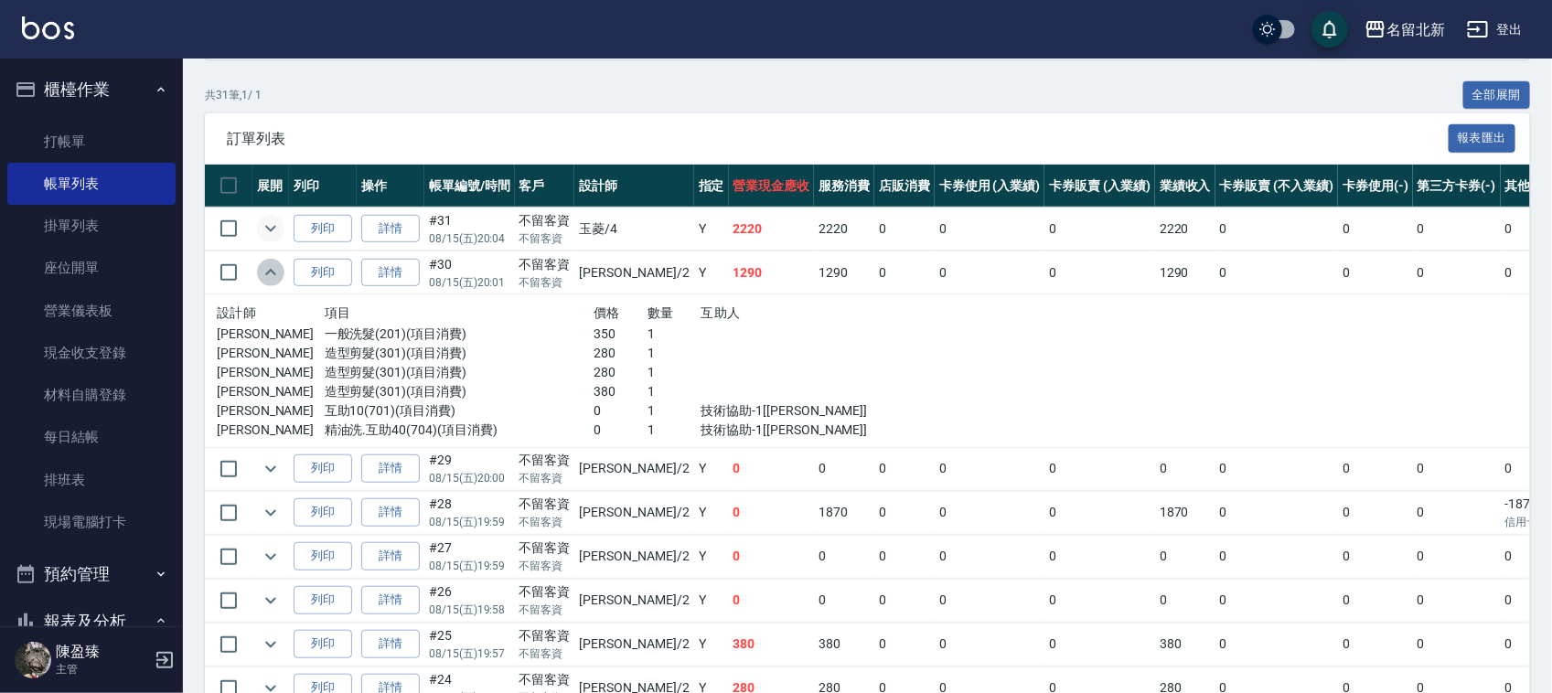
click at [265, 274] on icon "expand row" at bounding box center [271, 273] width 22 height 22
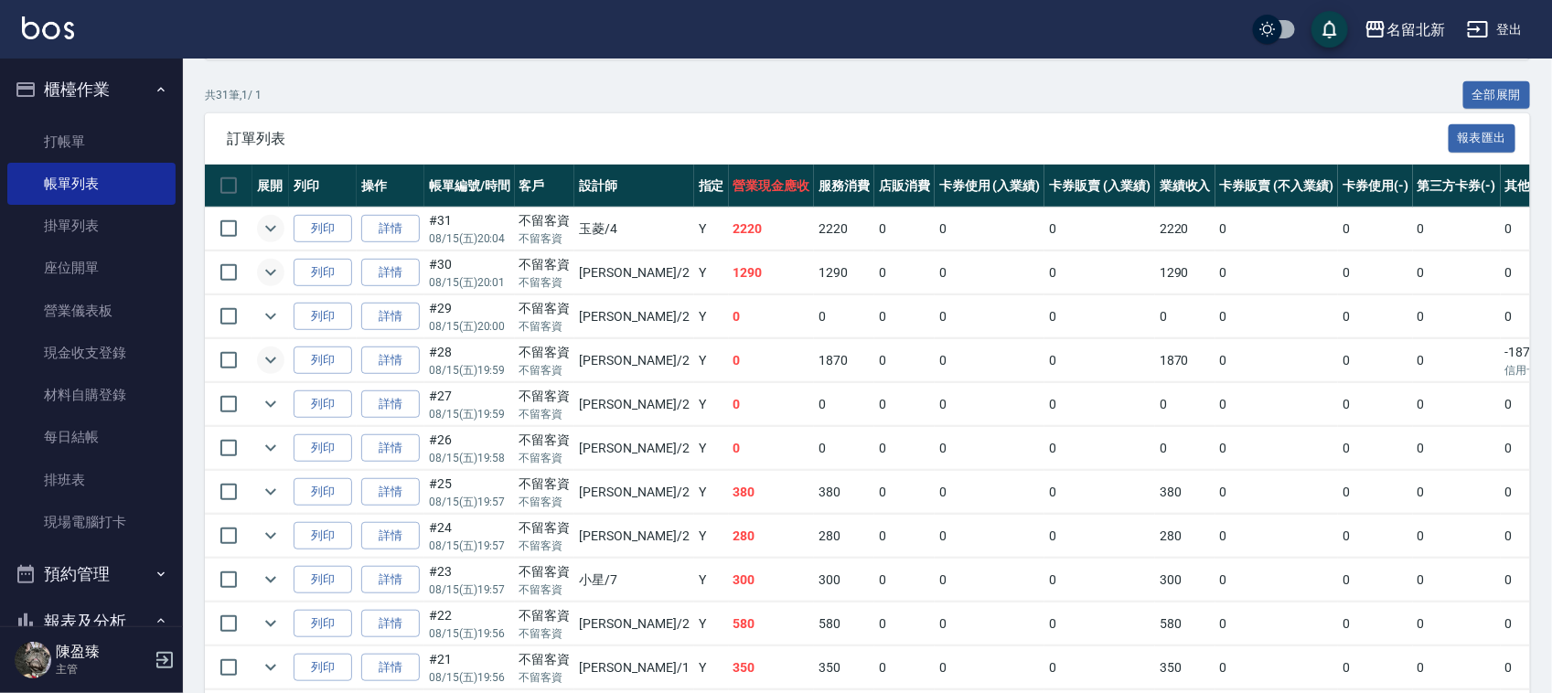
click at [268, 359] on icon "expand row" at bounding box center [271, 360] width 22 height 22
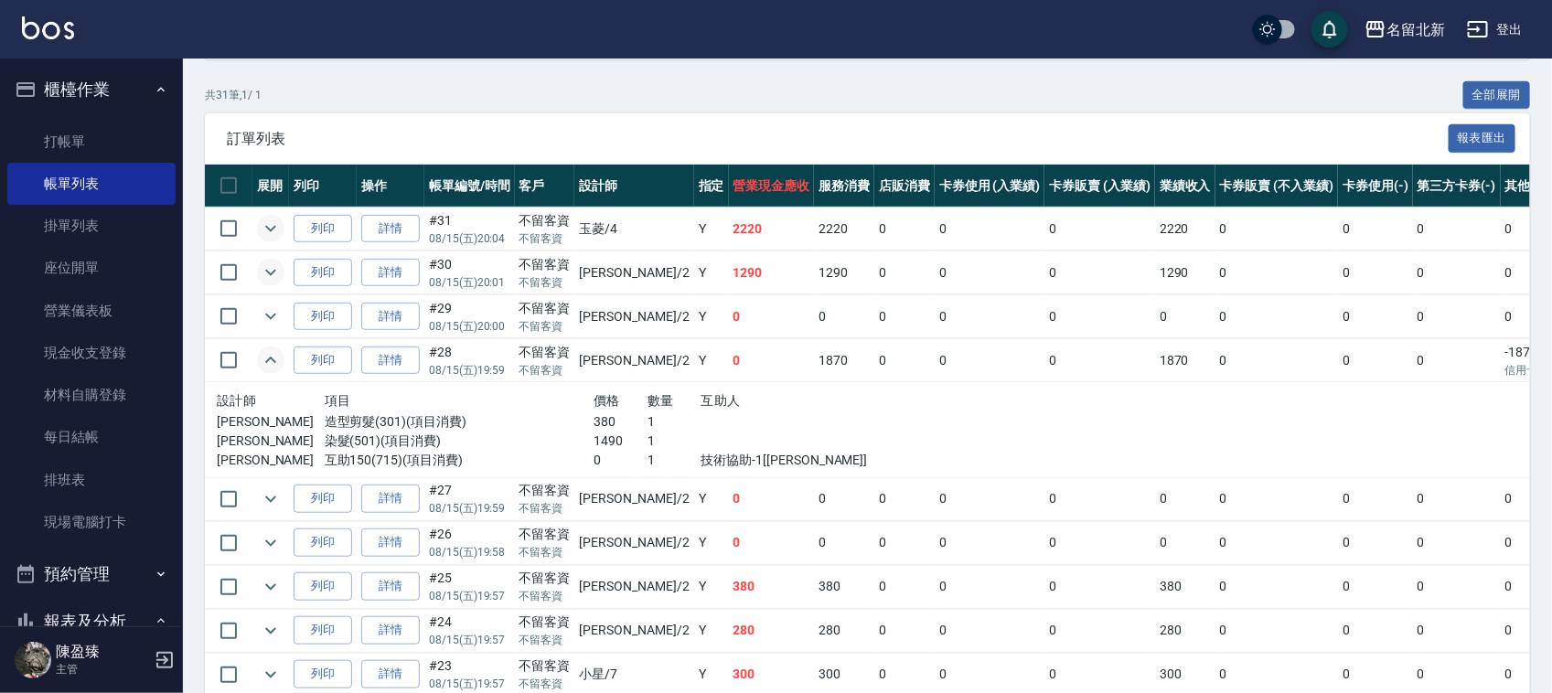
click at [267, 357] on icon "expand row" at bounding box center [271, 360] width 22 height 22
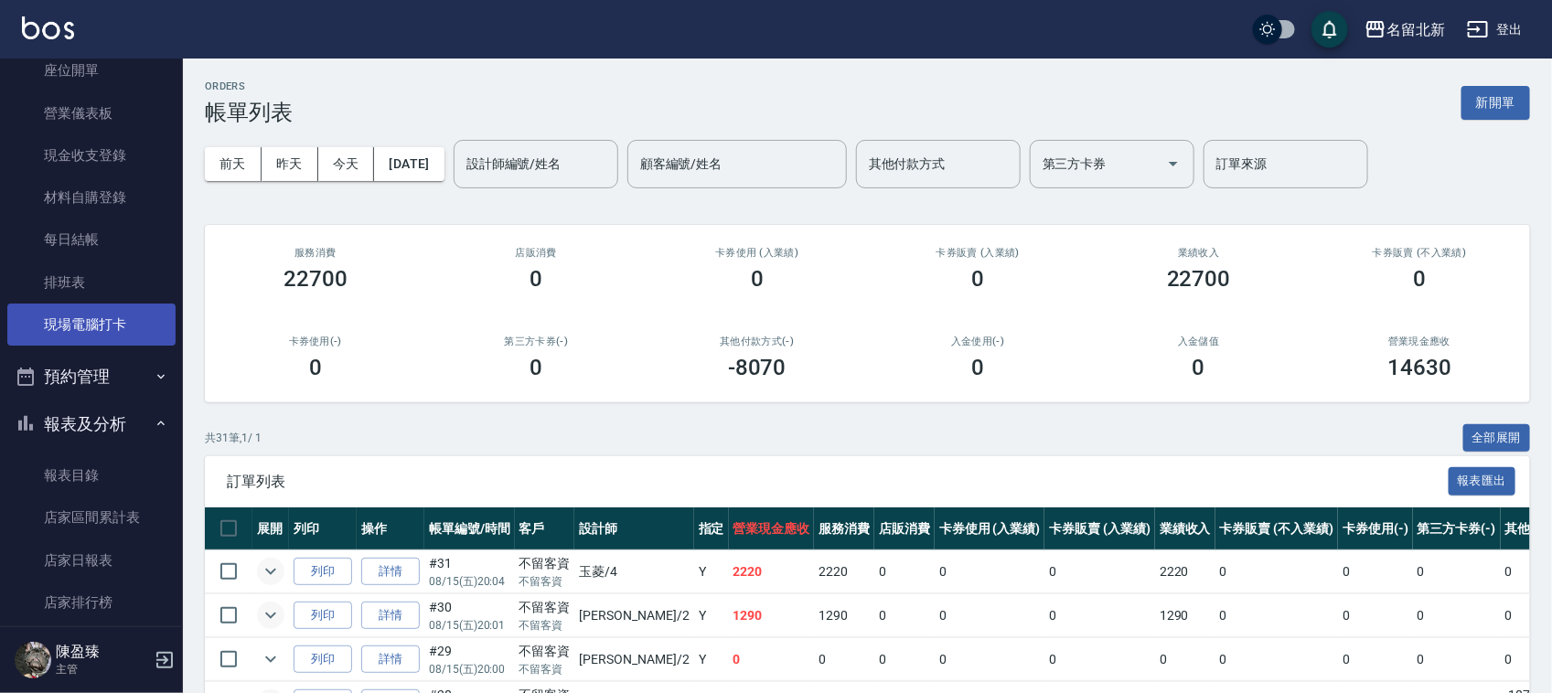
scroll to position [457, 0]
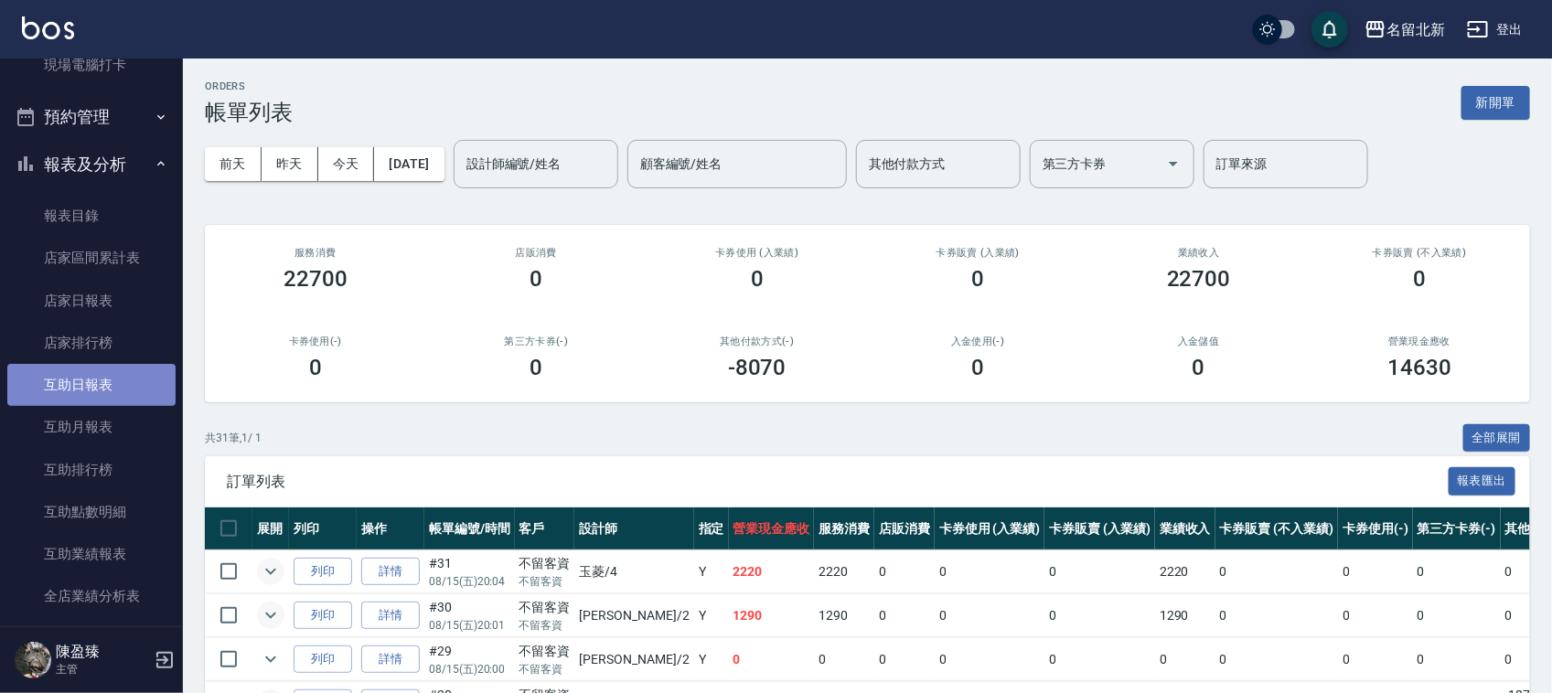
click at [102, 393] on link "互助日報表" at bounding box center [91, 385] width 168 height 42
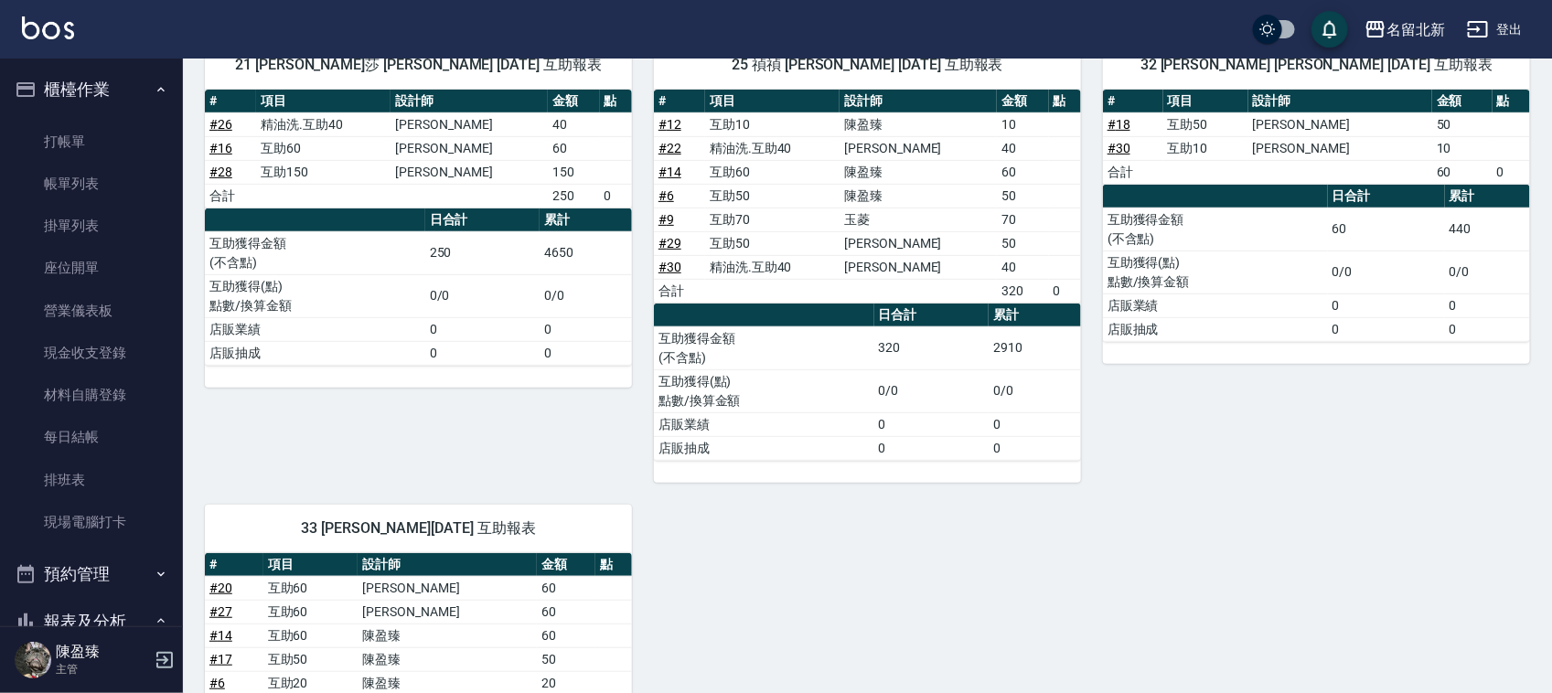
drag, startPoint x: 125, startPoint y: 366, endPoint x: 233, endPoint y: 32, distance: 350.9
click at [125, 364] on link "現金收支登錄" at bounding box center [91, 353] width 168 height 42
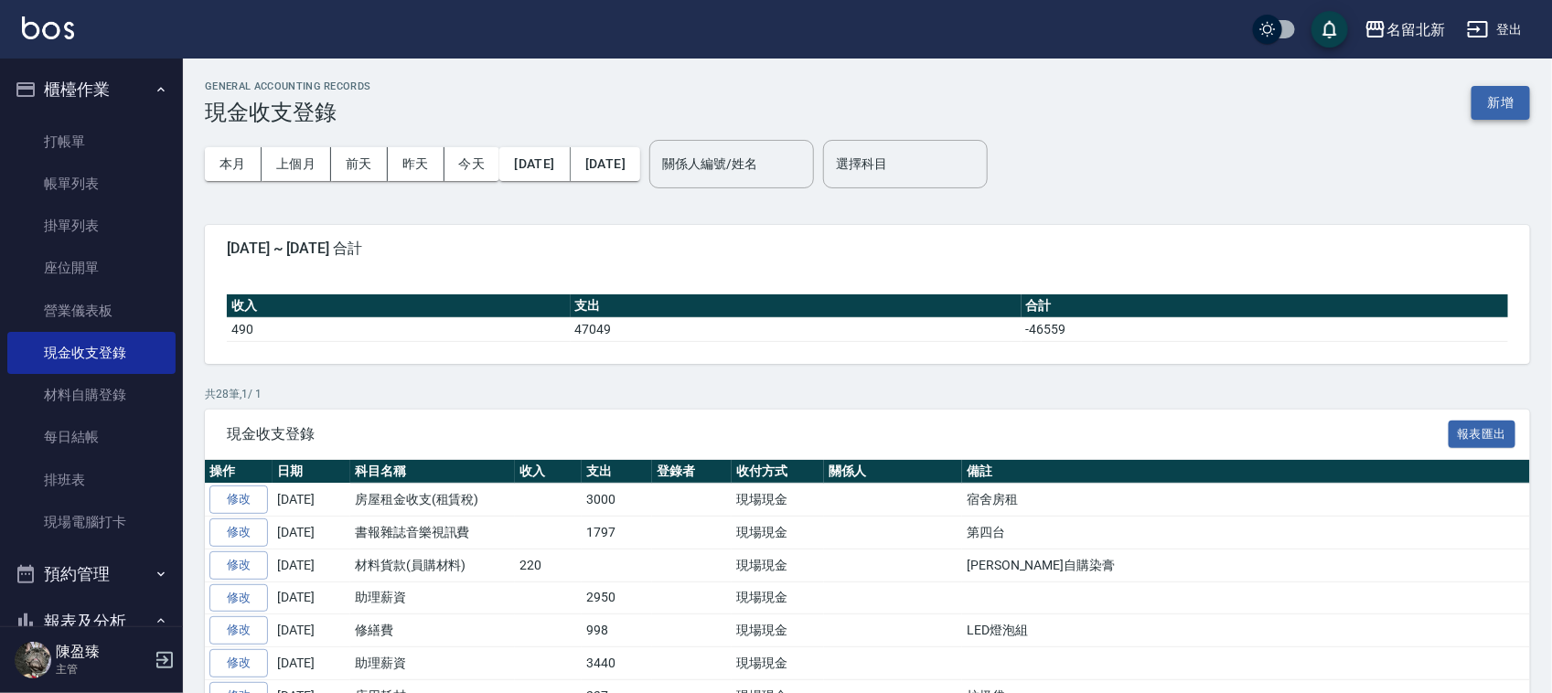
click at [1506, 110] on button "新增" at bounding box center [1501, 103] width 59 height 34
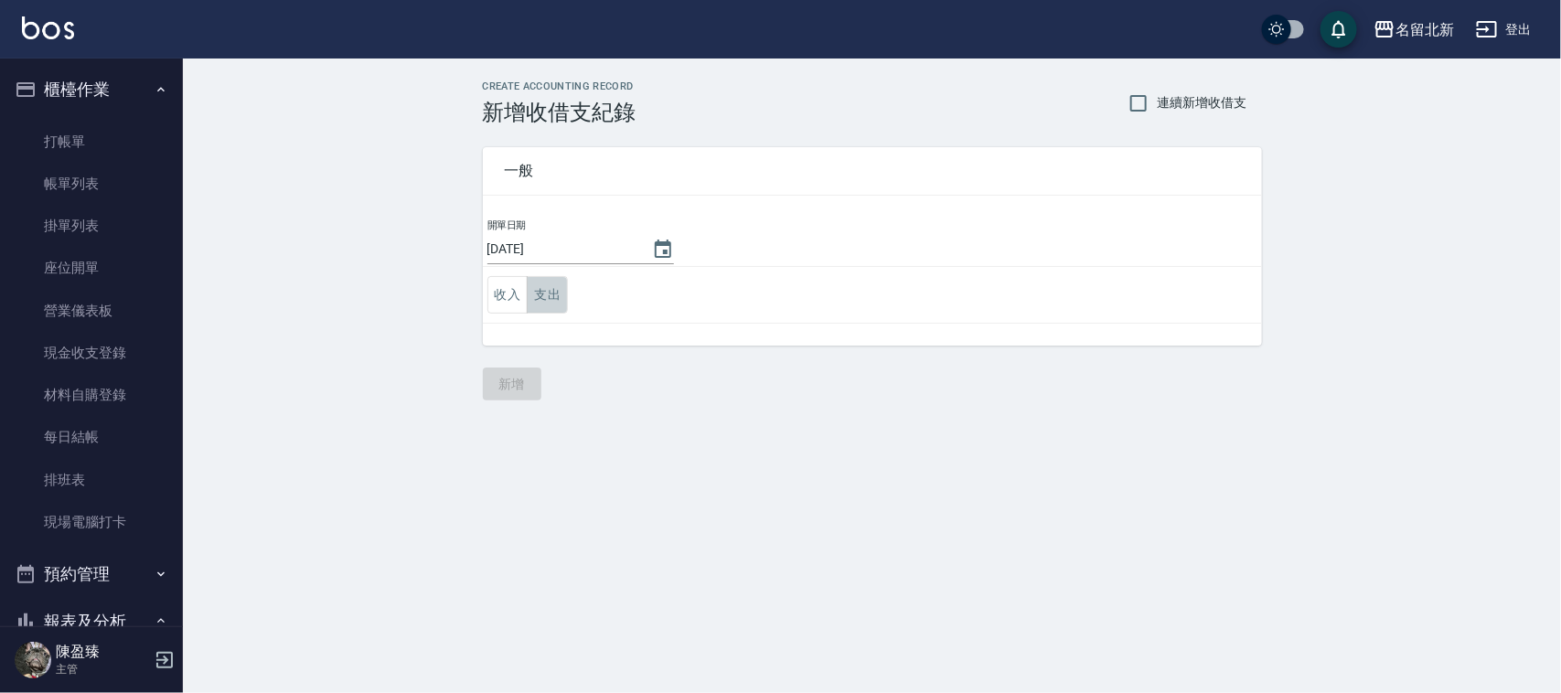
drag, startPoint x: 563, startPoint y: 289, endPoint x: 579, endPoint y: 321, distance: 36.0
click at [561, 289] on button "支出" at bounding box center [547, 295] width 41 height 38
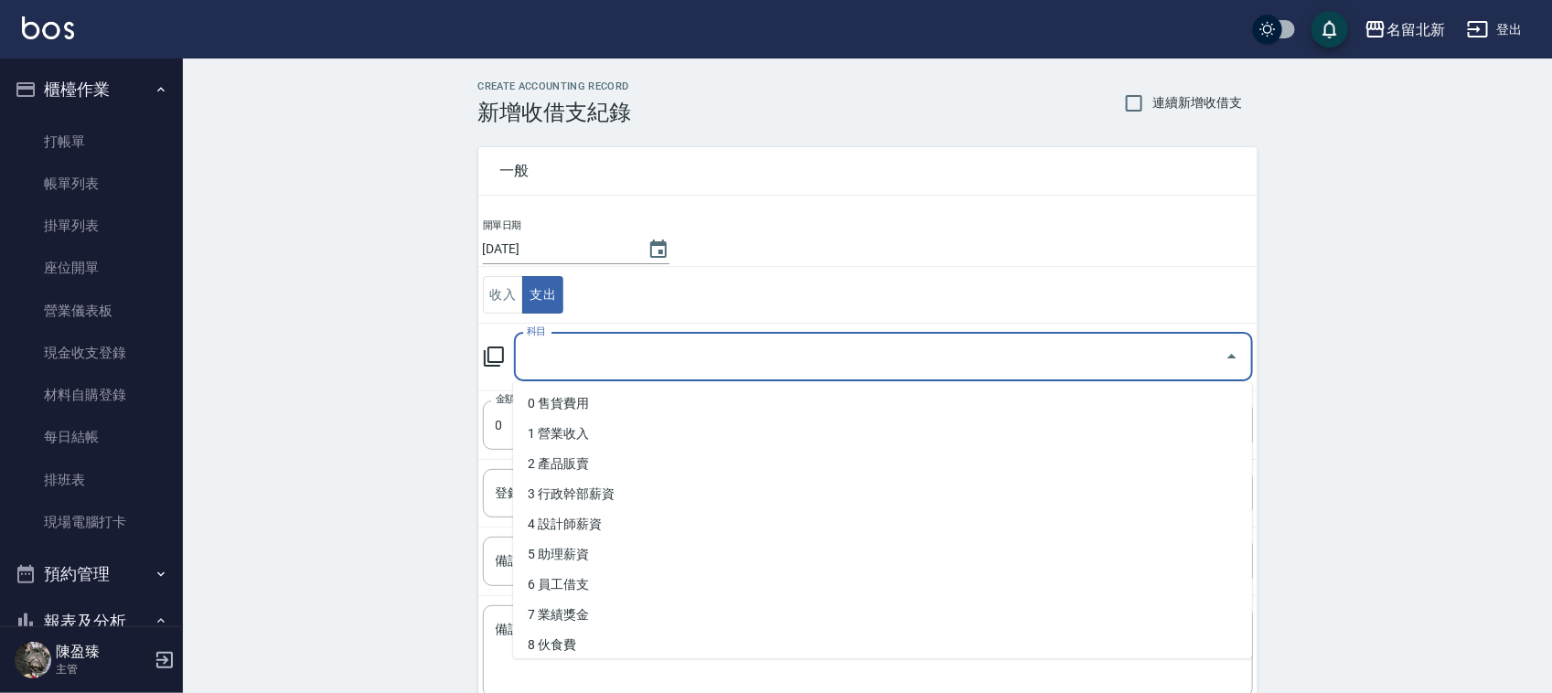
click at [640, 372] on input "科目" at bounding box center [869, 357] width 695 height 32
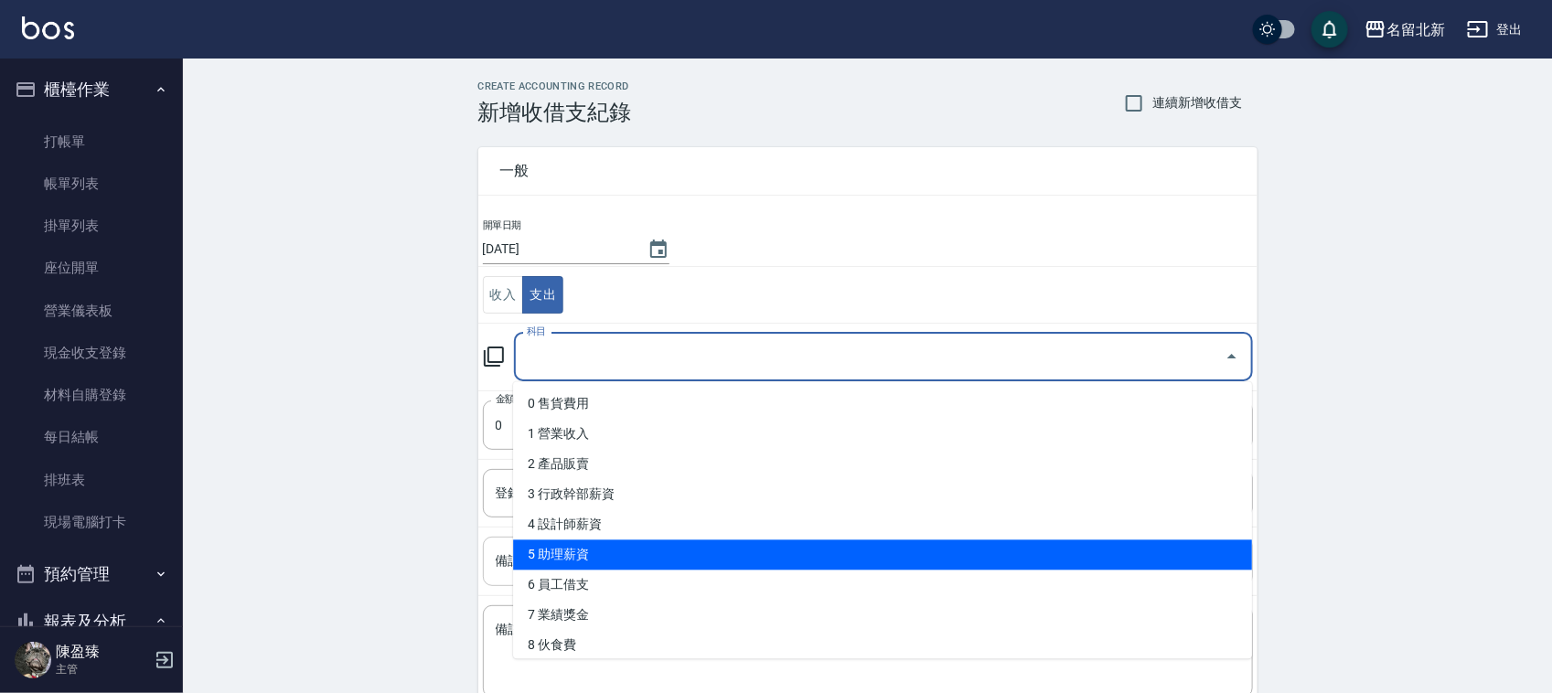
click at [640, 552] on li "5 助理薪資" at bounding box center [882, 556] width 739 height 30
type input "5 助理薪資"
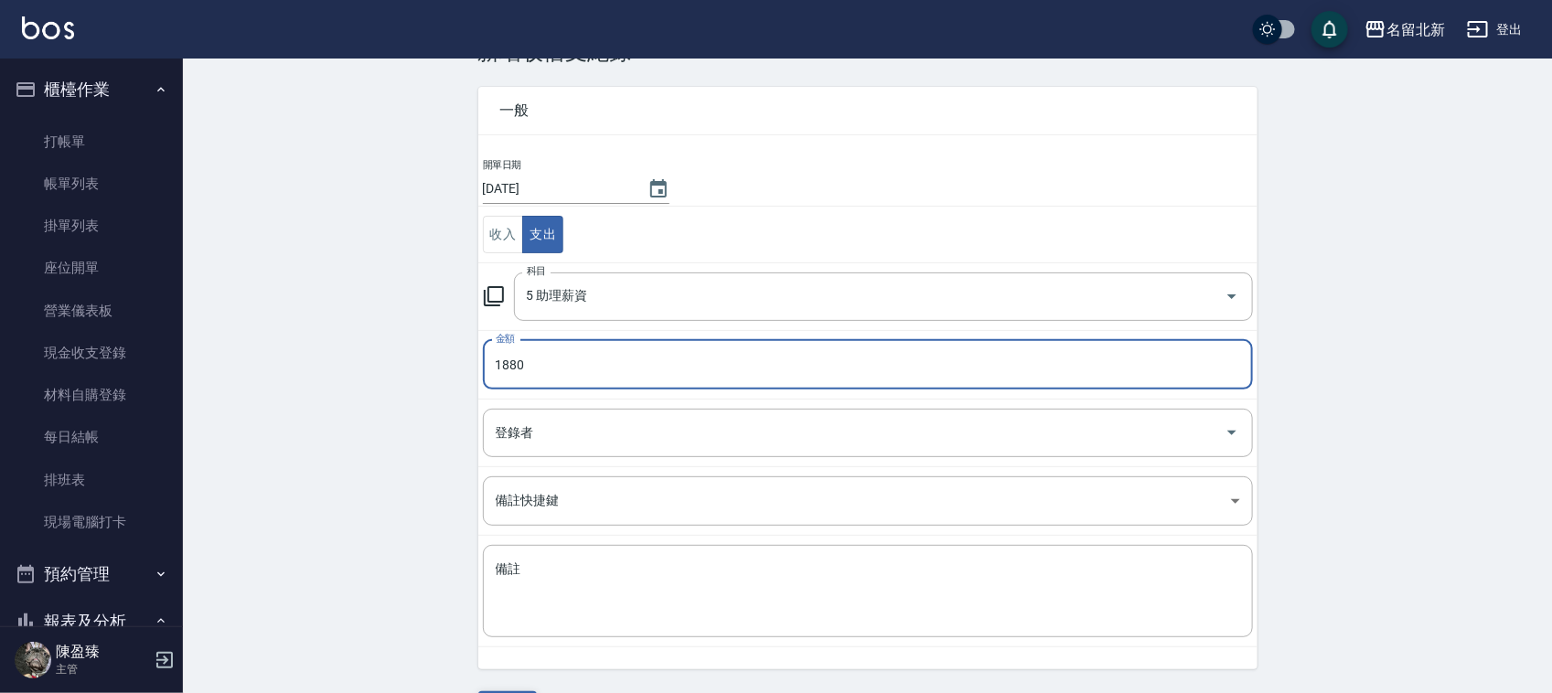
scroll to position [115, 0]
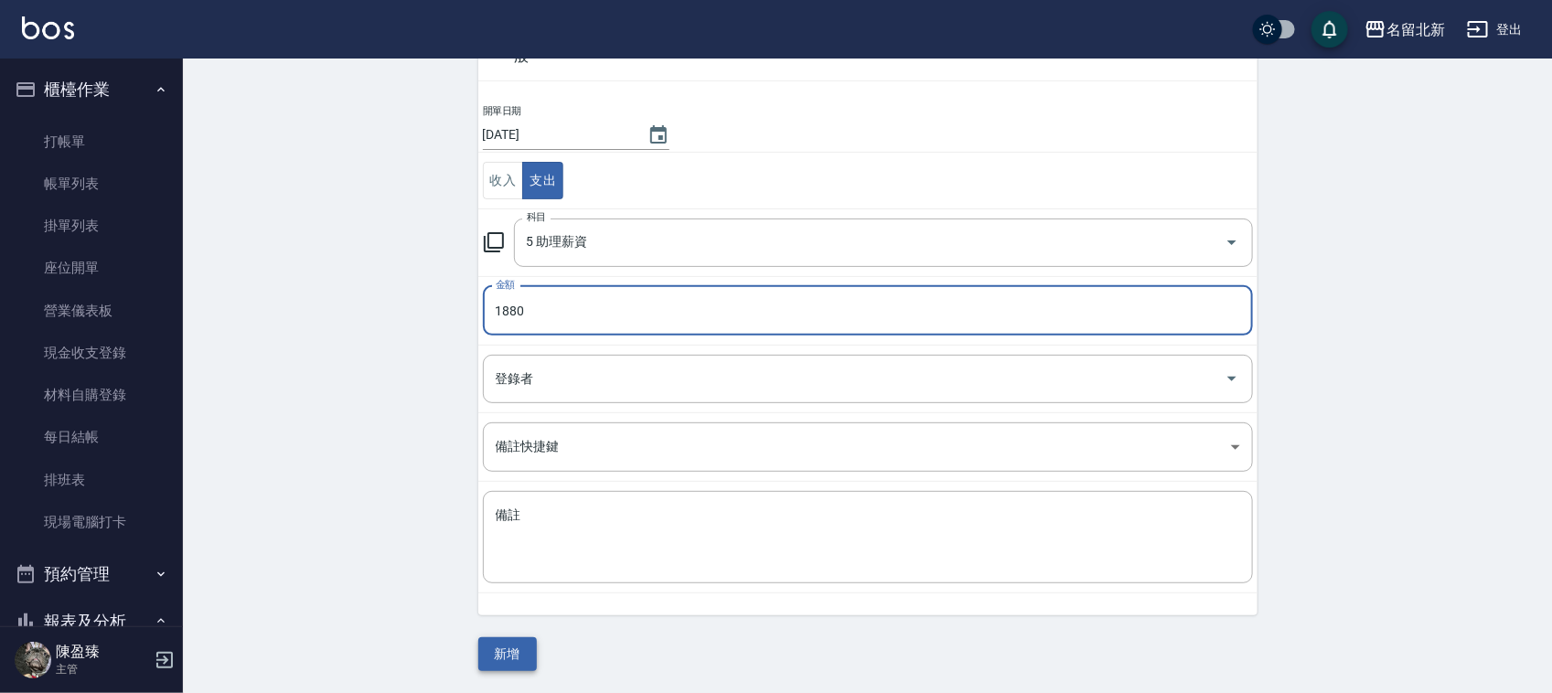
type input "1880"
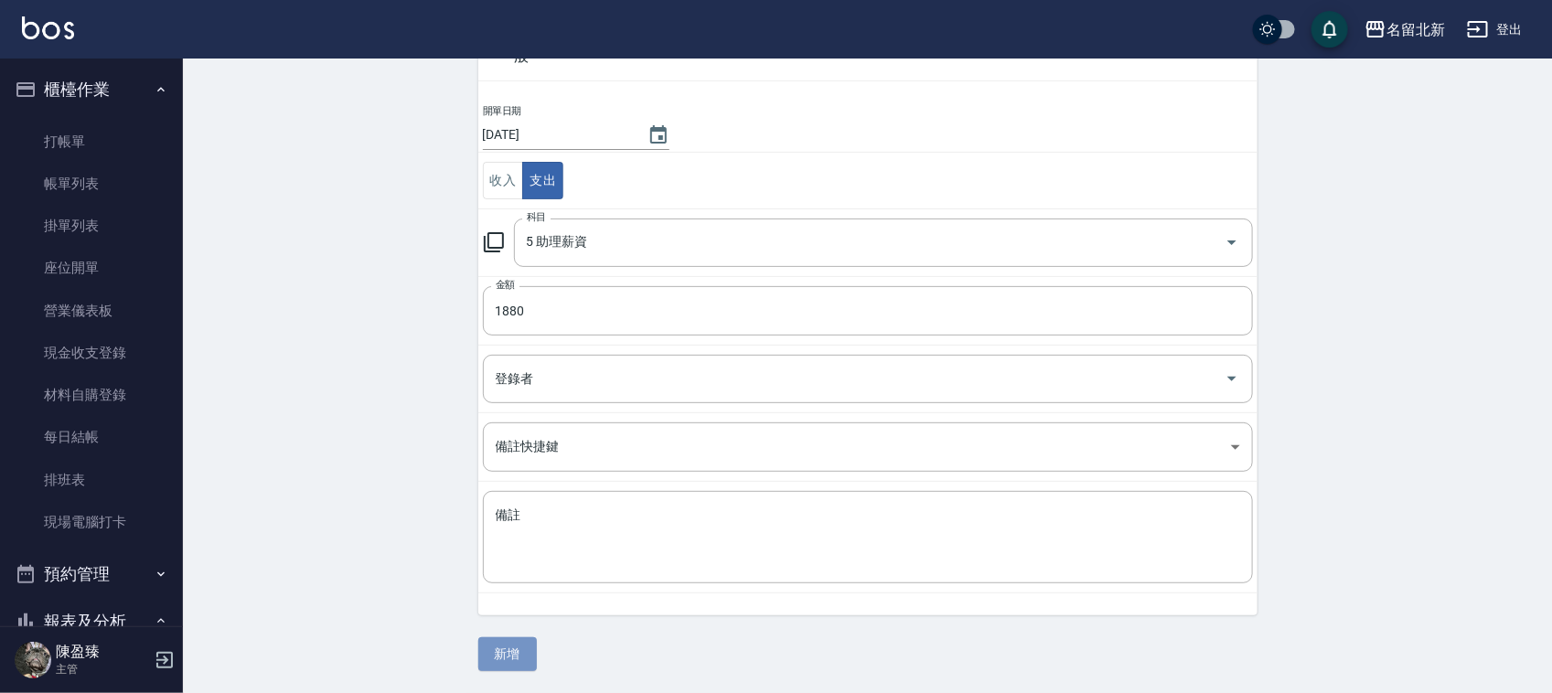
click at [492, 645] on button "新增" at bounding box center [507, 655] width 59 height 34
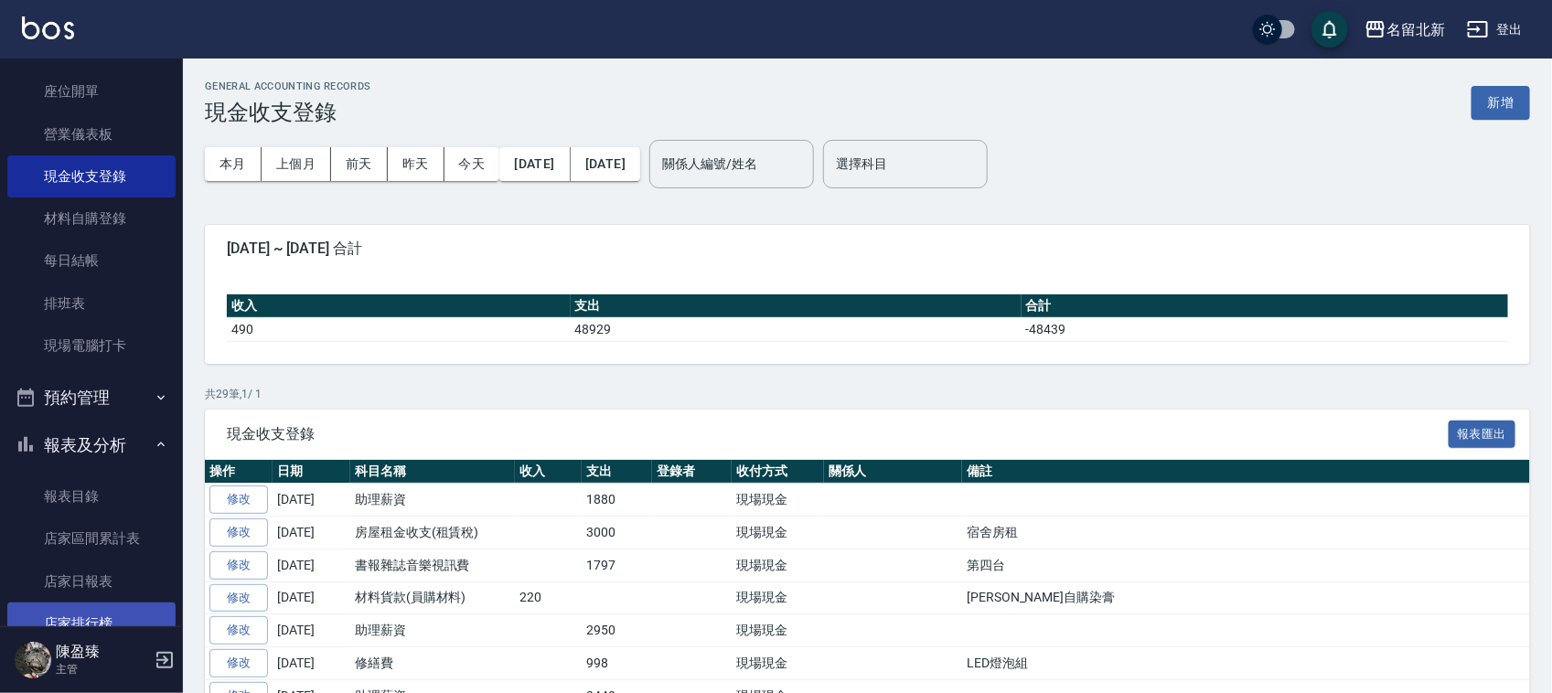
scroll to position [343, 0]
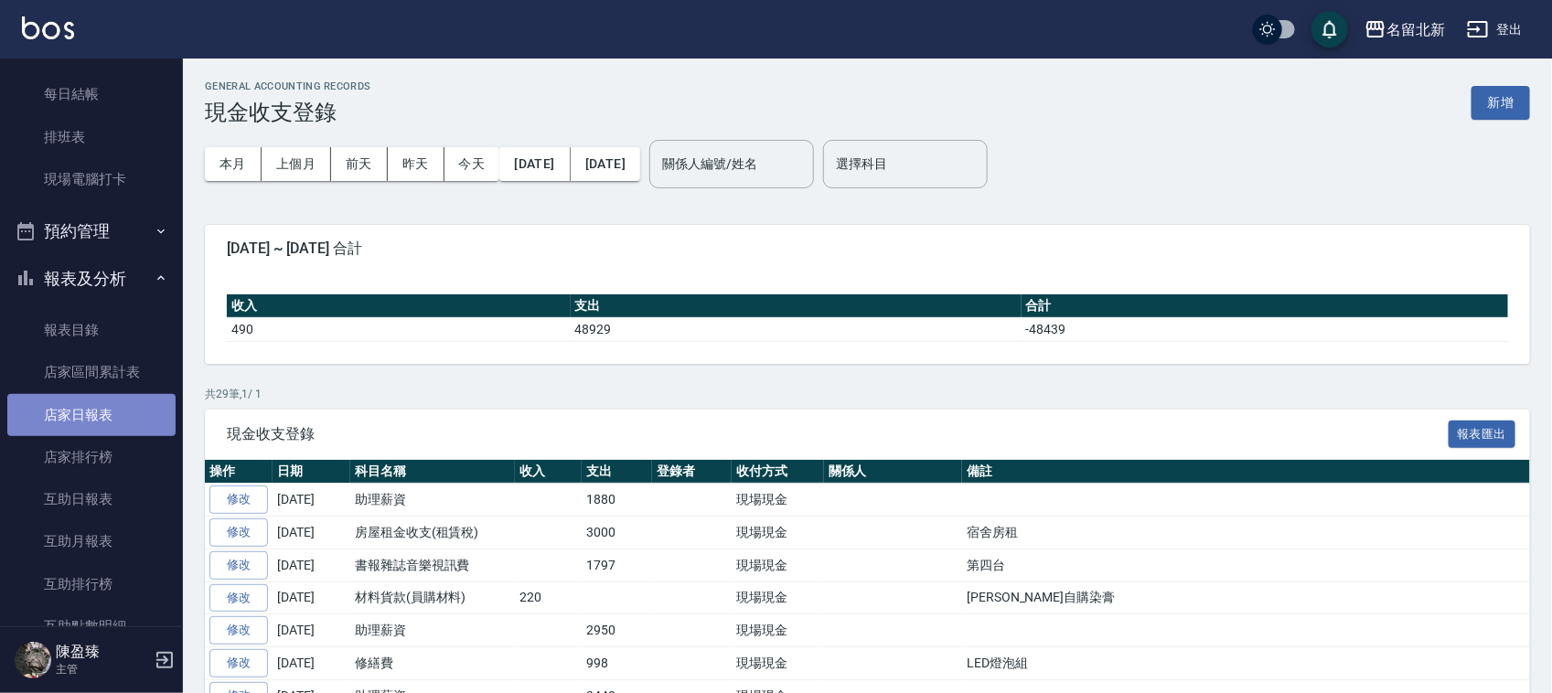
click at [92, 405] on link "店家日報表" at bounding box center [91, 415] width 168 height 42
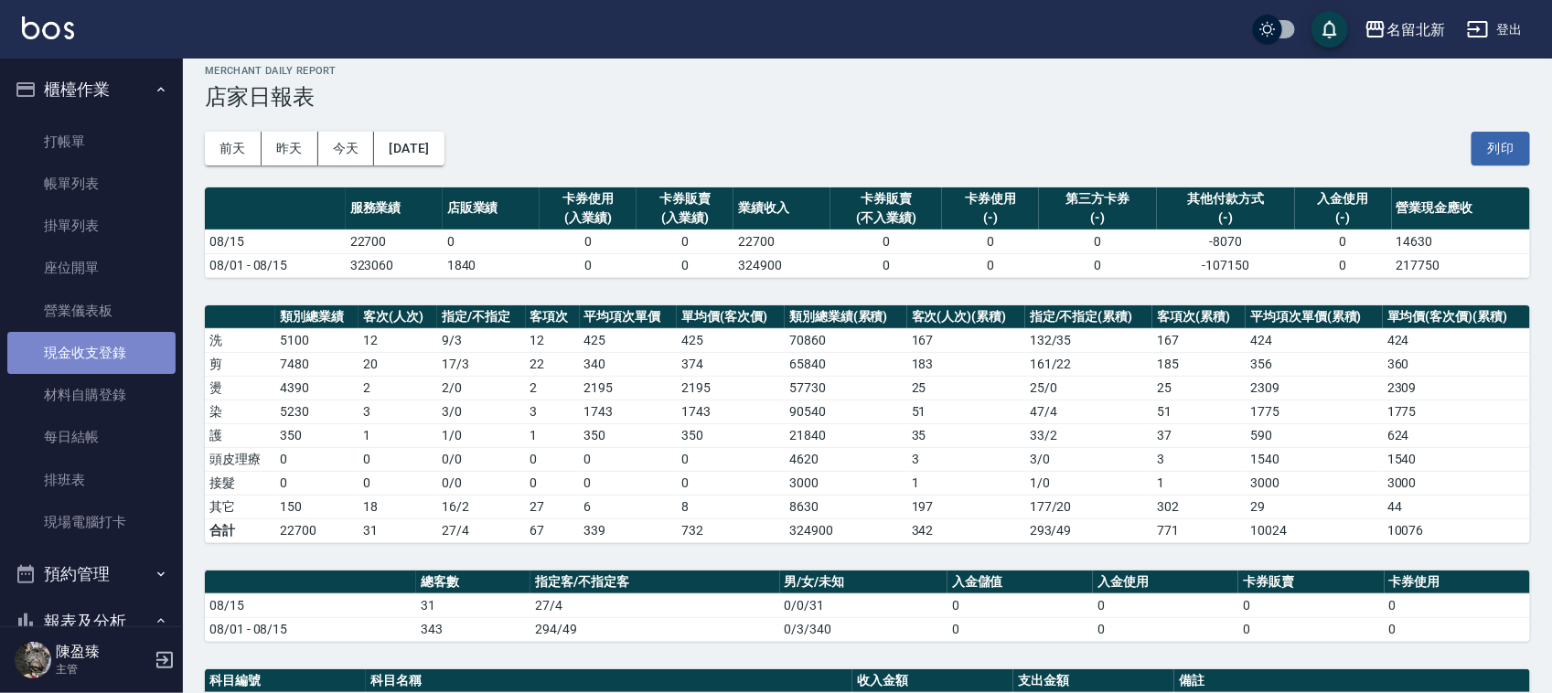
click at [110, 359] on link "現金收支登錄" at bounding box center [91, 353] width 168 height 42
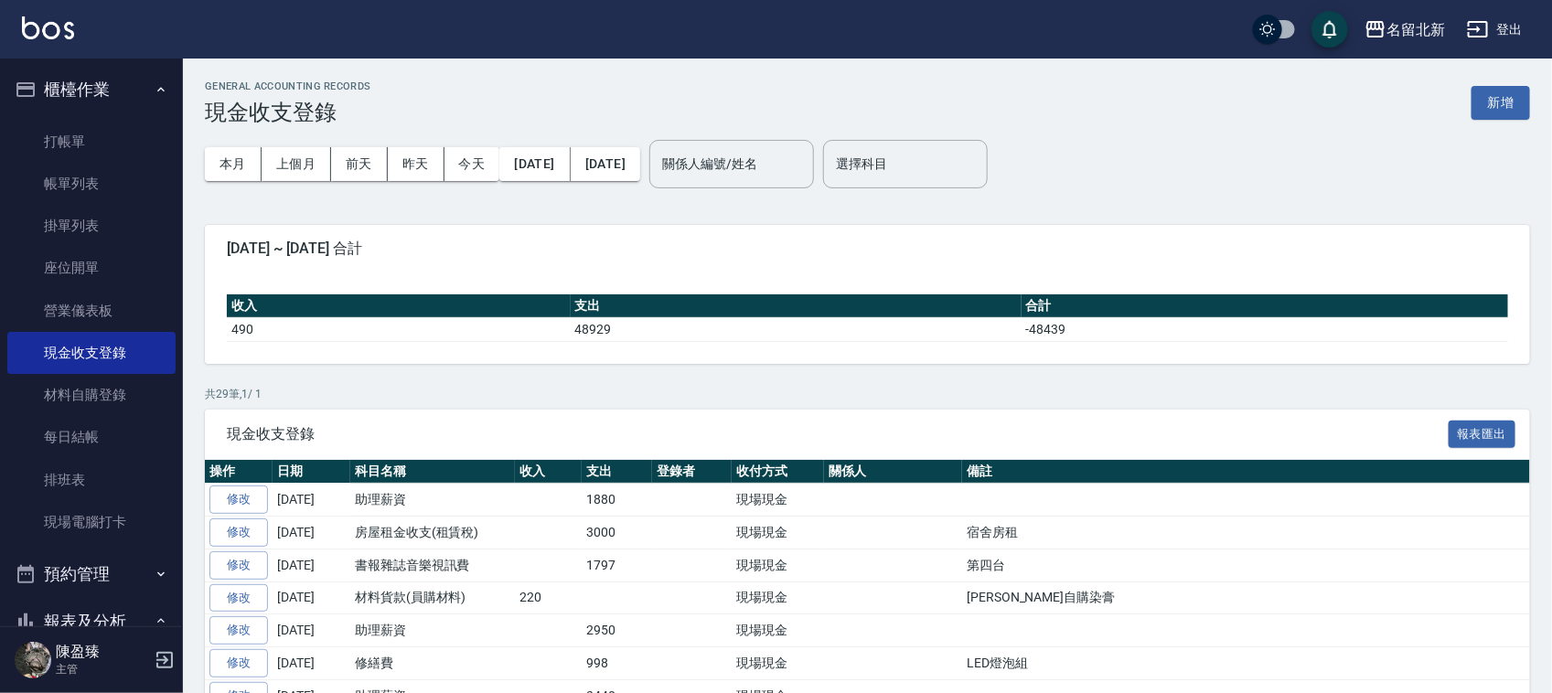
click at [1503, 125] on div "本月 上個月 [DATE] [DATE] [DATE] [DATE] [DATE] 關係人編號/姓名 關係人編號/姓名 選擇科目 選擇科目" at bounding box center [867, 164] width 1325 height 78
click at [1515, 103] on button "新增" at bounding box center [1501, 103] width 59 height 34
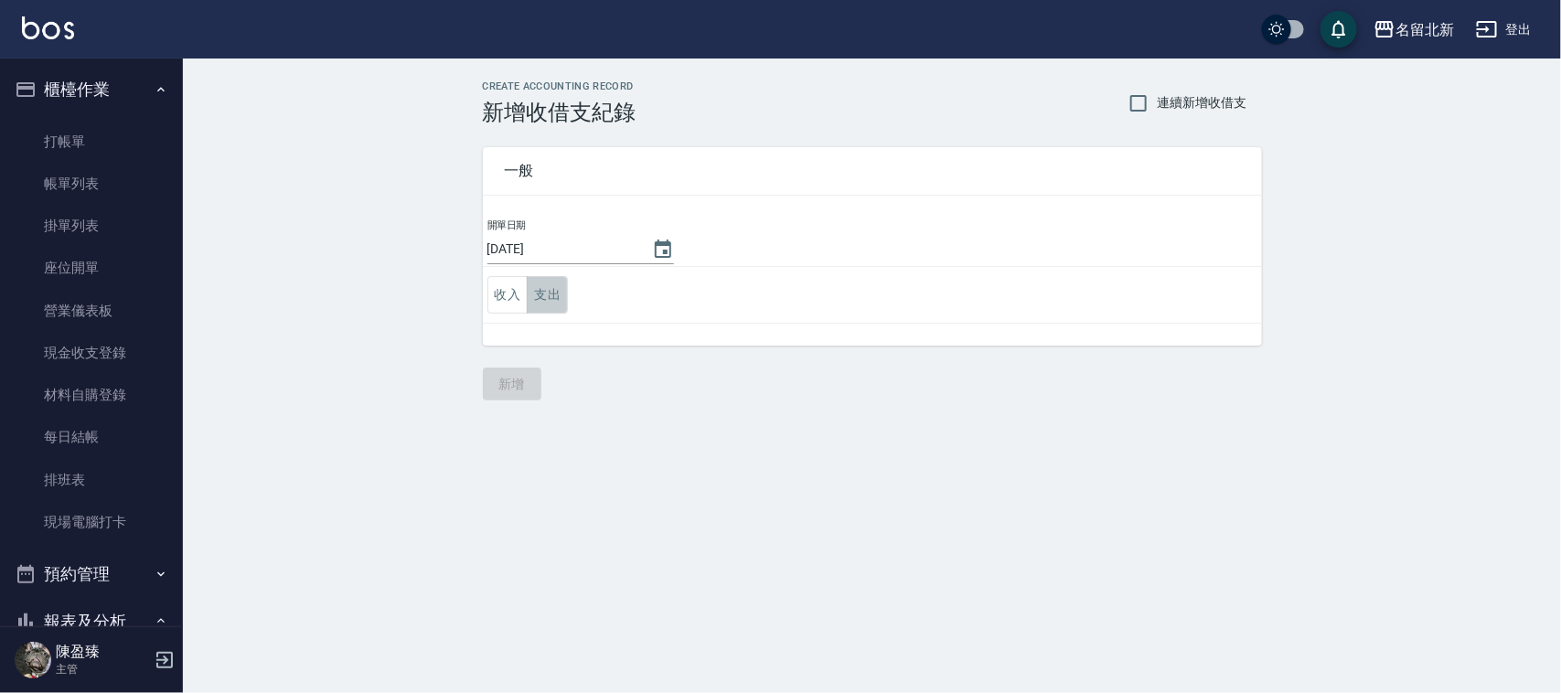
click at [545, 291] on button "支出" at bounding box center [547, 295] width 41 height 38
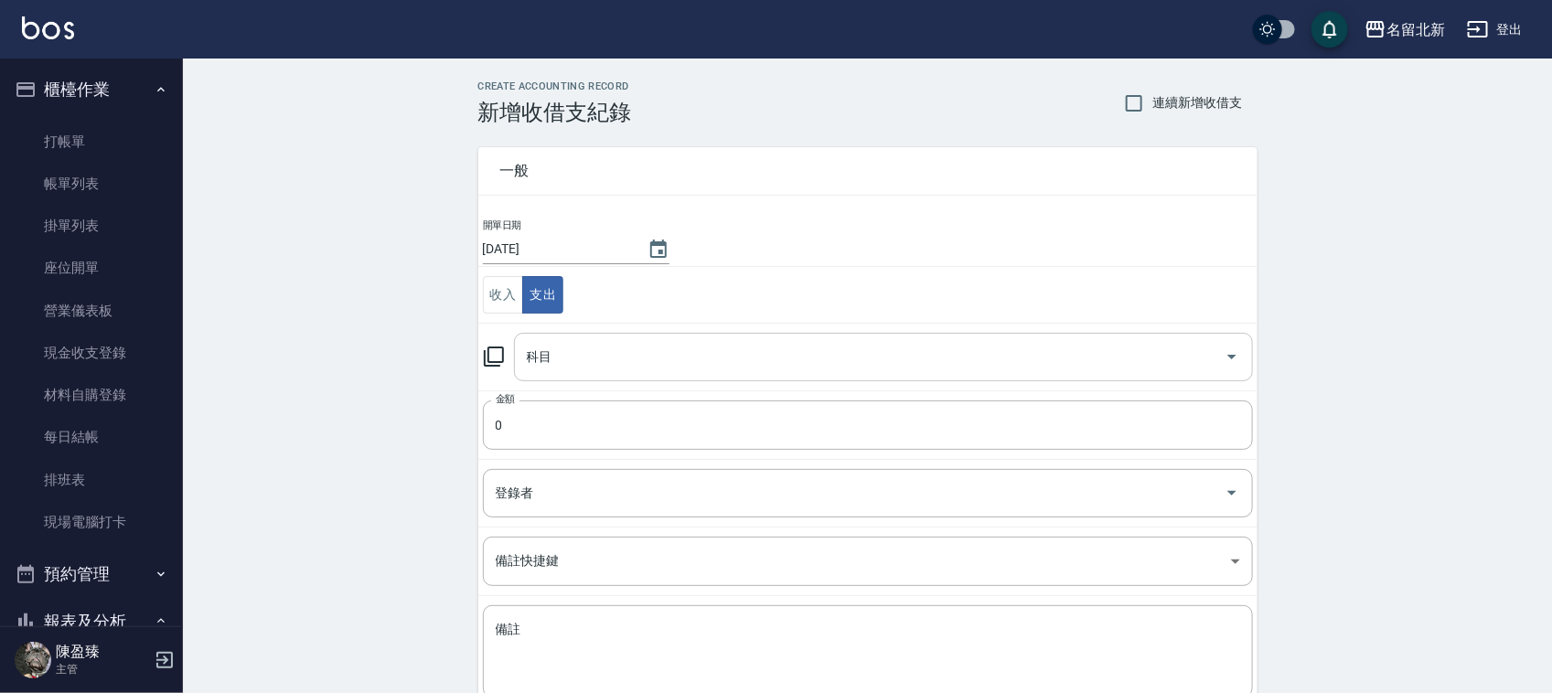
click at [581, 340] on div "科目" at bounding box center [883, 357] width 739 height 48
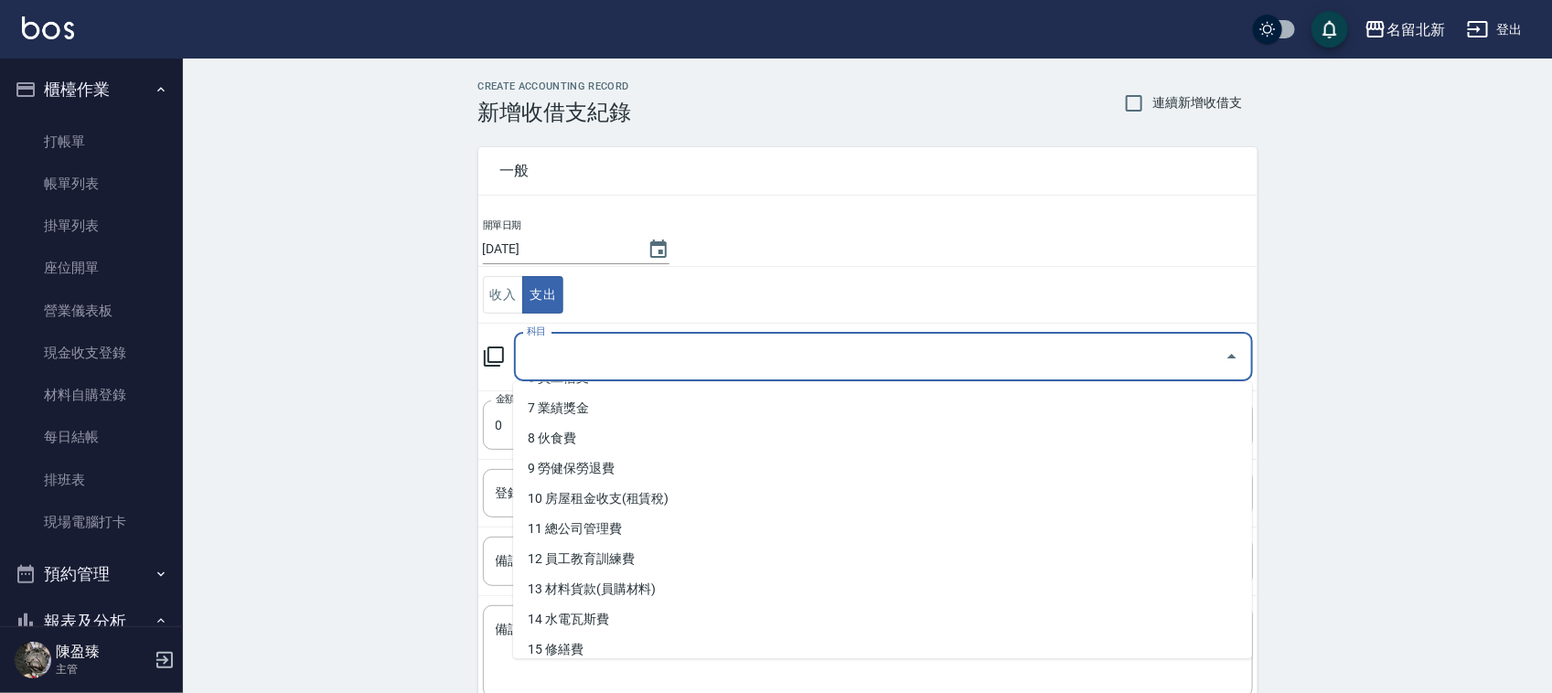
scroll to position [343, 0]
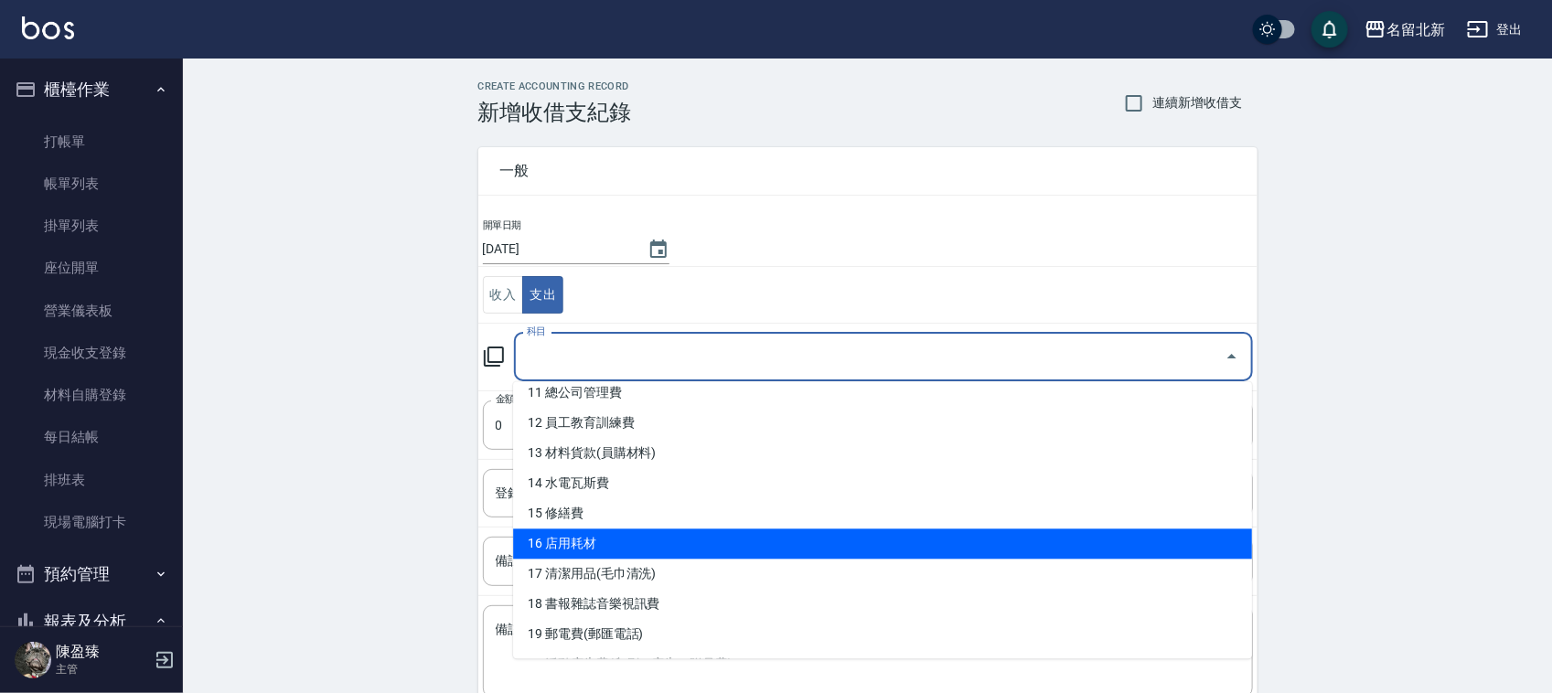
click at [625, 541] on li "16 店用耗材" at bounding box center [882, 545] width 739 height 30
type input "16 店用耗材"
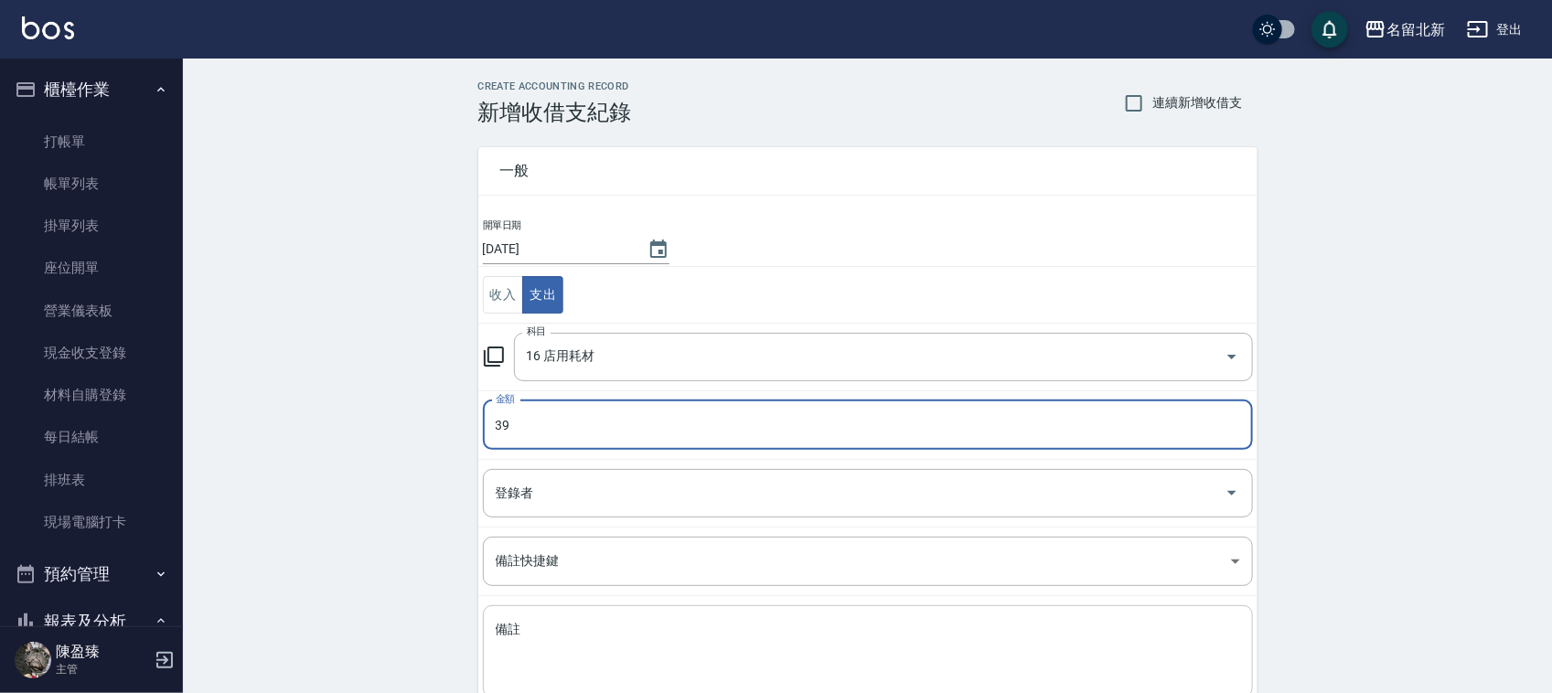
type input "39"
click at [750, 670] on textarea "備註" at bounding box center [868, 652] width 745 height 62
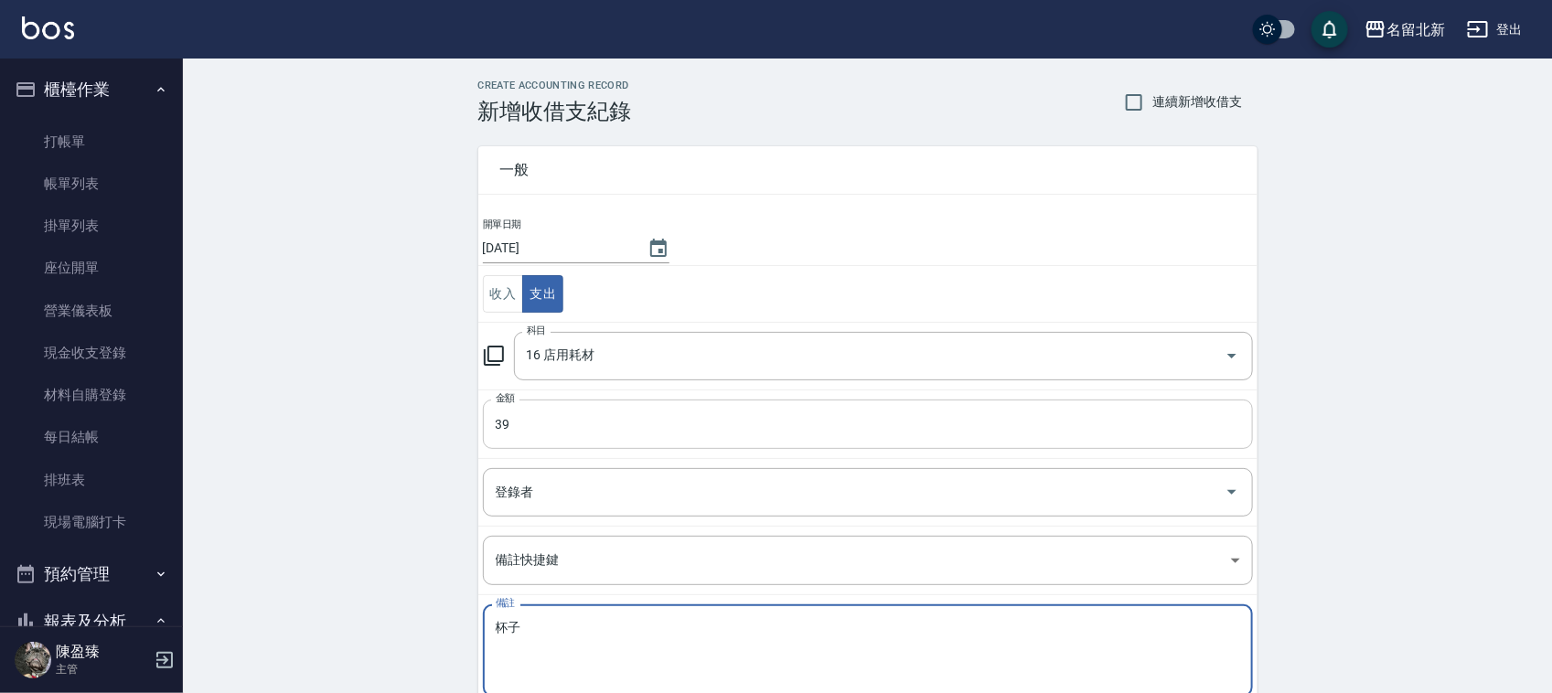
type textarea "杯子"
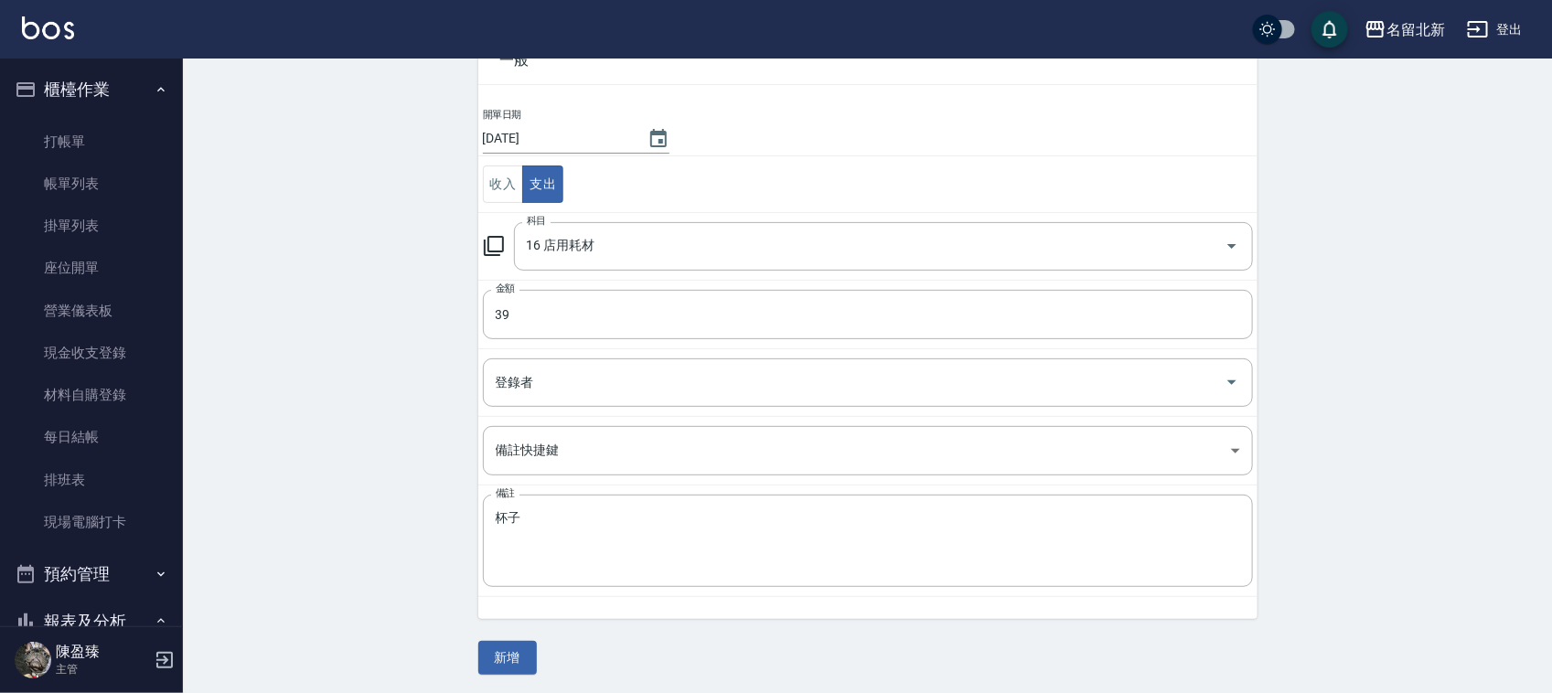
scroll to position [115, 0]
click at [514, 656] on button "新增" at bounding box center [507, 655] width 59 height 34
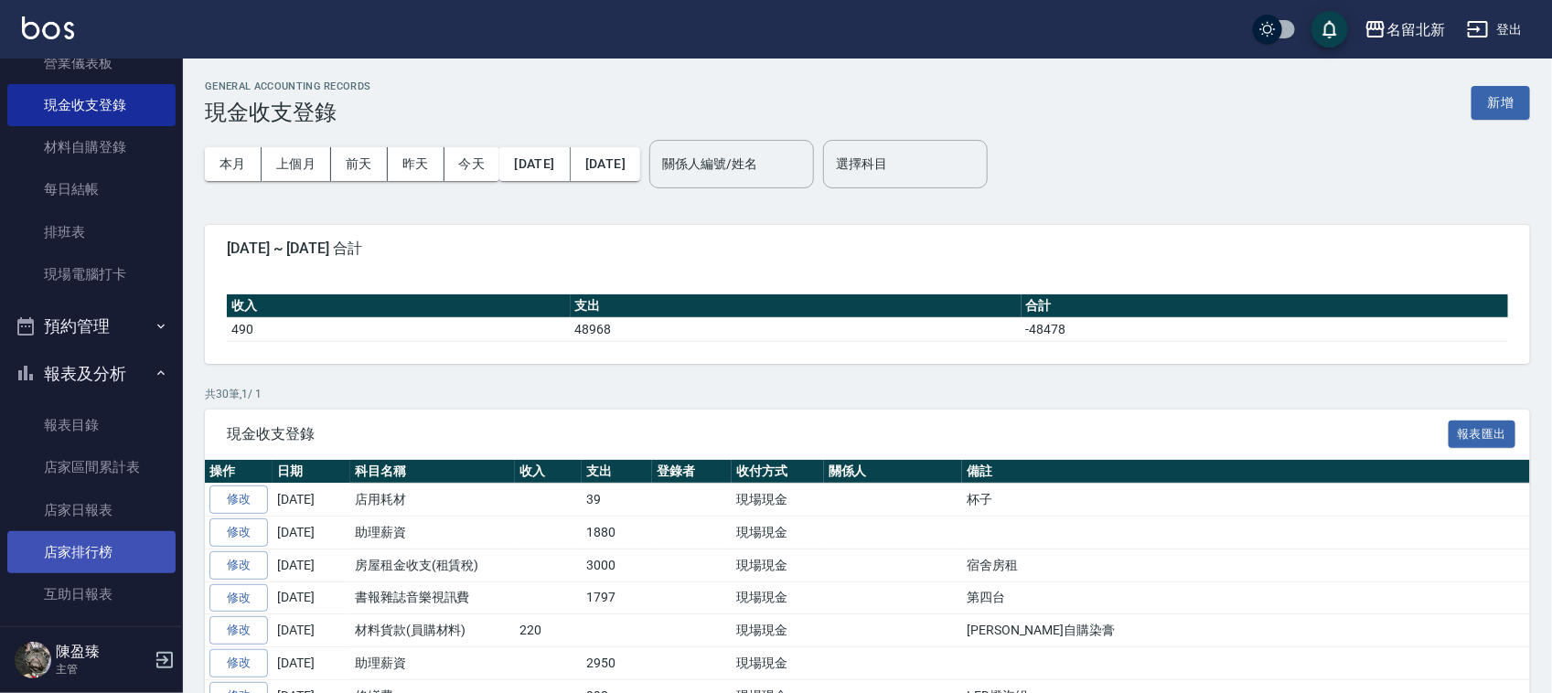
scroll to position [343, 0]
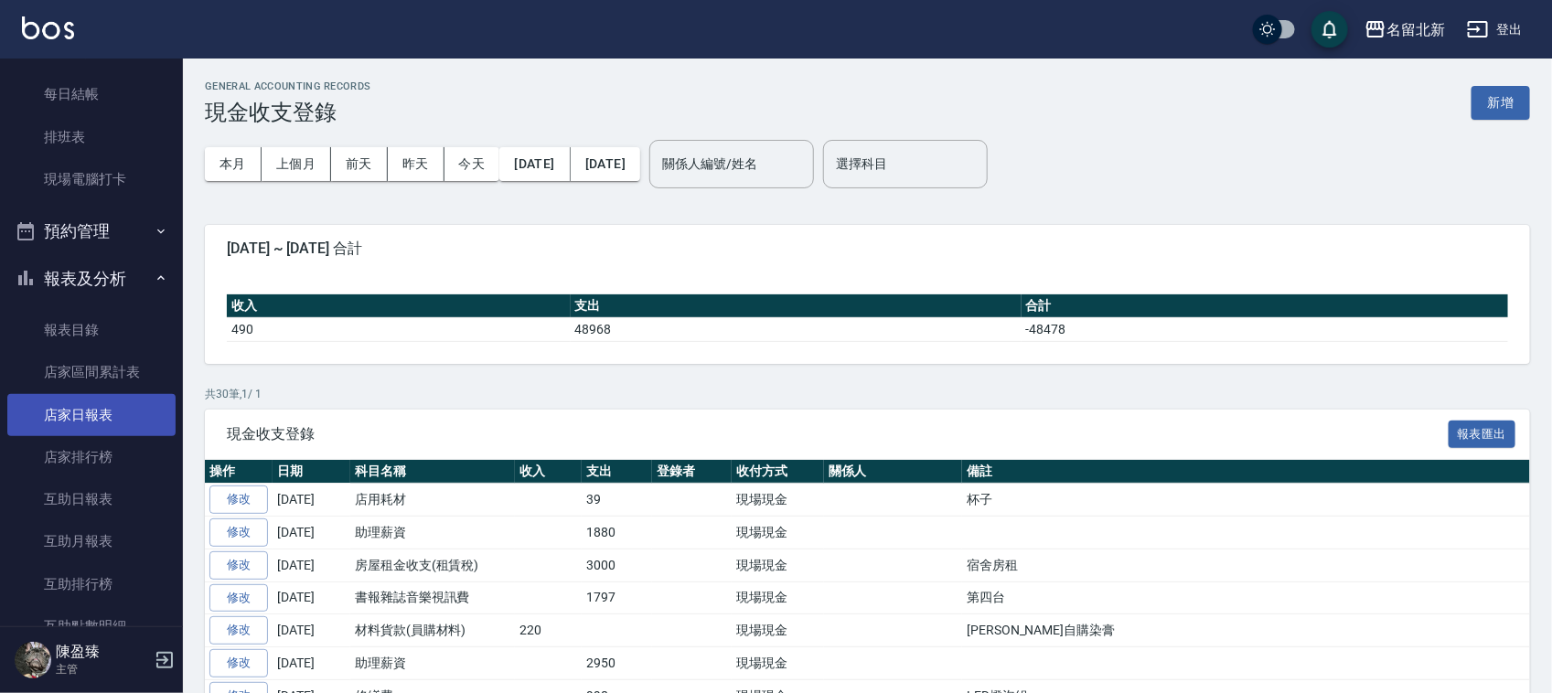
click at [83, 414] on link "店家日報表" at bounding box center [91, 415] width 168 height 42
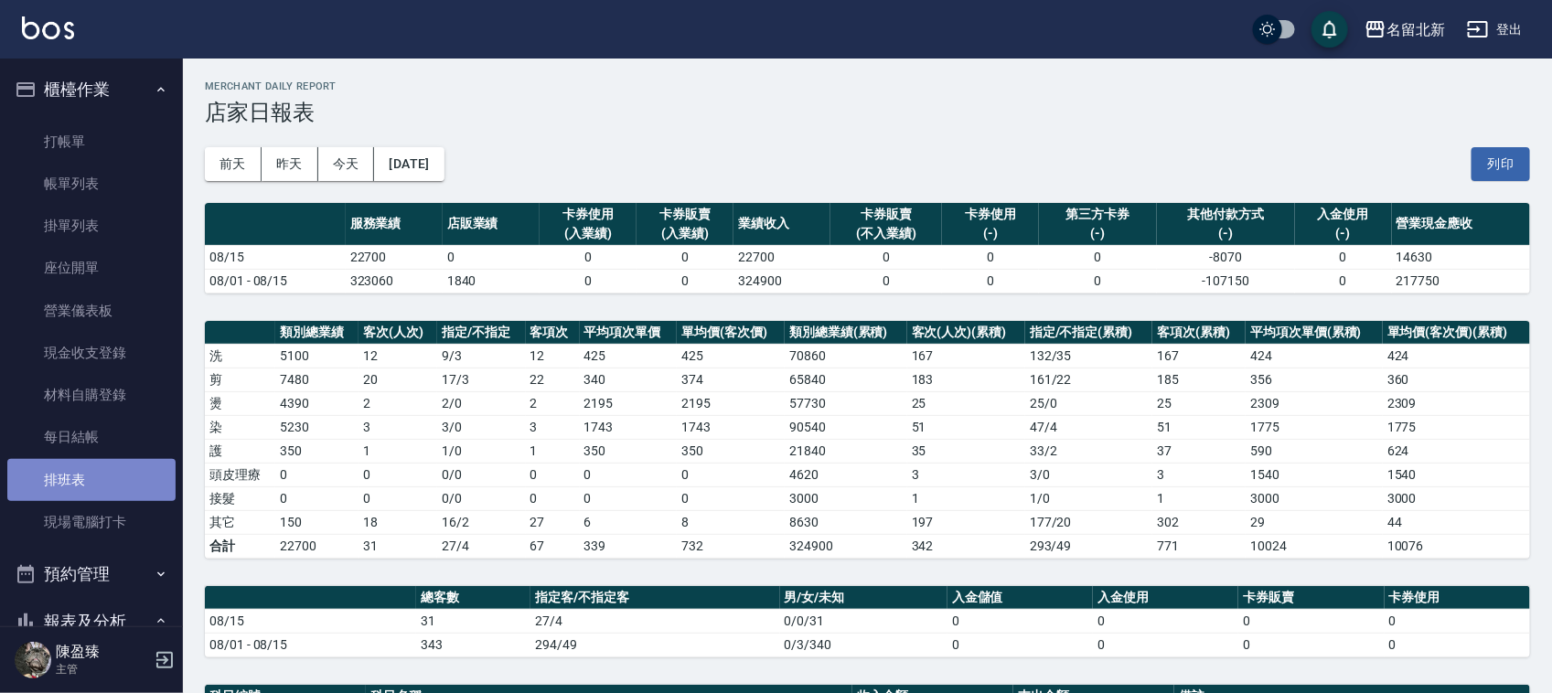
click at [92, 489] on link "排班表" at bounding box center [91, 480] width 168 height 42
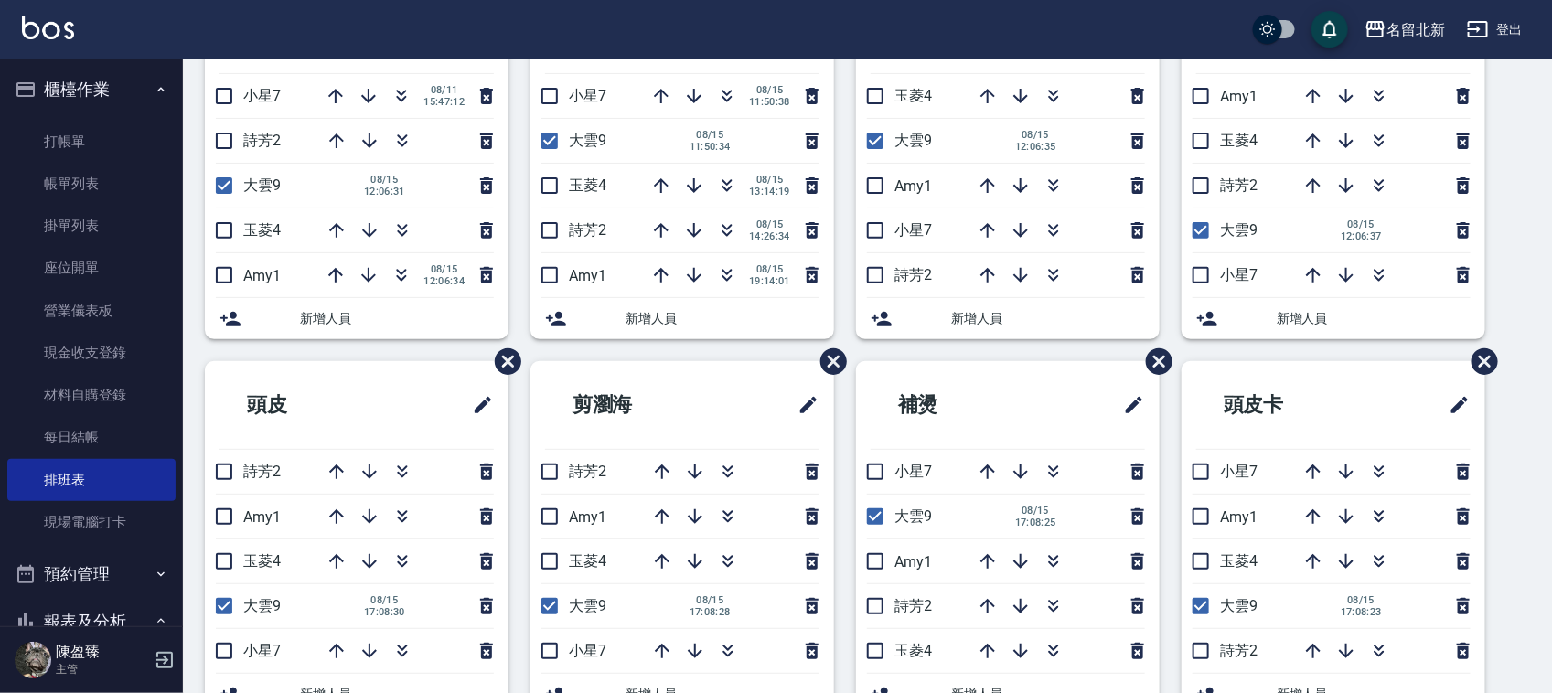
scroll to position [152, 0]
